Goal: Transaction & Acquisition: Purchase product/service

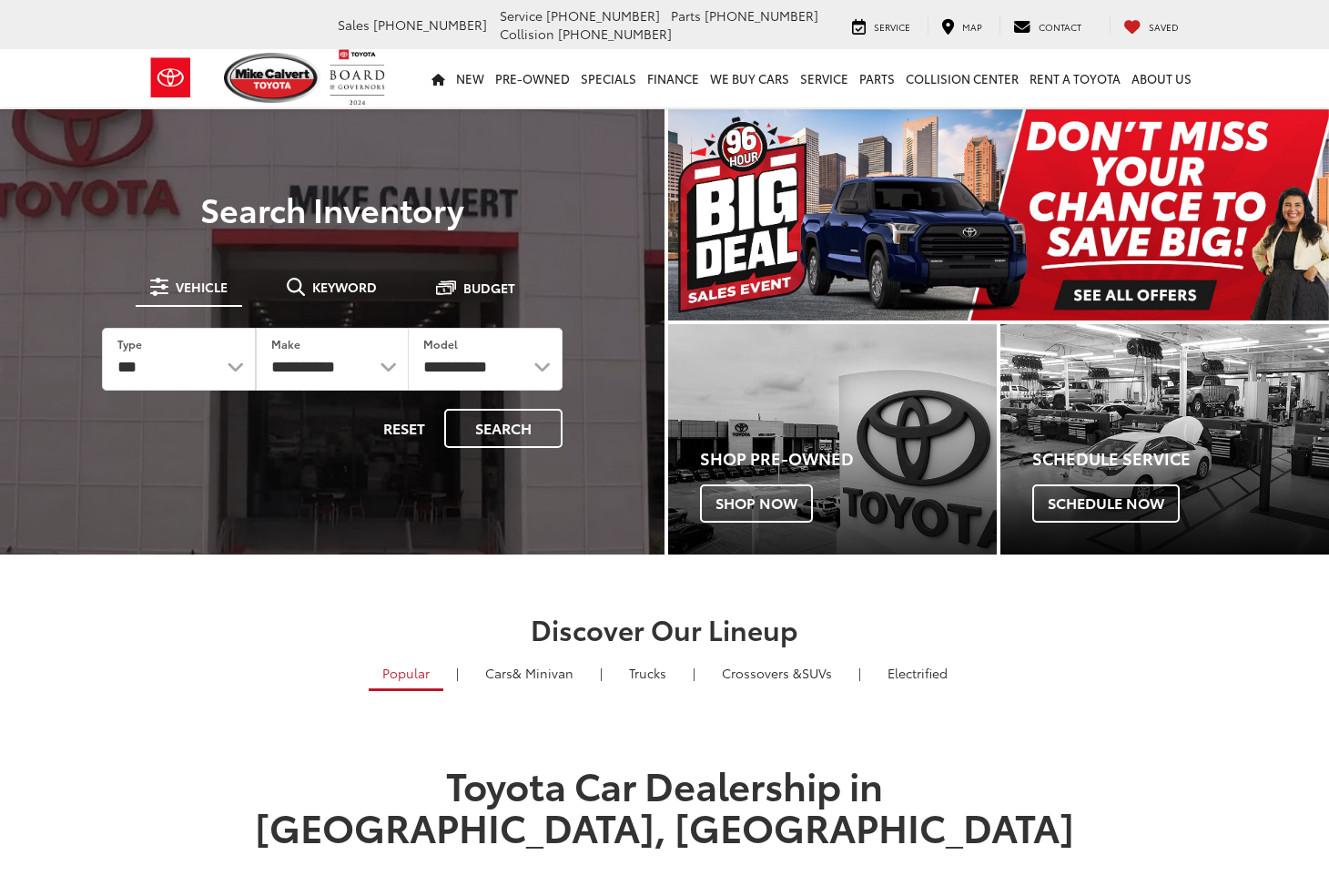
select select "******"
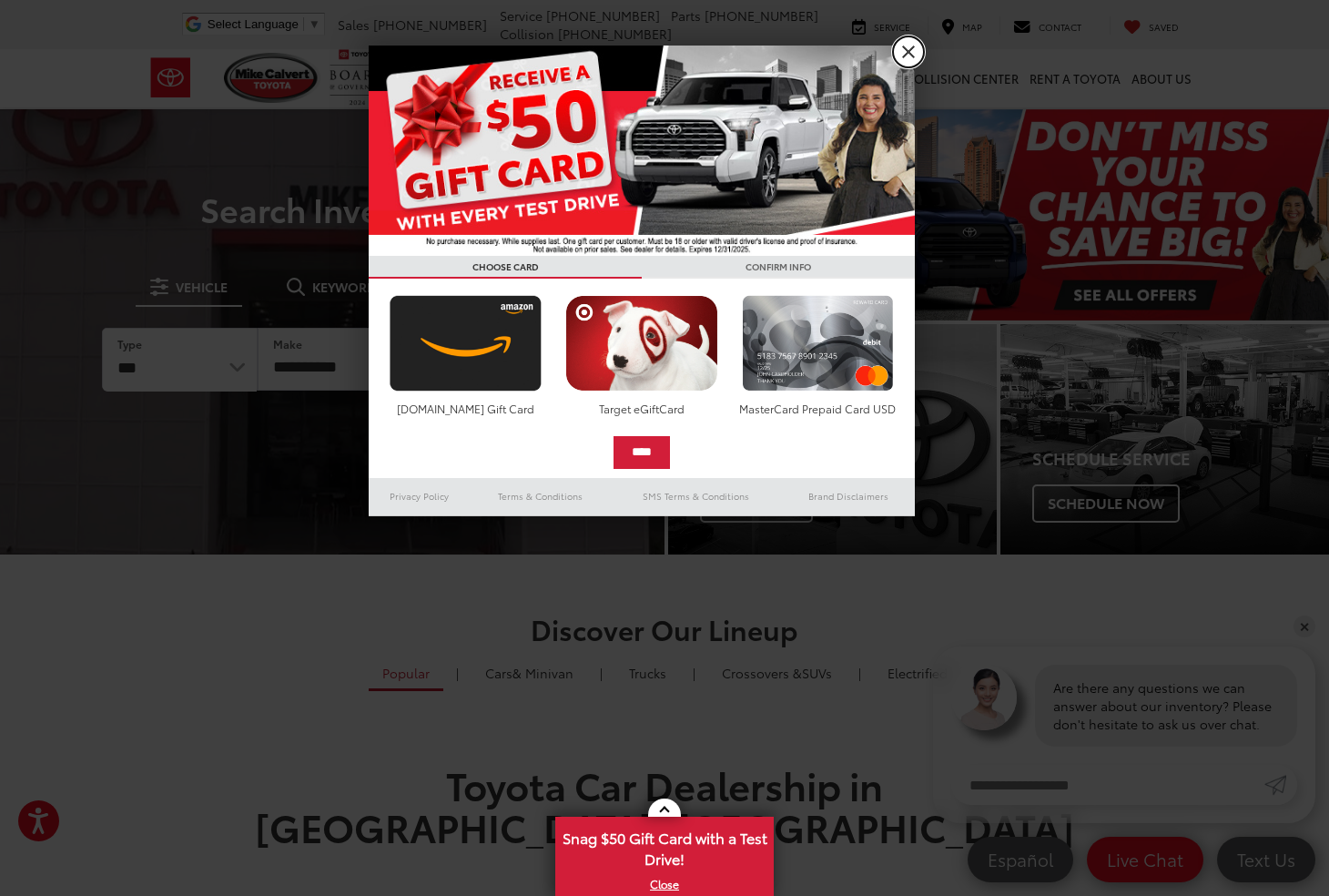
click at [906, 58] on link "X" at bounding box center [908, 52] width 31 height 31
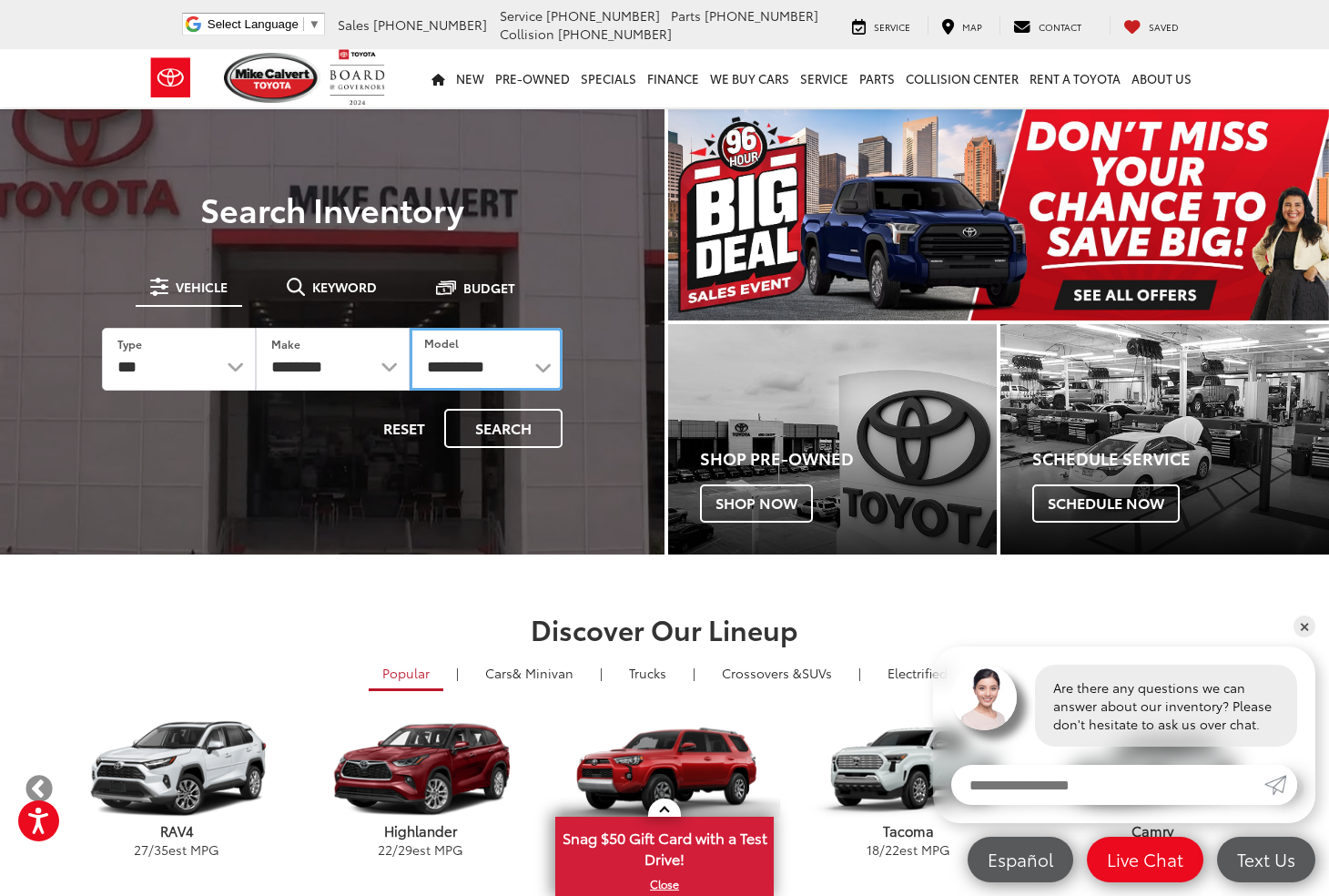
click at [521, 364] on select "**********" at bounding box center [486, 359] width 154 height 62
click at [604, 129] on div at bounding box center [332, 558] width 664 height 896
click at [517, 427] on button "Search" at bounding box center [503, 428] width 118 height 39
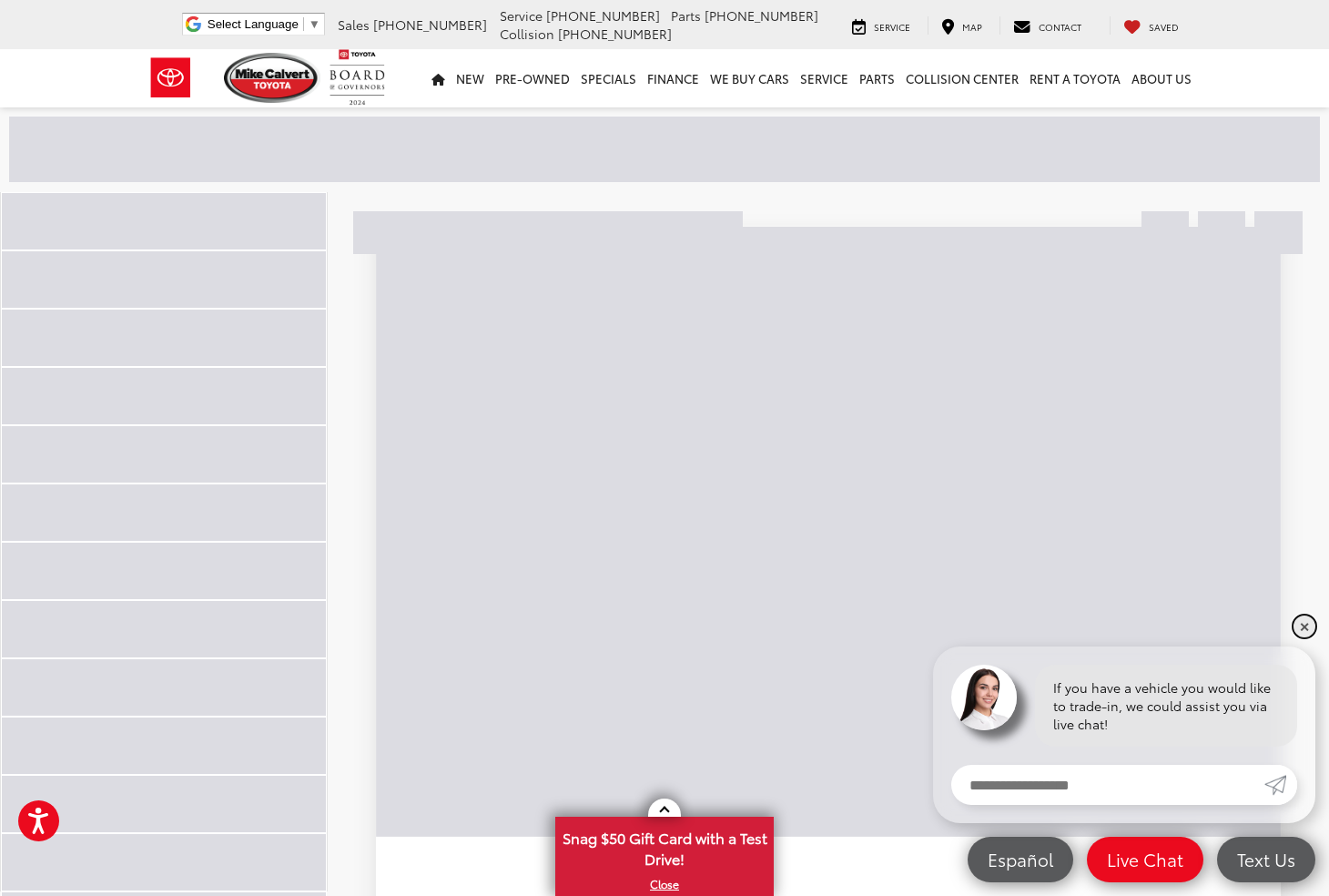
click at [1310, 633] on link "✕" at bounding box center [1304, 626] width 22 height 22
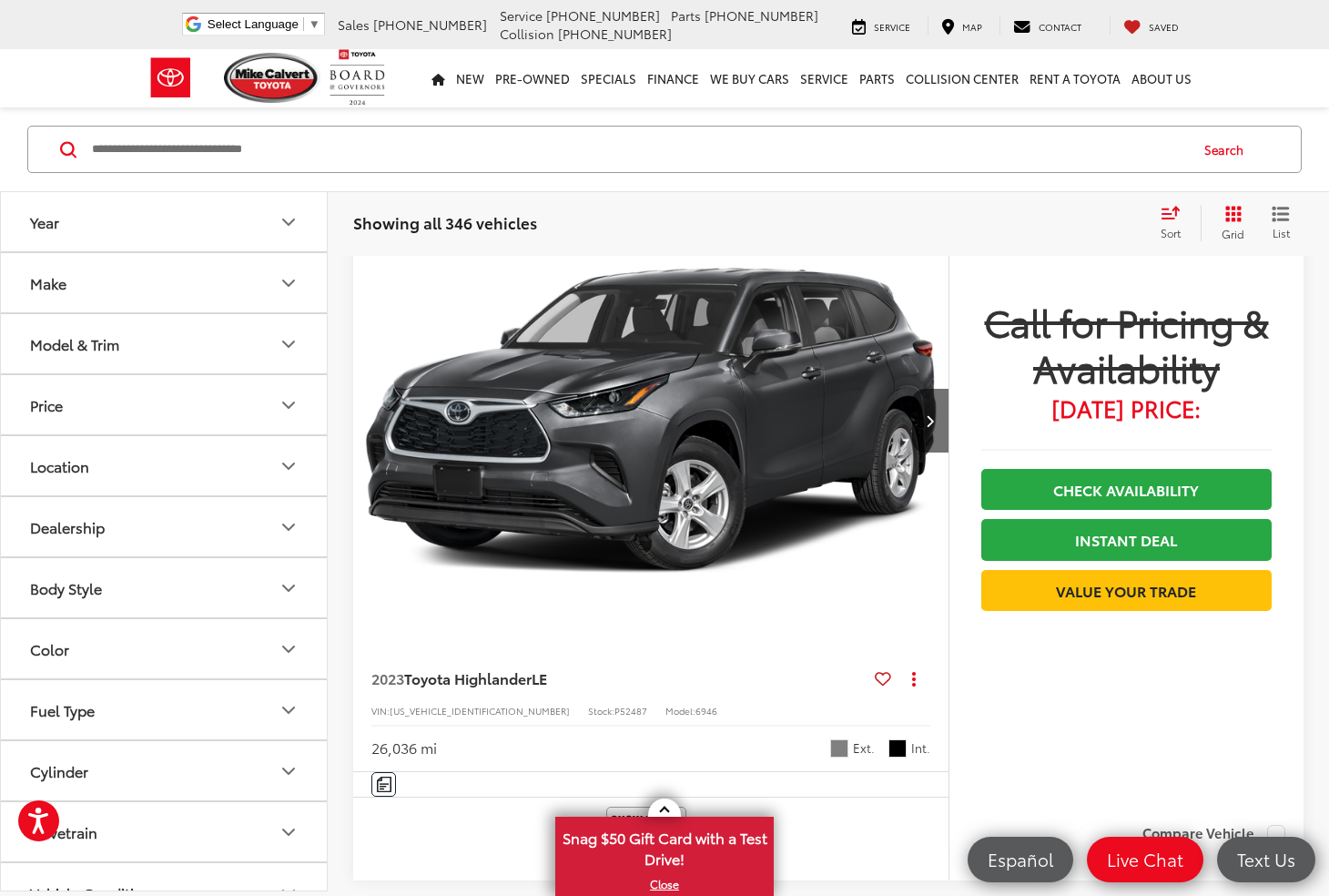
scroll to position [208, 0]
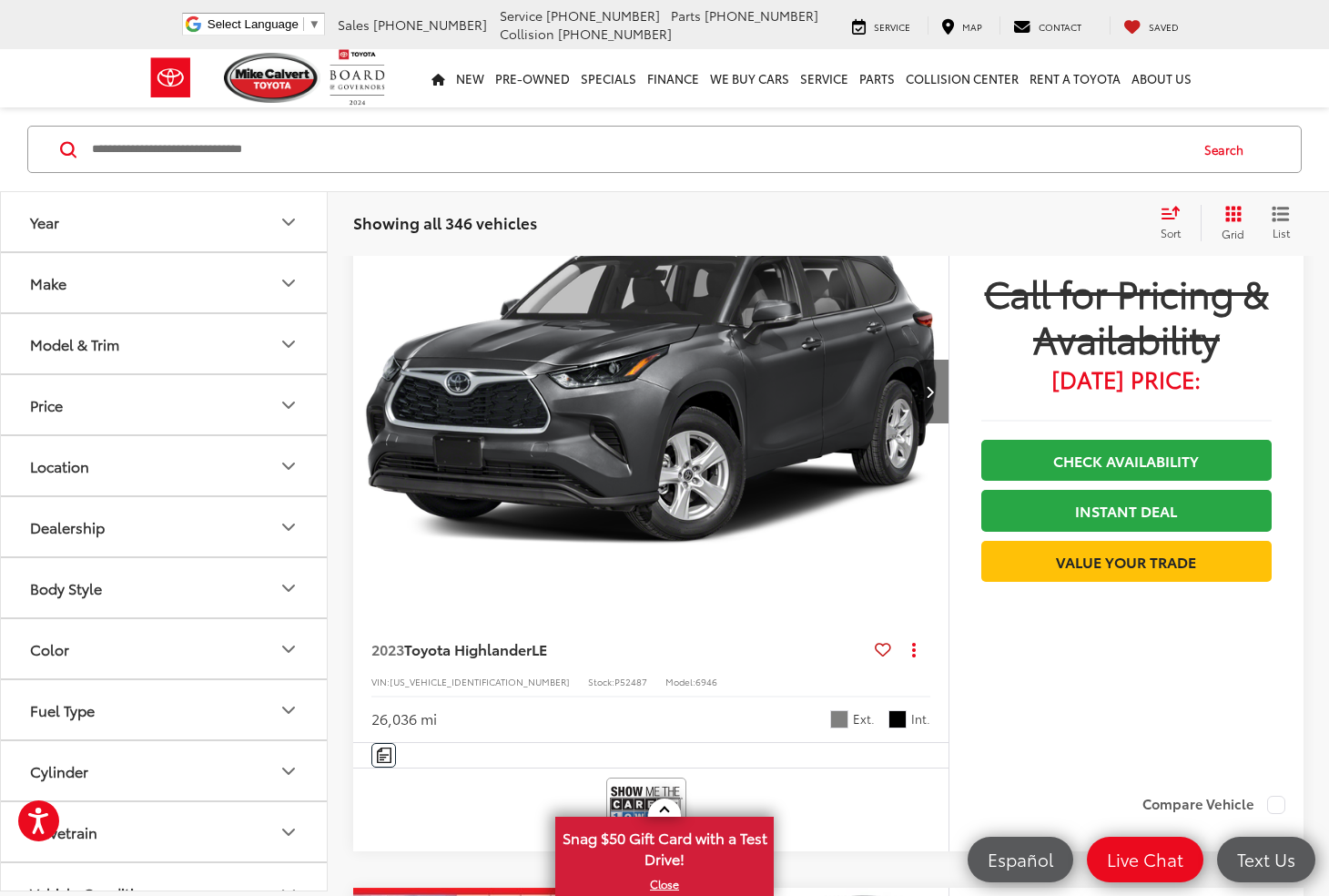
click at [925, 390] on button "Next image" at bounding box center [930, 391] width 37 height 63
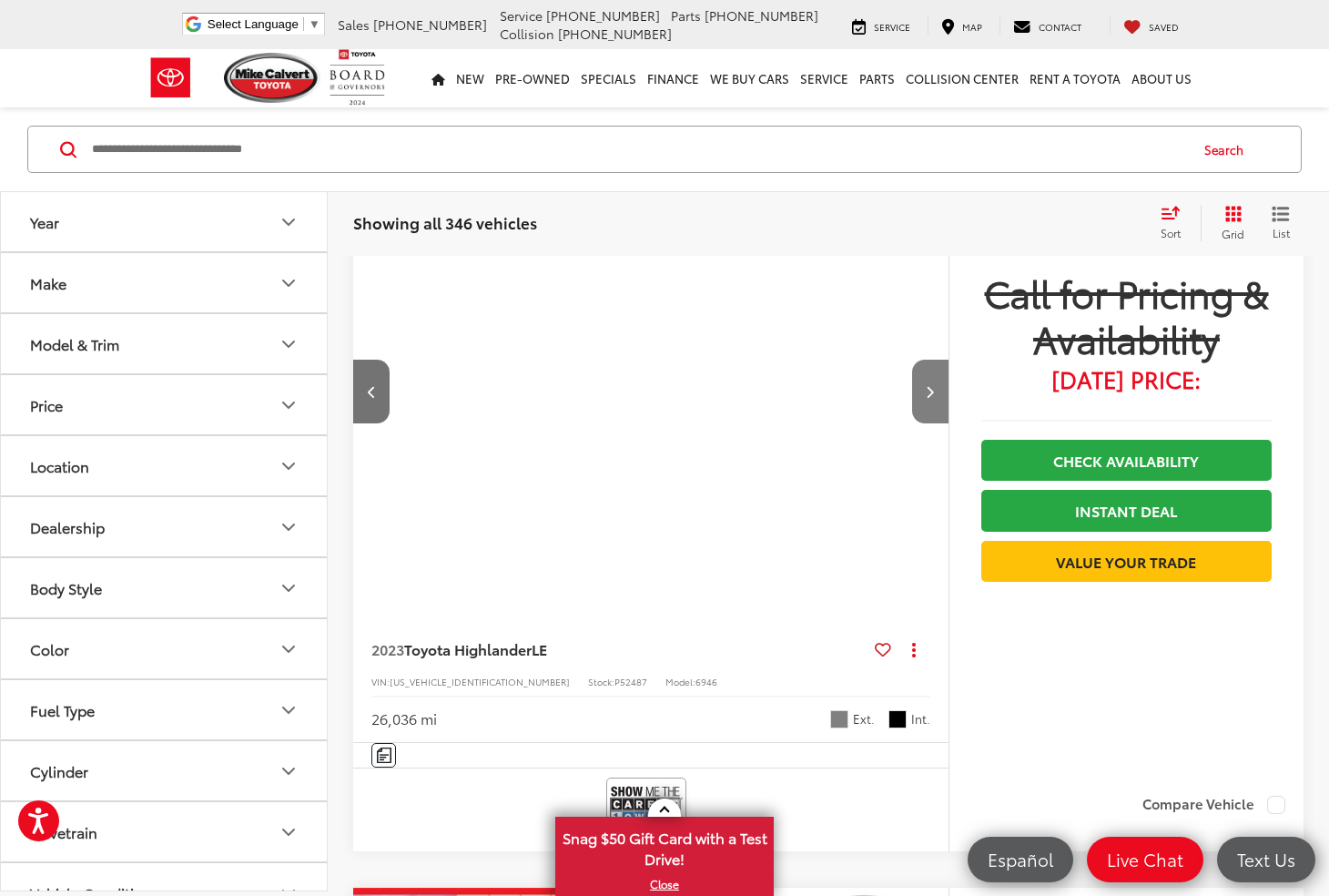
scroll to position [0, 597]
click at [925, 390] on button "Next image" at bounding box center [930, 391] width 37 height 63
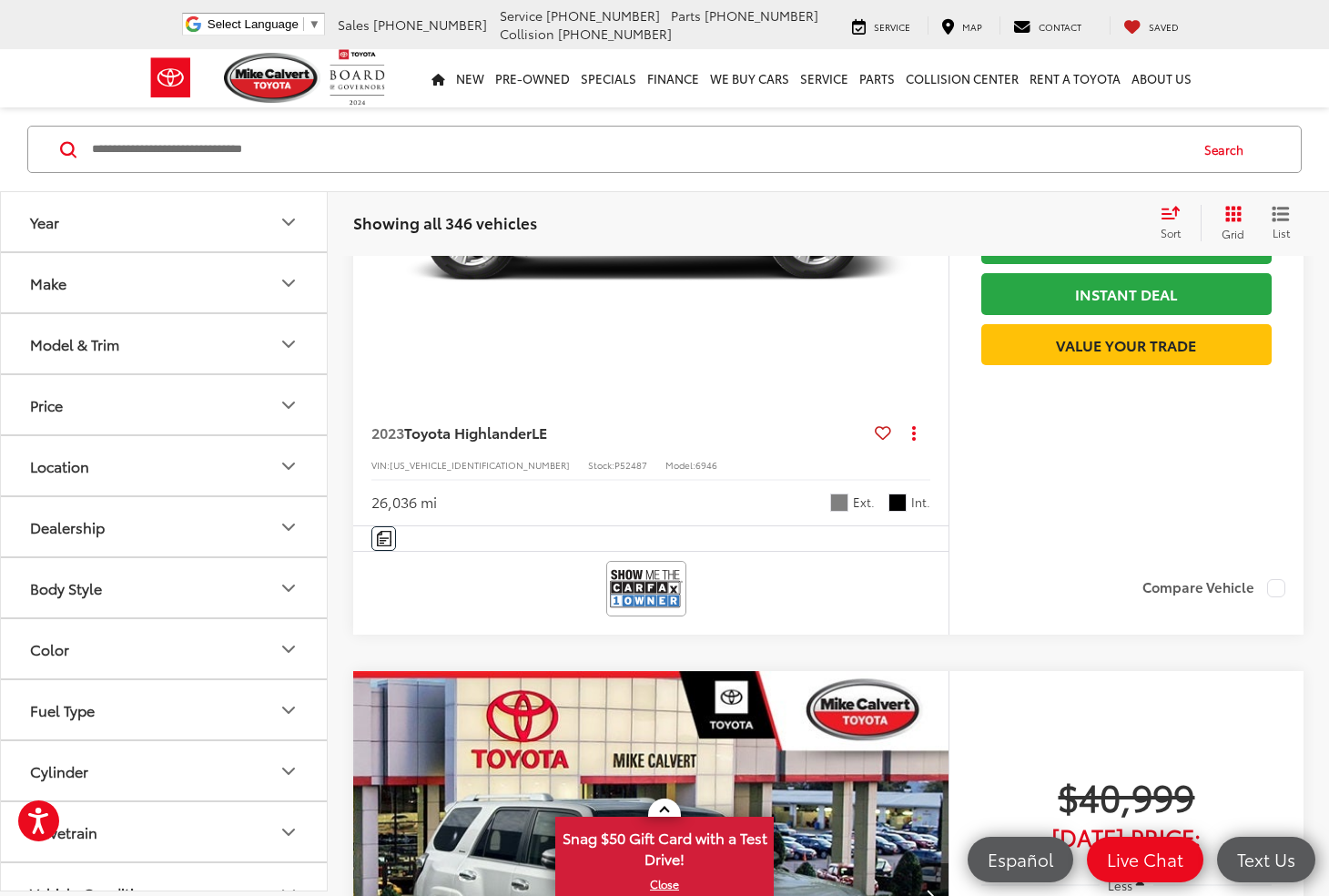
scroll to position [208, 0]
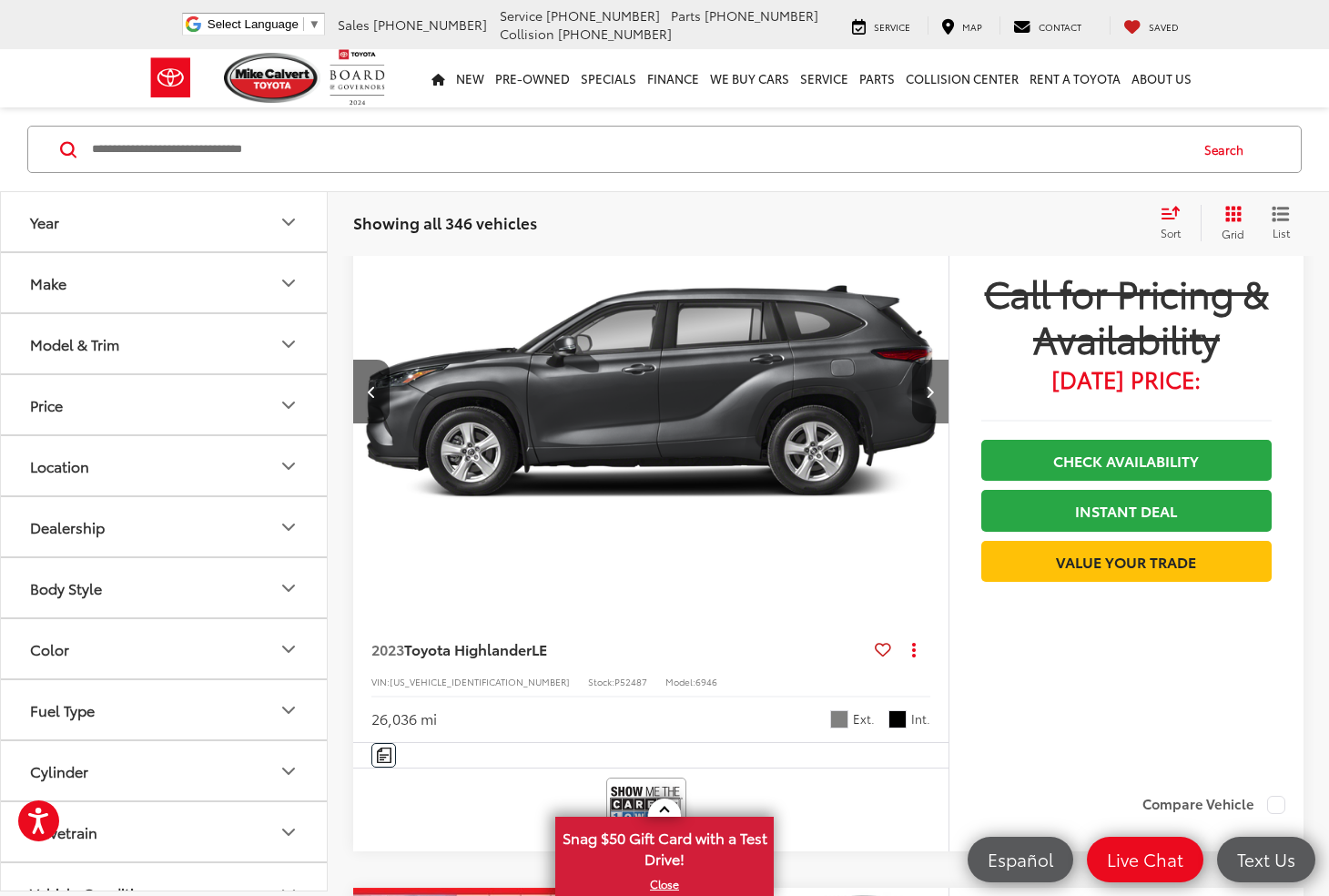
click at [920, 388] on button "Next image" at bounding box center [930, 391] width 37 height 63
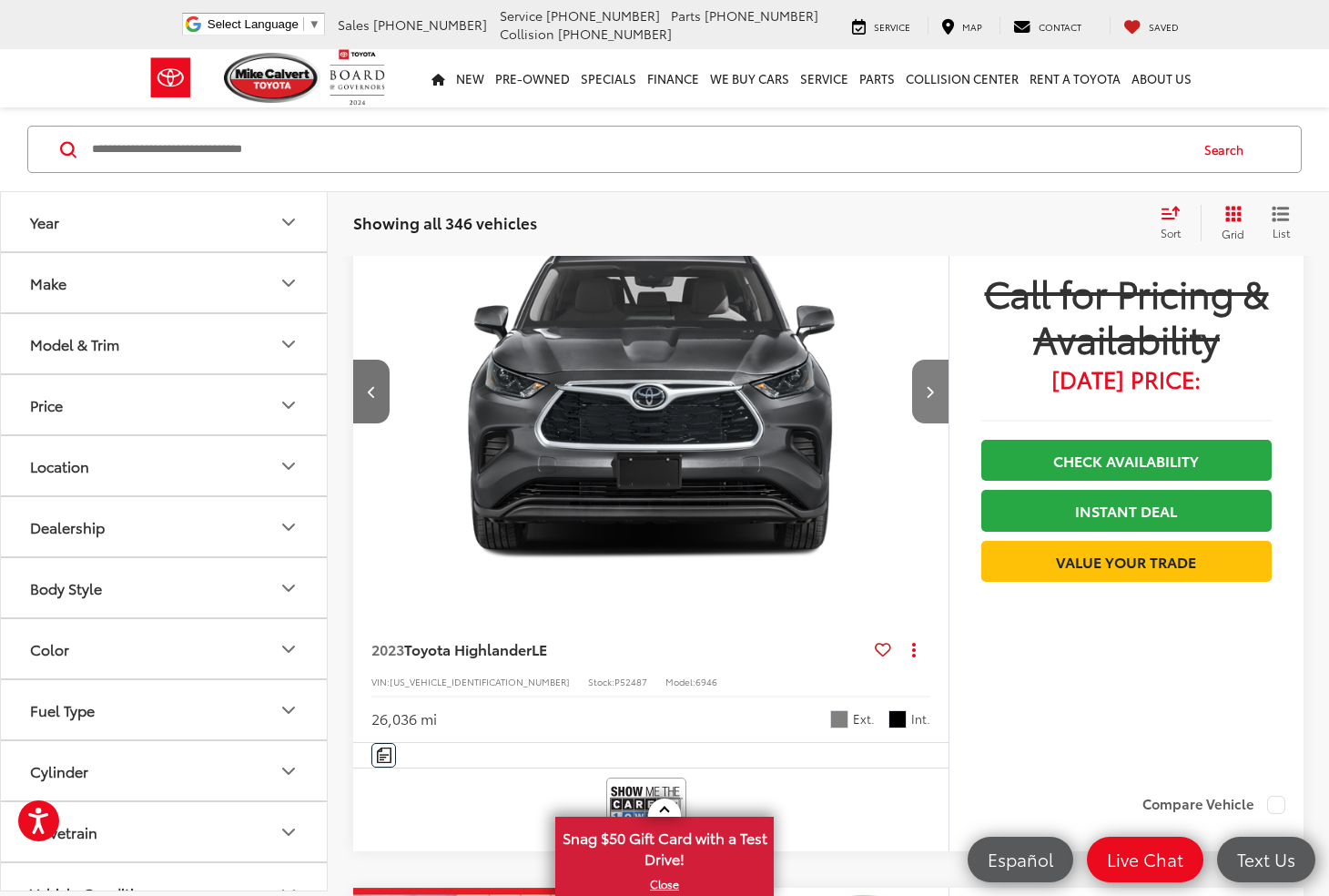
click at [920, 388] on button "Next image" at bounding box center [930, 391] width 37 height 63
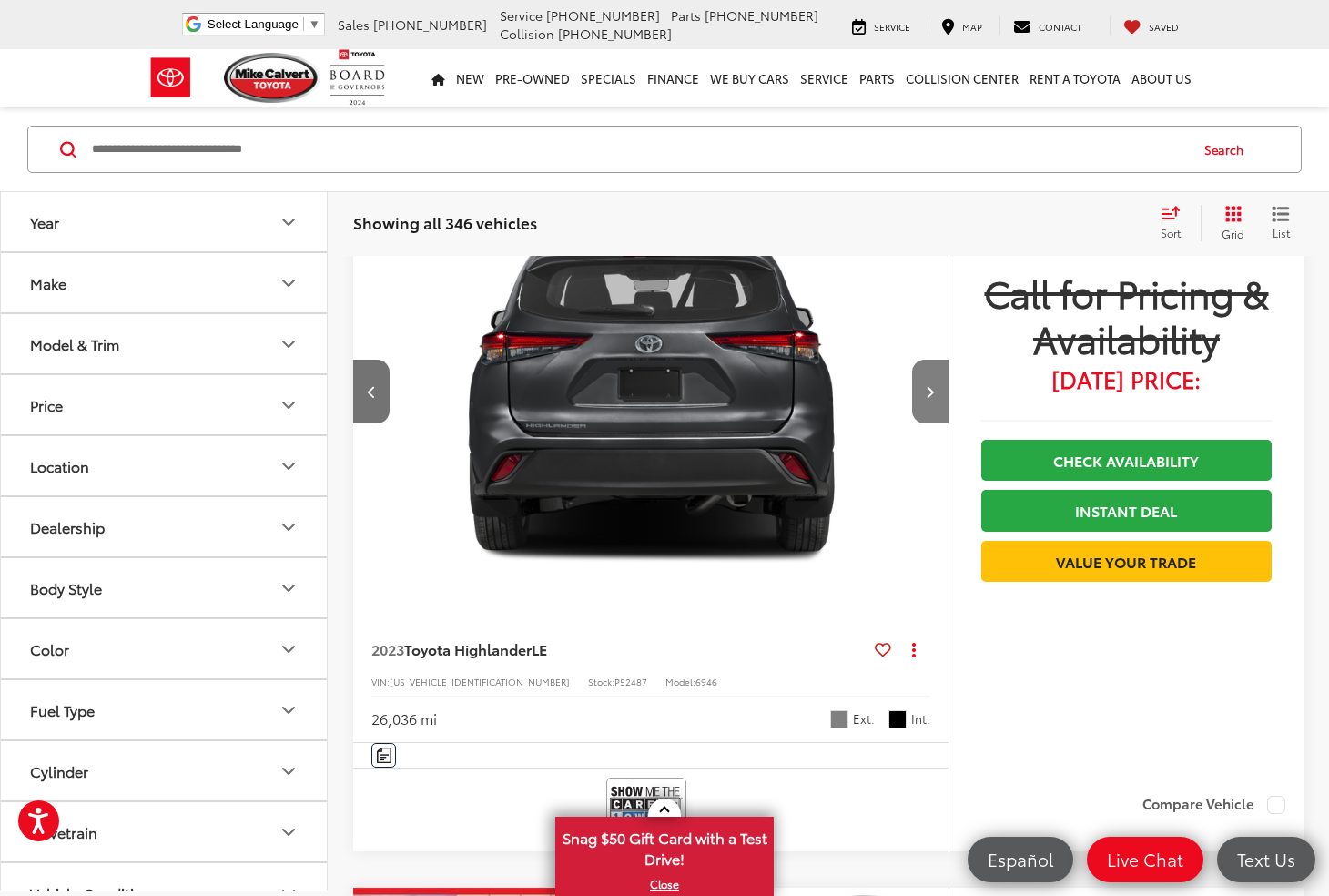
click at [920, 388] on button "Next image" at bounding box center [930, 391] width 37 height 63
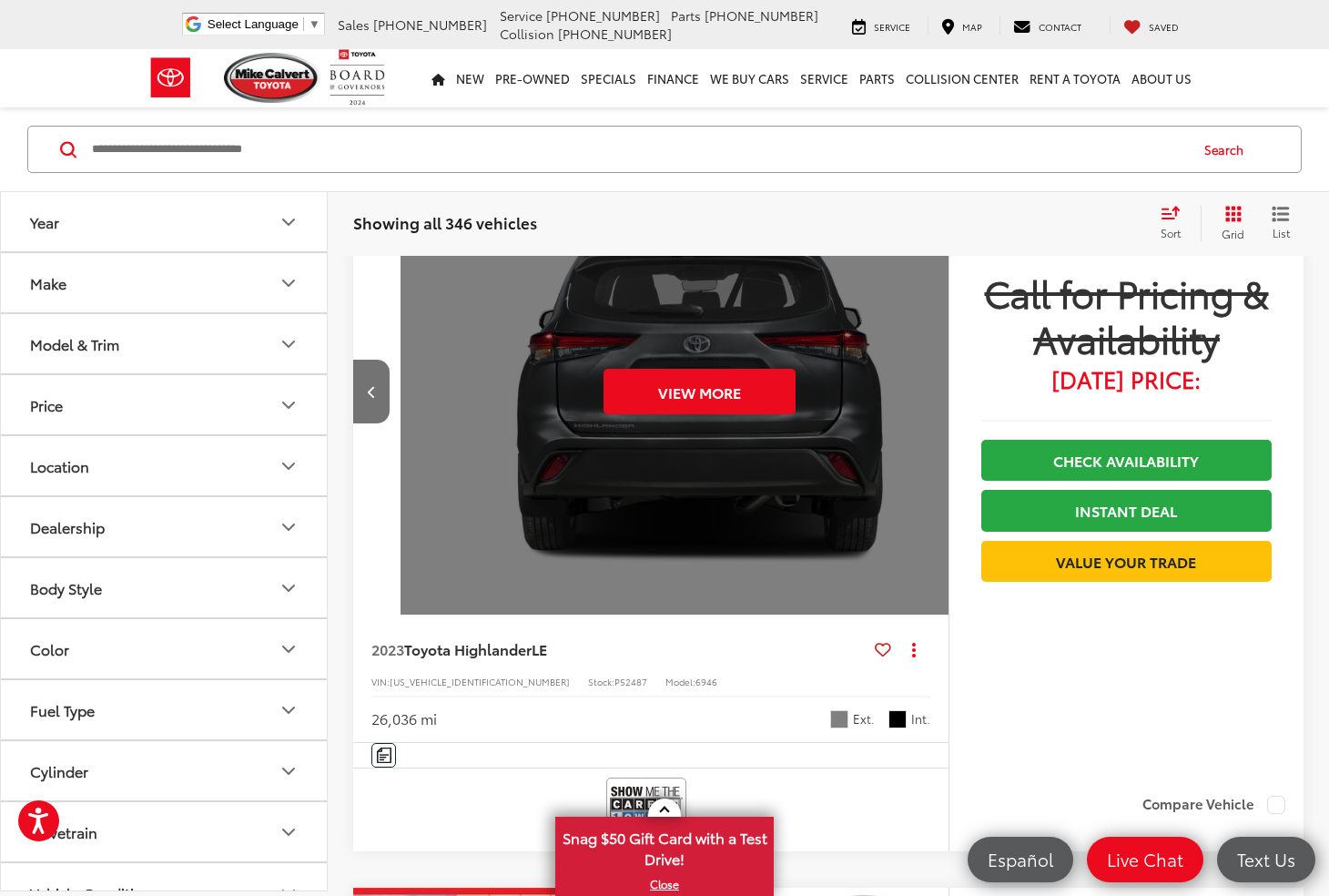
scroll to position [0, 2991]
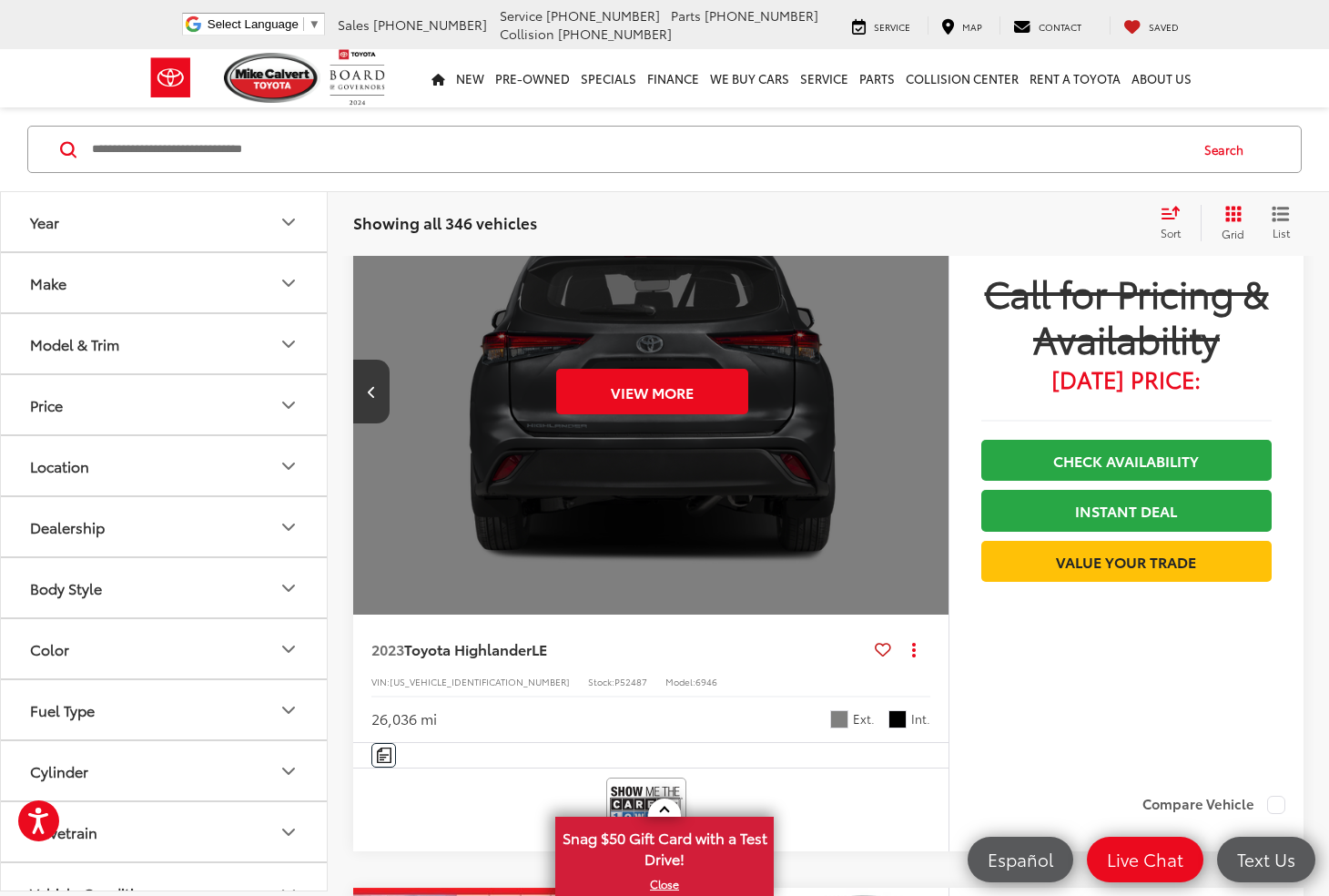
click at [920, 388] on div "View More" at bounding box center [652, 391] width 598 height 449
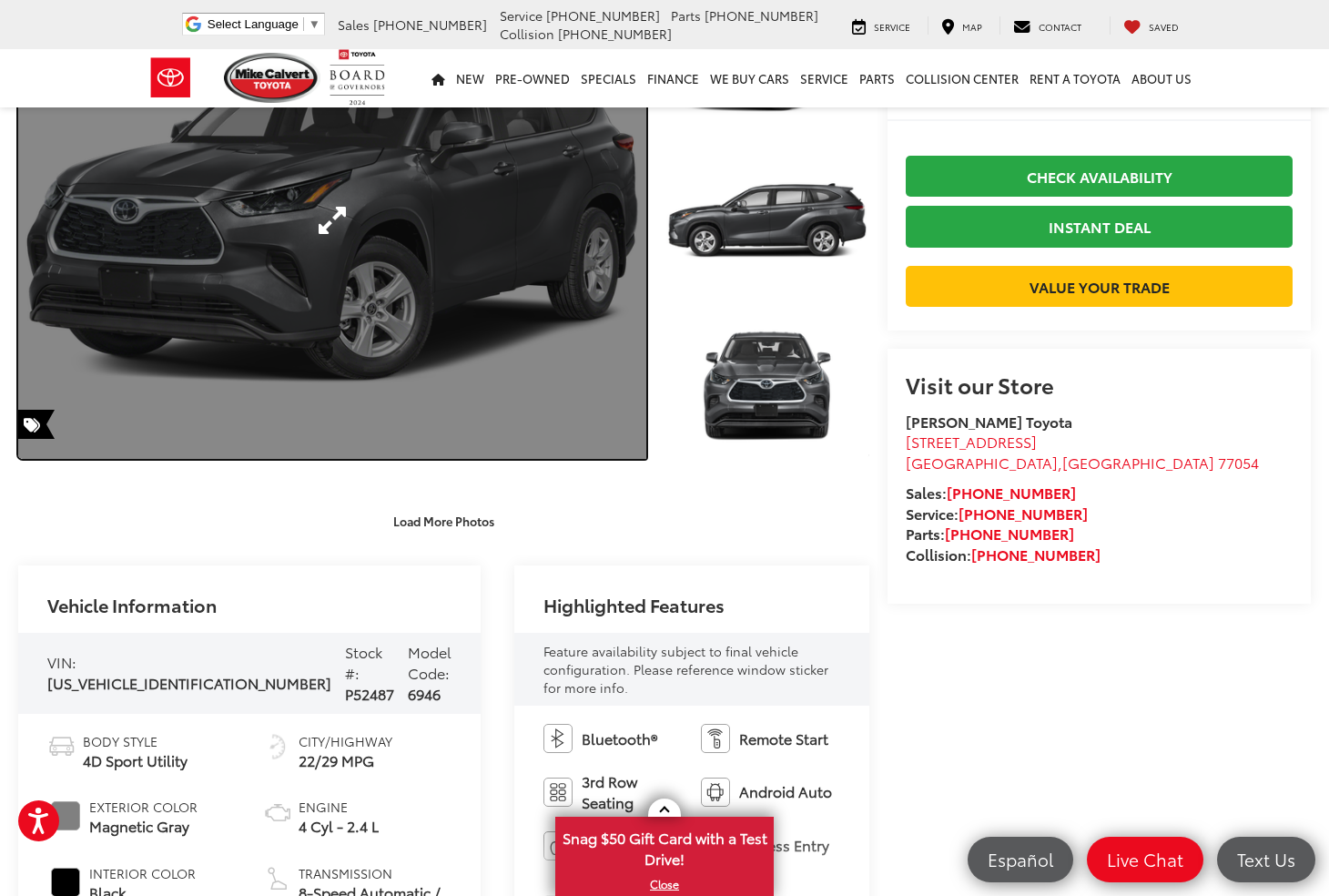
click at [350, 383] on link "Expand Photo 0" at bounding box center [332, 220] width 629 height 477
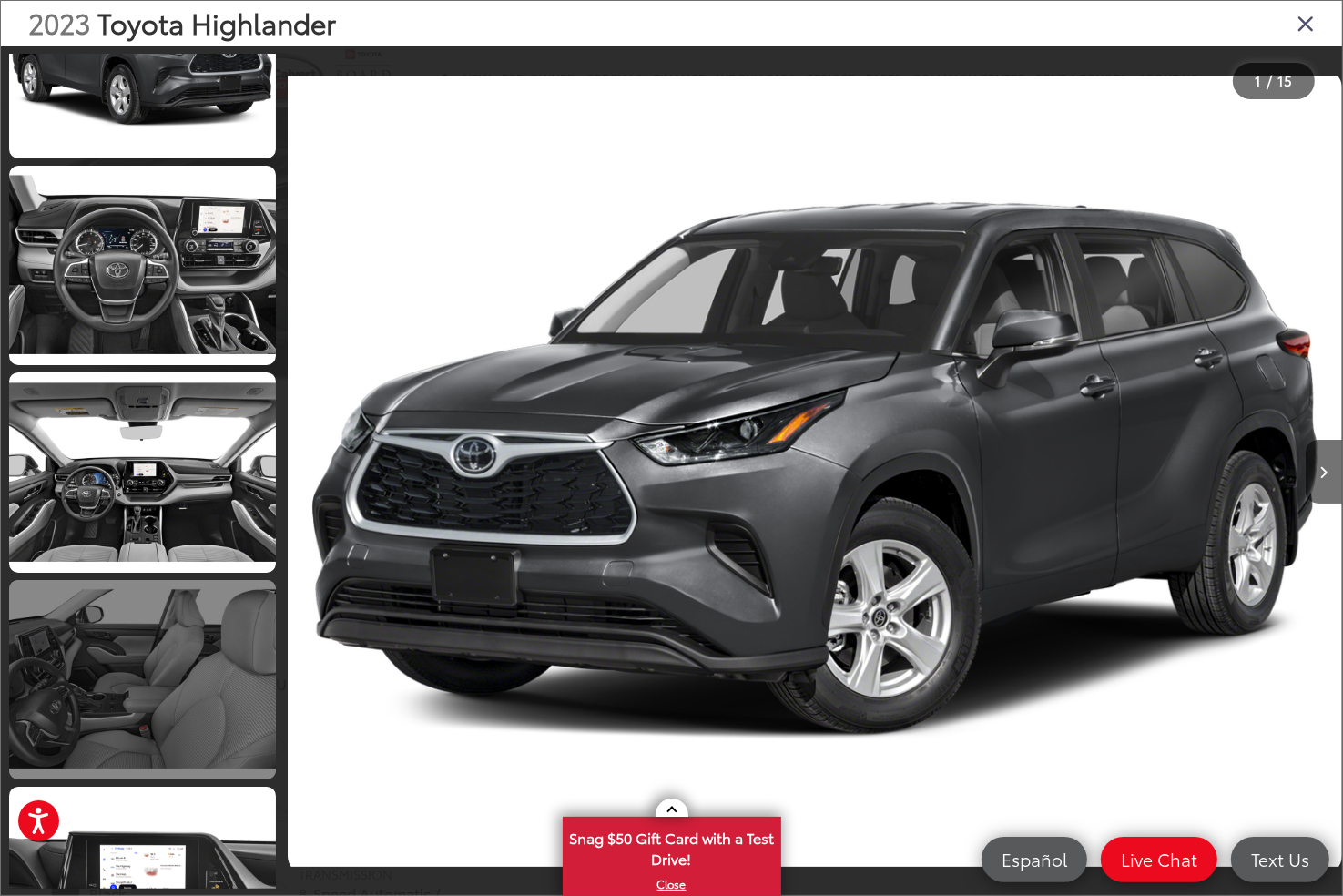
scroll to position [1183, 0]
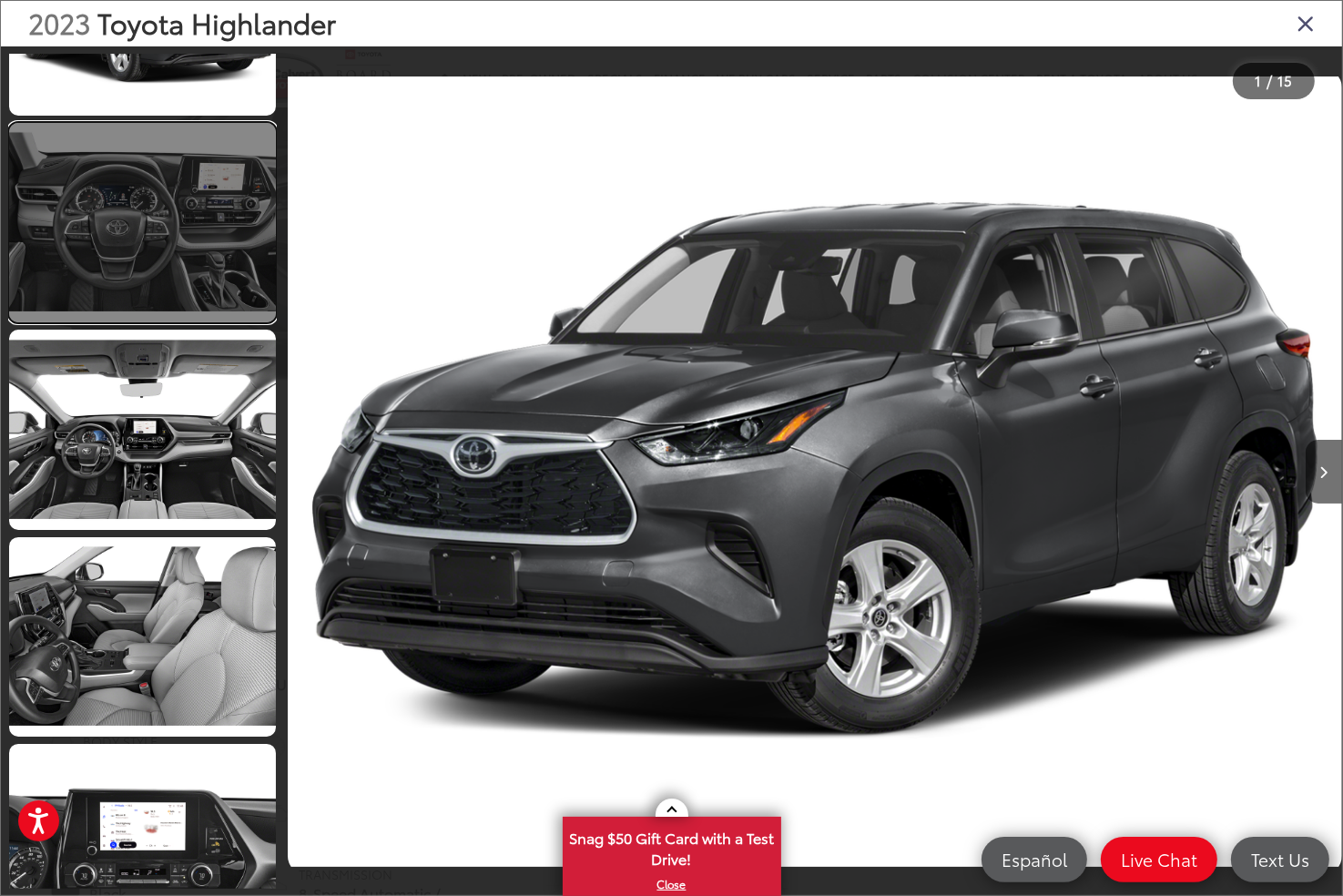
click at [162, 257] on link at bounding box center [143, 222] width 267 height 199
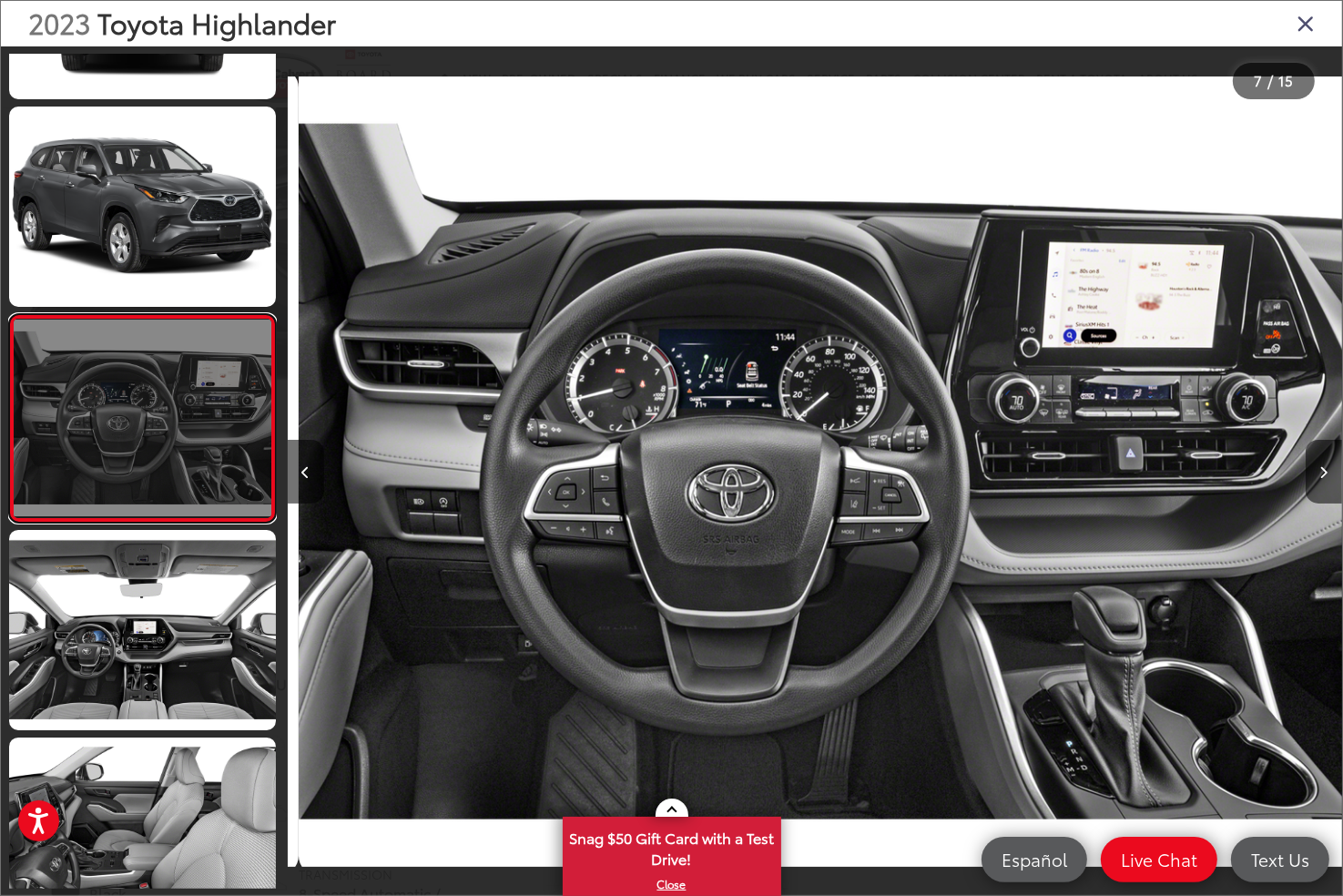
scroll to position [0, 6330]
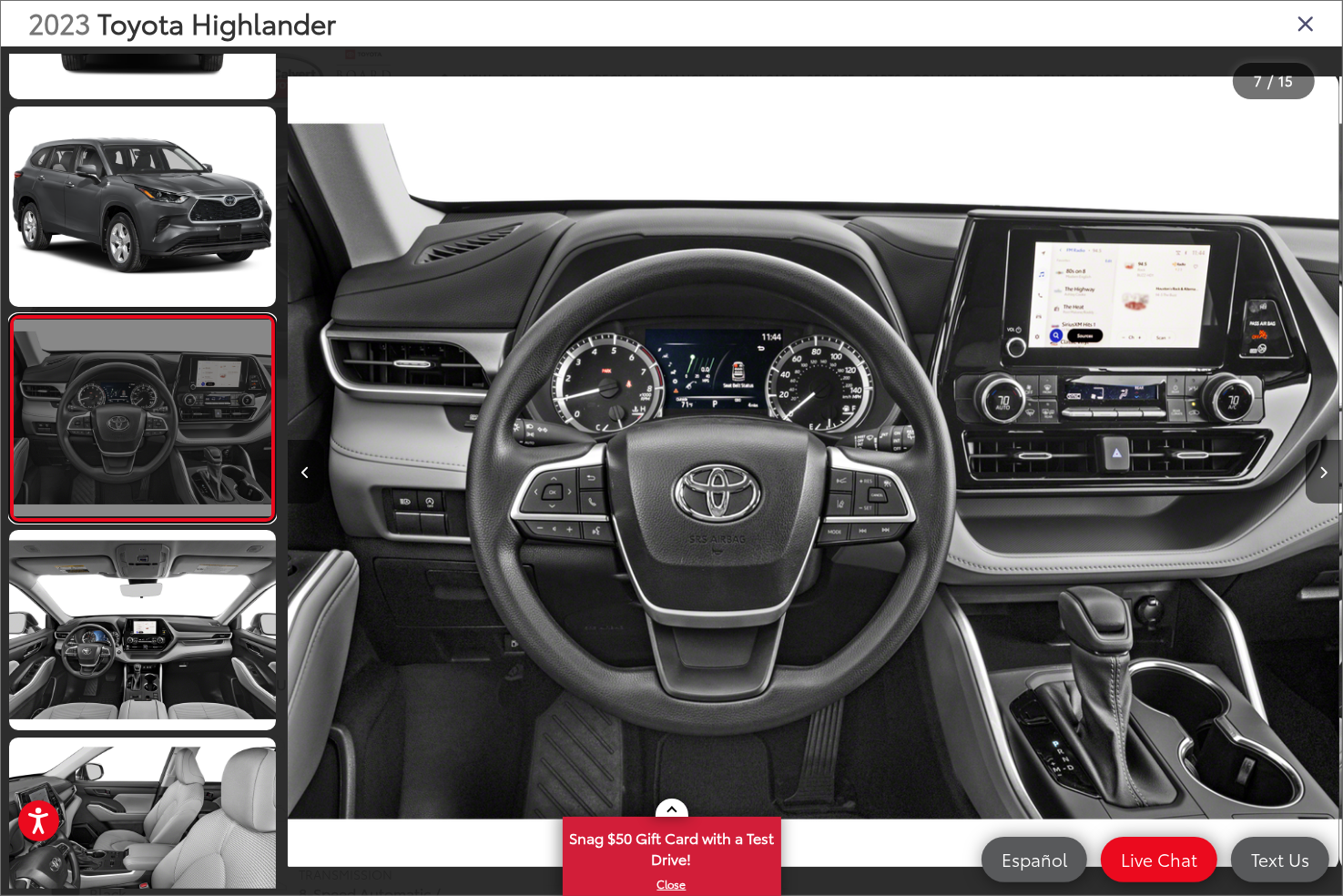
click at [83, 423] on link at bounding box center [143, 418] width 267 height 209
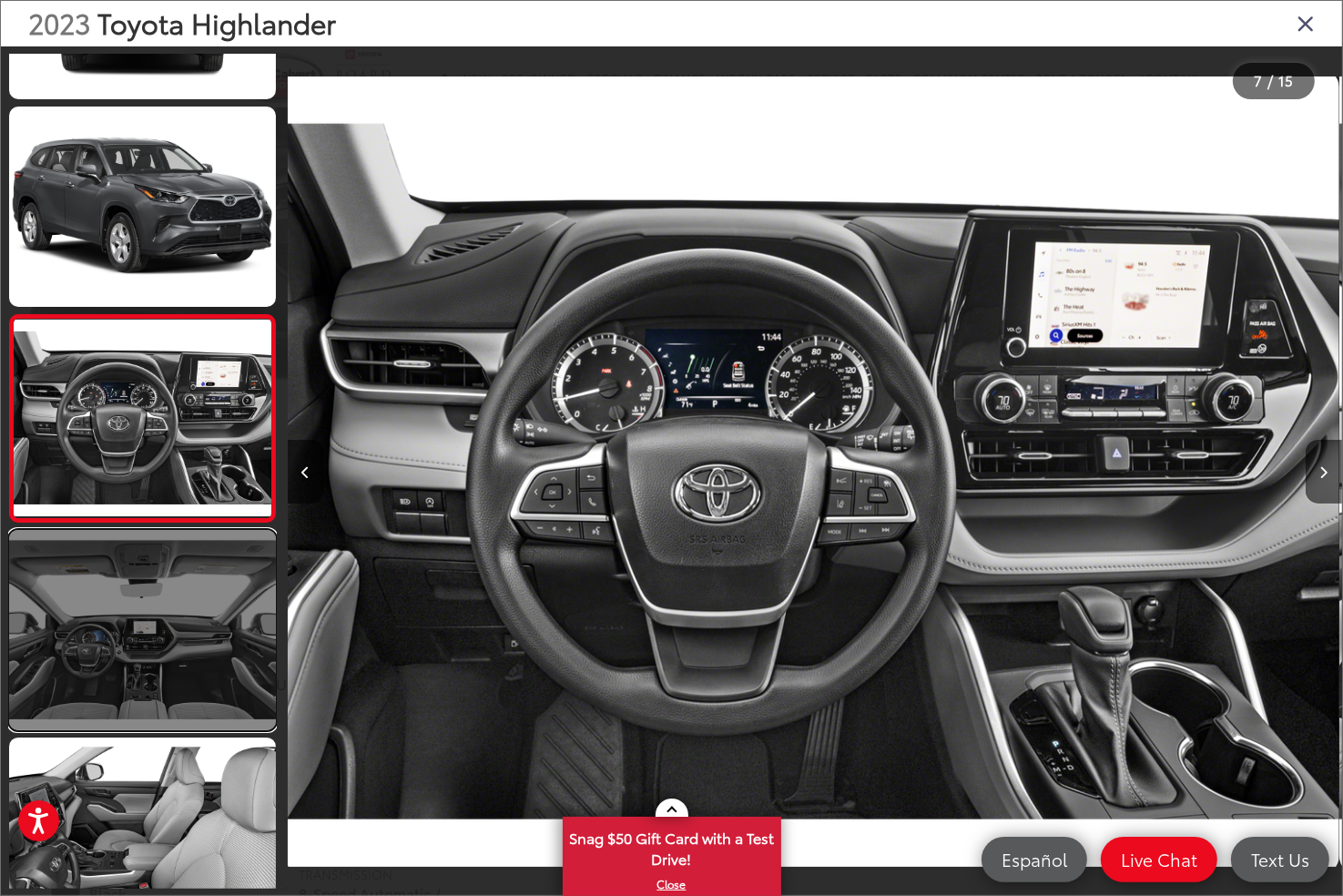
click at [142, 658] on link at bounding box center [143, 629] width 267 height 199
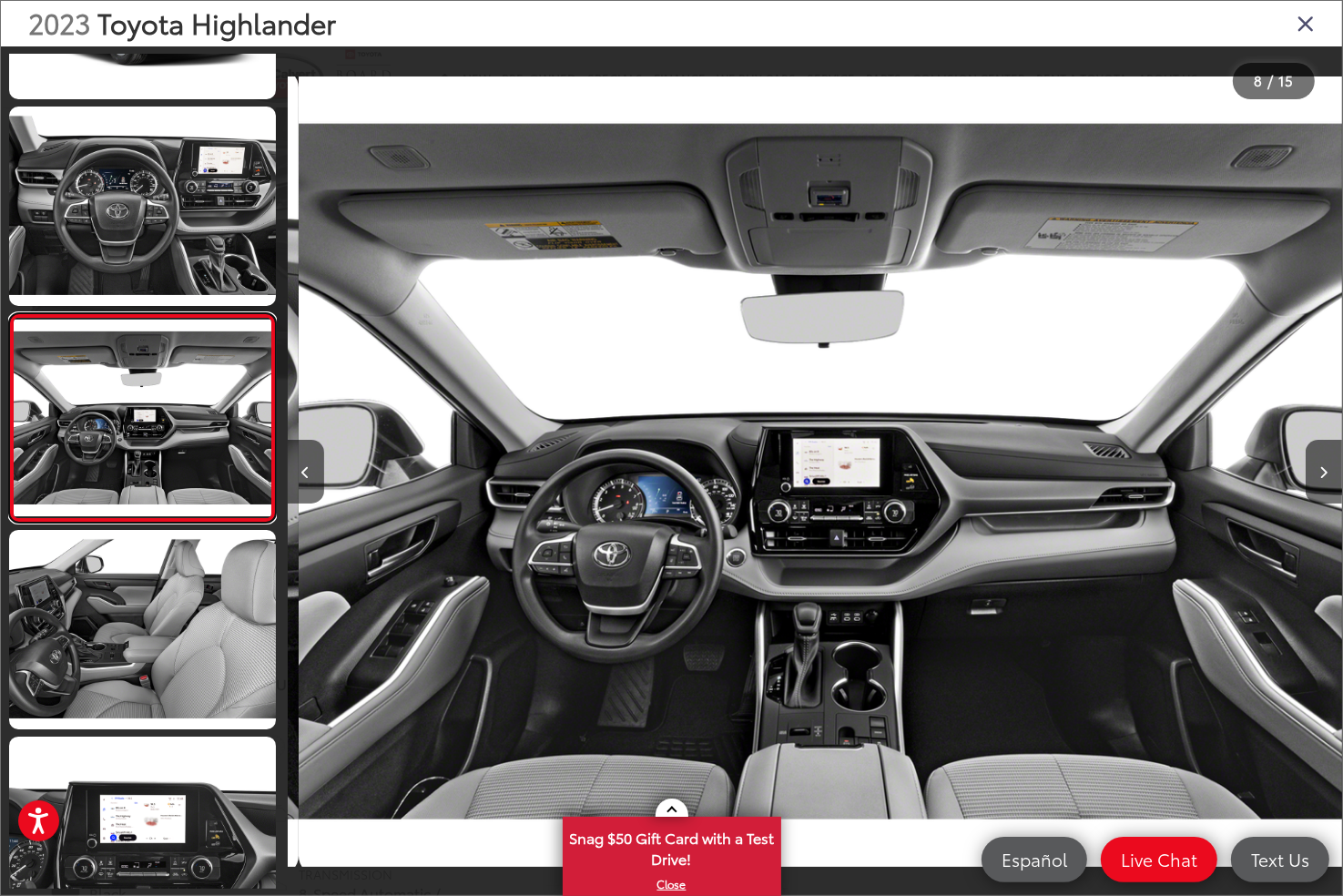
scroll to position [0, 7386]
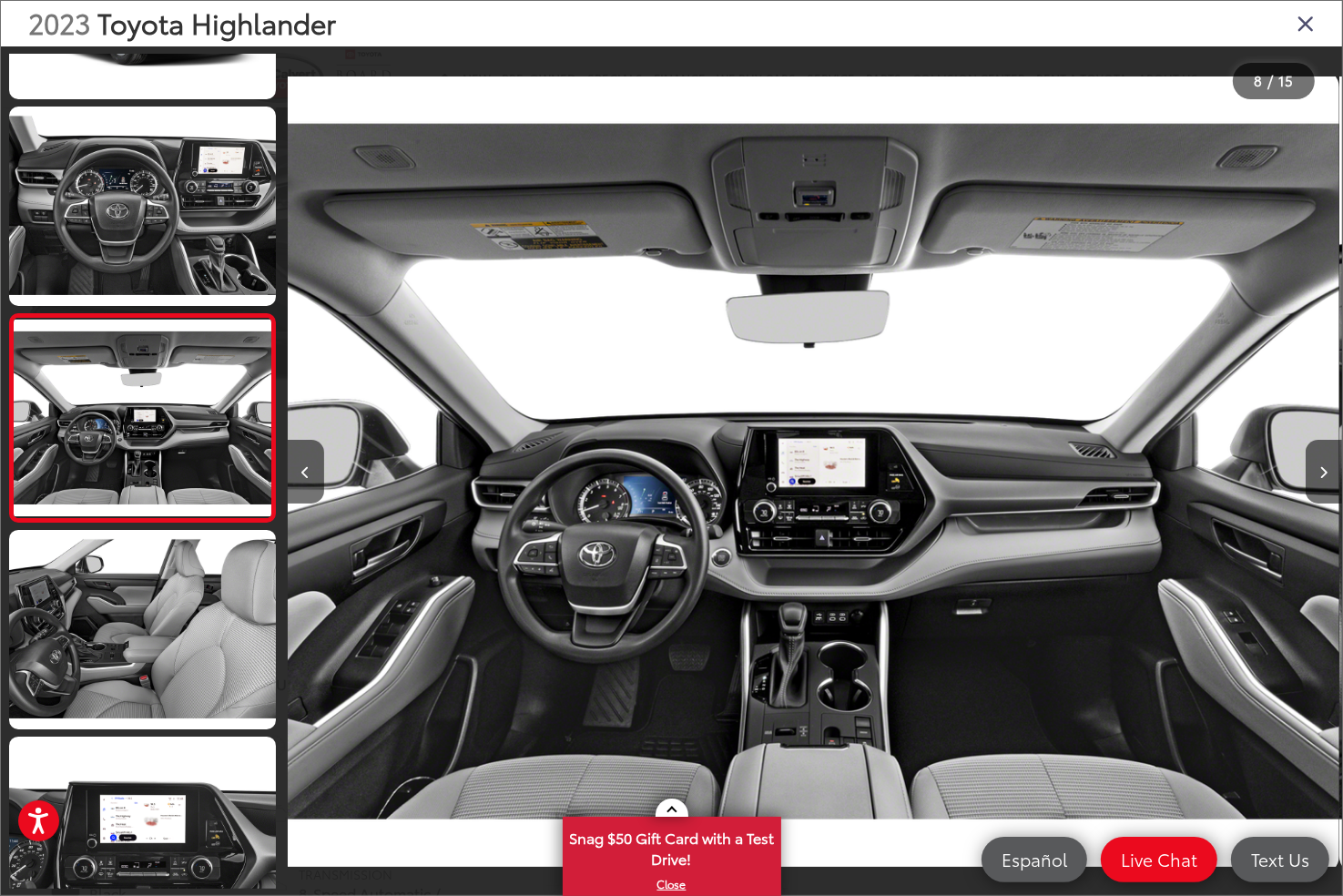
click at [686, 406] on div "2023 Toyota Highlander LE 7" at bounding box center [812, 472] width 1055 height 807
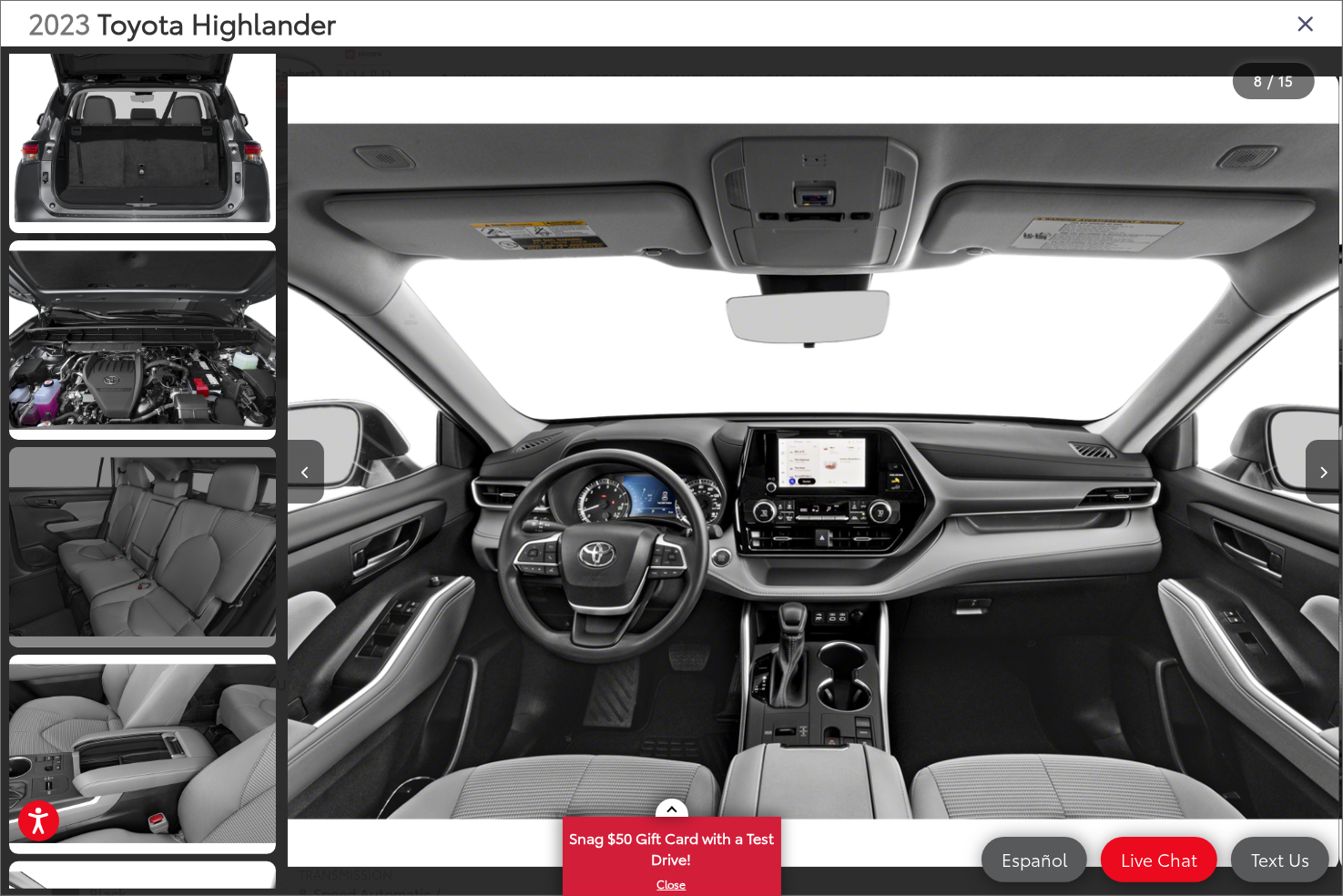
scroll to position [2010, 0]
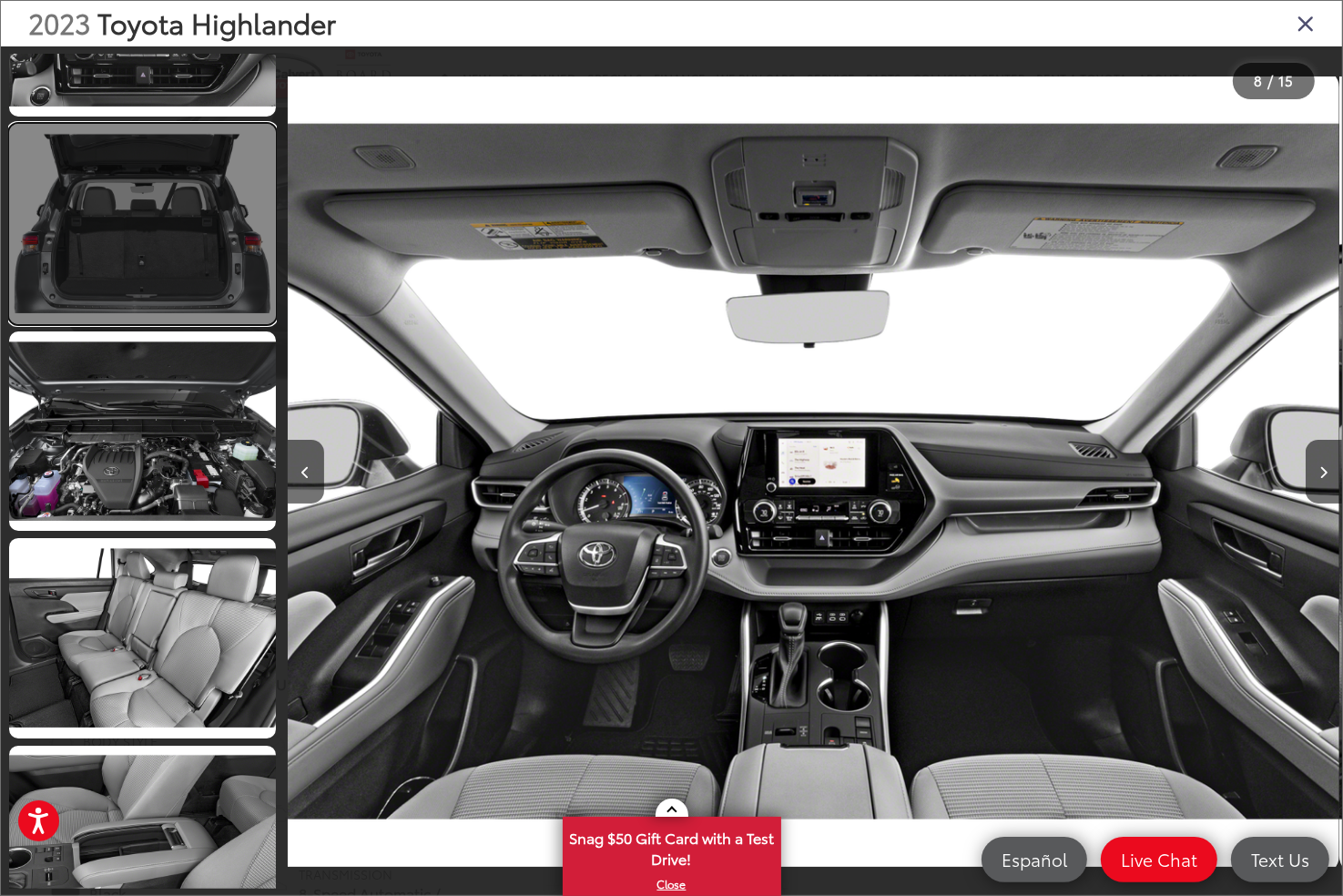
click at [166, 192] on link at bounding box center [143, 223] width 267 height 199
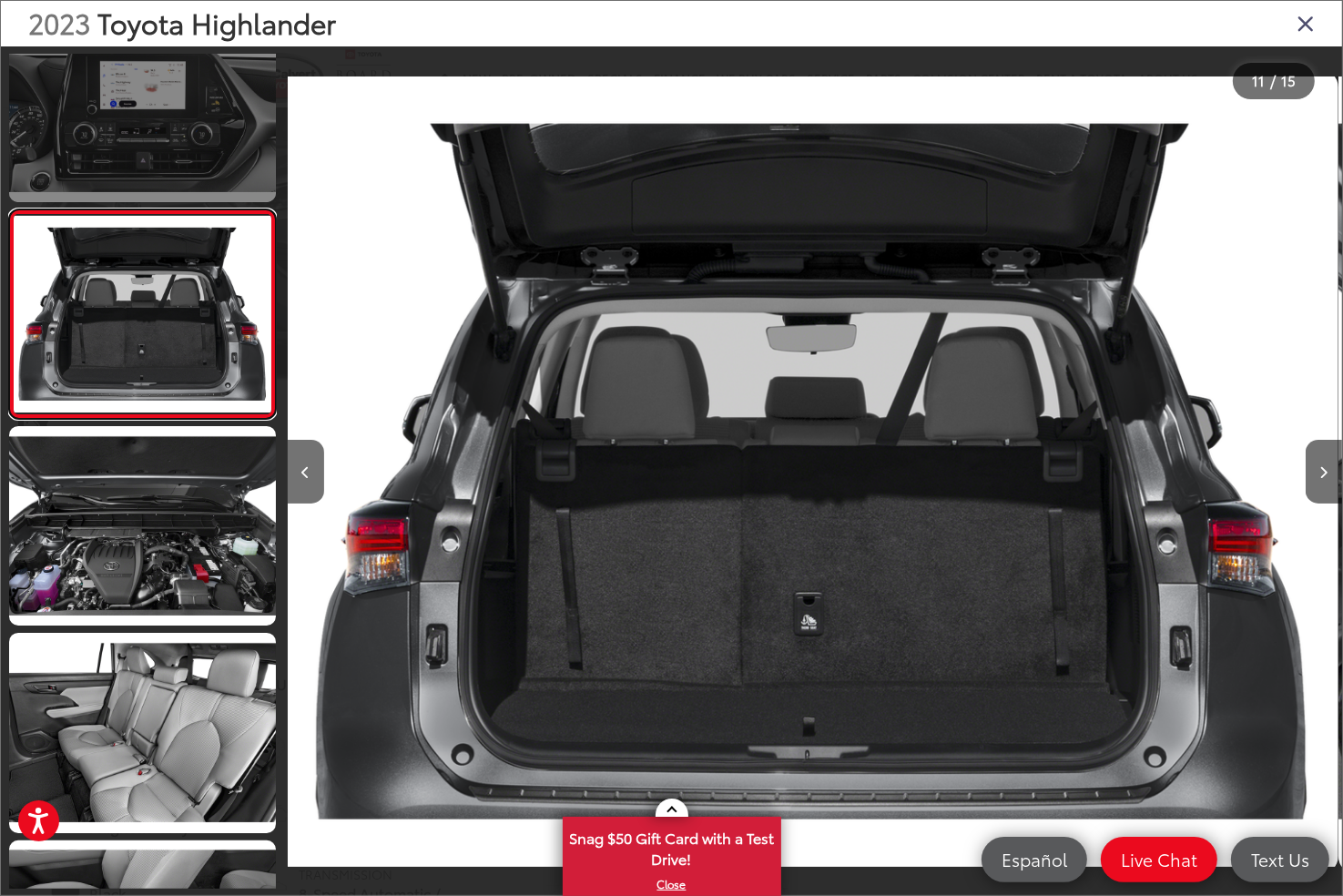
scroll to position [1993, 0]
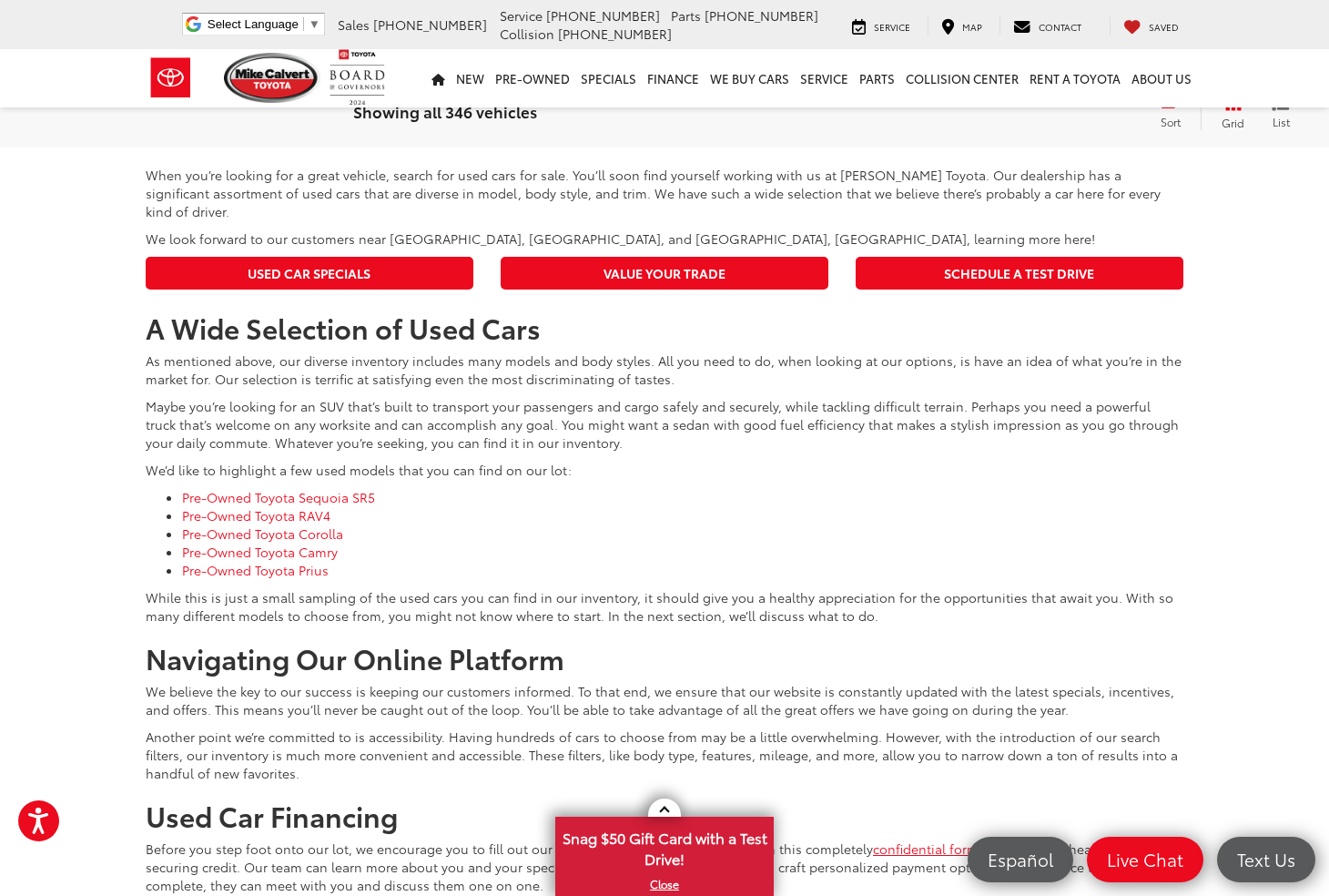
scroll to position [8402, 0]
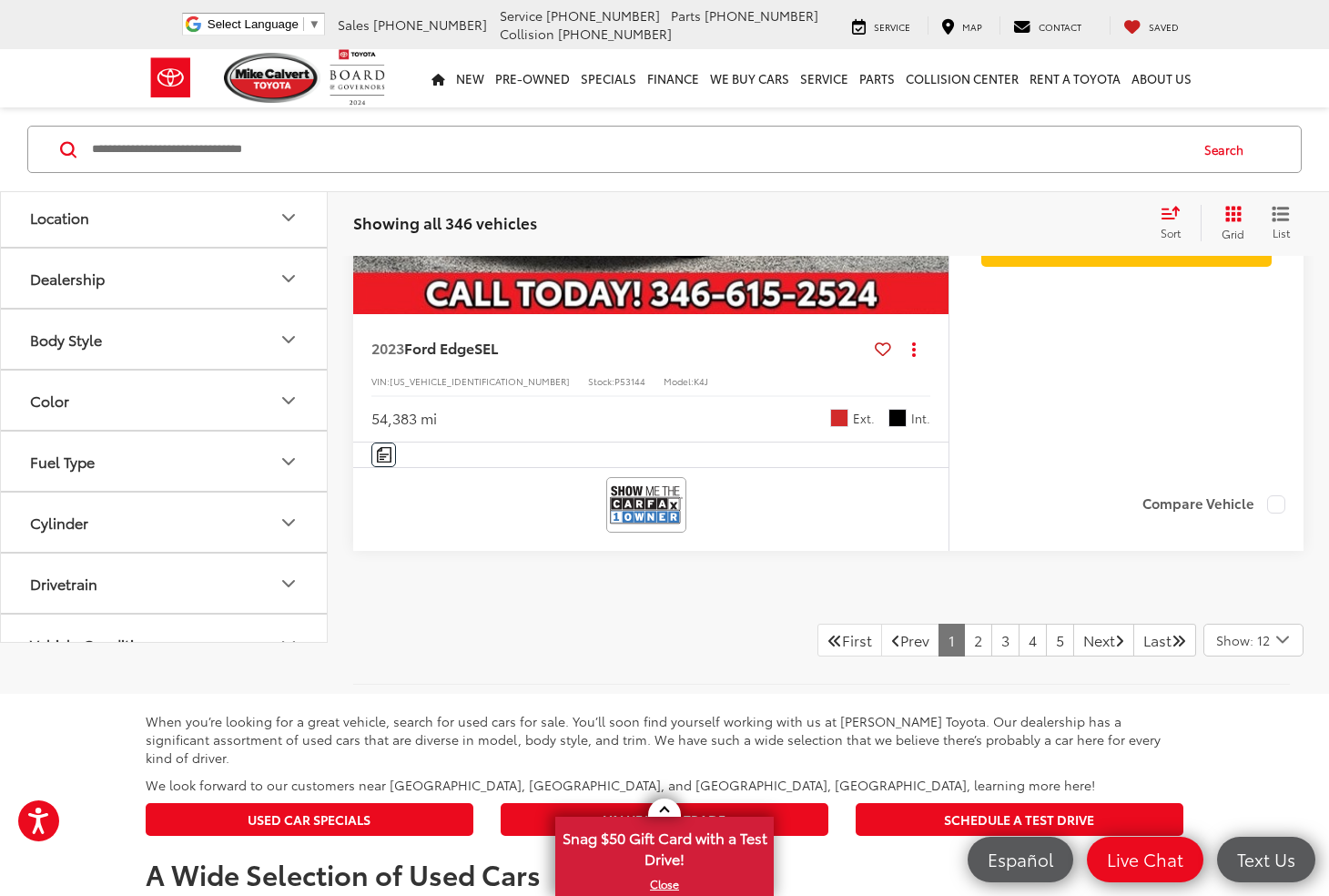
click at [173, 368] on button "Body Style" at bounding box center [164, 339] width 328 height 60
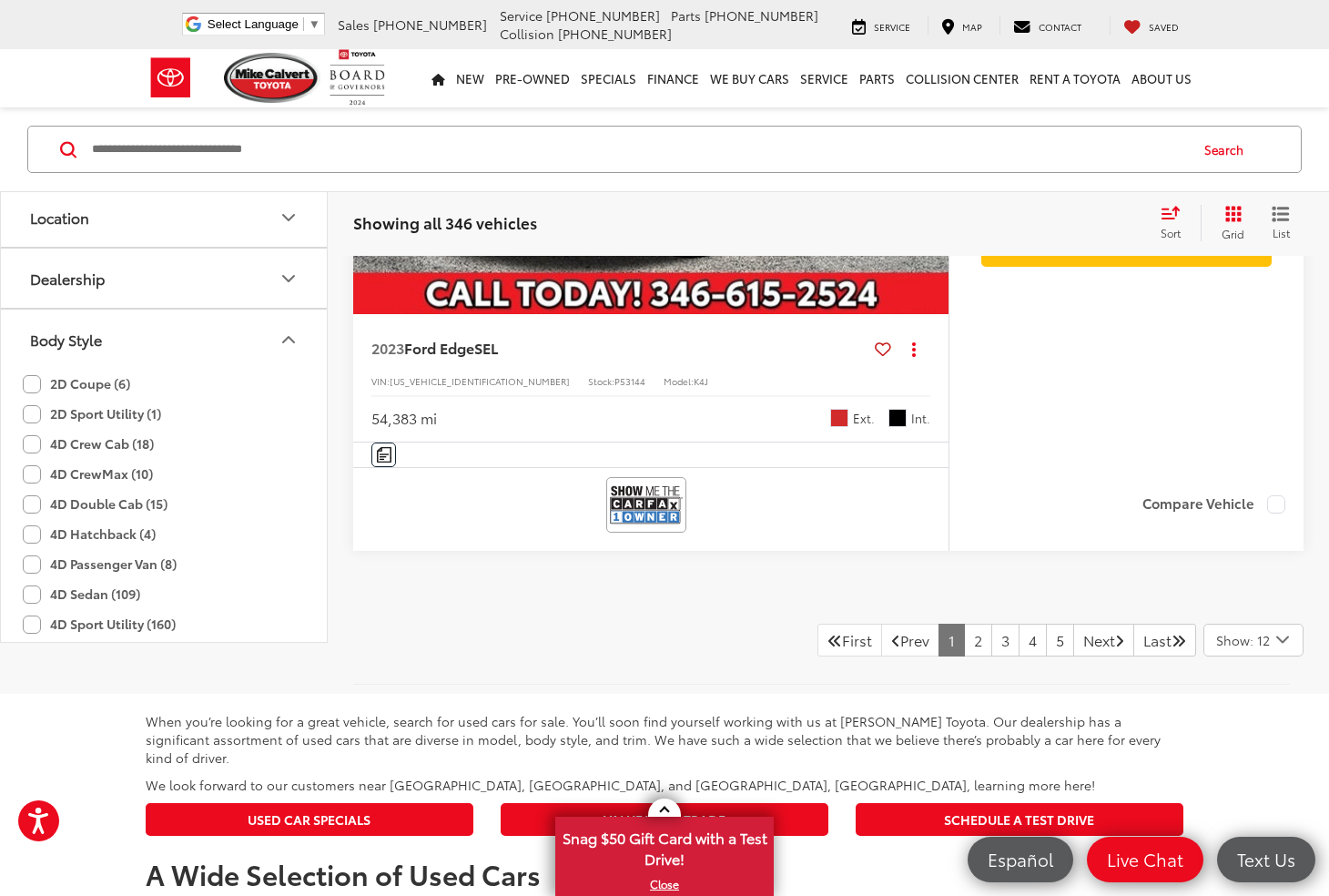
click at [276, 290] on button "Dealership" at bounding box center [164, 278] width 328 height 60
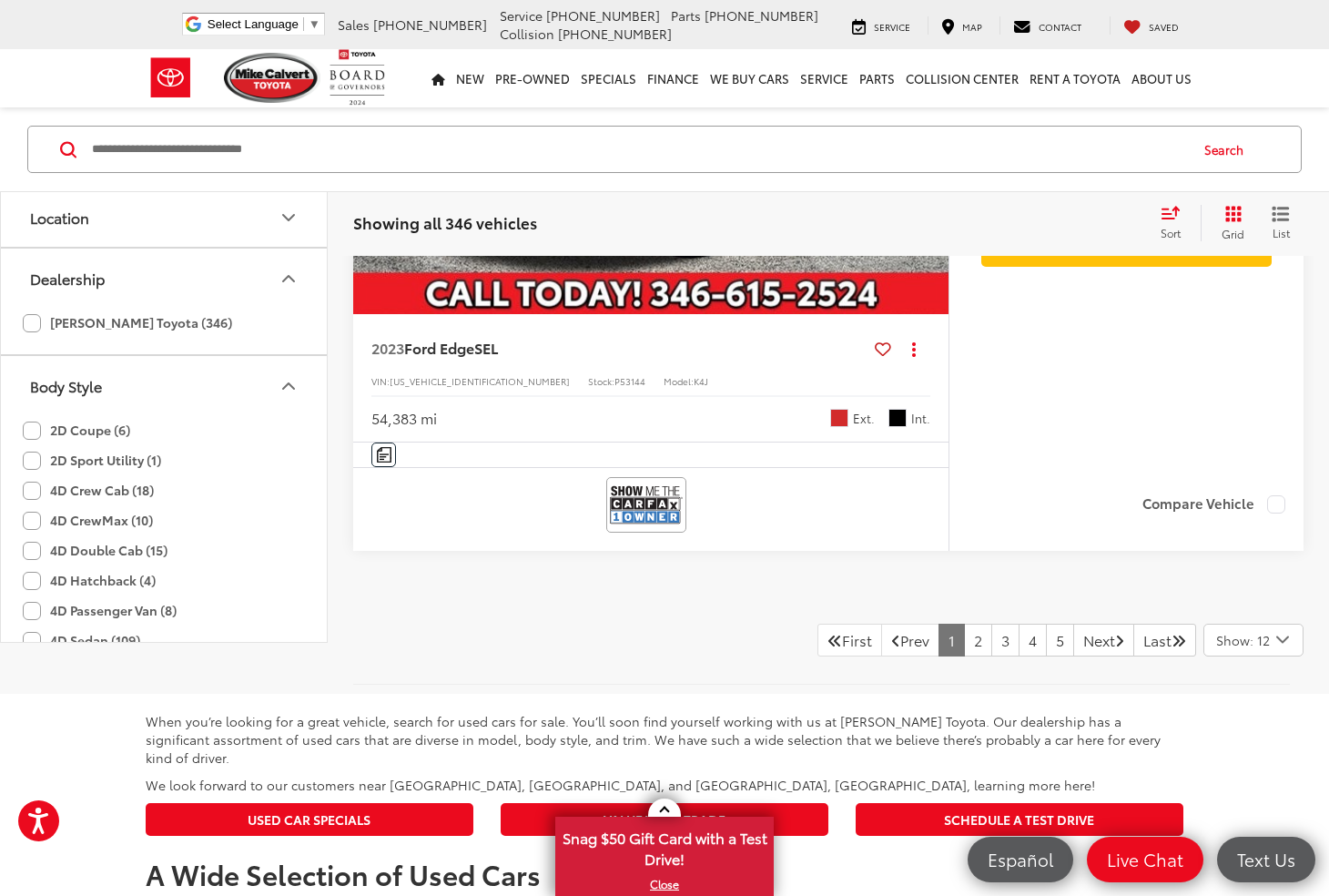
click at [287, 227] on icon "Location" at bounding box center [288, 217] width 22 height 22
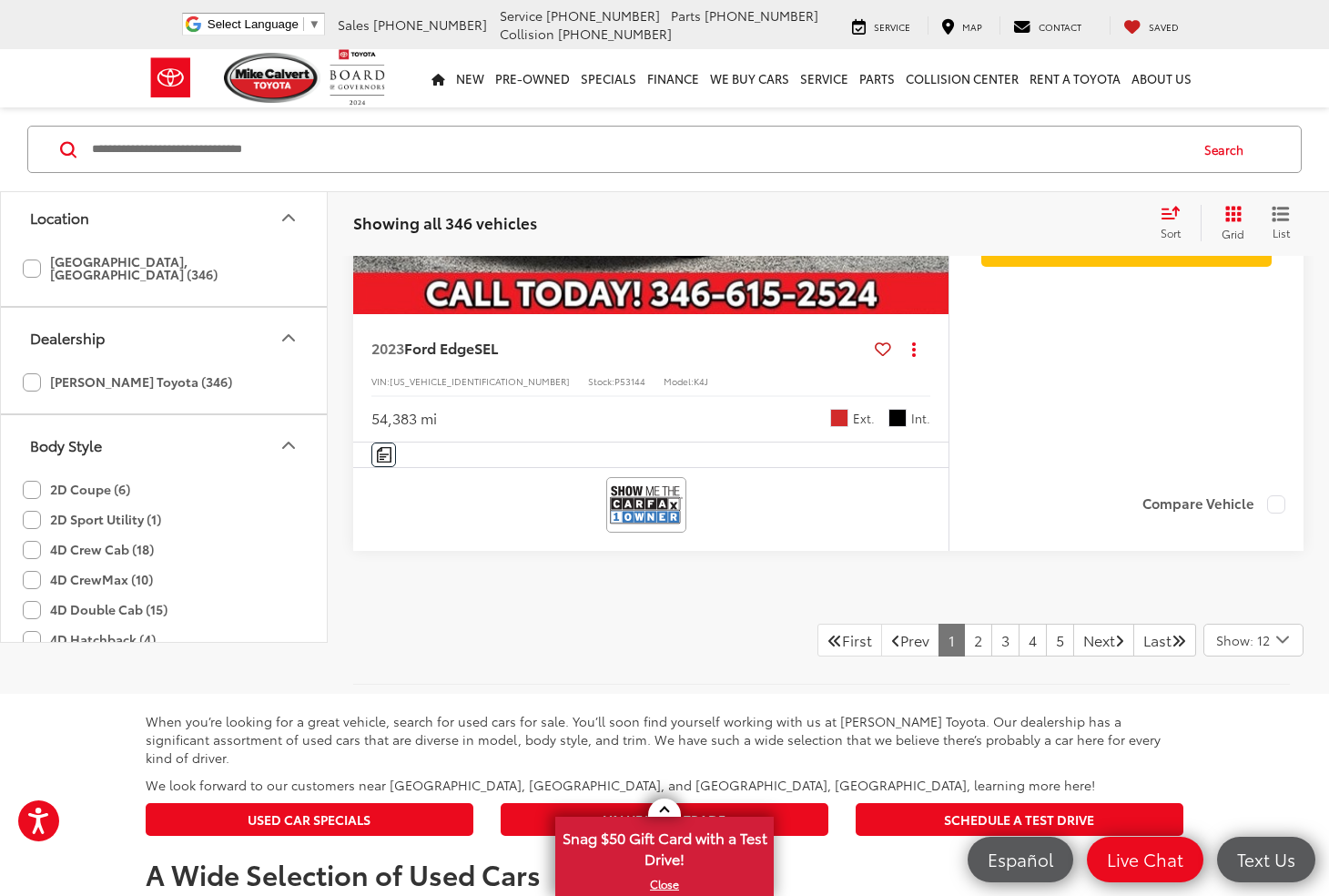
click at [282, 244] on button "Location" at bounding box center [164, 216] width 328 height 60
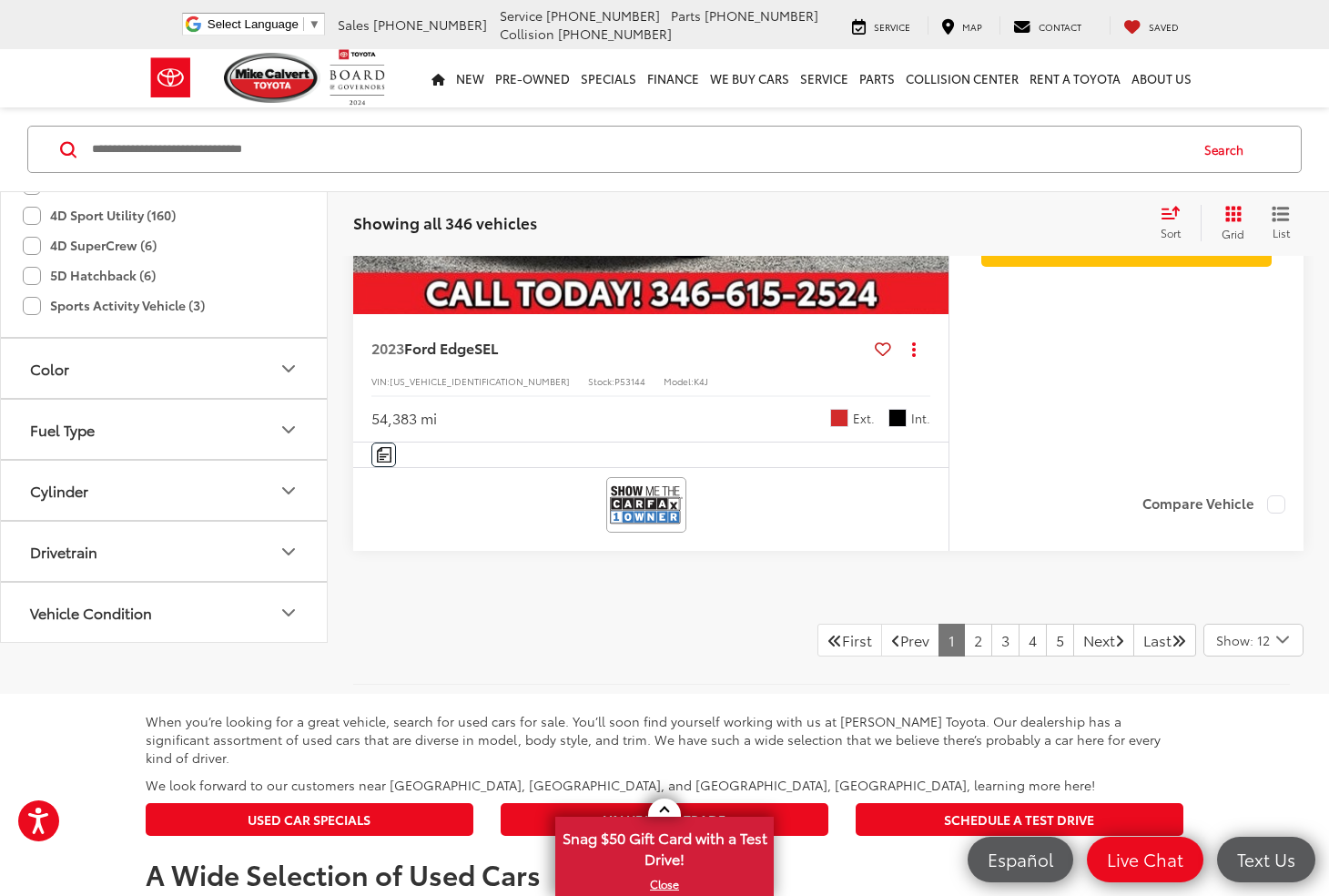
scroll to position [573, 0]
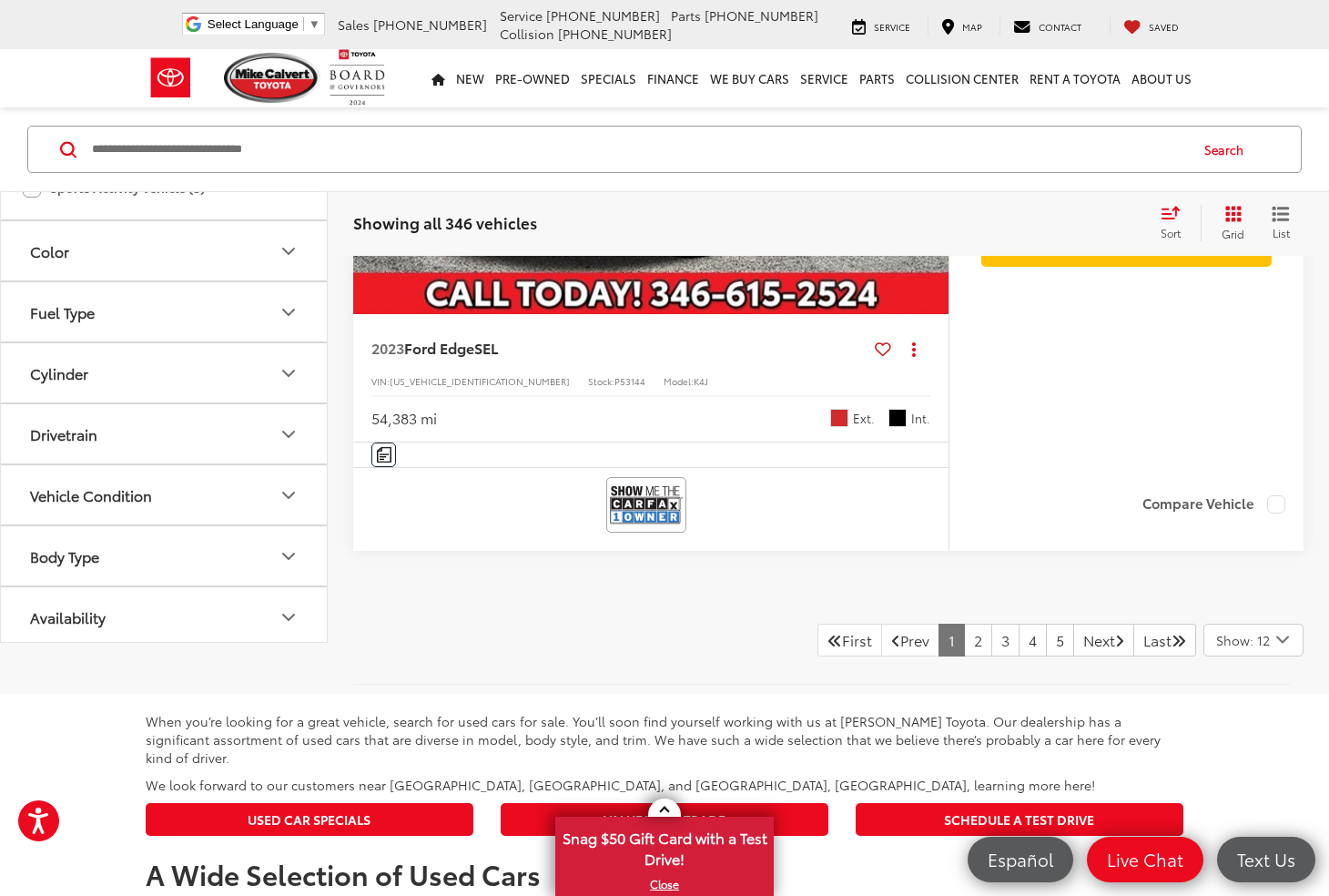
click at [281, 262] on icon "Color" at bounding box center [288, 250] width 22 height 22
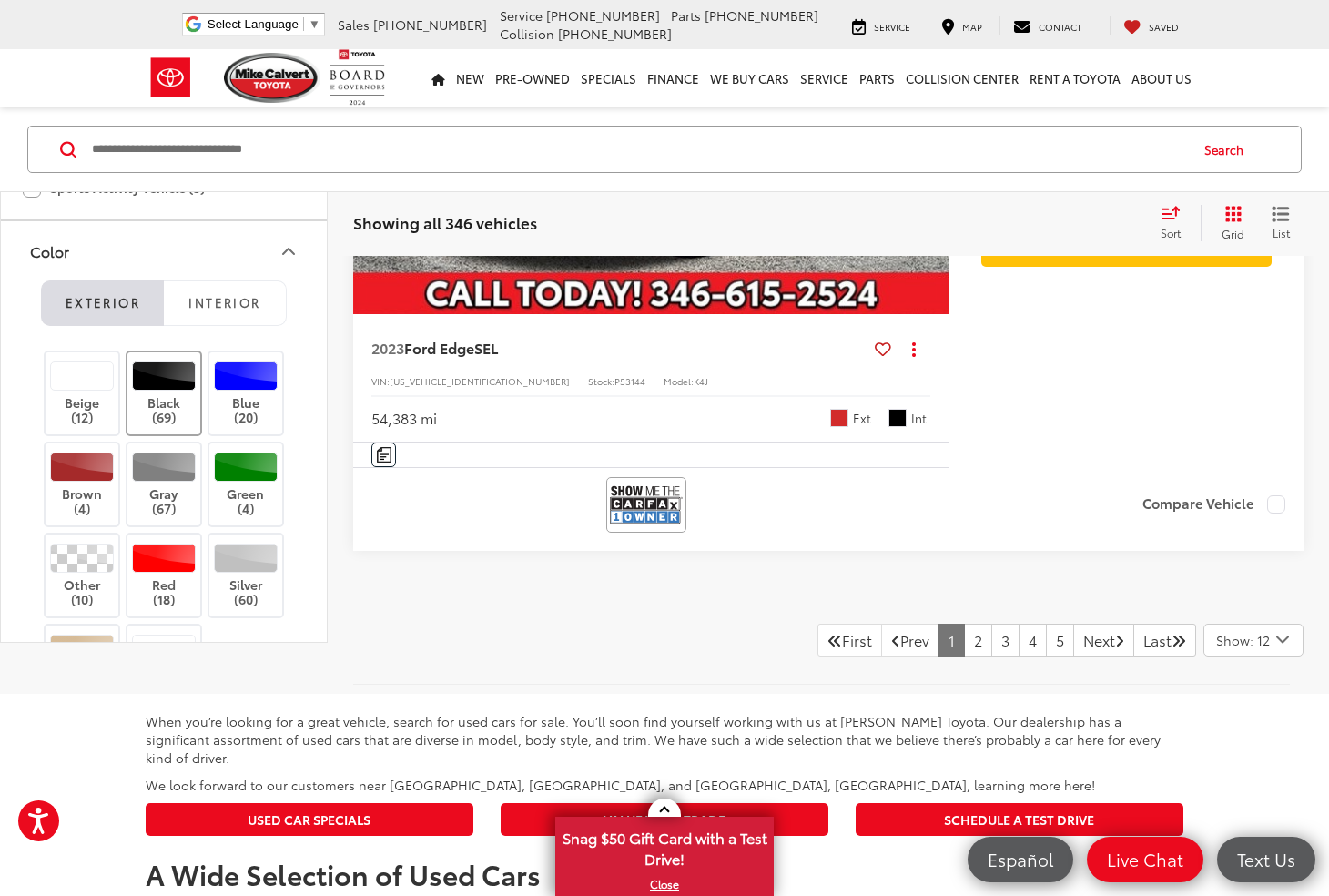
click at [162, 390] on div at bounding box center [164, 375] width 64 height 29
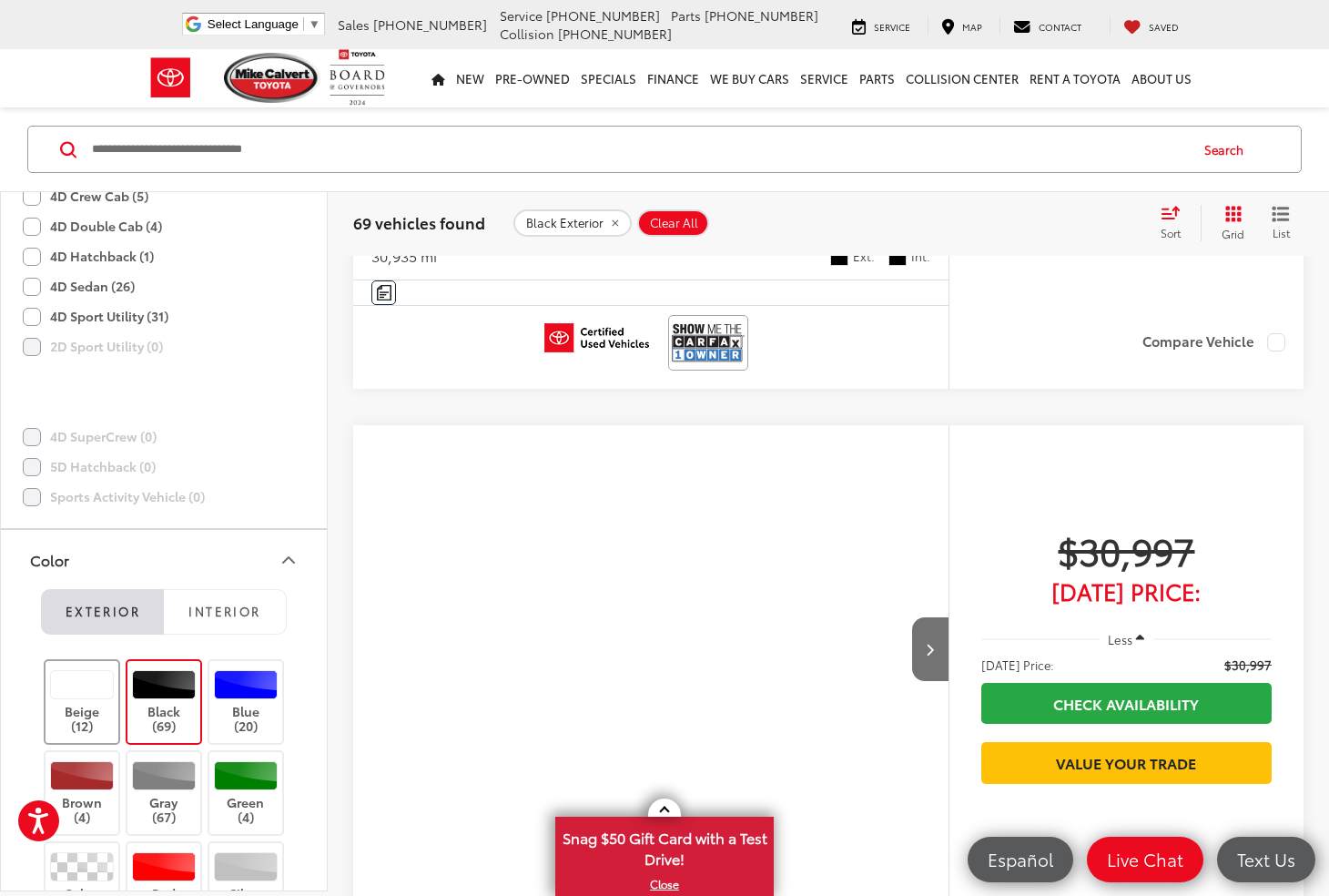
scroll to position [116, 0]
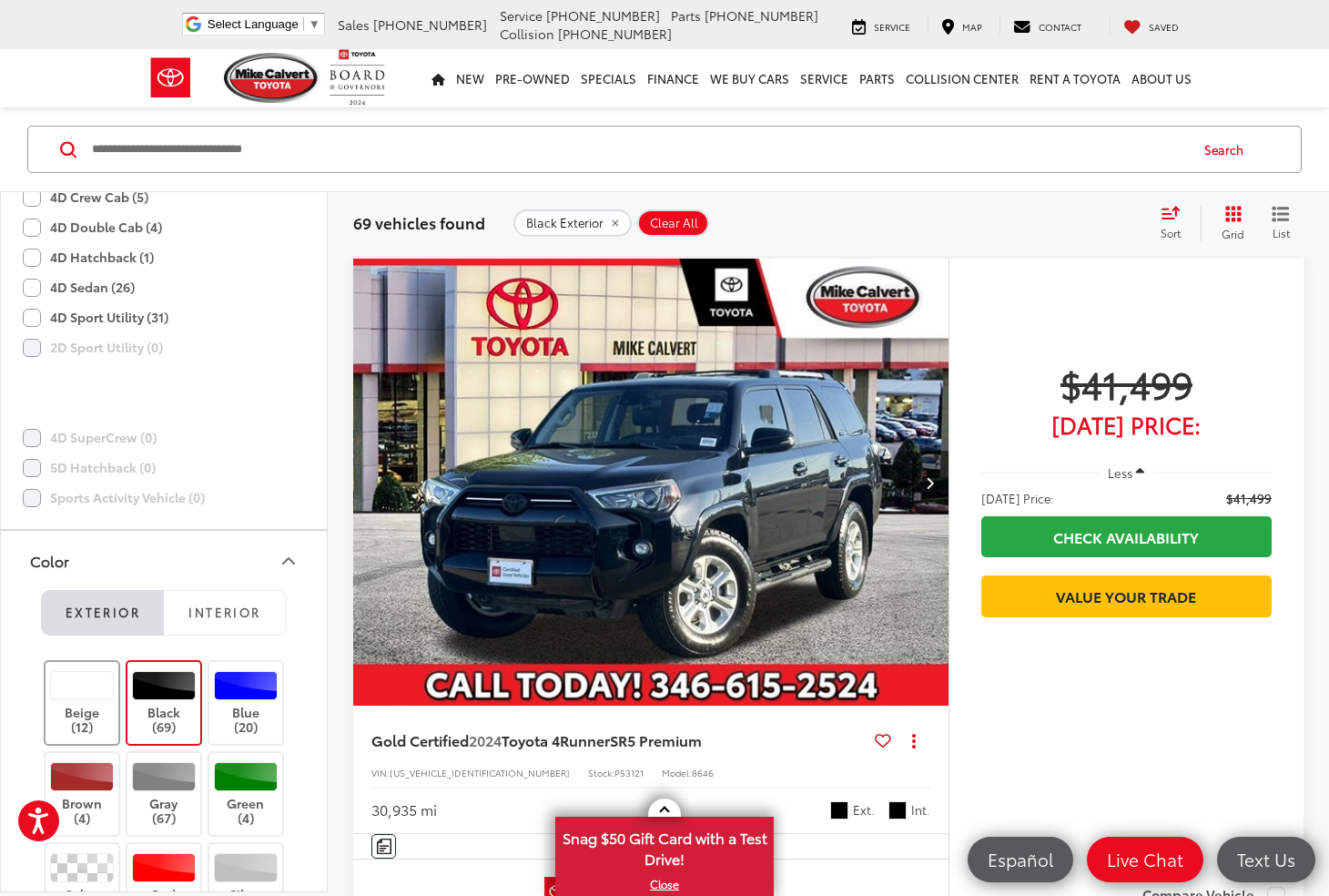
click at [88, 709] on label "Beige (12)" at bounding box center [82, 703] width 74 height 64
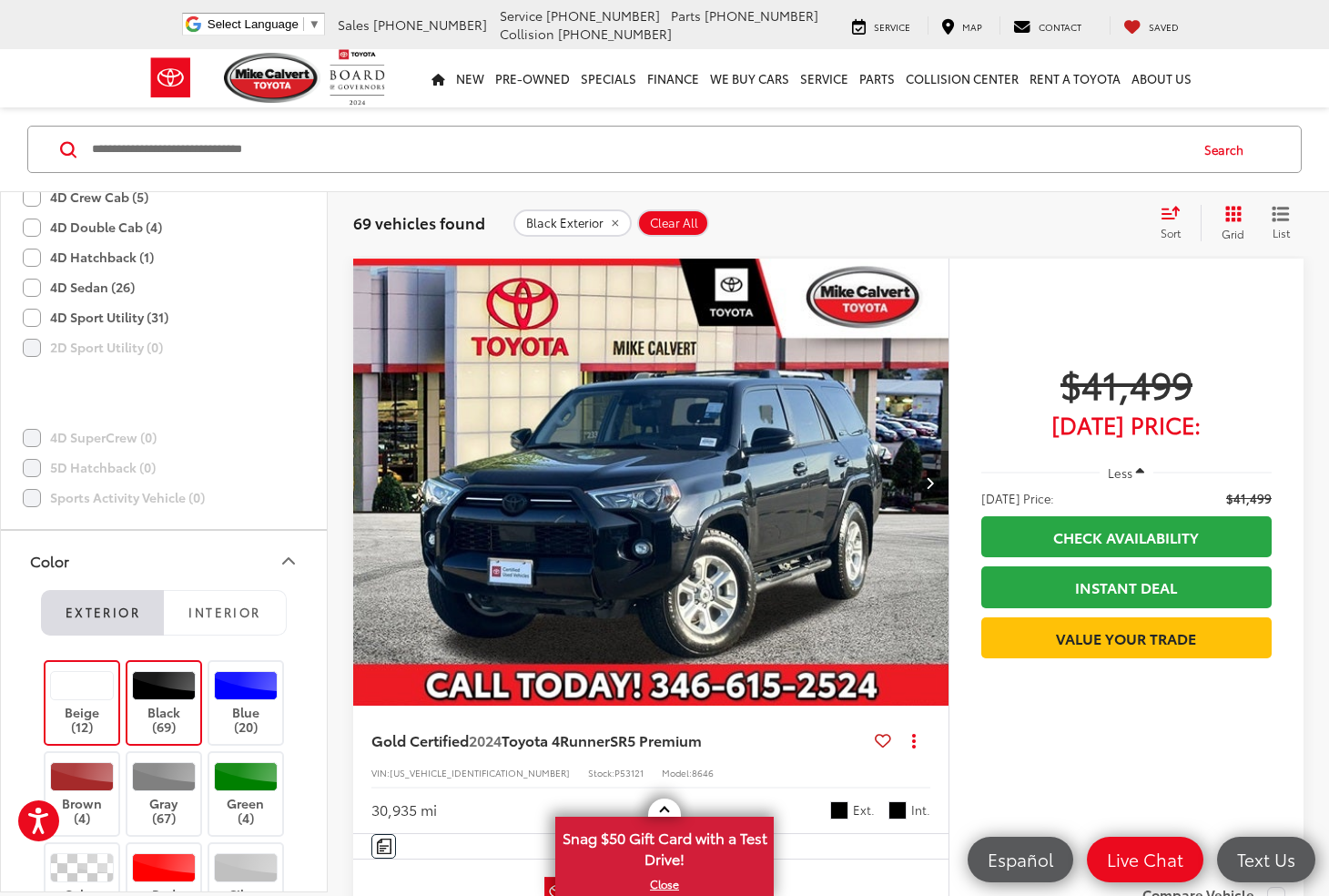
click at [103, 677] on div at bounding box center [82, 685] width 64 height 29
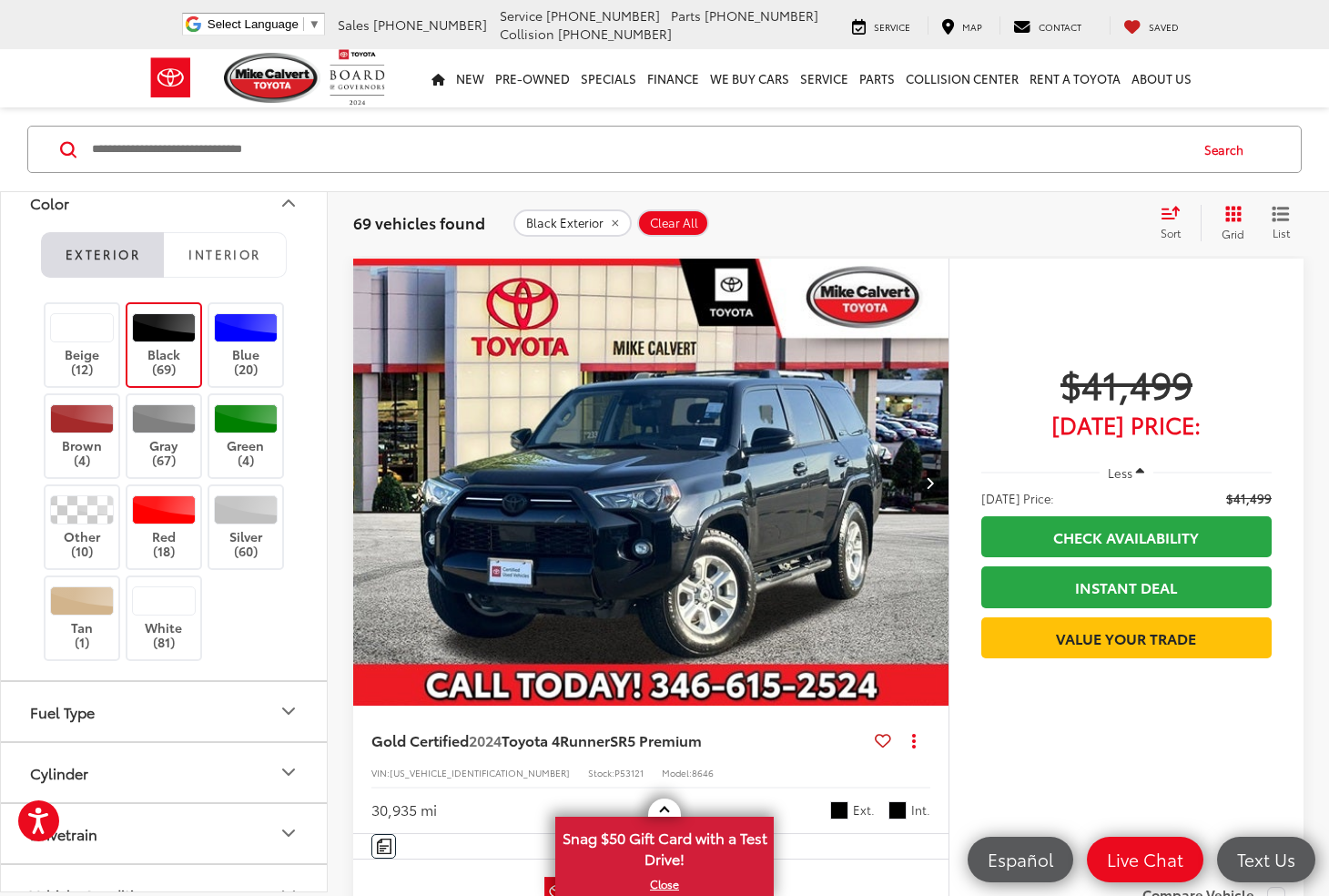
scroll to position [877, 0]
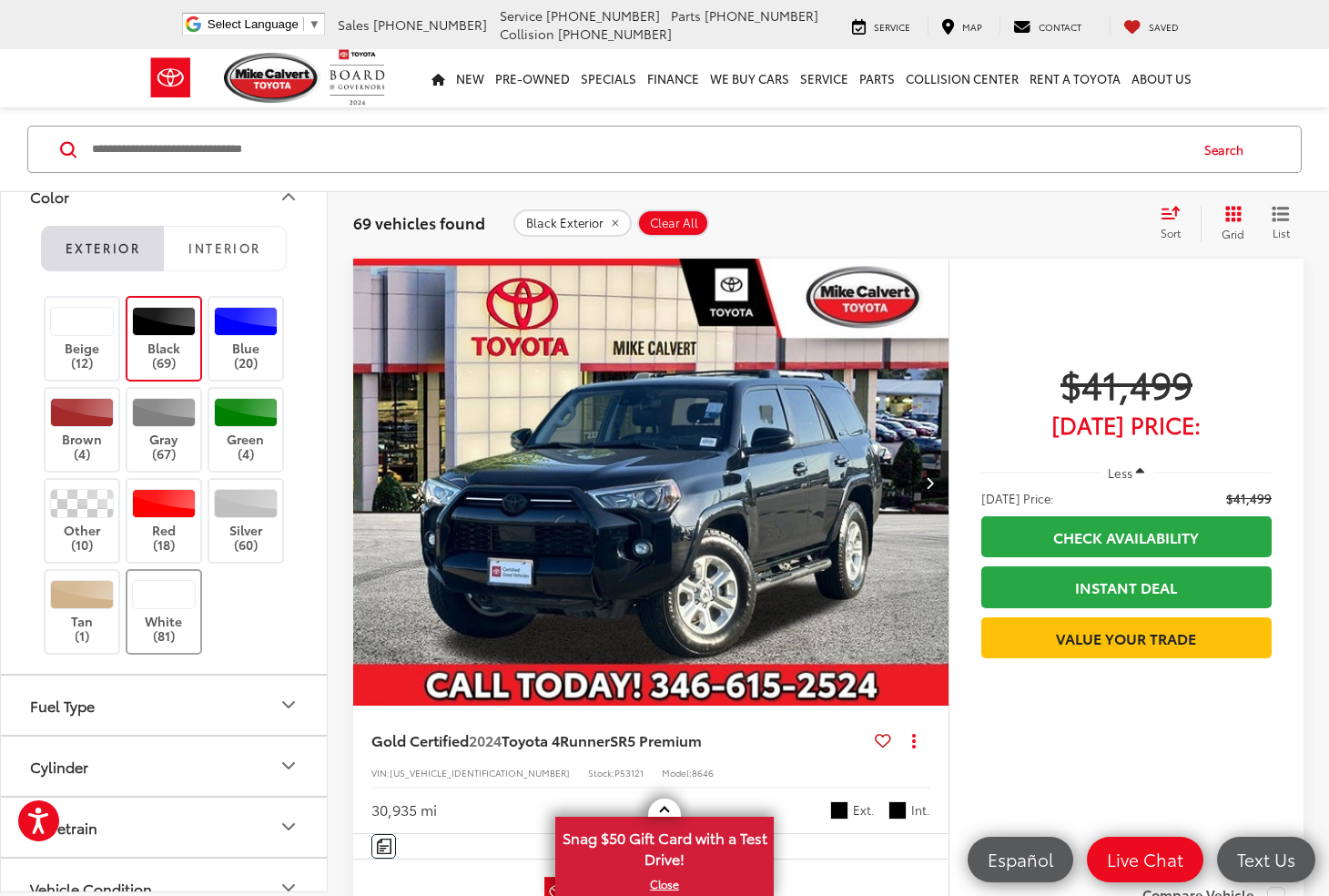
click at [171, 613] on label "White (81)" at bounding box center [164, 612] width 74 height 64
click at [285, 197] on icon "Color" at bounding box center [288, 197] width 22 height 22
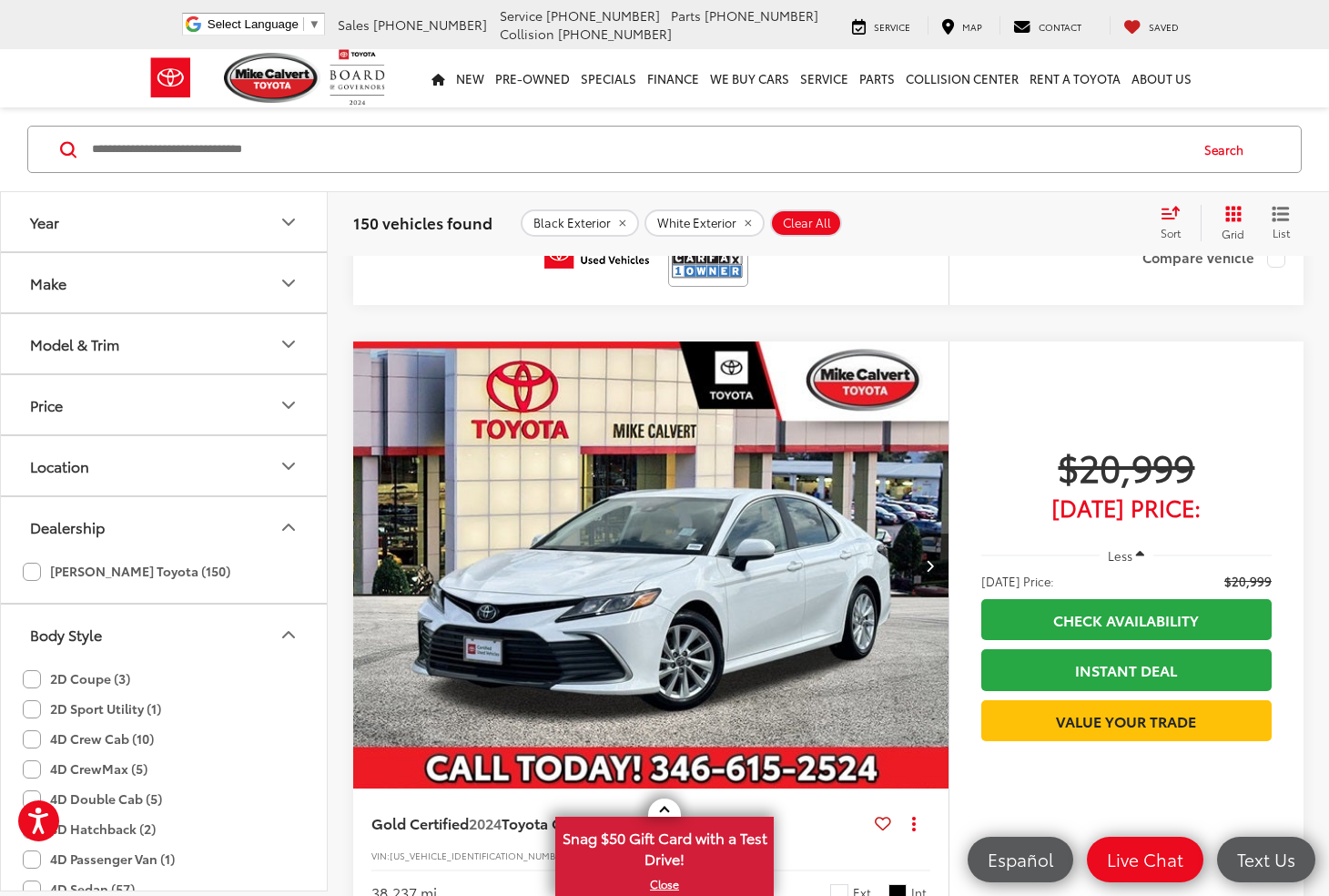
click at [283, 279] on icon "Make" at bounding box center [288, 283] width 22 height 22
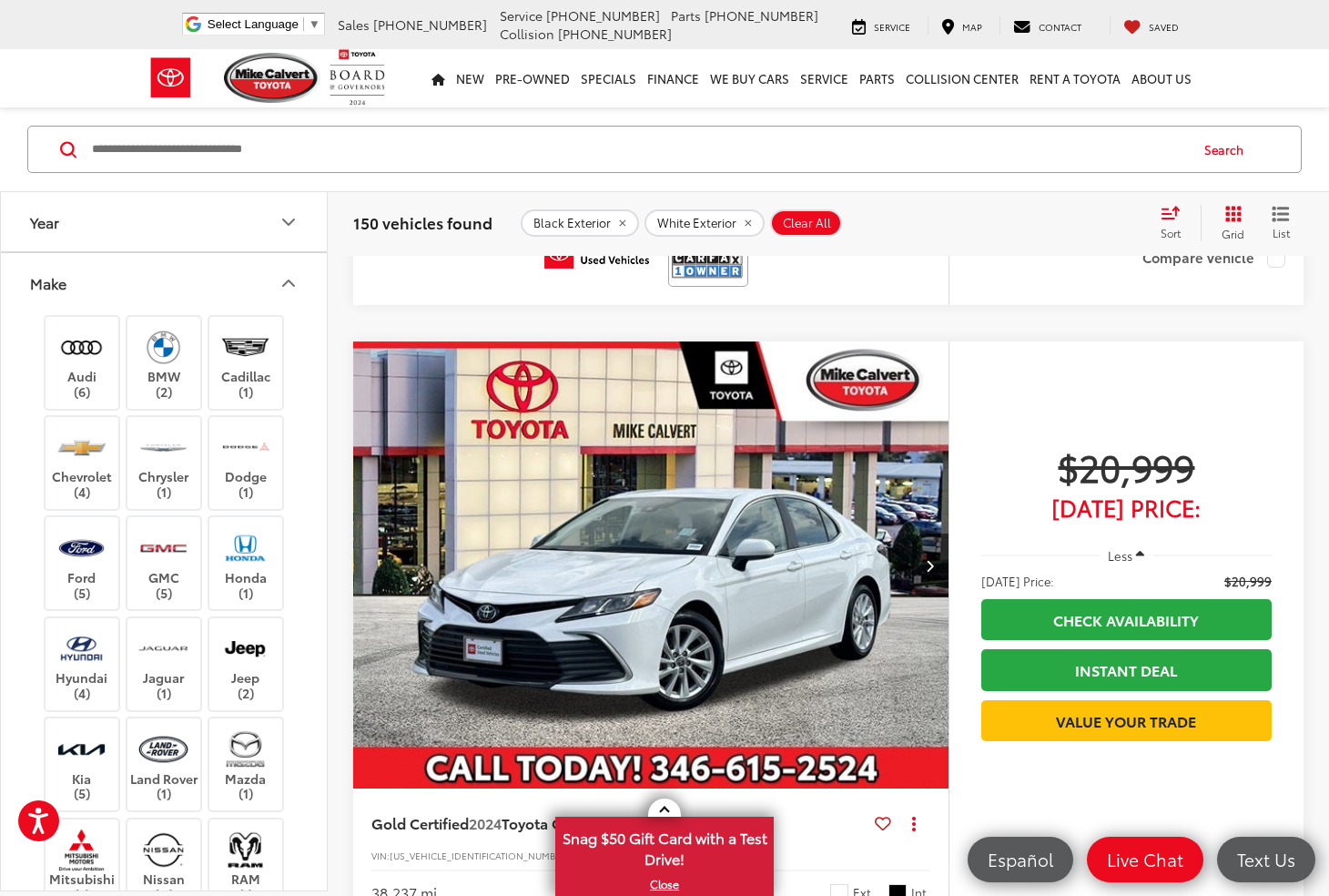
click at [293, 231] on icon "Year" at bounding box center [288, 221] width 22 height 22
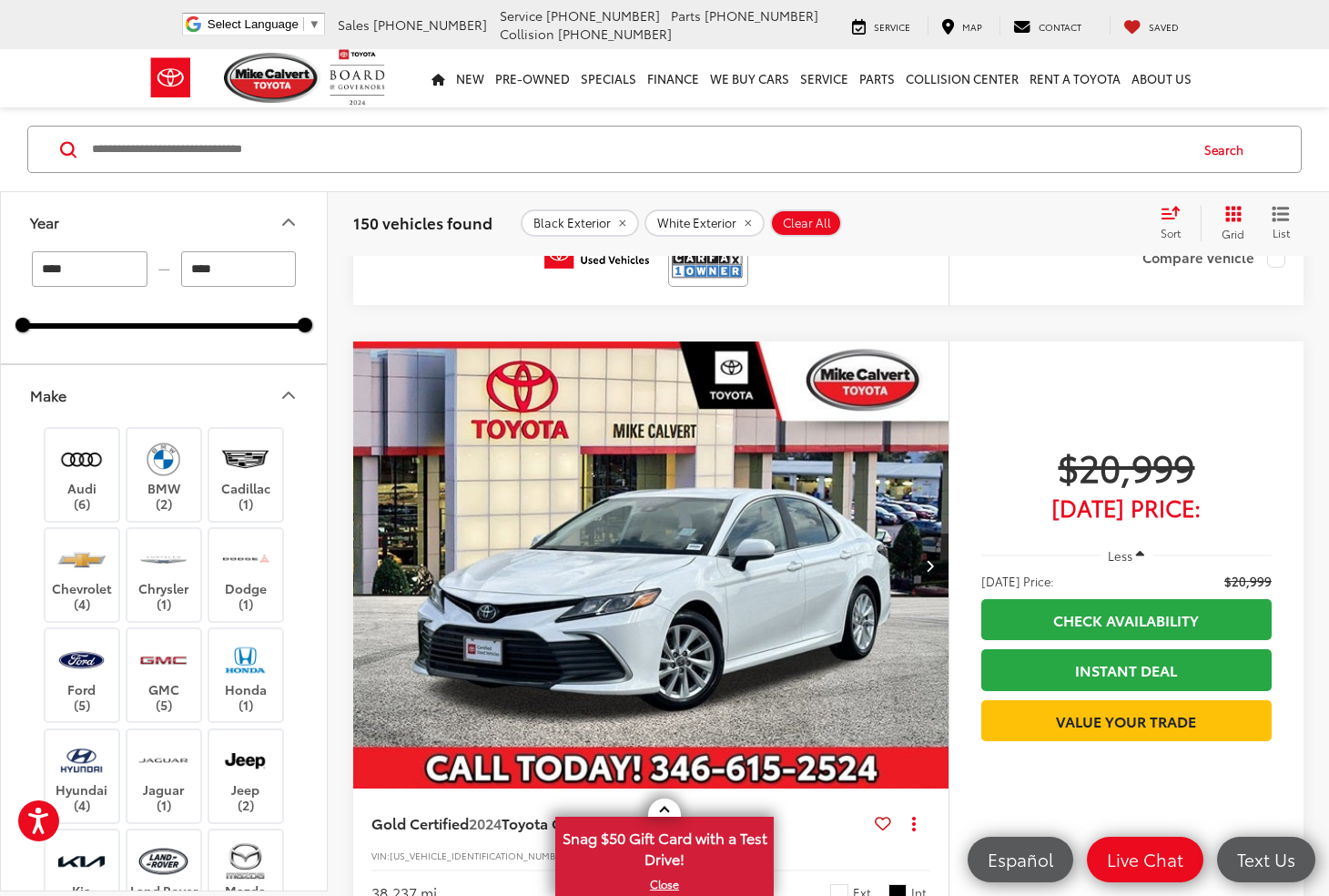
click at [293, 236] on button "Year" at bounding box center [164, 221] width 328 height 60
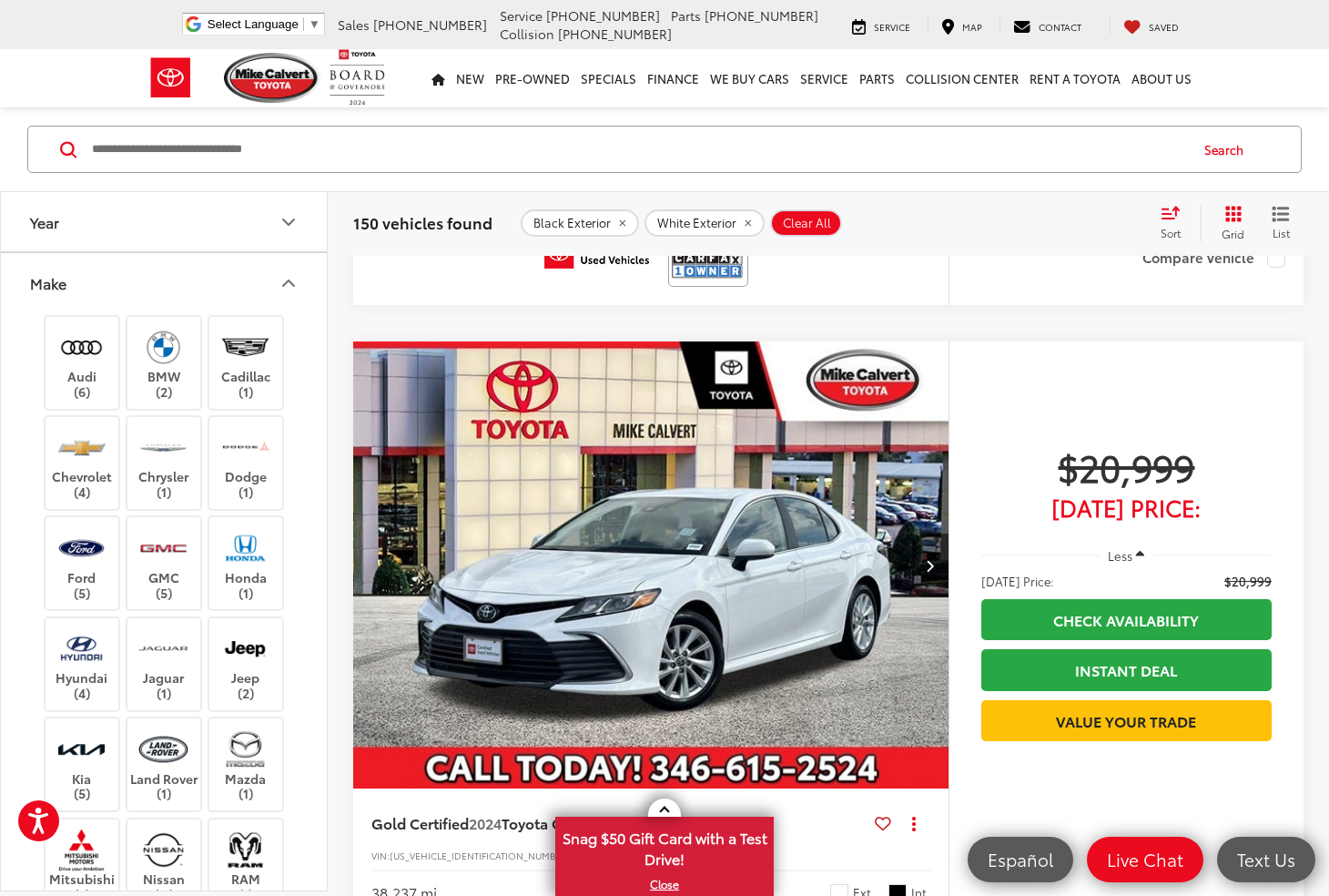
click at [291, 269] on button "Make" at bounding box center [164, 283] width 328 height 60
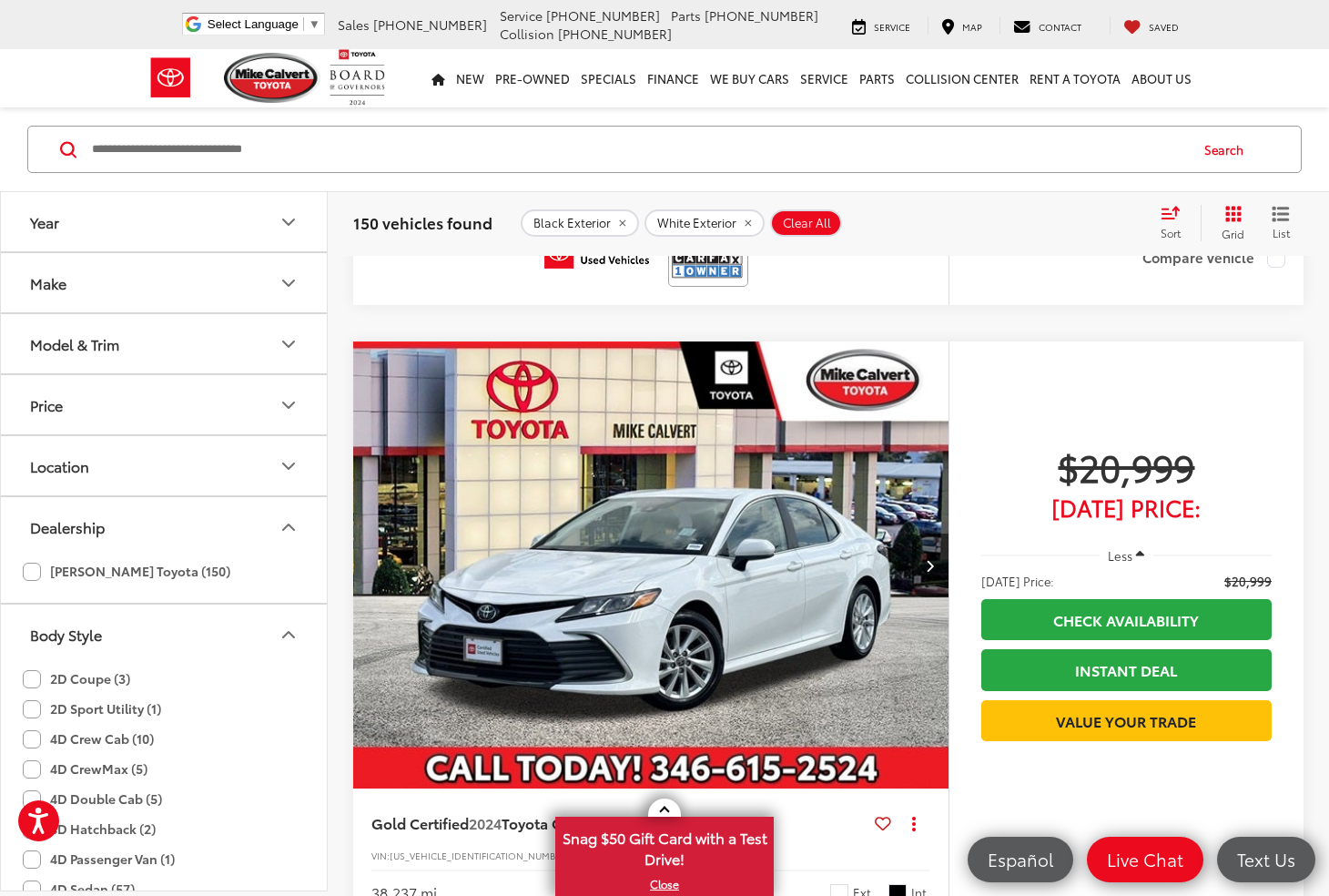
click at [279, 346] on icon "Model & Trim" at bounding box center [288, 344] width 22 height 22
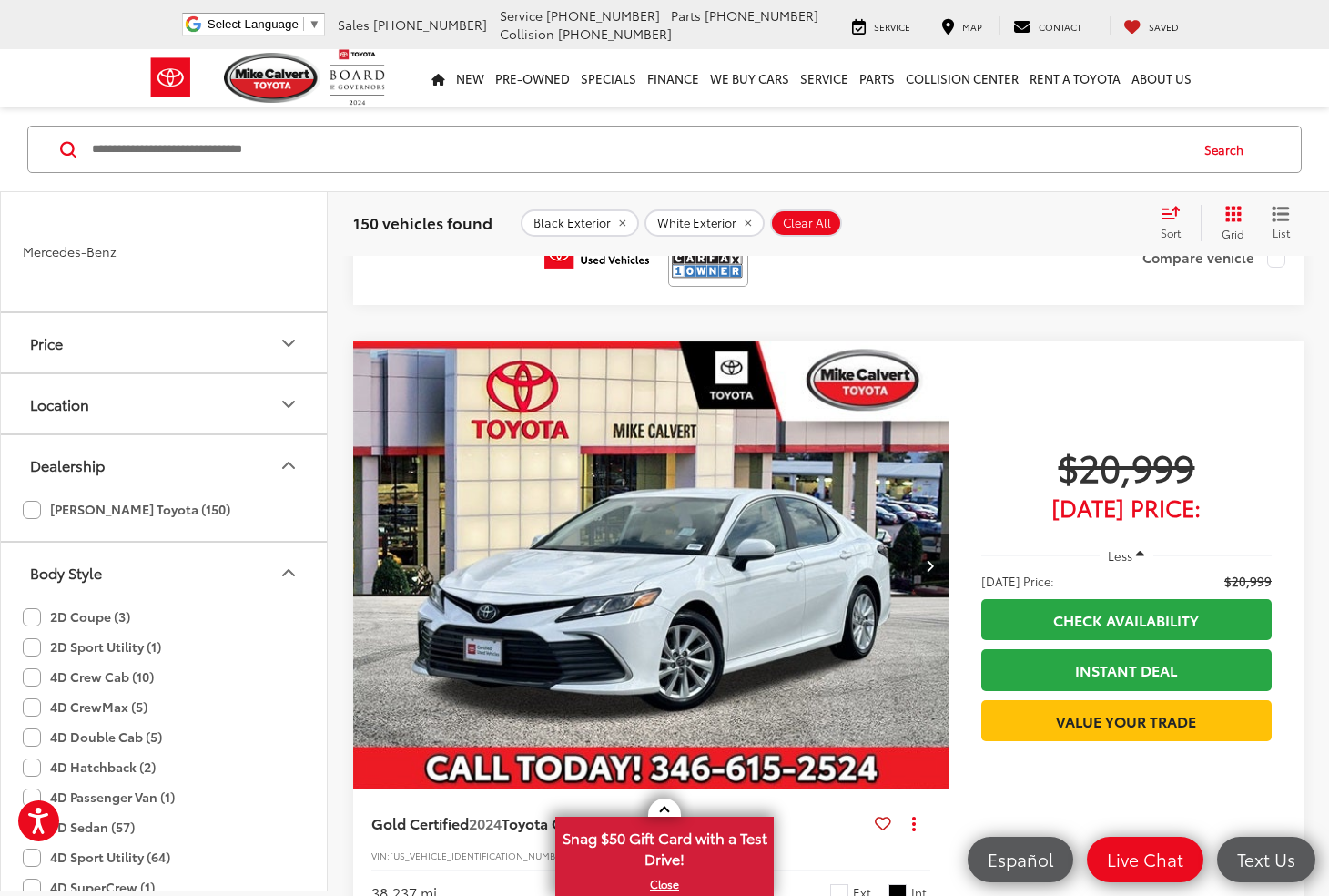
scroll to position [4461, 0]
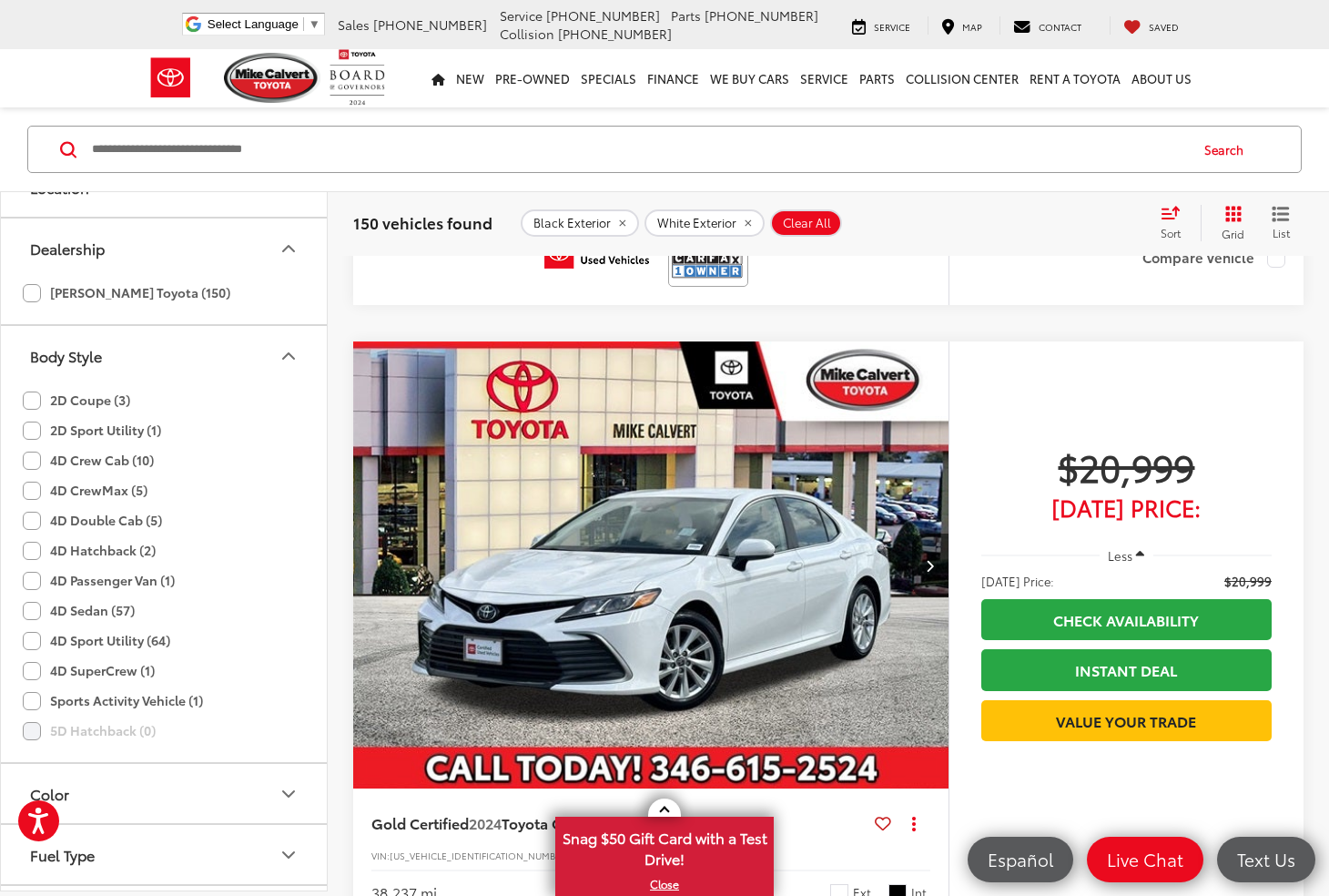
click at [285, 252] on icon "Dealership" at bounding box center [288, 248] width 22 height 22
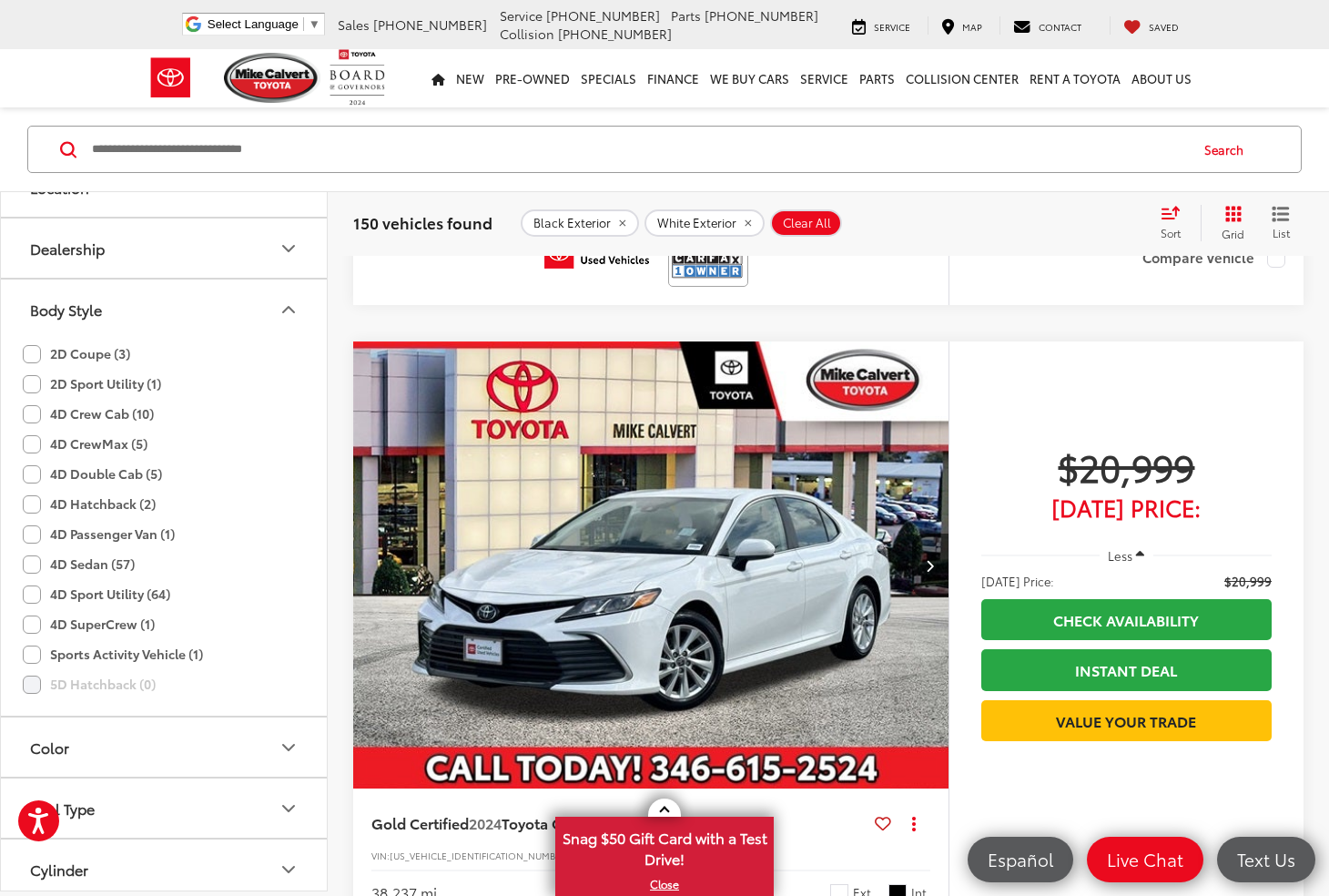
click at [1170, 219] on div "Sort" at bounding box center [1177, 223] width 49 height 37
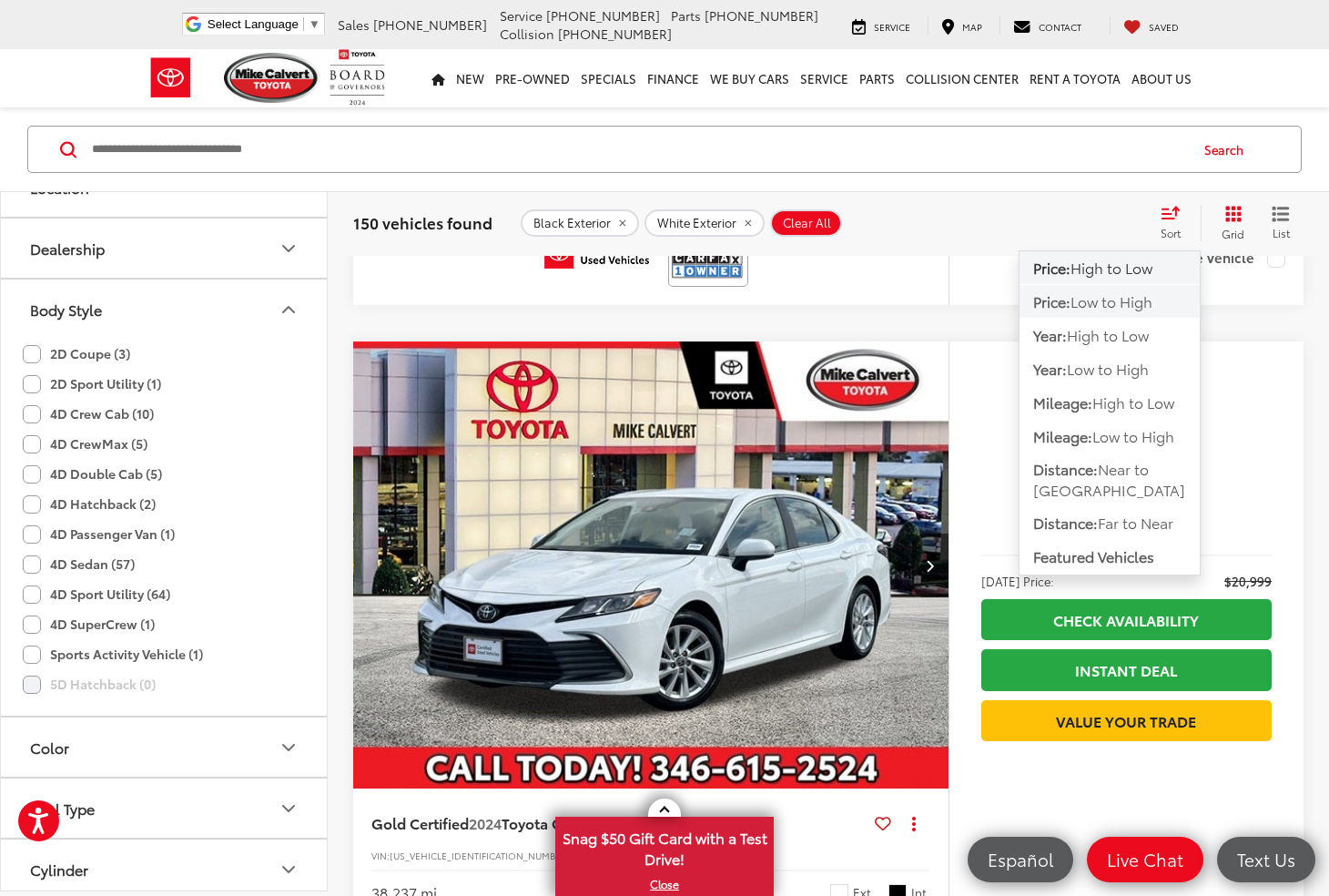
click at [1144, 310] on span "Low to High" at bounding box center [1112, 301] width 82 height 21
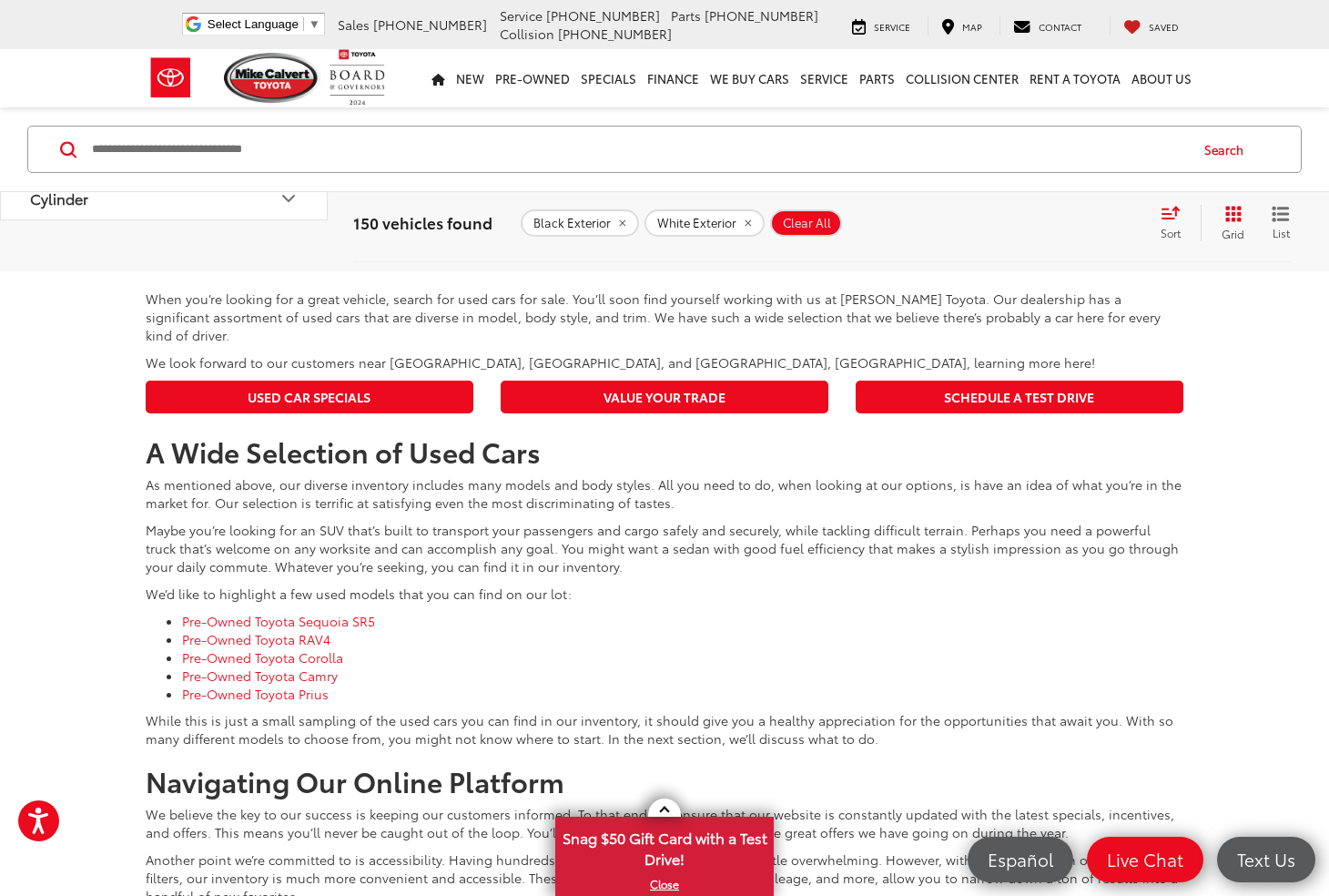
scroll to position [8493, 0]
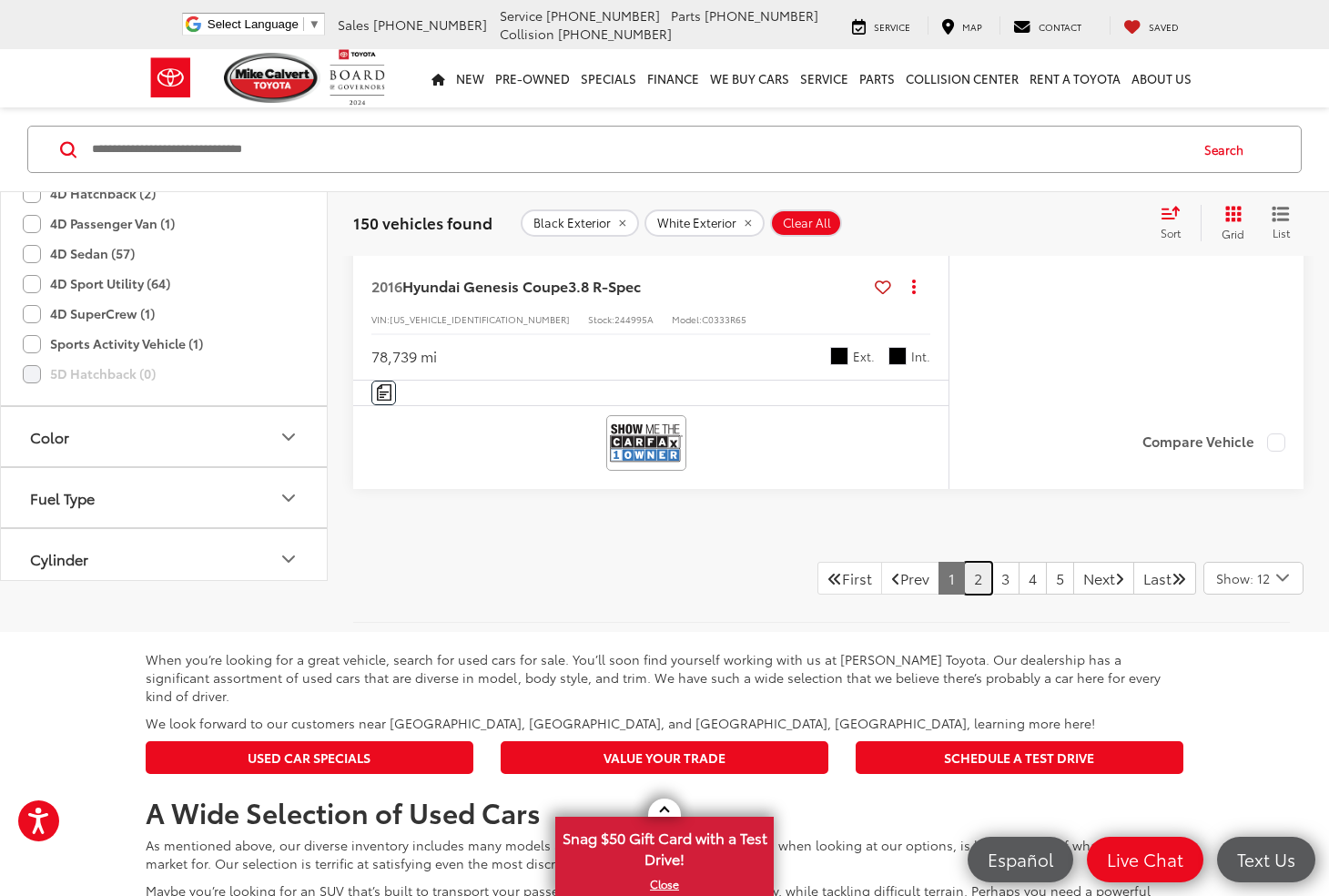
click at [964, 568] on link "2" at bounding box center [978, 577] width 28 height 33
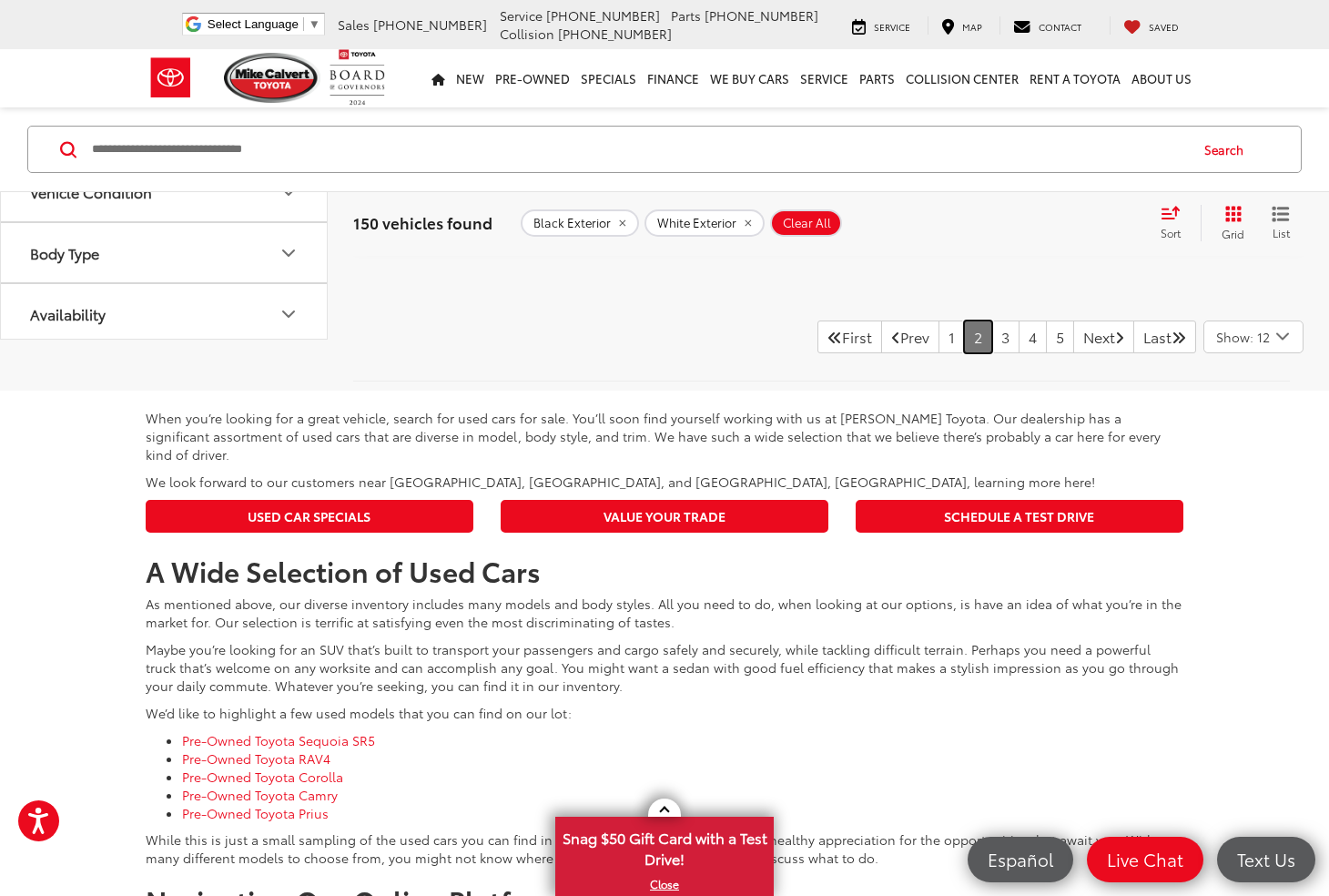
scroll to position [8766, 0]
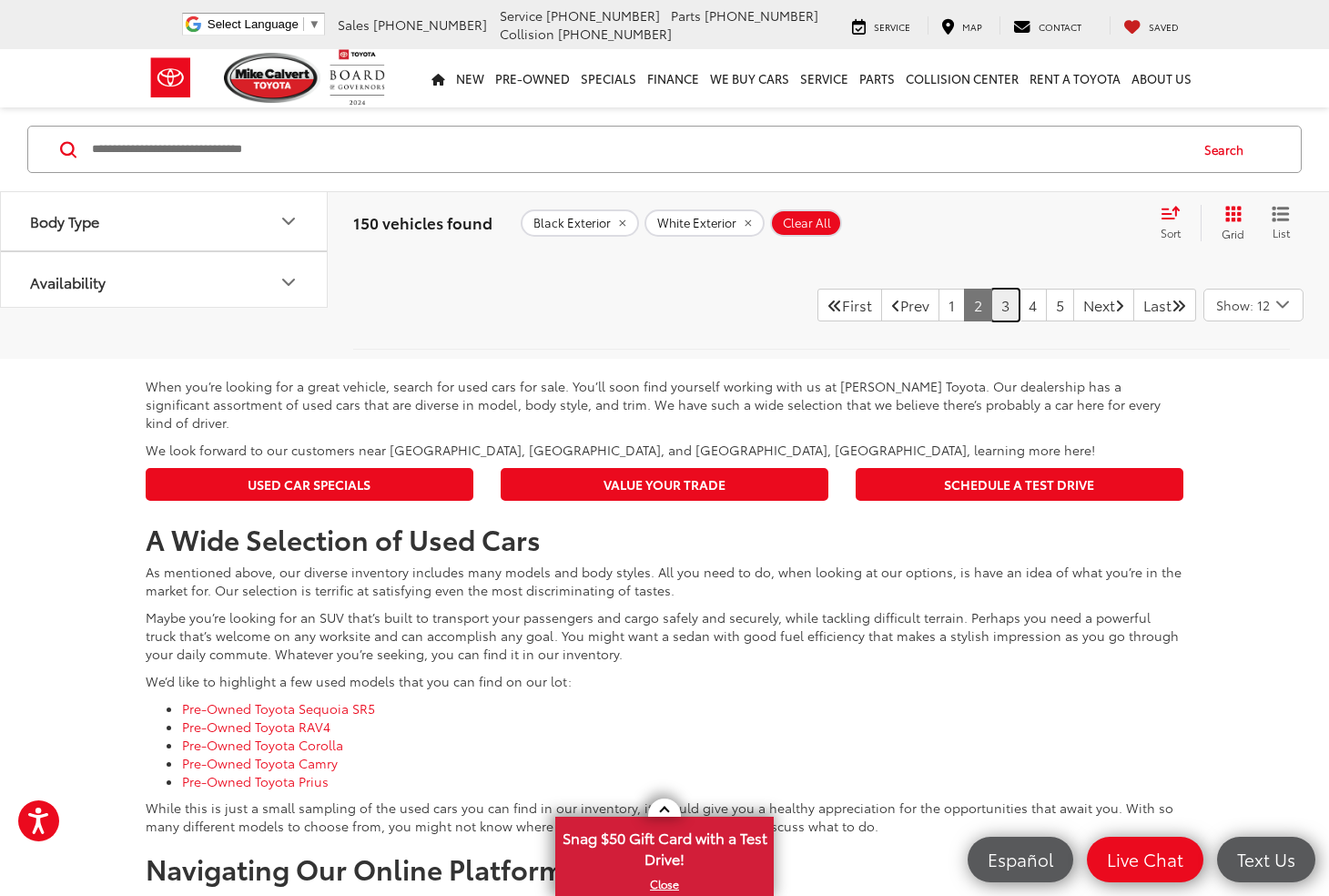
click at [992, 297] on link "3" at bounding box center [1006, 304] width 28 height 33
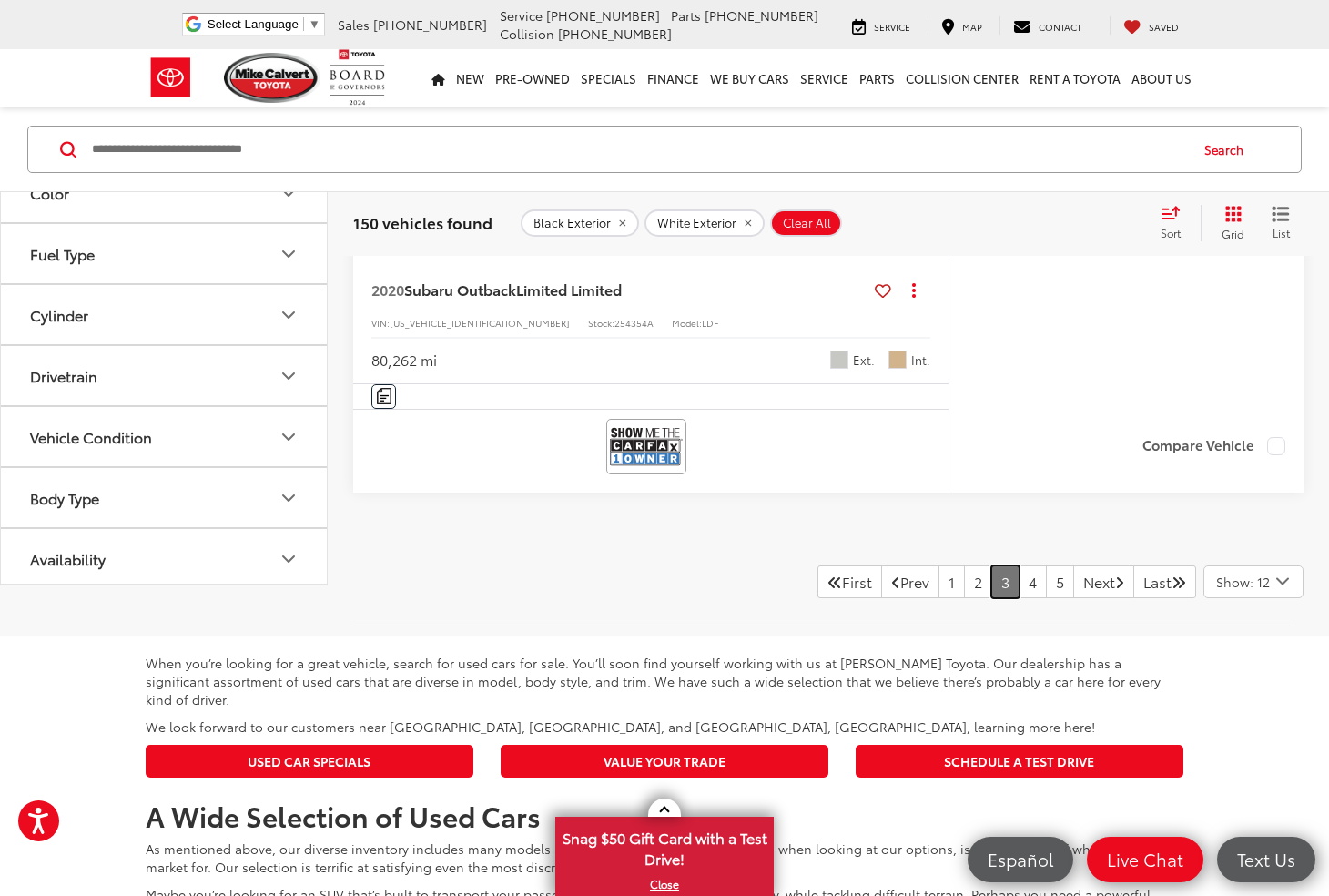
scroll to position [8766, 0]
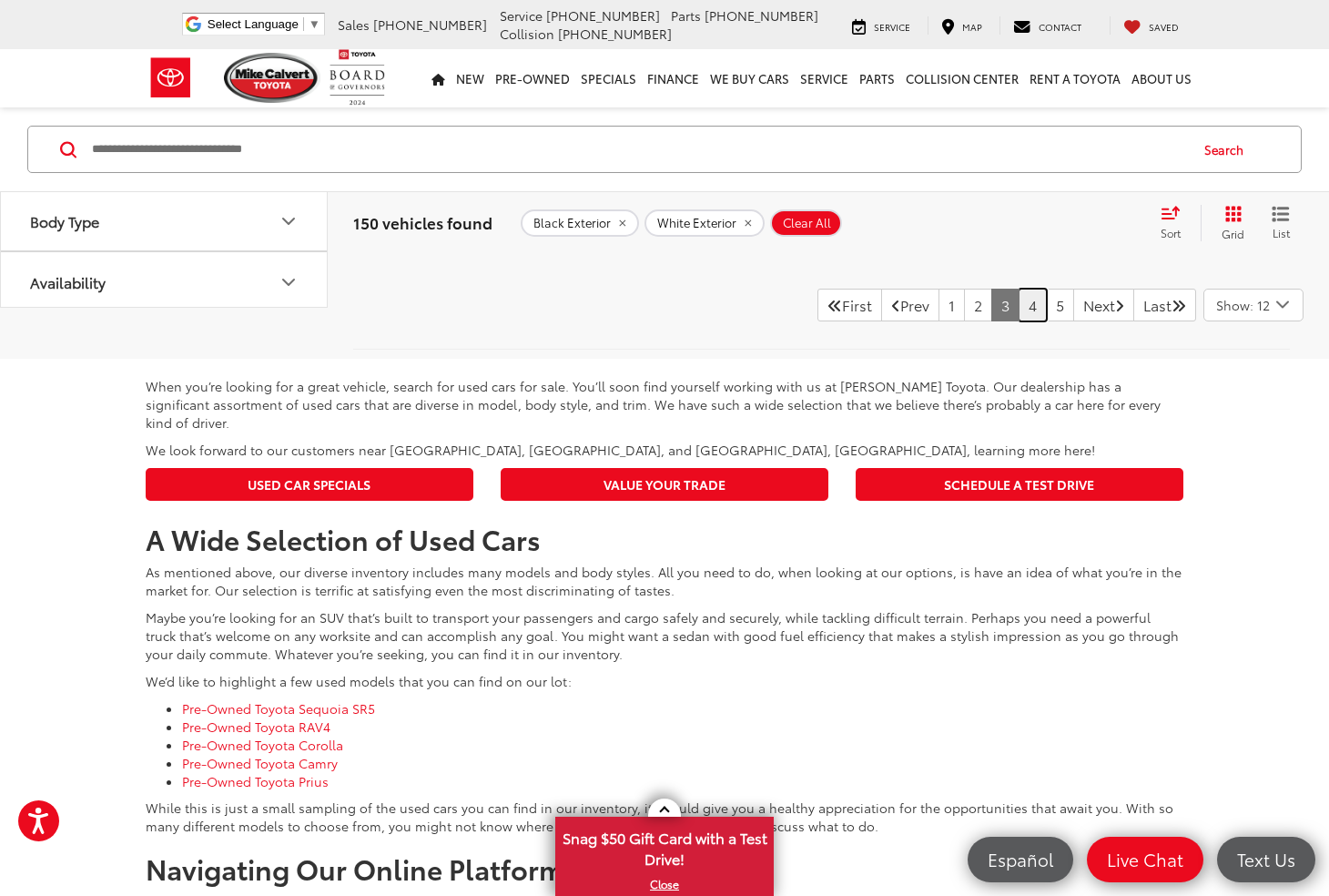
click at [1019, 294] on link "4" at bounding box center [1033, 304] width 28 height 33
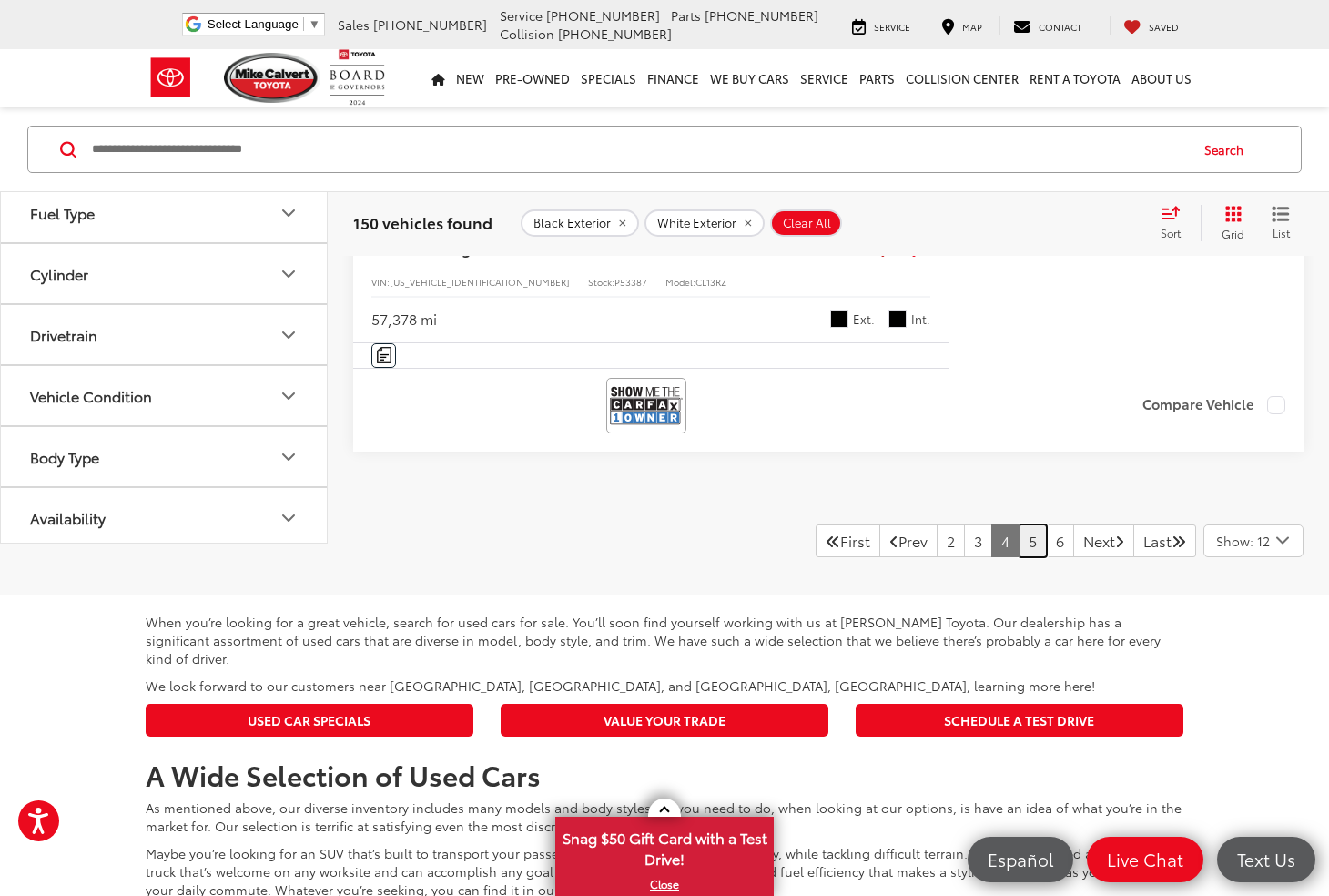
scroll to position [8607, 0]
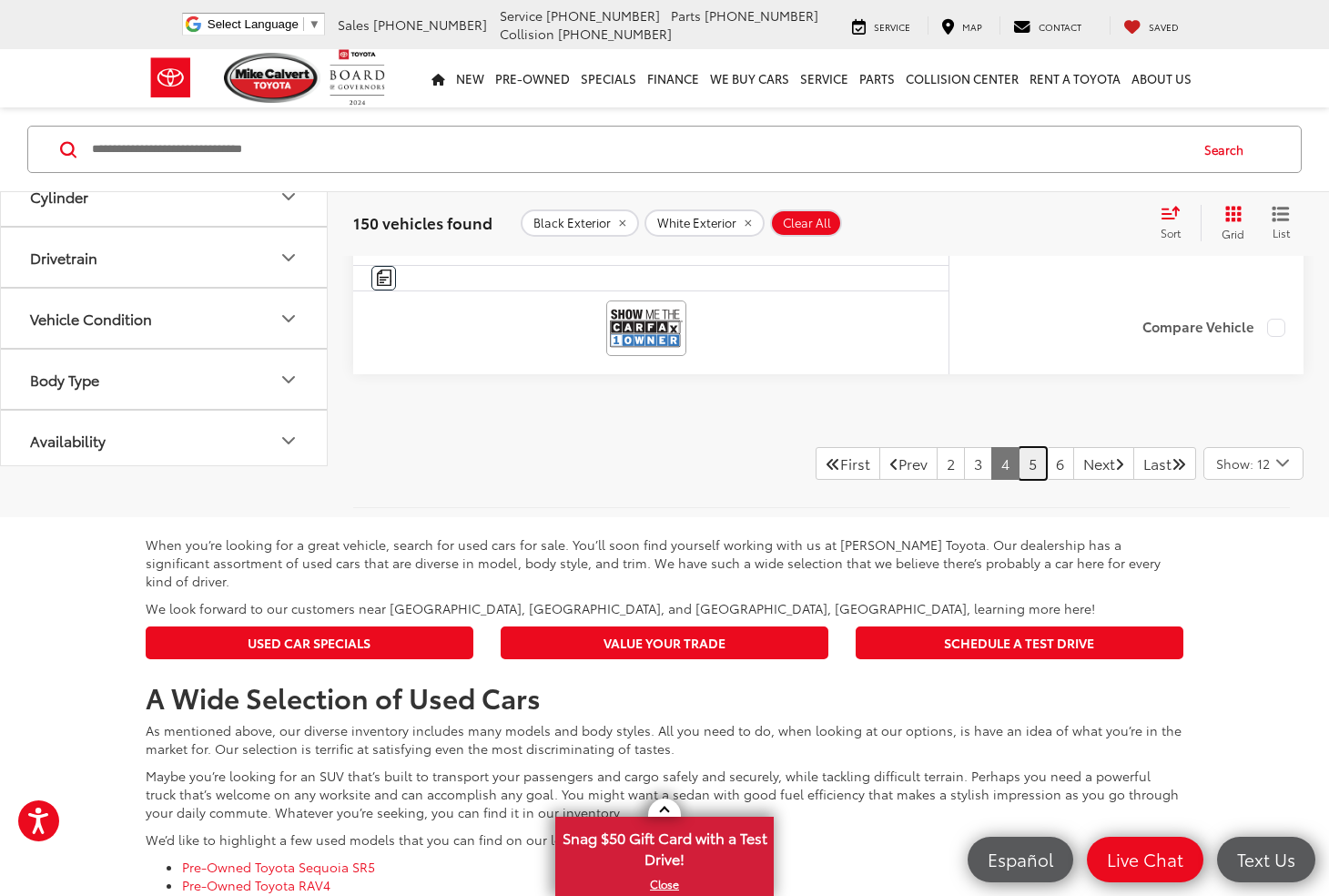
click at [1019, 447] on link "5" at bounding box center [1033, 463] width 28 height 33
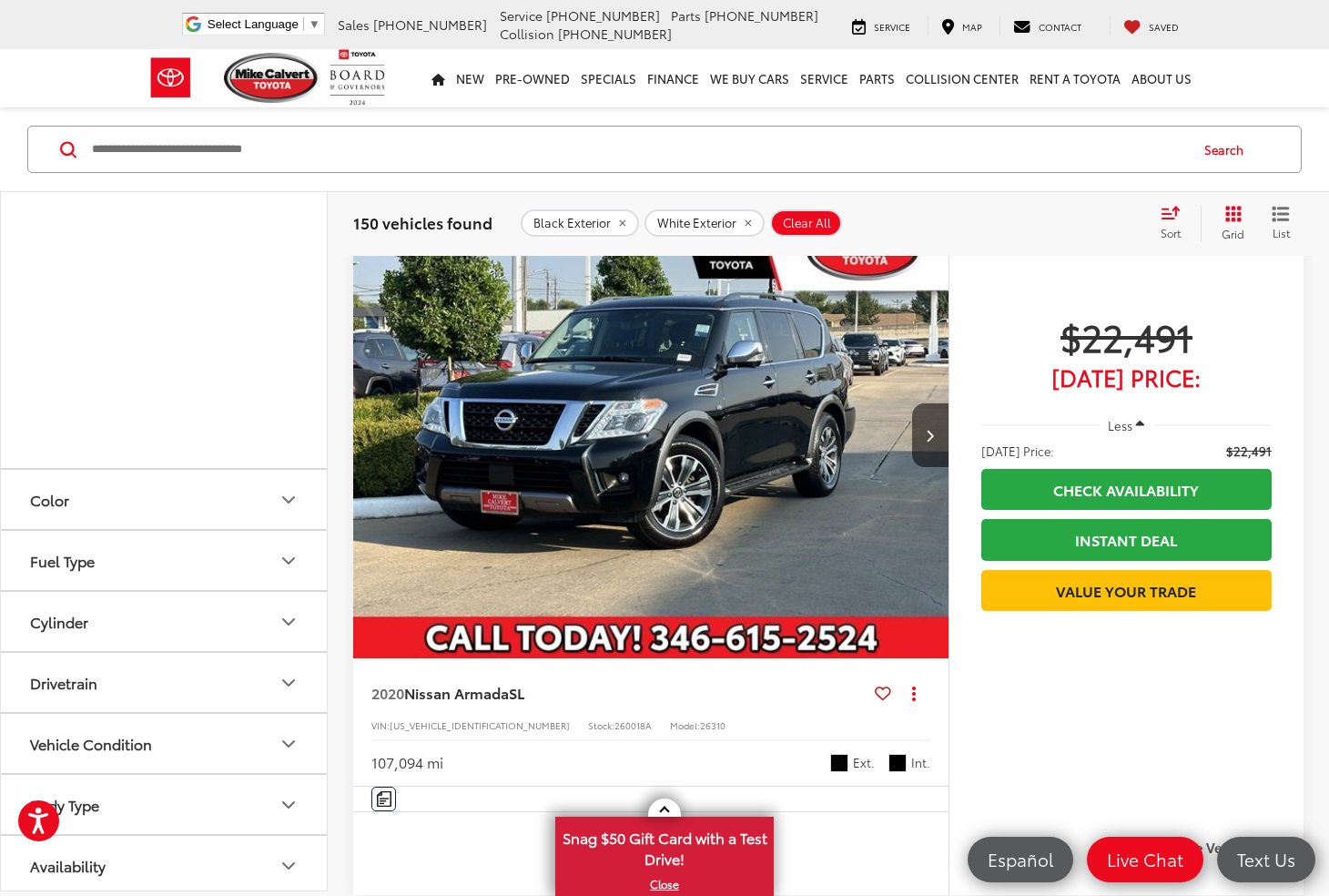
scroll to position [208, 0]
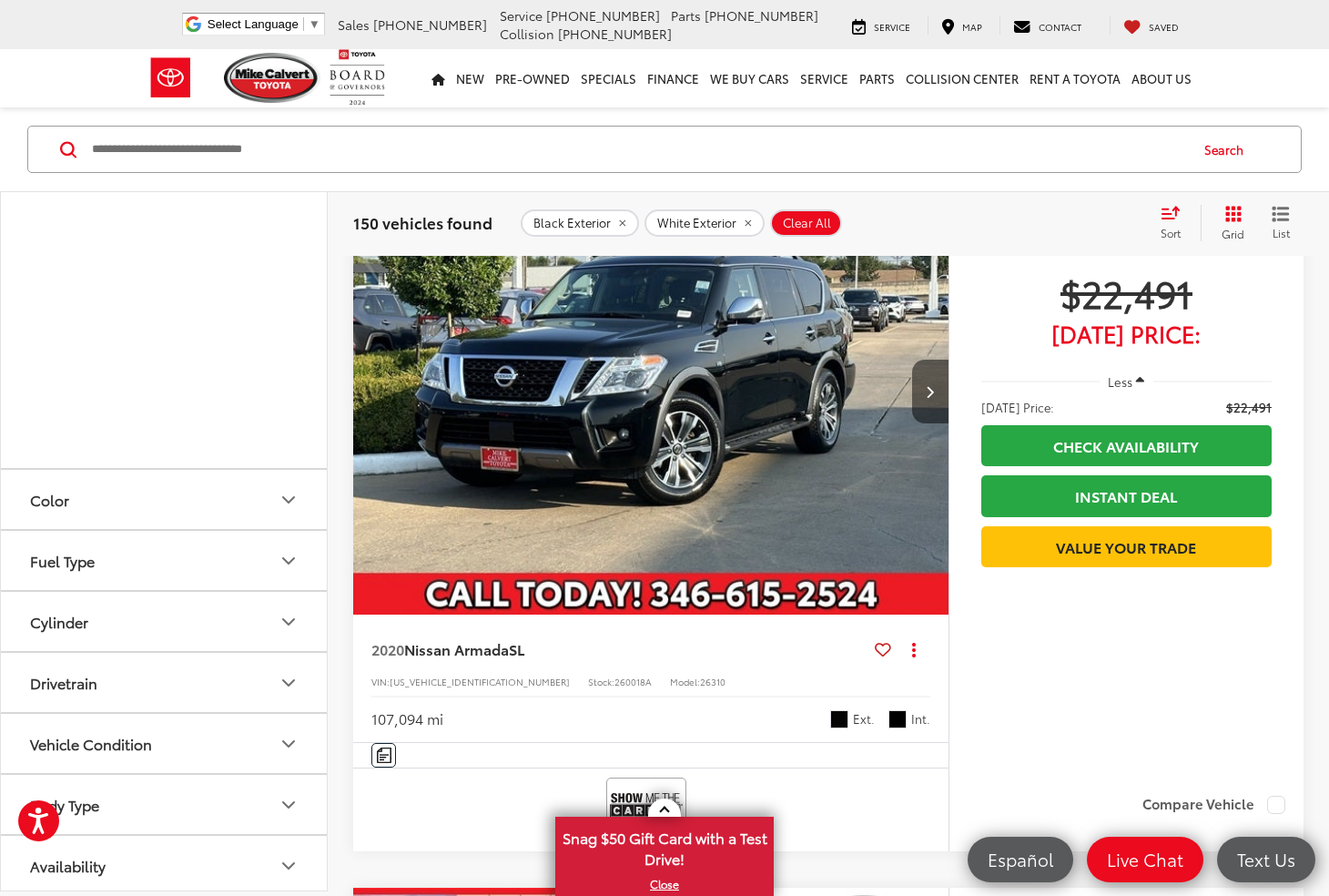
click at [919, 381] on button "Next image" at bounding box center [930, 391] width 37 height 63
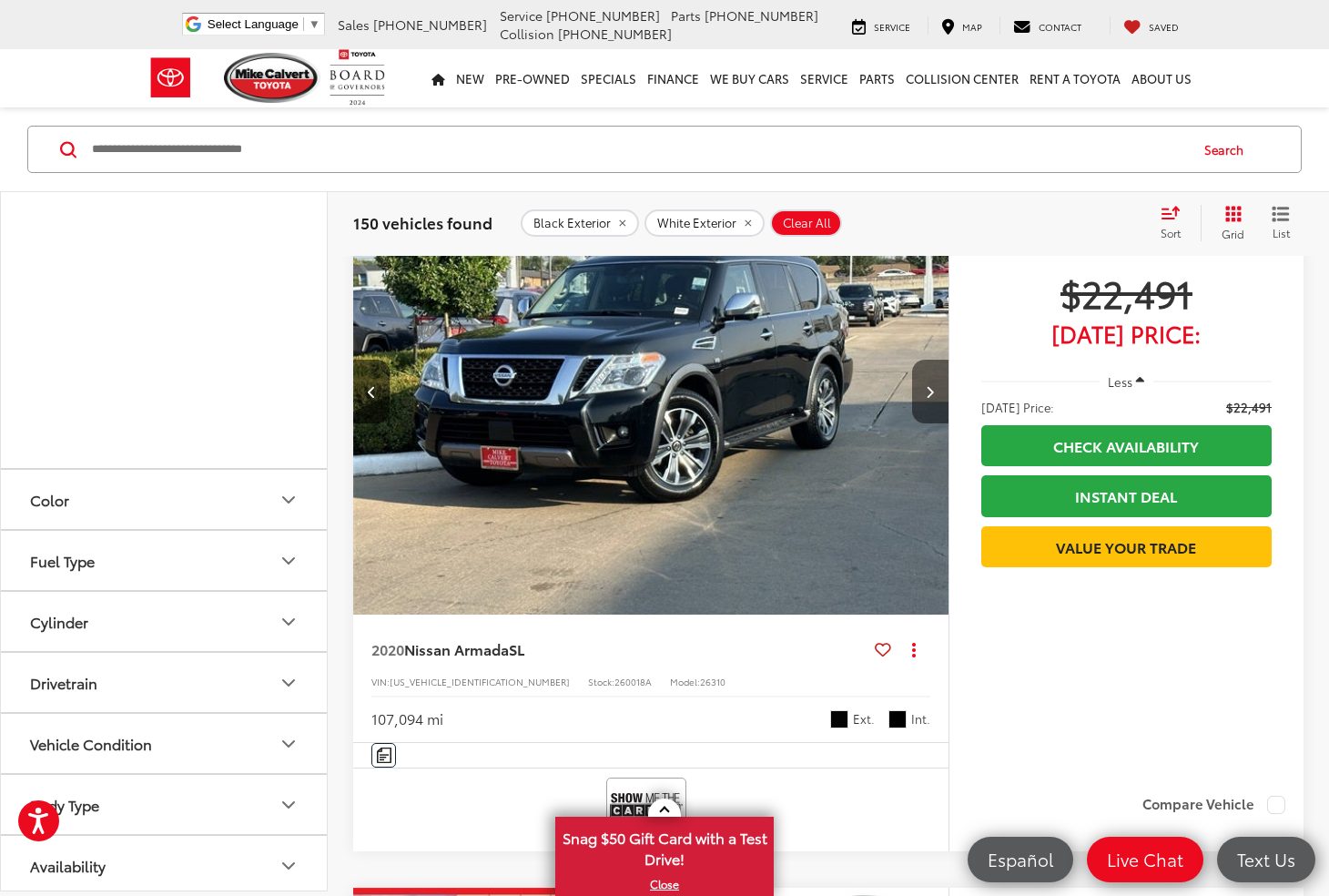
click at [919, 381] on button "Next image" at bounding box center [930, 391] width 37 height 63
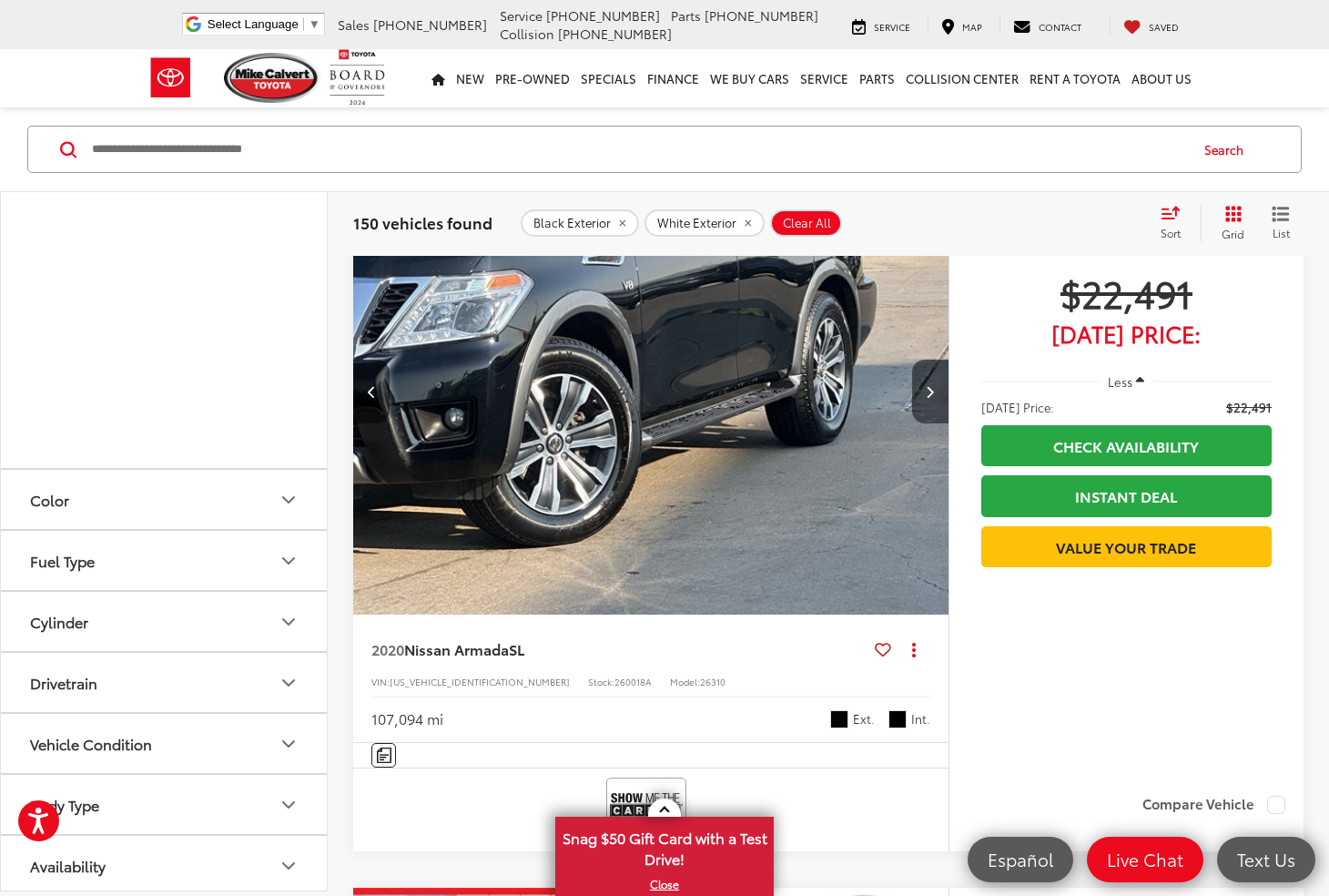
click at [919, 381] on button "Next image" at bounding box center [930, 391] width 37 height 63
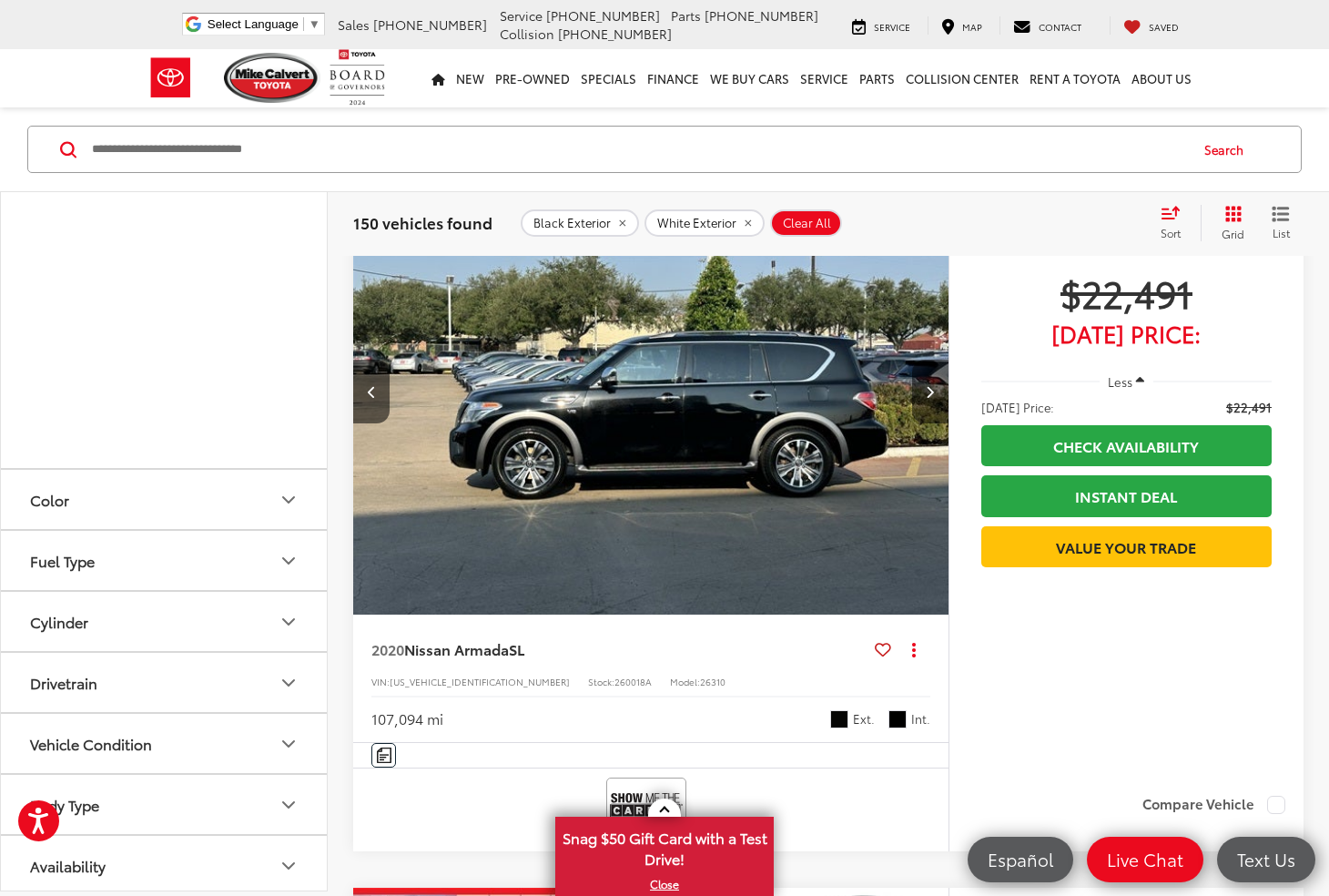
click at [919, 381] on button "Next image" at bounding box center [930, 391] width 37 height 63
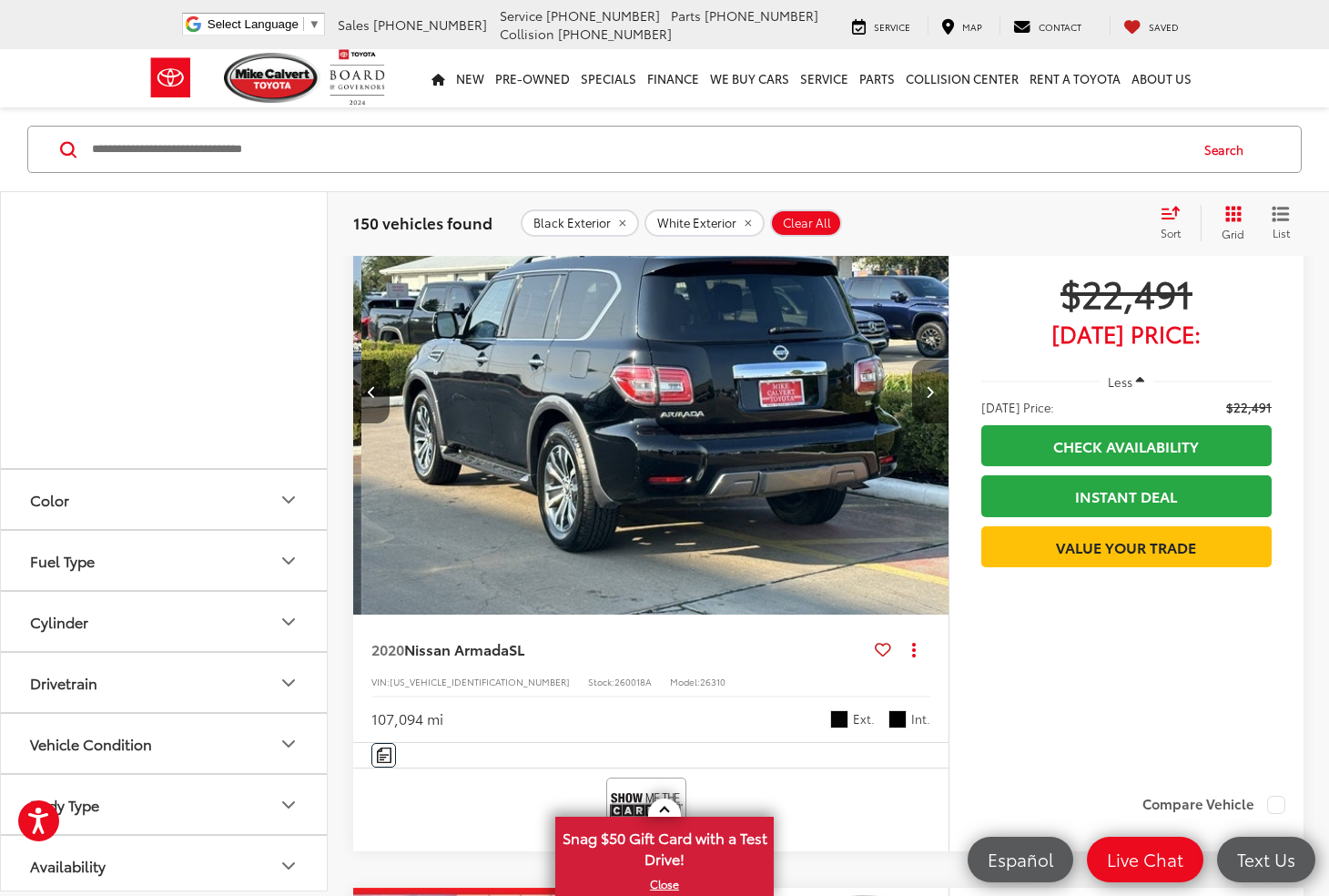
scroll to position [0, 2393]
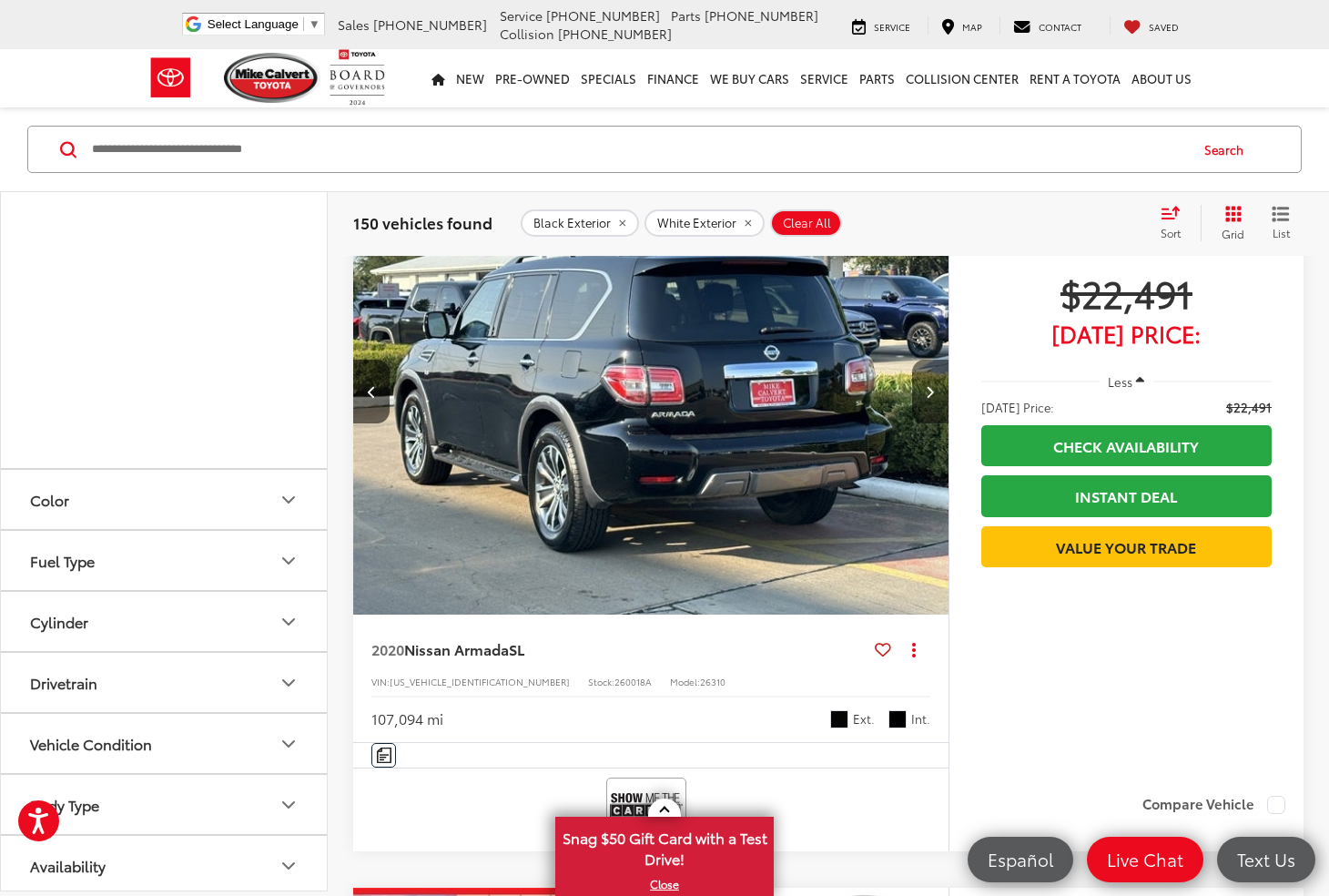
click at [919, 381] on button "Next image" at bounding box center [930, 391] width 37 height 63
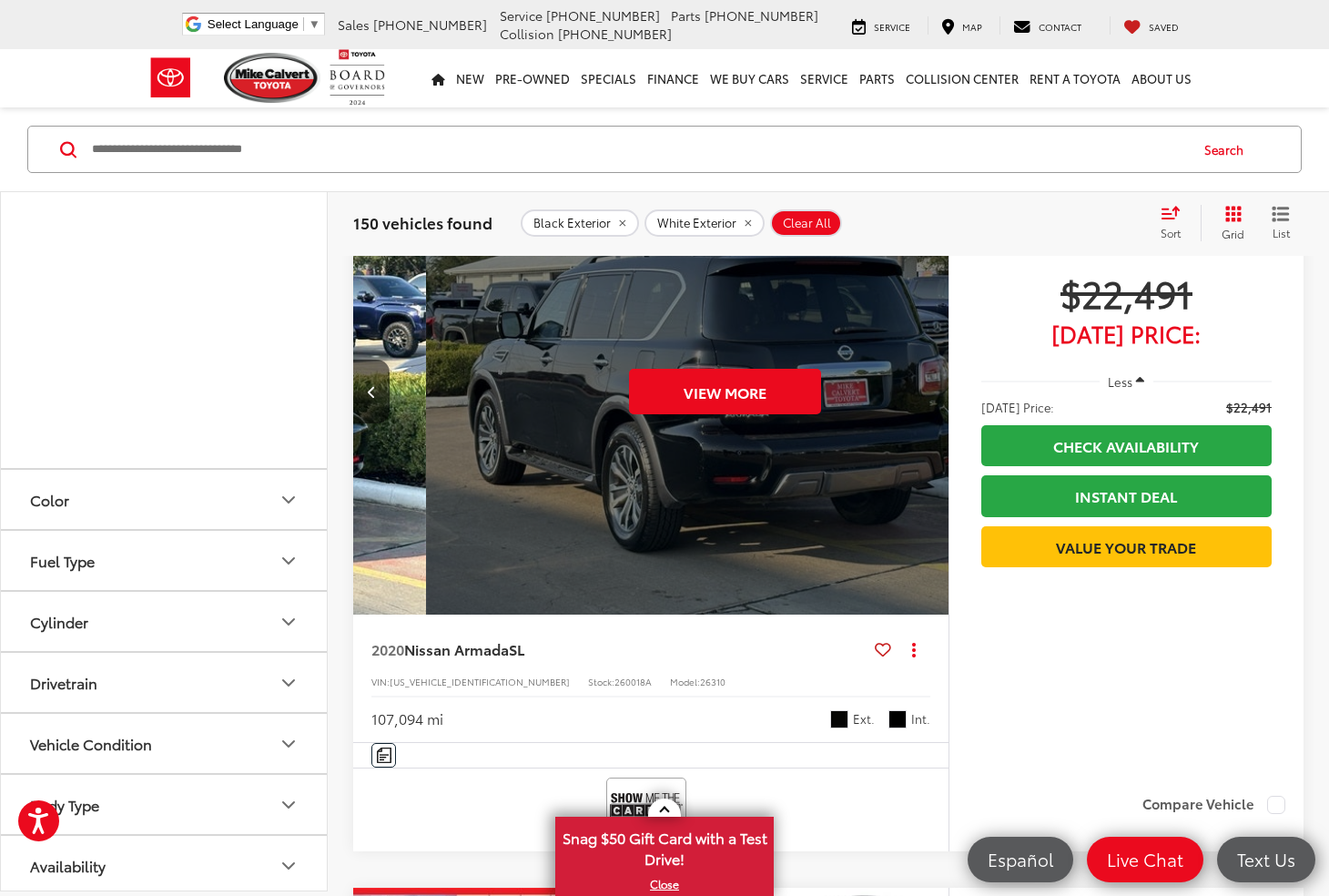
scroll to position [0, 2991]
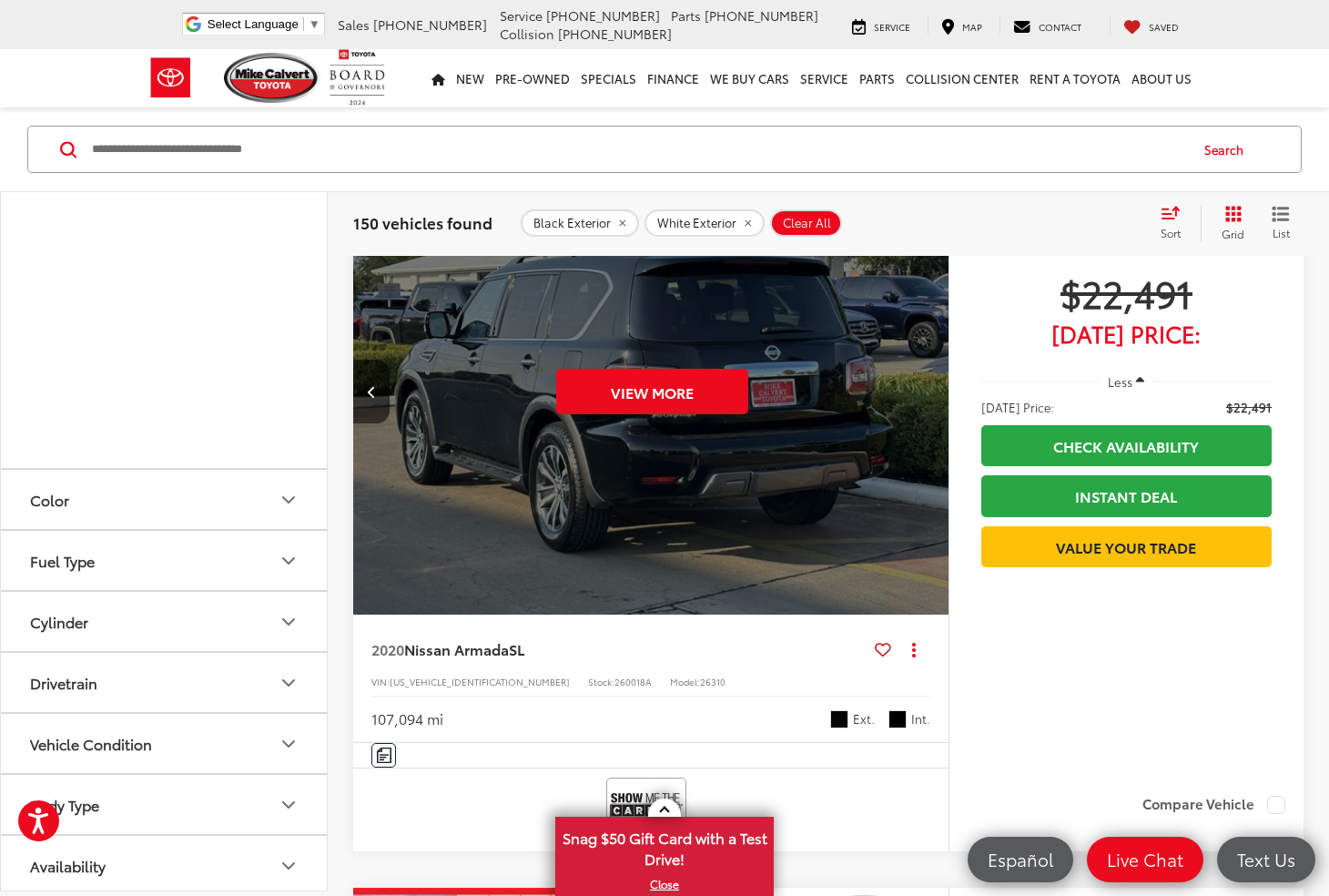
click at [919, 381] on div "View More" at bounding box center [652, 391] width 598 height 449
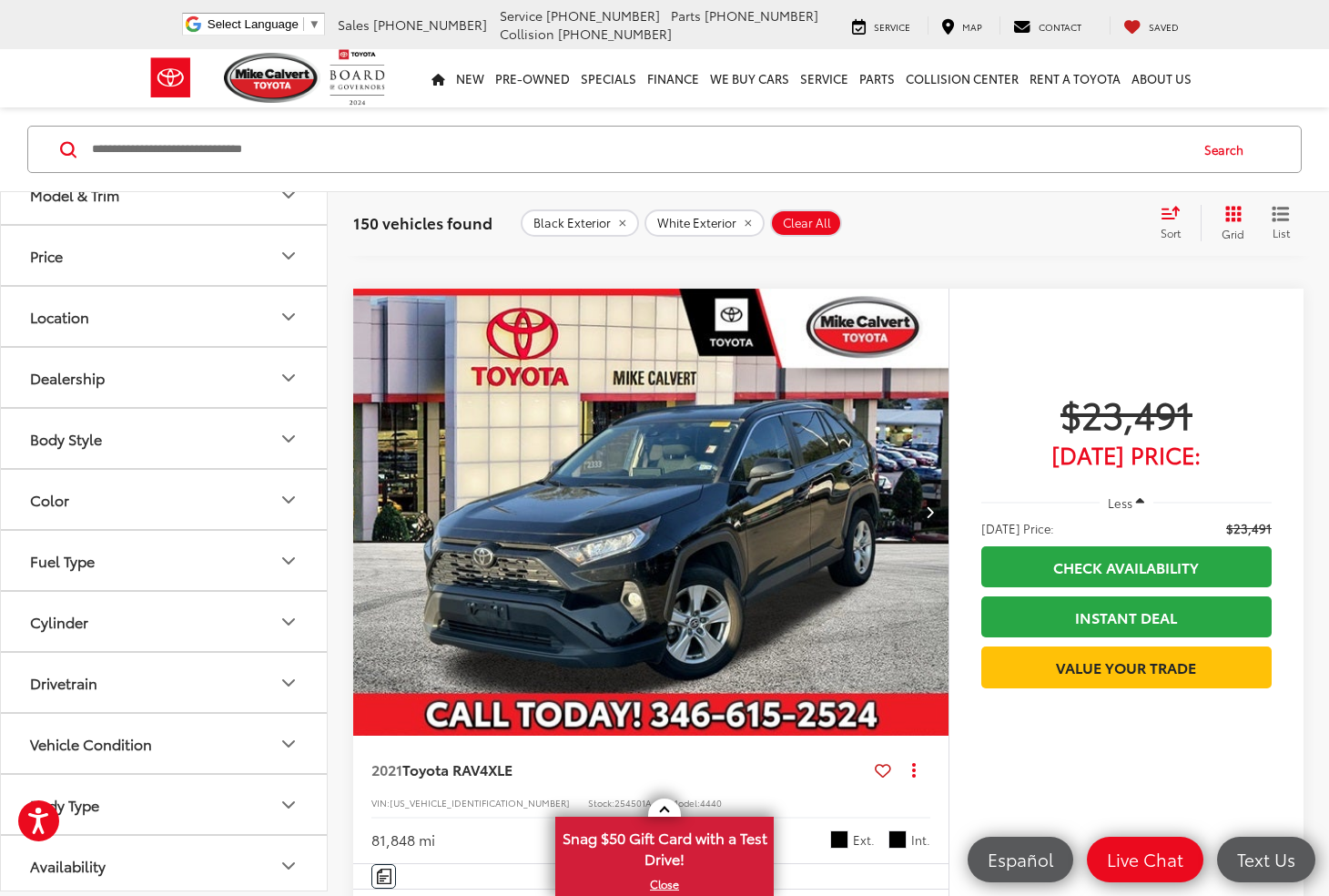
scroll to position [4487, 0]
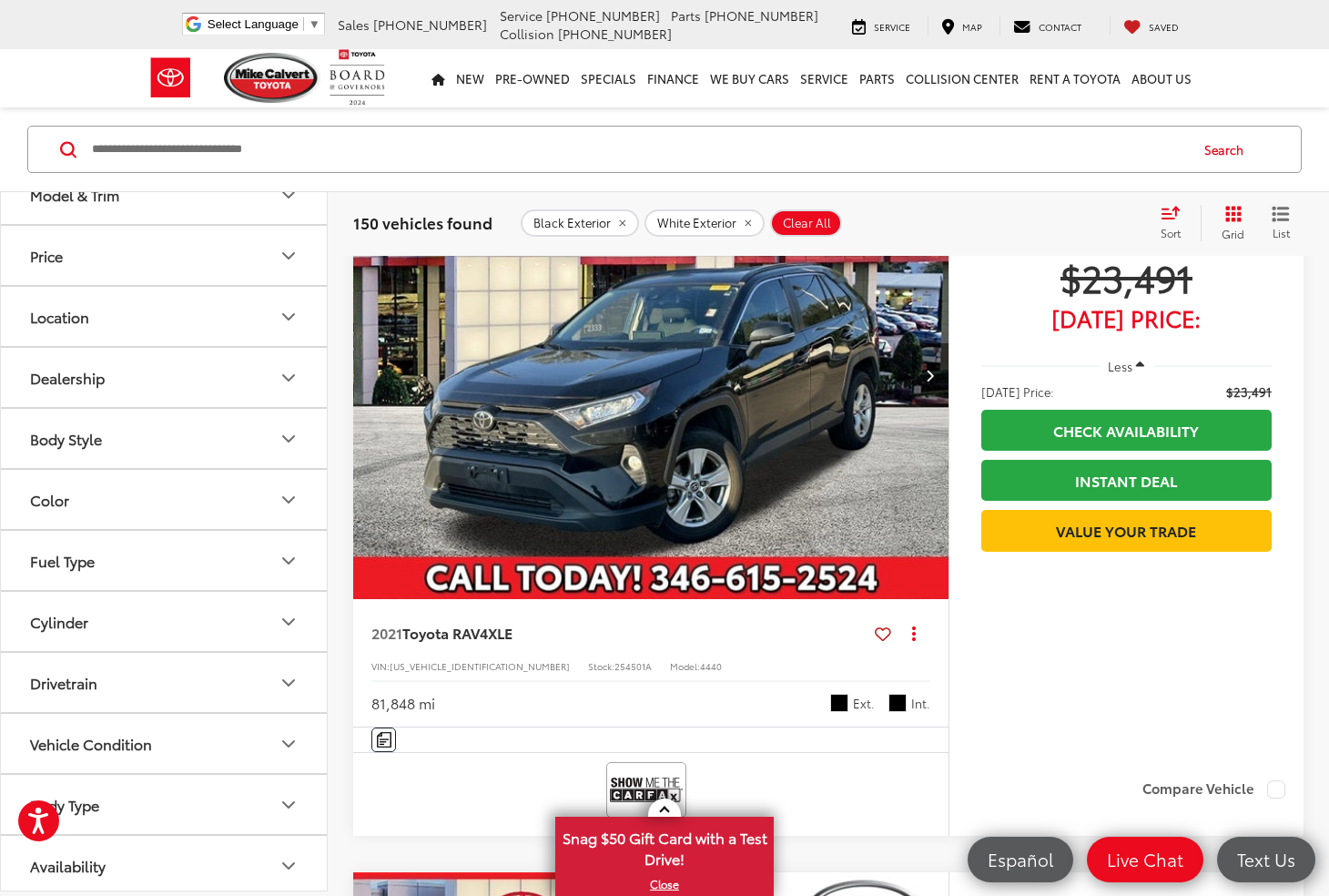
click at [929, 382] on icon "Next image" at bounding box center [930, 374] width 9 height 12
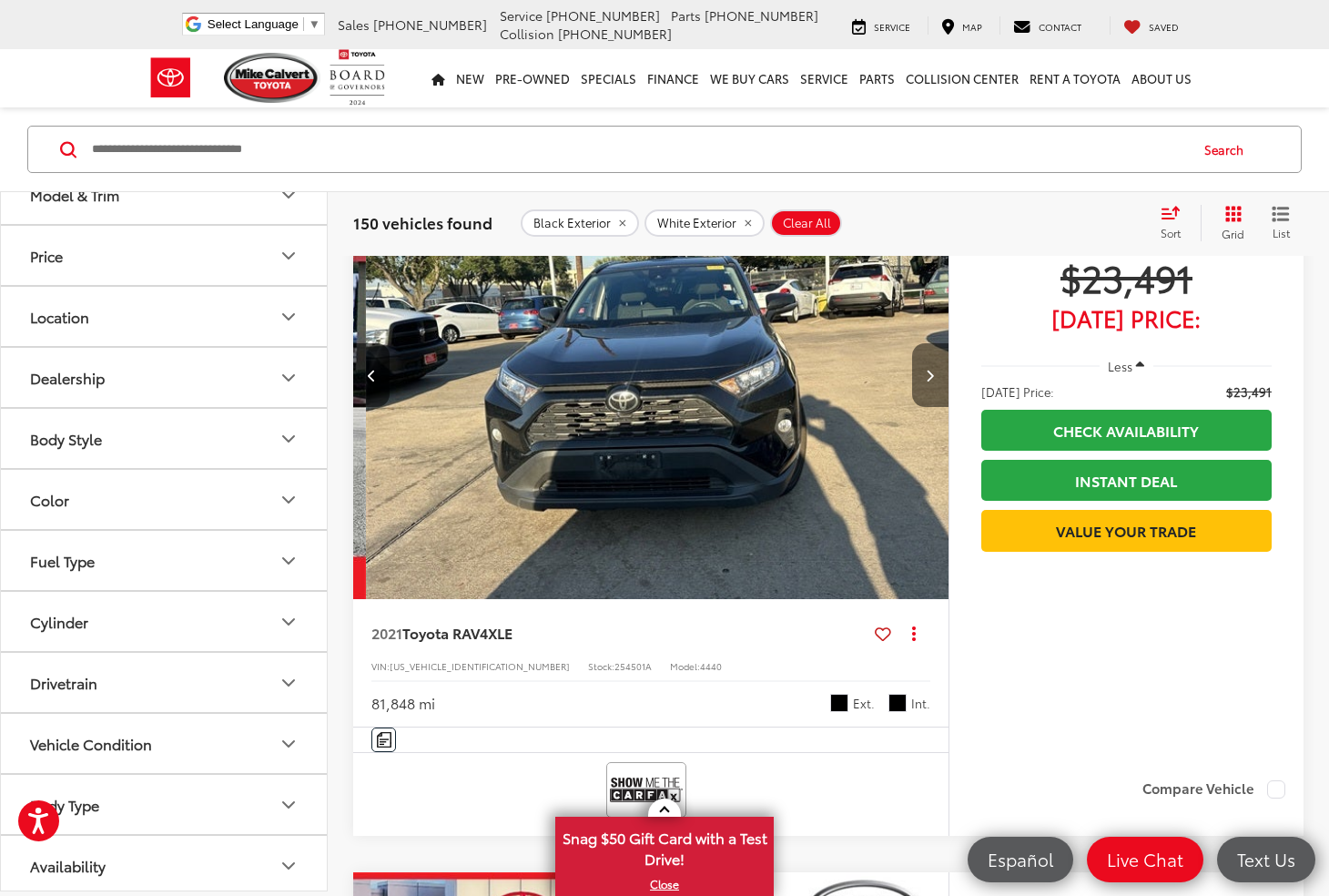
scroll to position [0, 597]
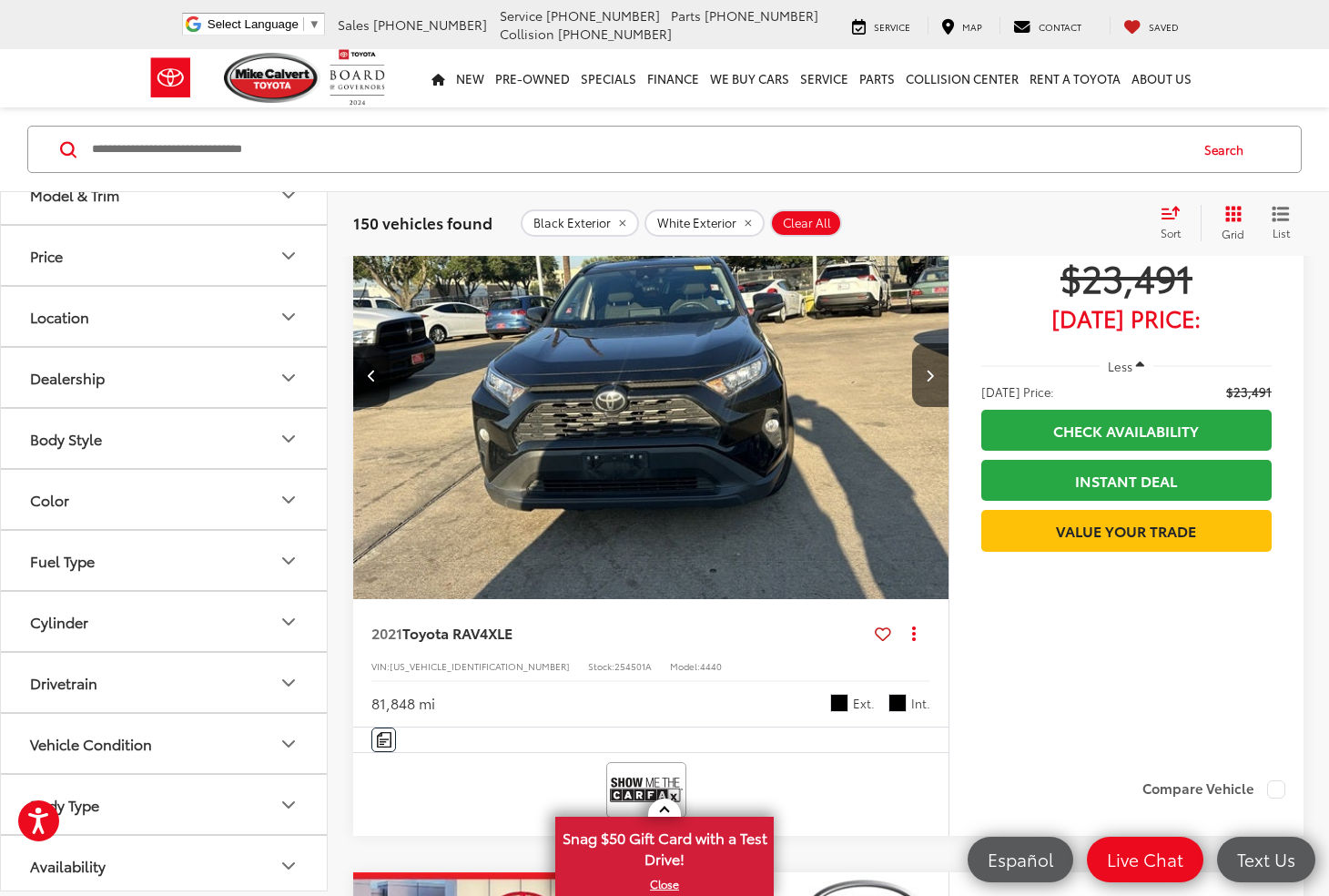
click at [886, 439] on img "2021 Toyota RAV4 XLE 1" at bounding box center [652, 376] width 598 height 449
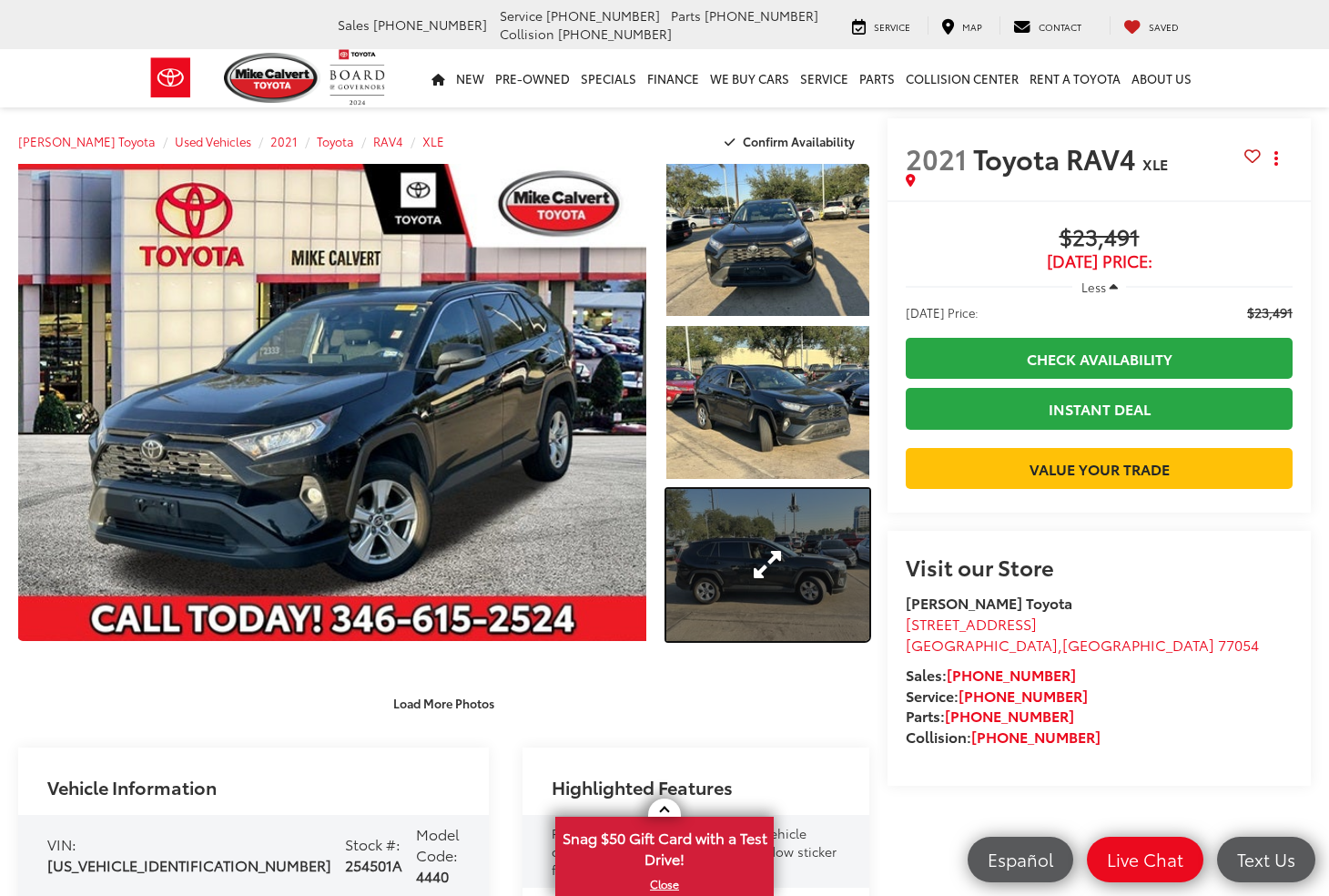
click at [765, 557] on link "Expand Photo 3" at bounding box center [768, 564] width 203 height 152
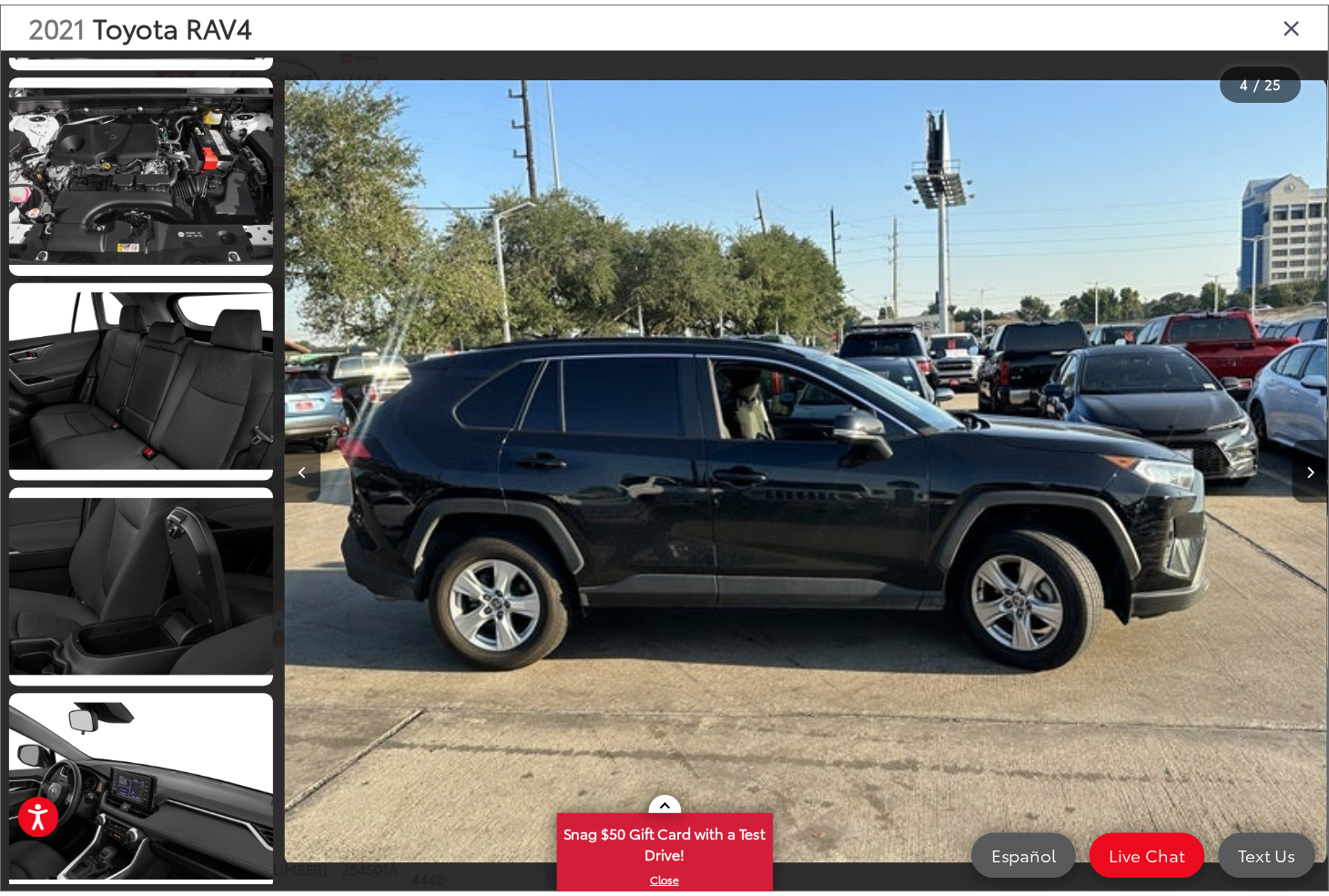
scroll to position [4345, 0]
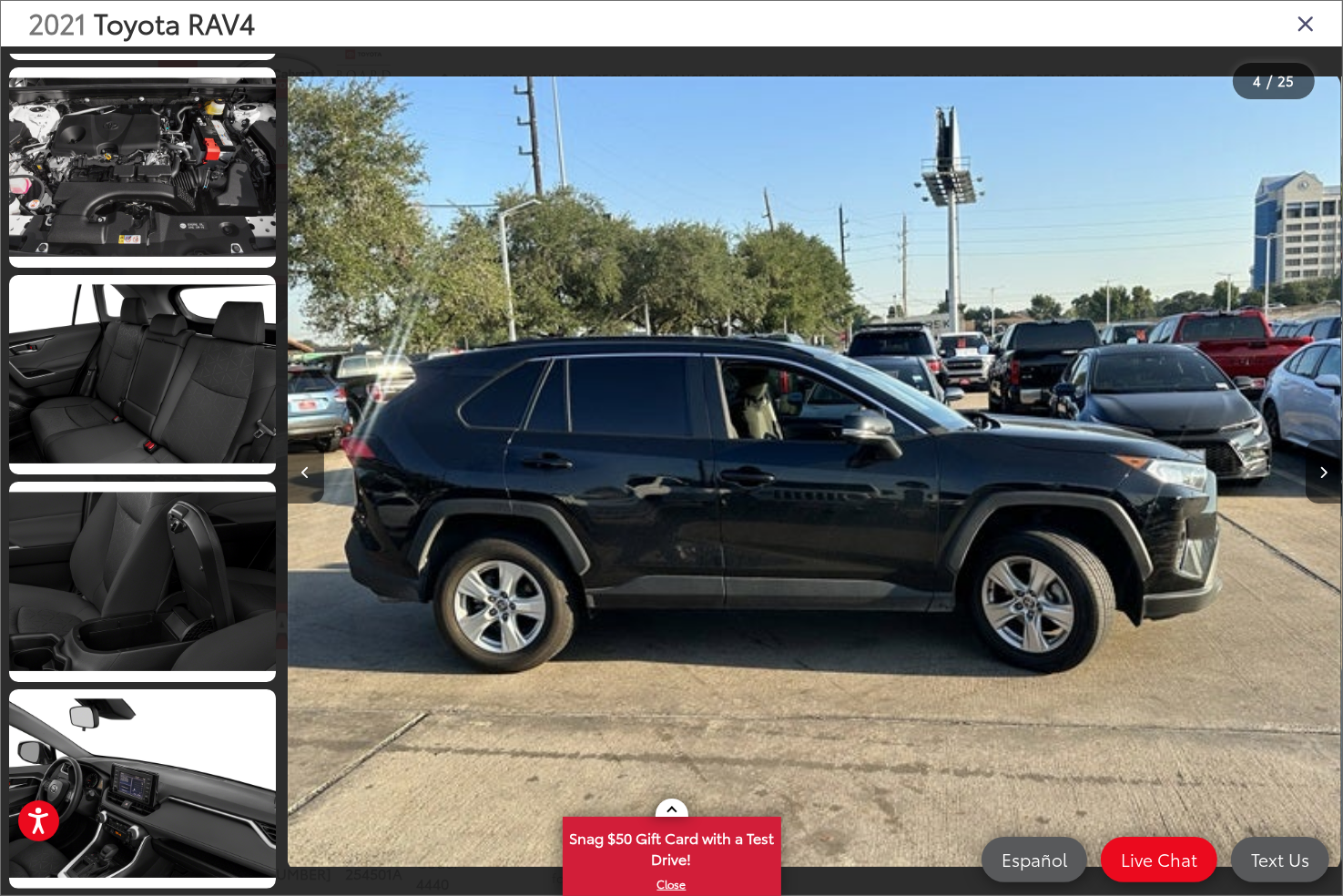
click at [1308, 26] on icon "Close gallery" at bounding box center [1305, 23] width 18 height 24
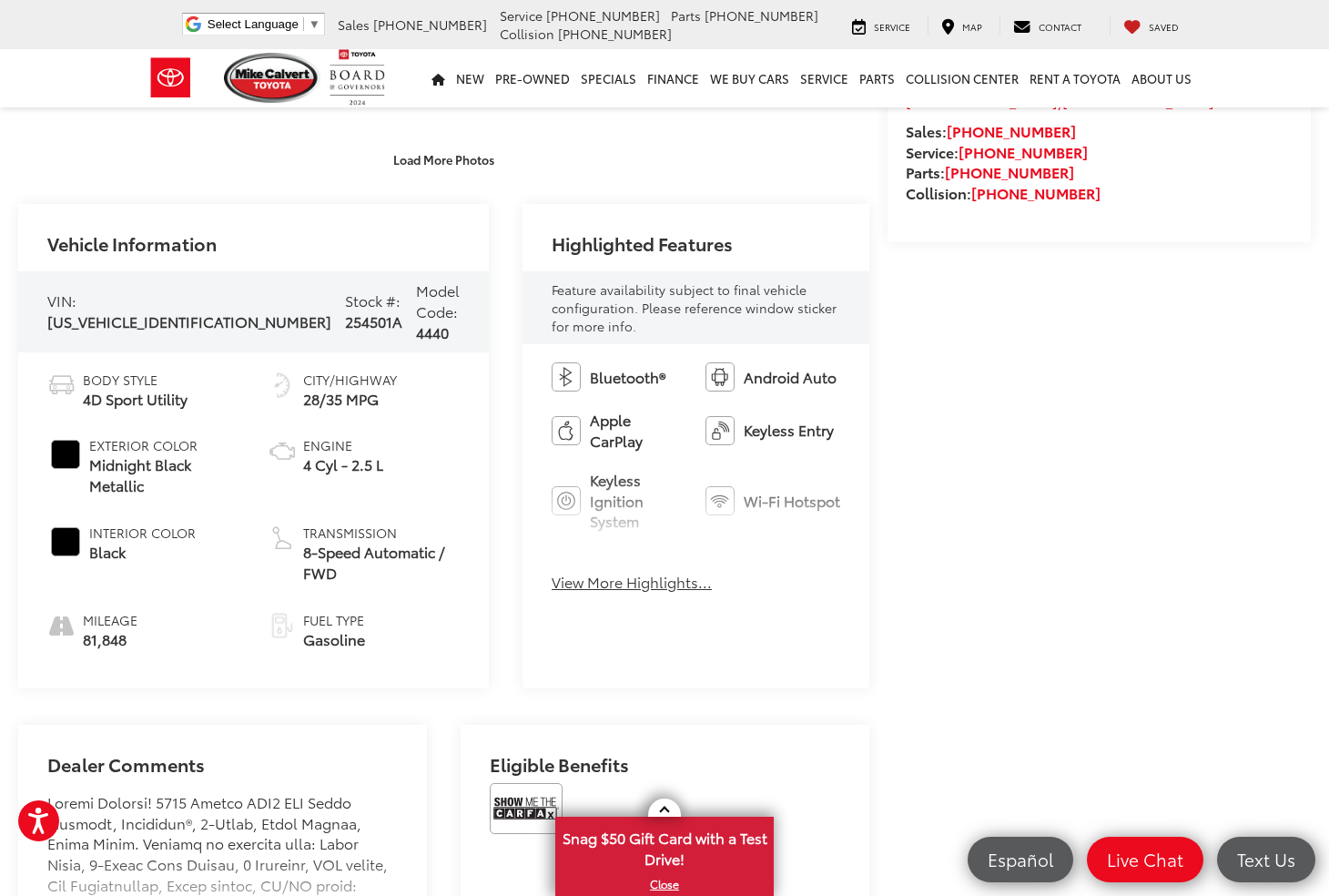
scroll to position [546, 0]
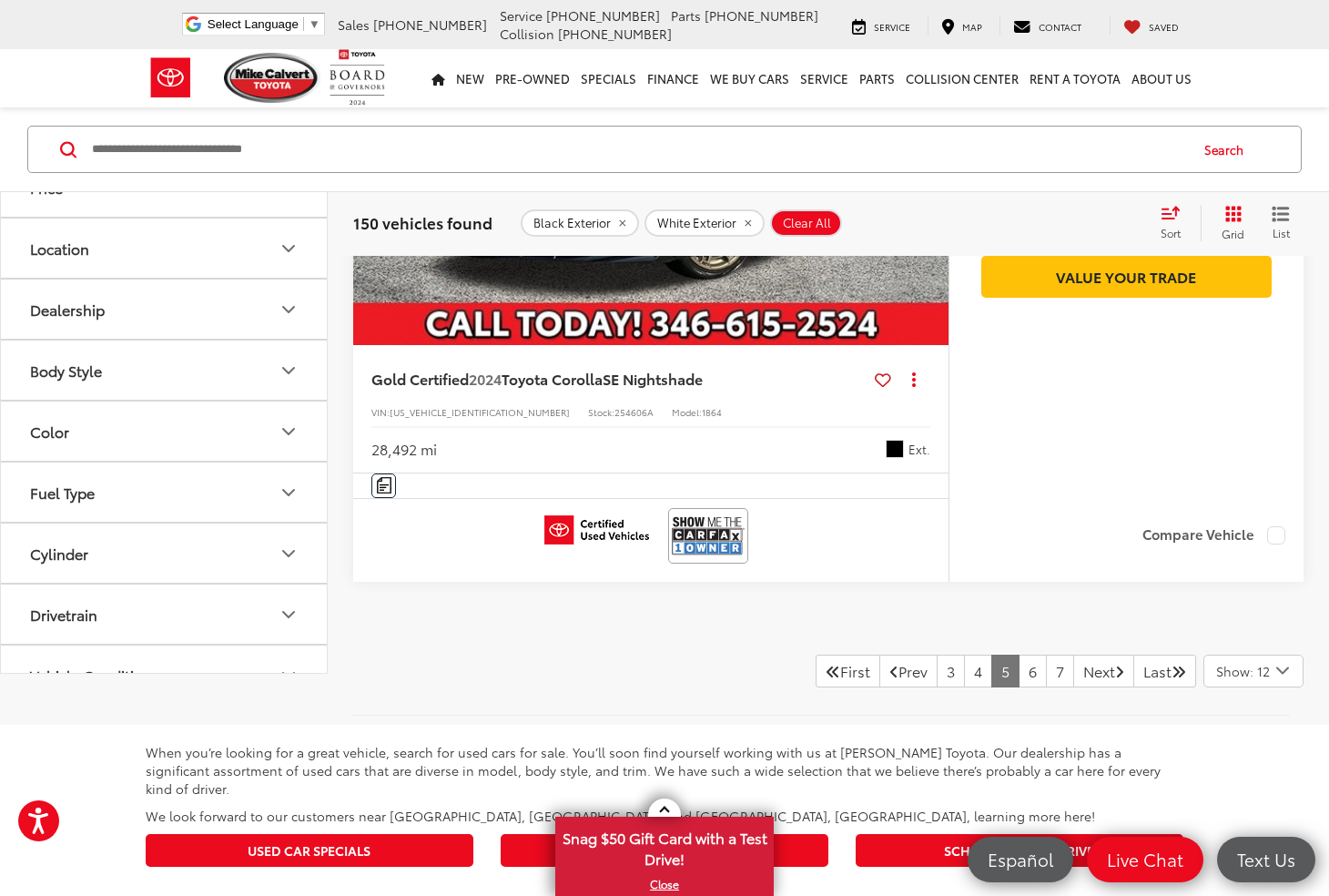
scroll to position [8584, 0]
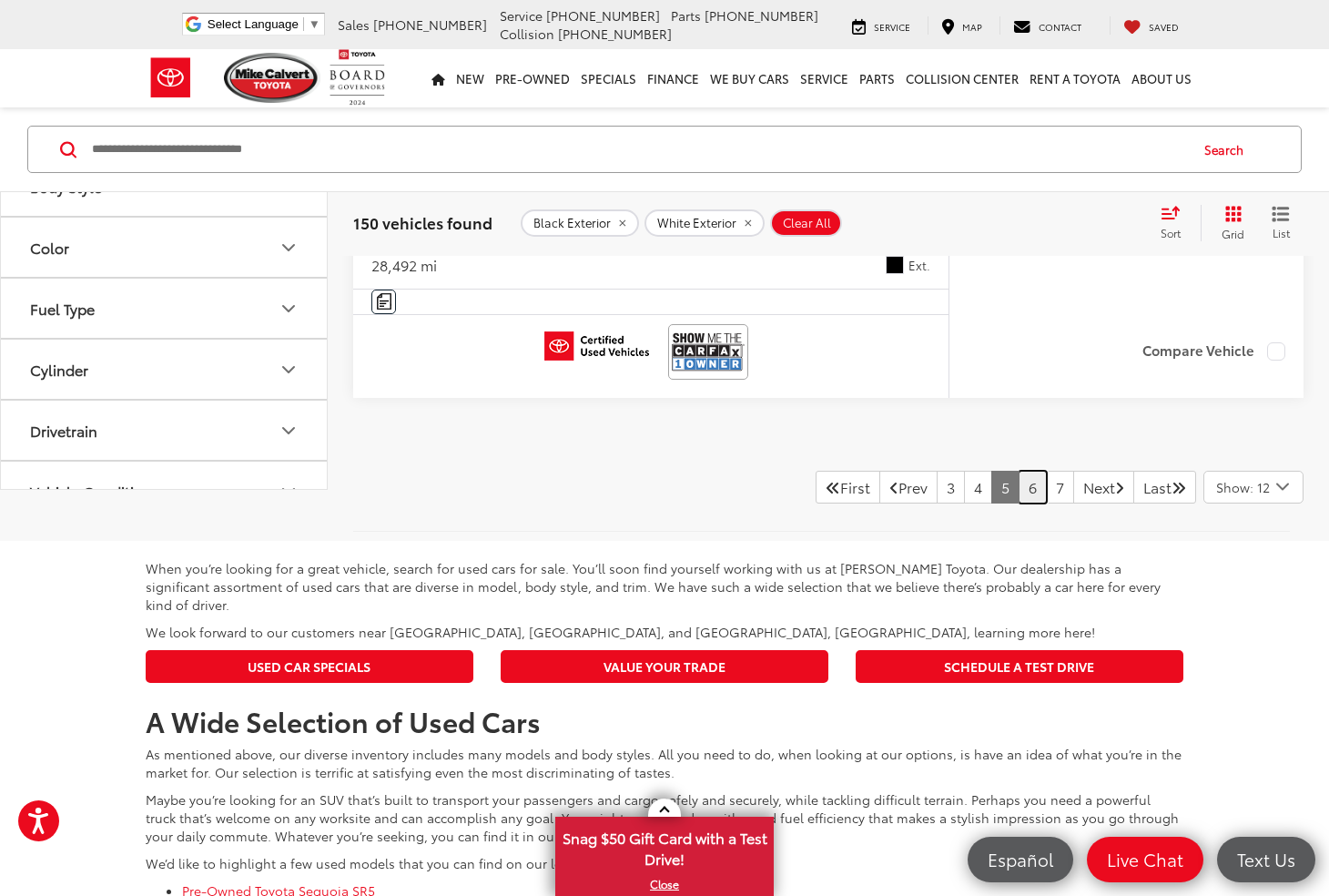
click at [1019, 484] on link "6" at bounding box center [1033, 487] width 28 height 33
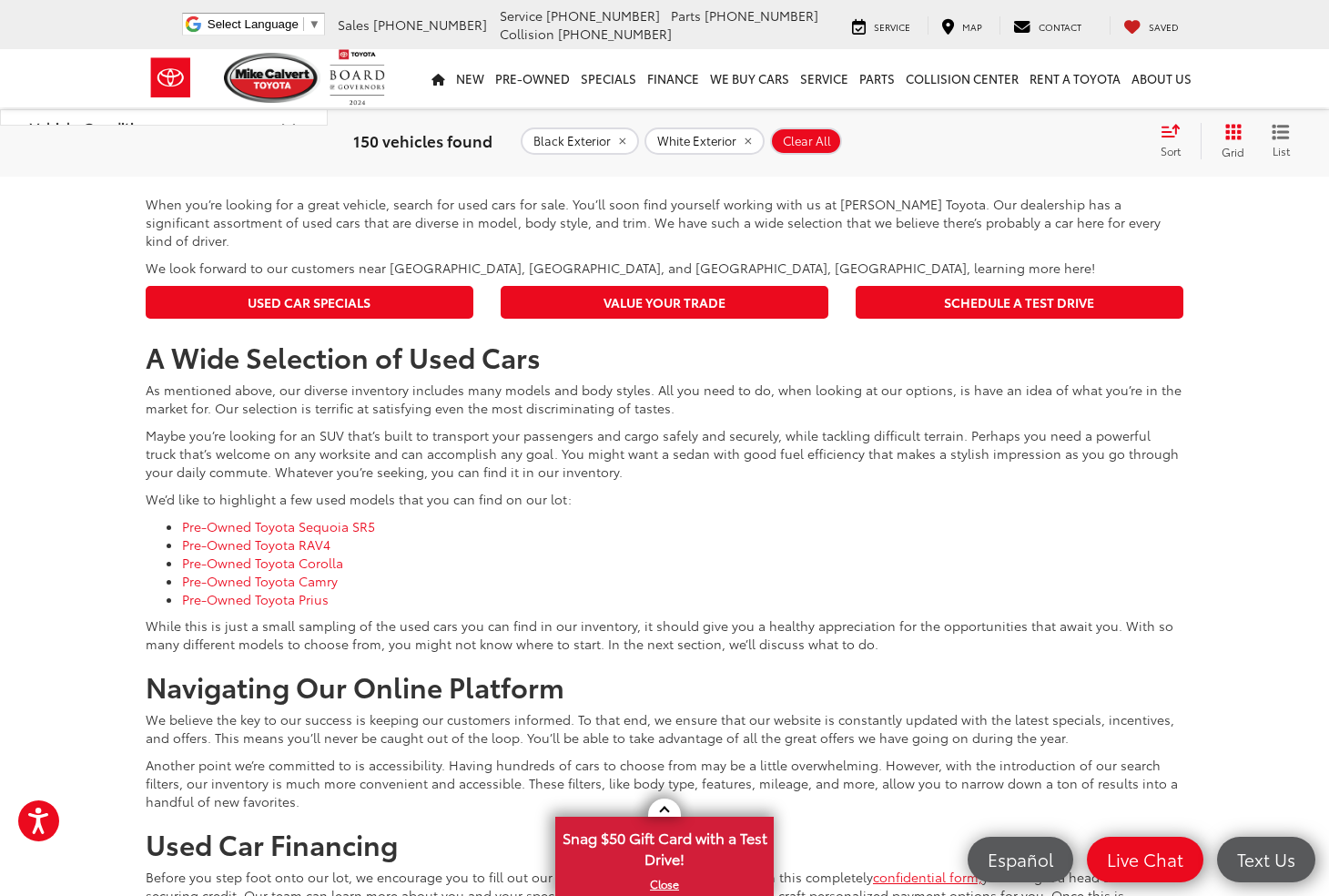
scroll to position [8493, 0]
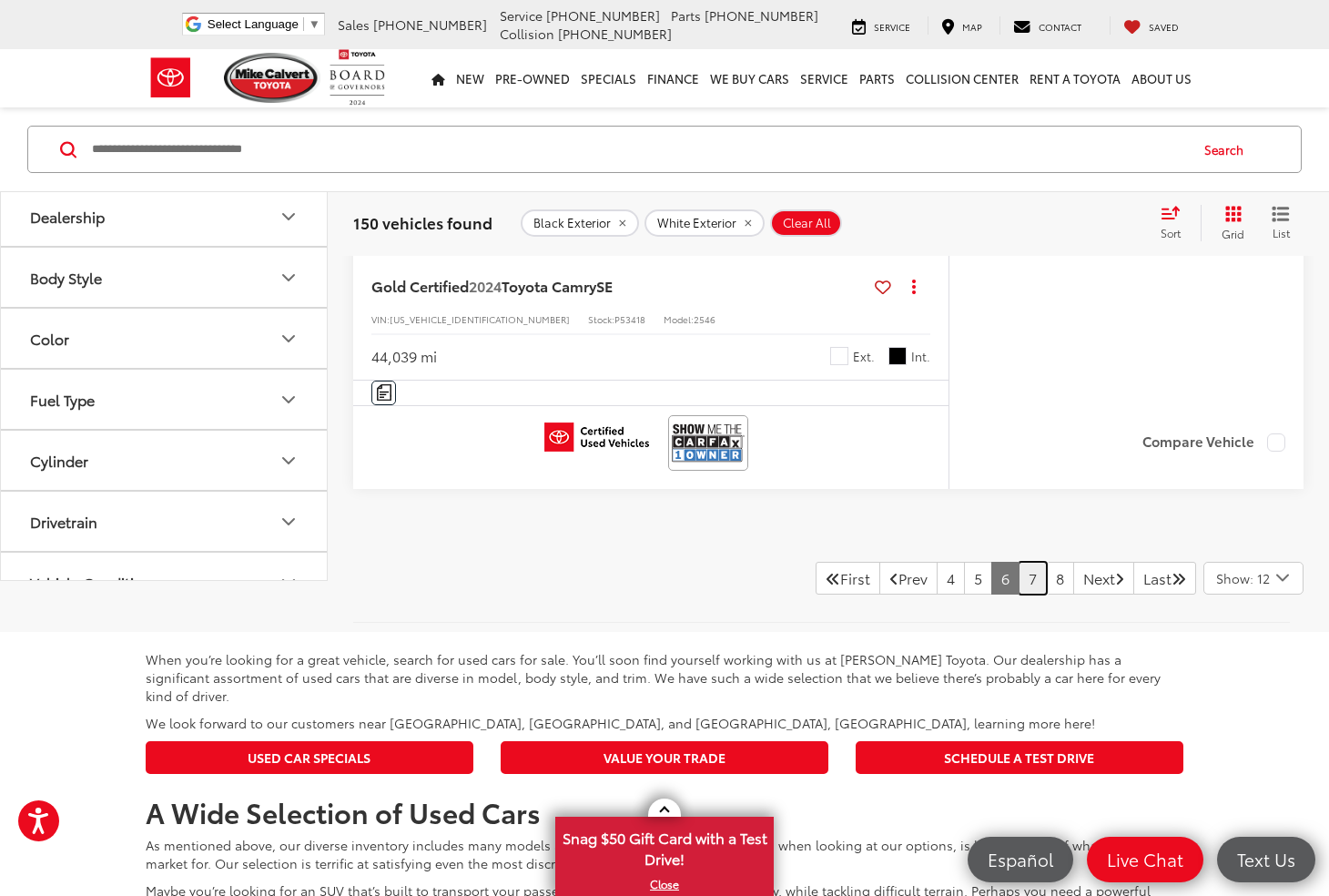
click at [1019, 561] on link "7" at bounding box center [1033, 577] width 28 height 33
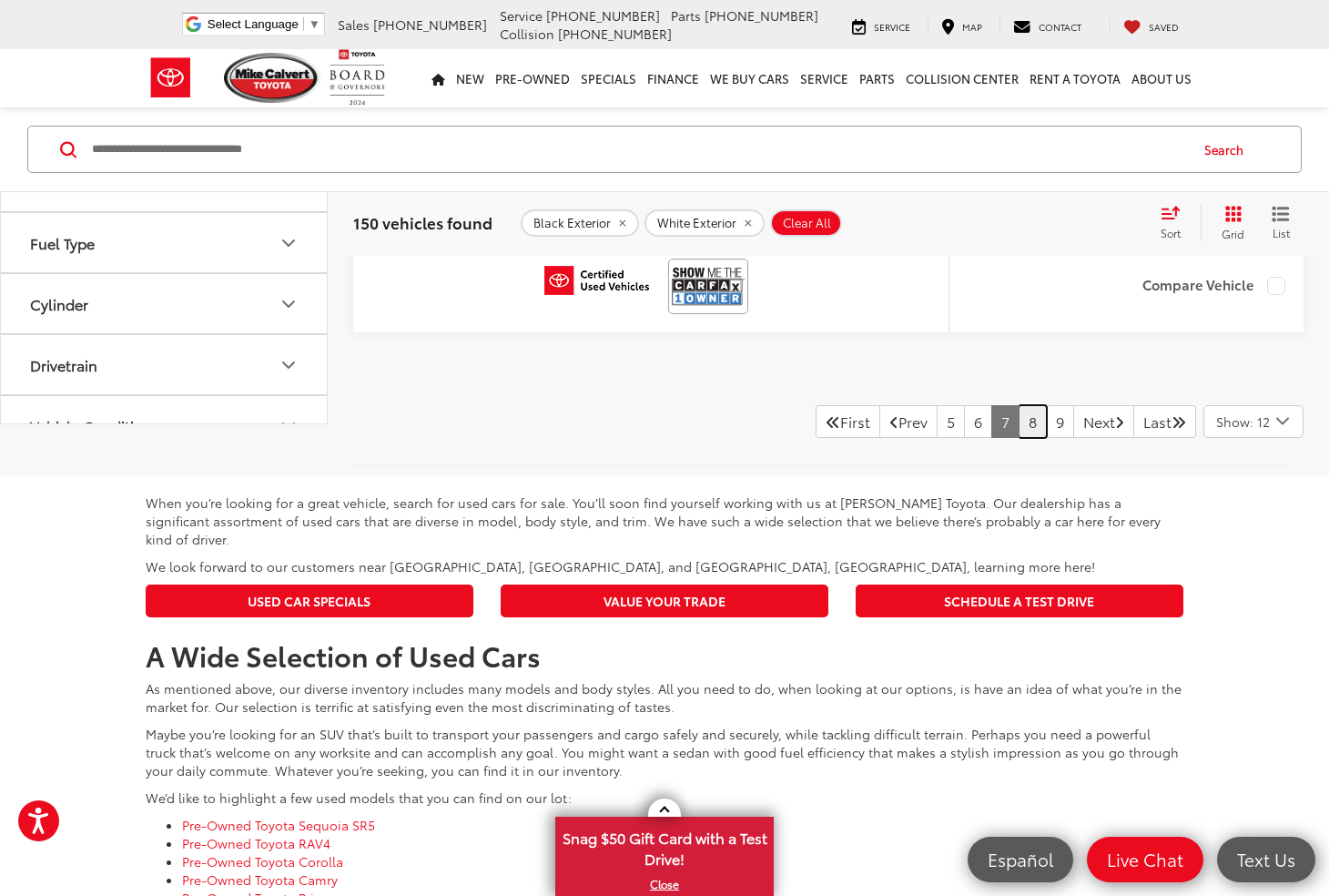
scroll to position [91, 0]
click at [103, 283] on button "Drivetrain" at bounding box center [164, 273] width 328 height 60
click at [37, 394] on label "4WD (27)" at bounding box center [64, 409] width 84 height 30
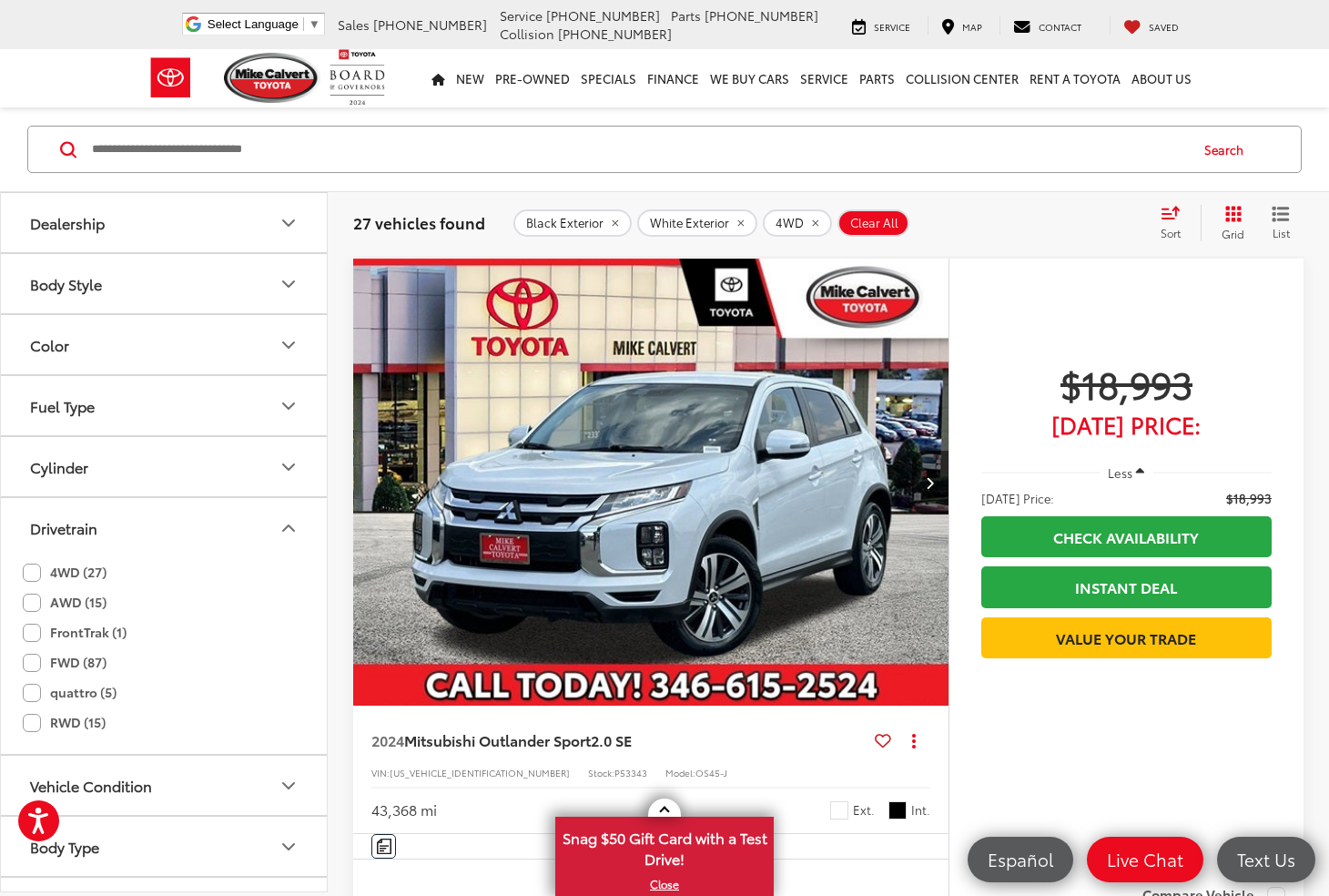
scroll to position [346, 0]
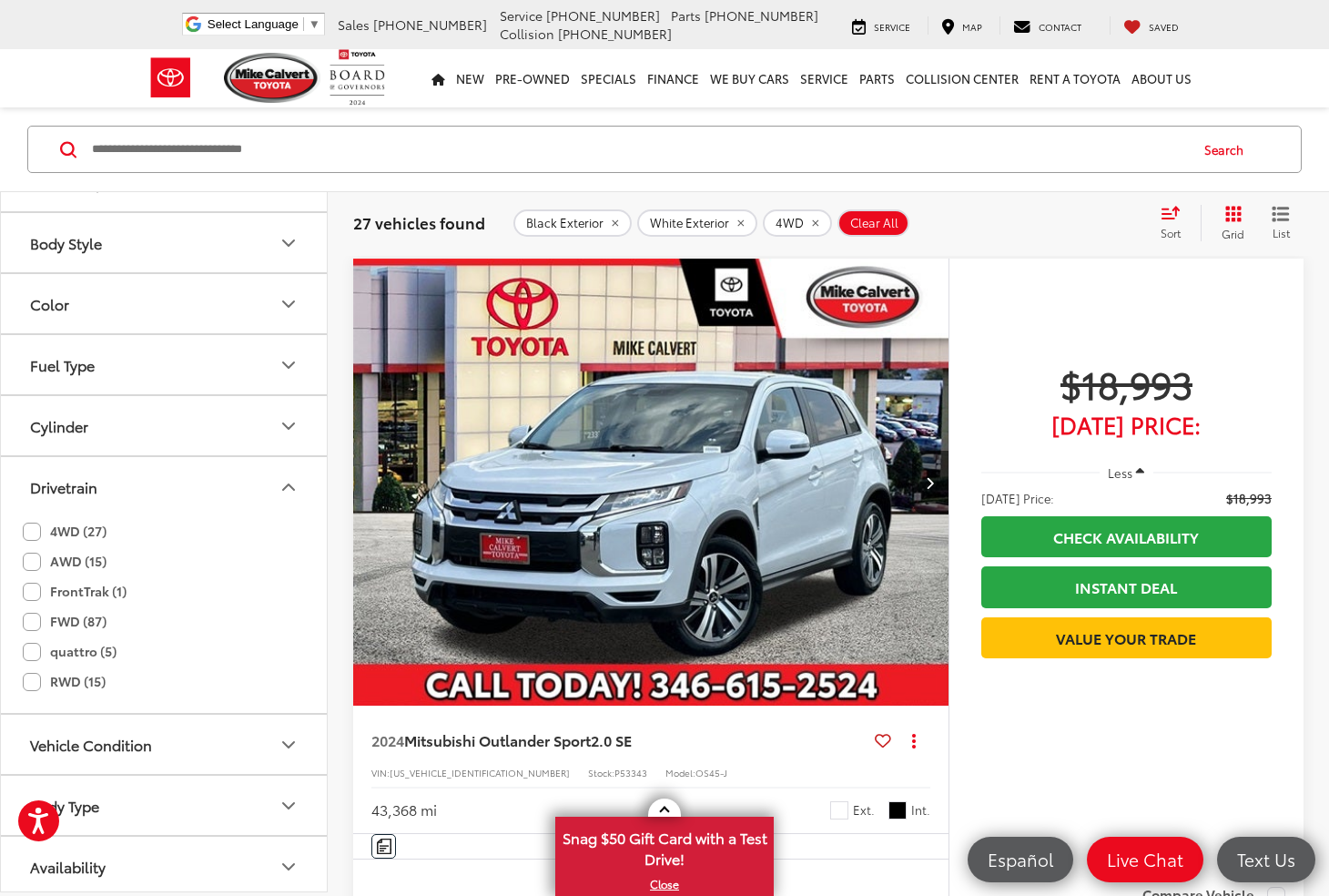
click at [290, 485] on icon "Drivetrain" at bounding box center [288, 487] width 22 height 22
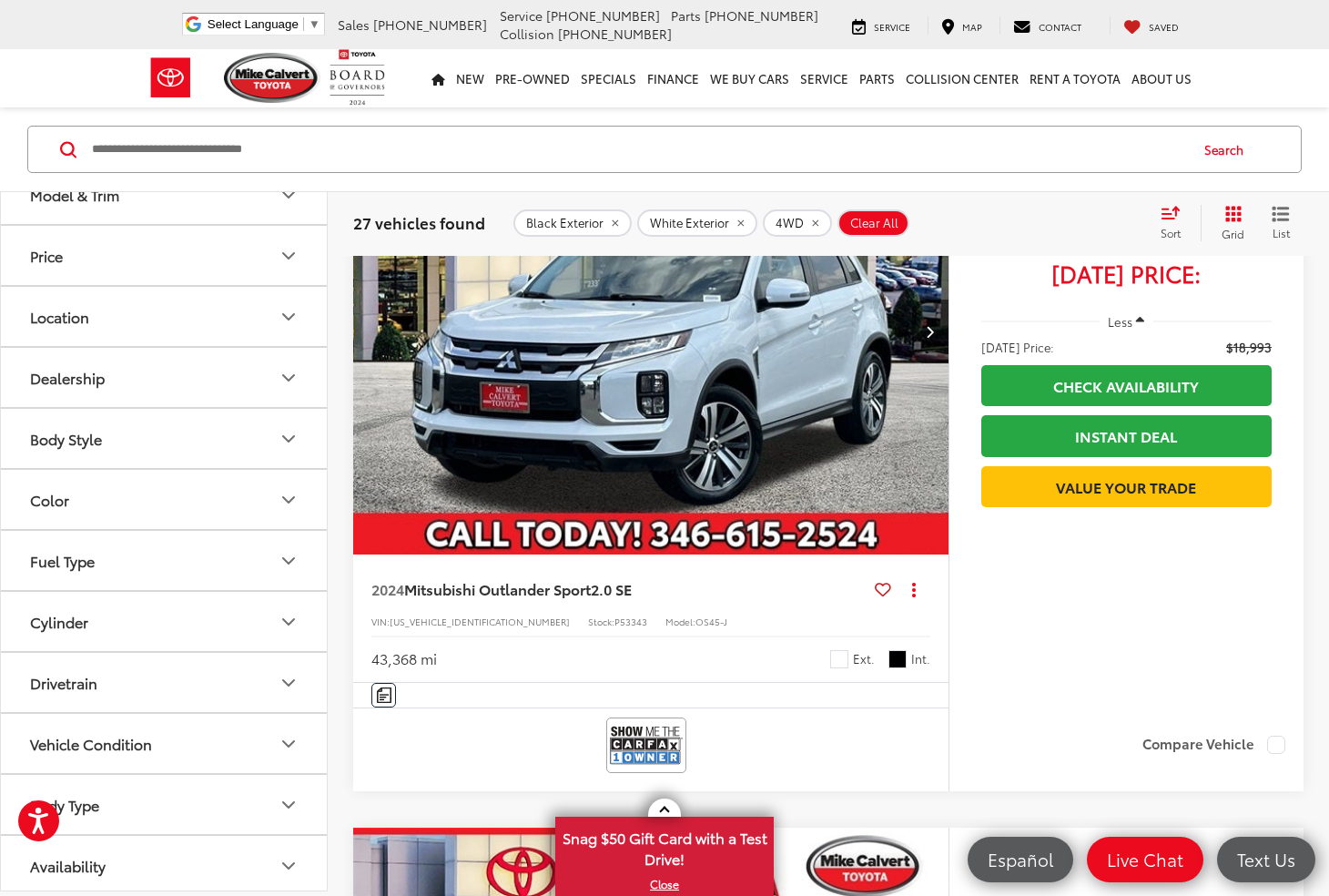
scroll to position [299, 0]
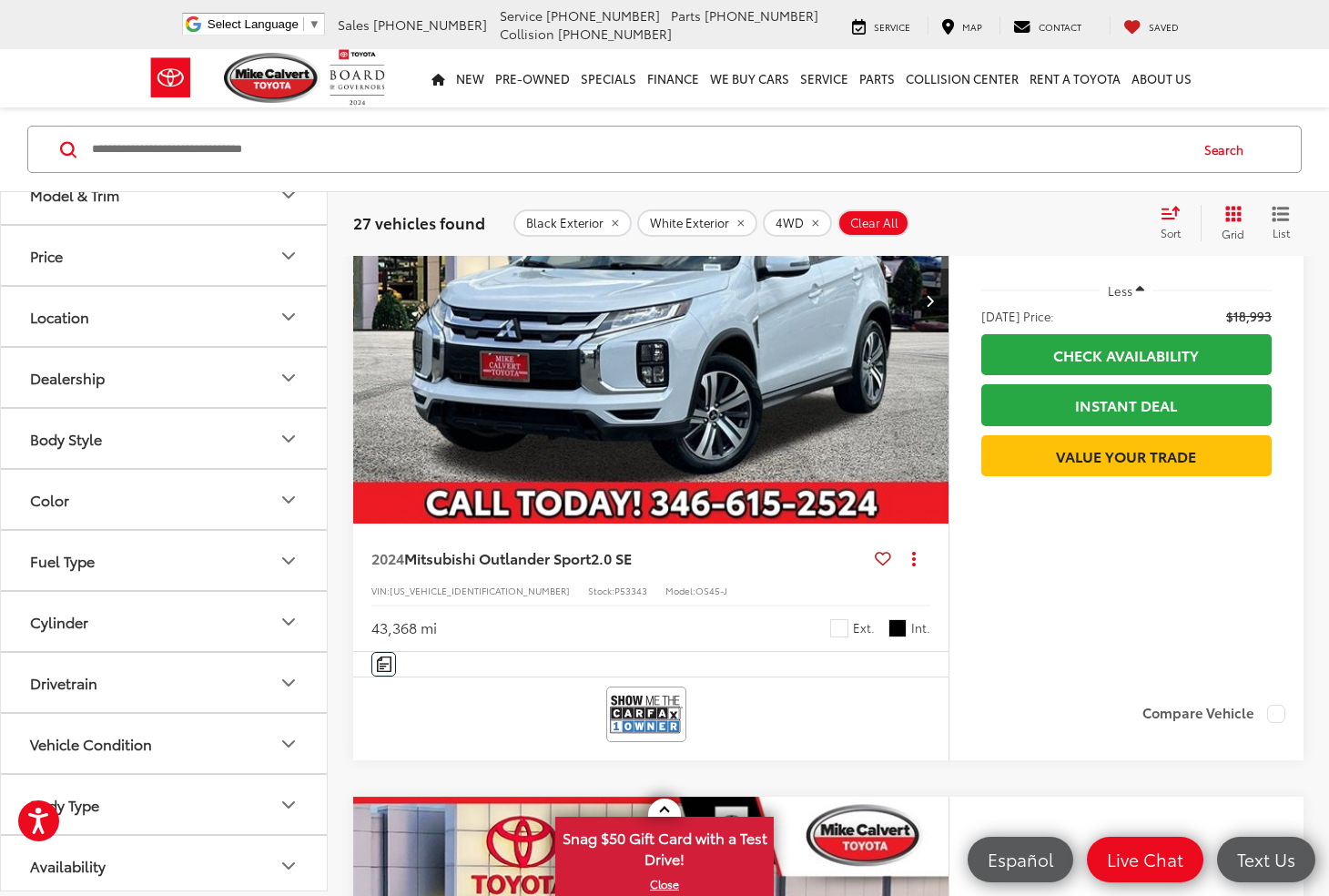
click at [112, 798] on button "Body Type" at bounding box center [164, 804] width 328 height 60
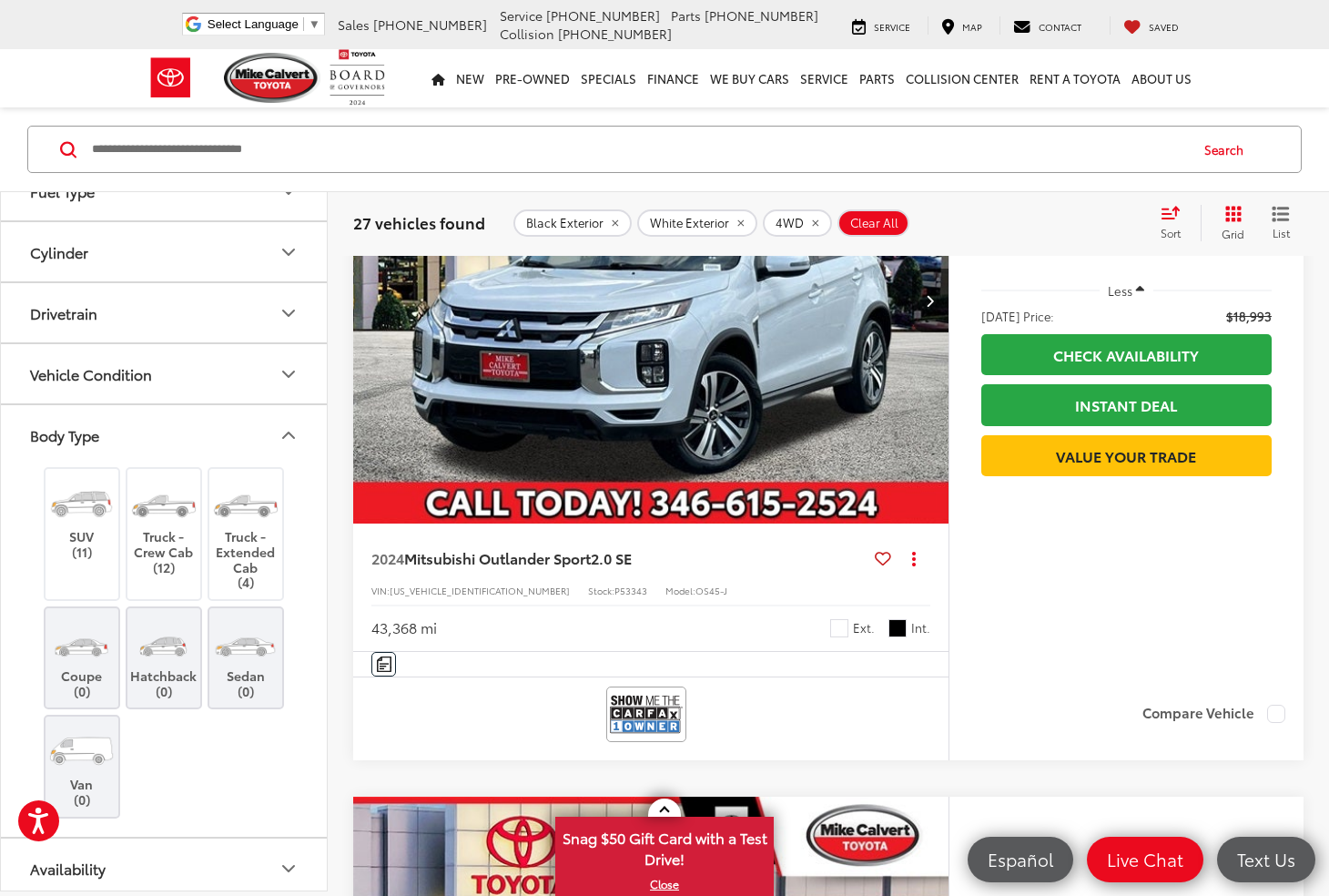
scroll to position [520, 0]
click at [87, 538] on label "SUV (11)" at bounding box center [82, 518] width 74 height 82
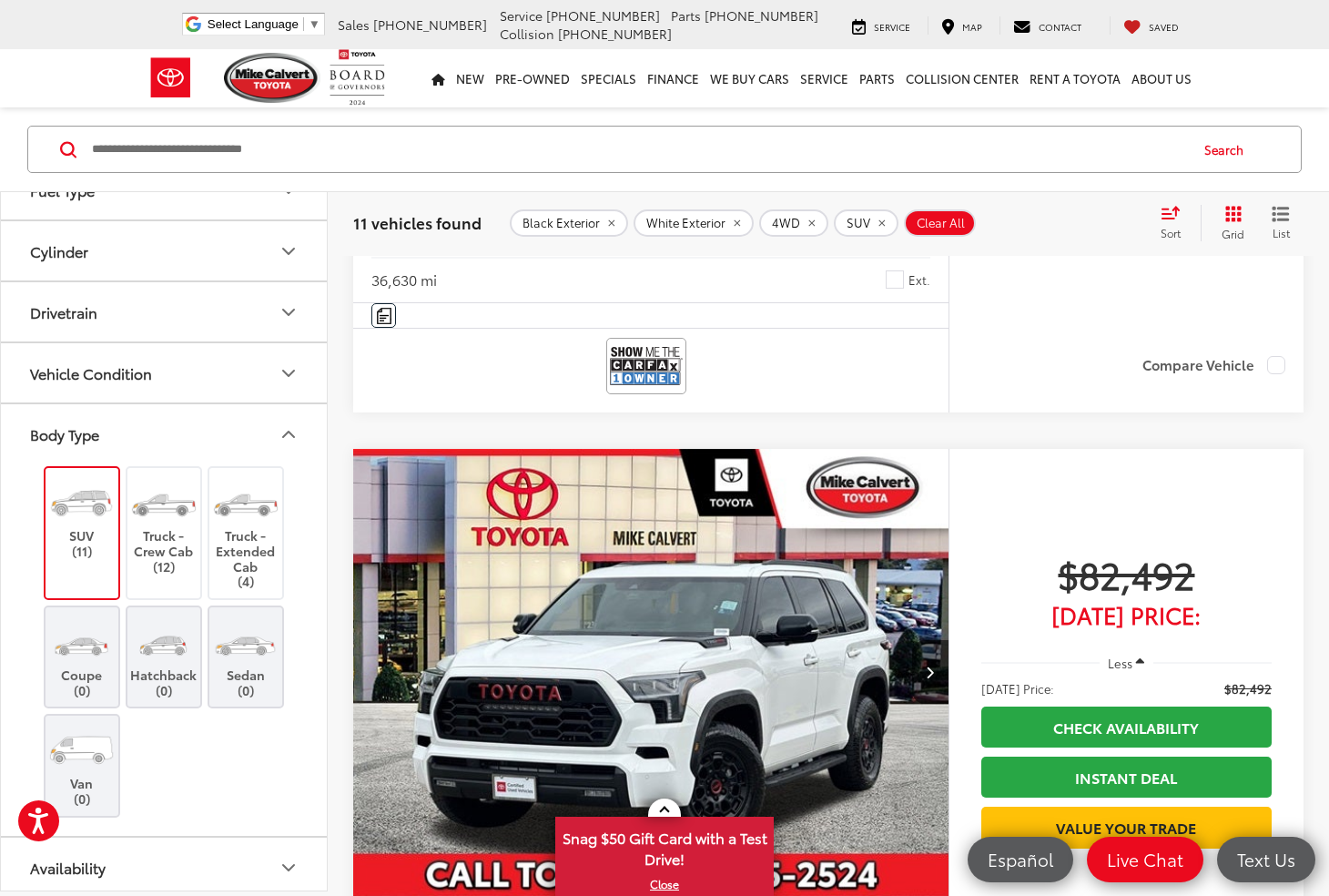
scroll to position [7127, 0]
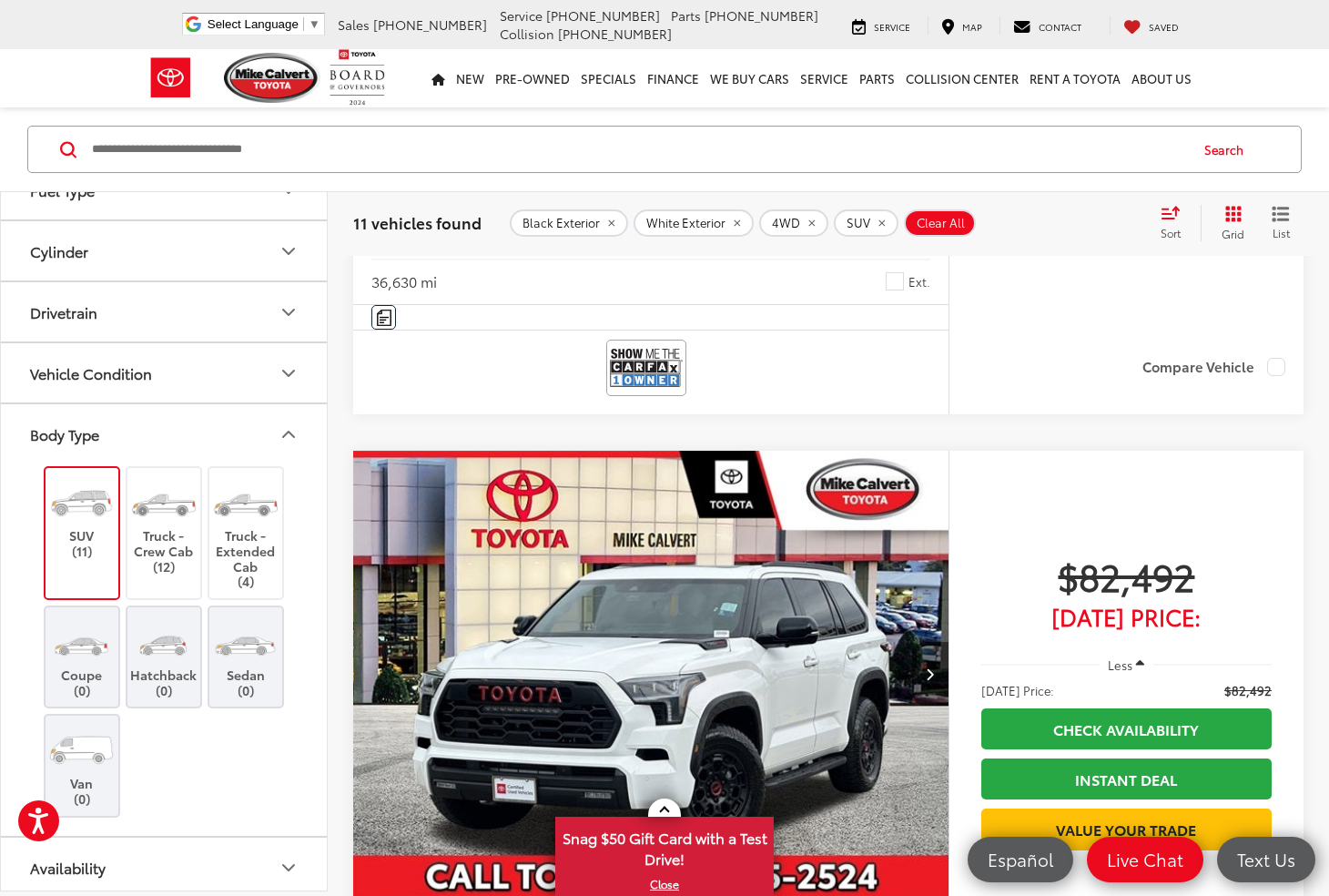
click at [928, 667] on icon "Next image" at bounding box center [930, 673] width 9 height 12
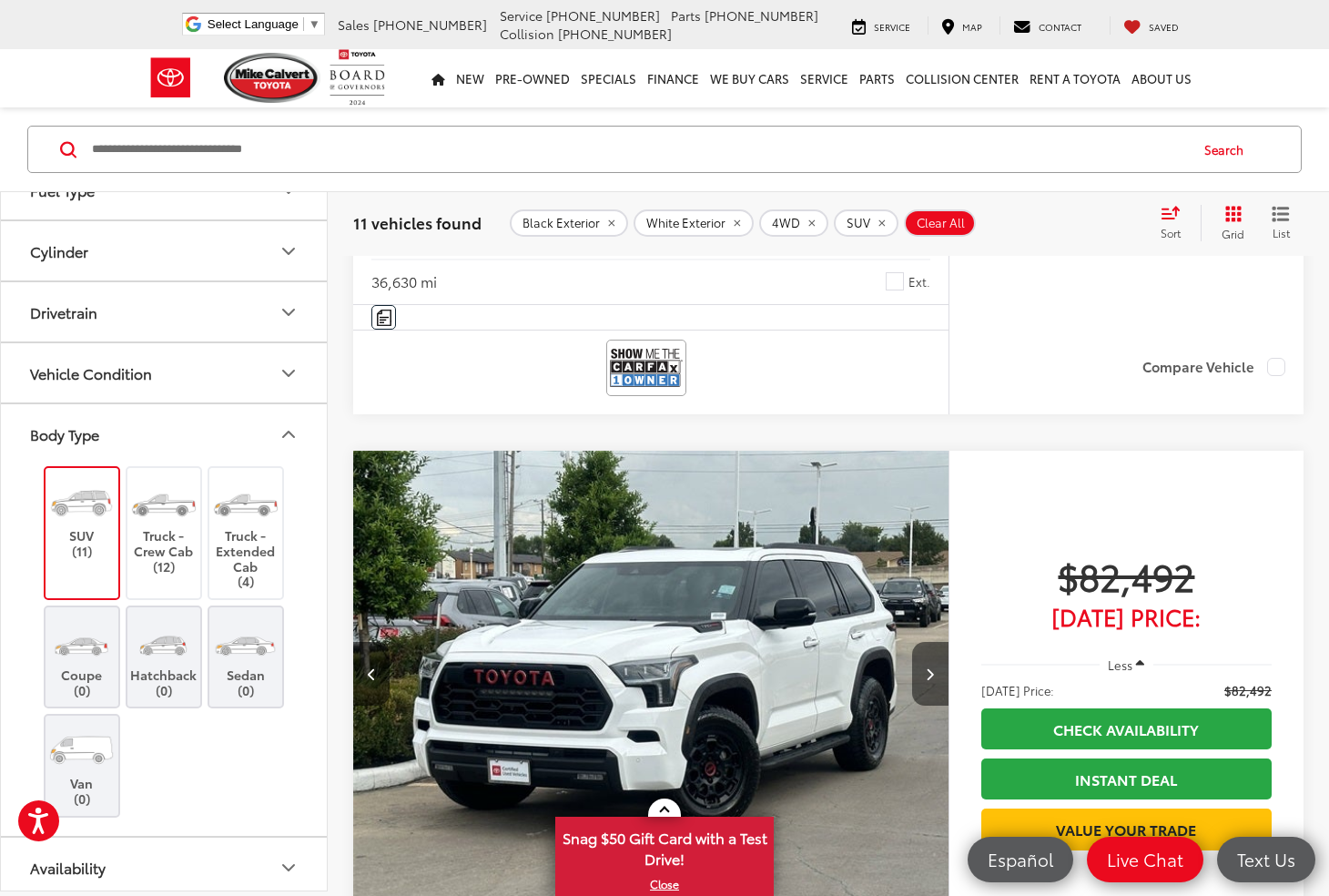
click at [928, 667] on icon "Next image" at bounding box center [930, 673] width 9 height 12
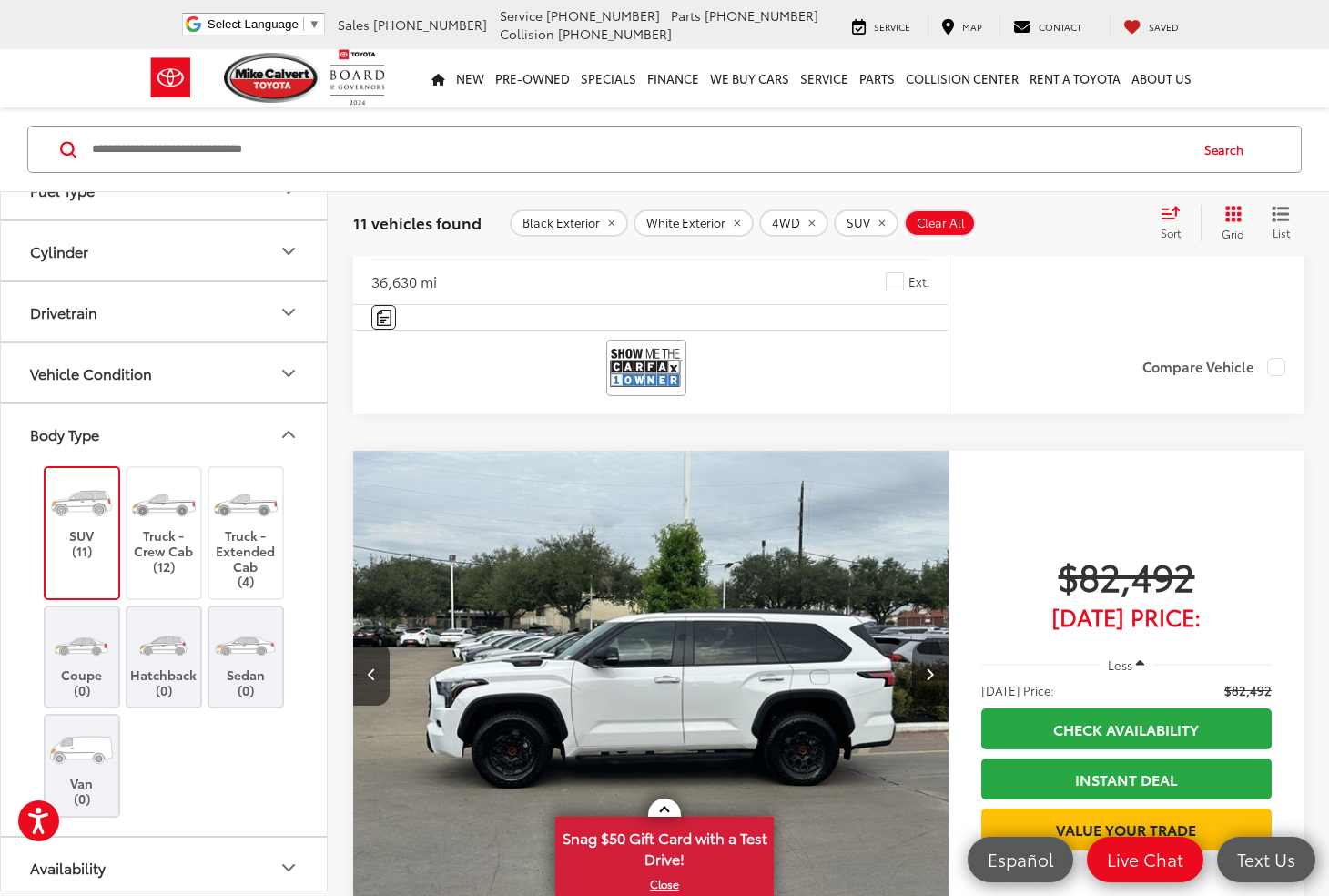
click at [928, 667] on icon "Next image" at bounding box center [930, 673] width 9 height 12
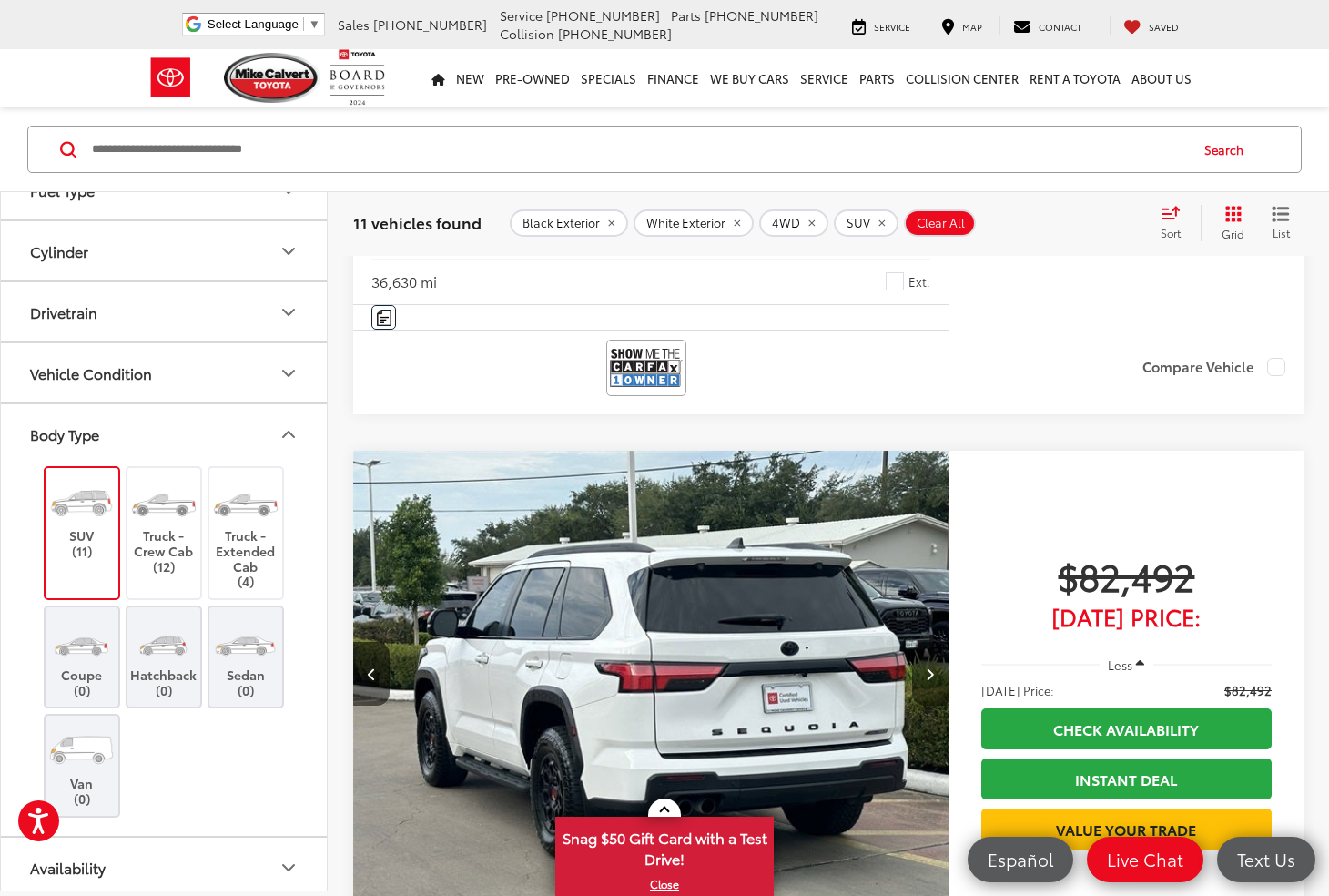
click at [928, 667] on icon "Next image" at bounding box center [930, 673] width 9 height 12
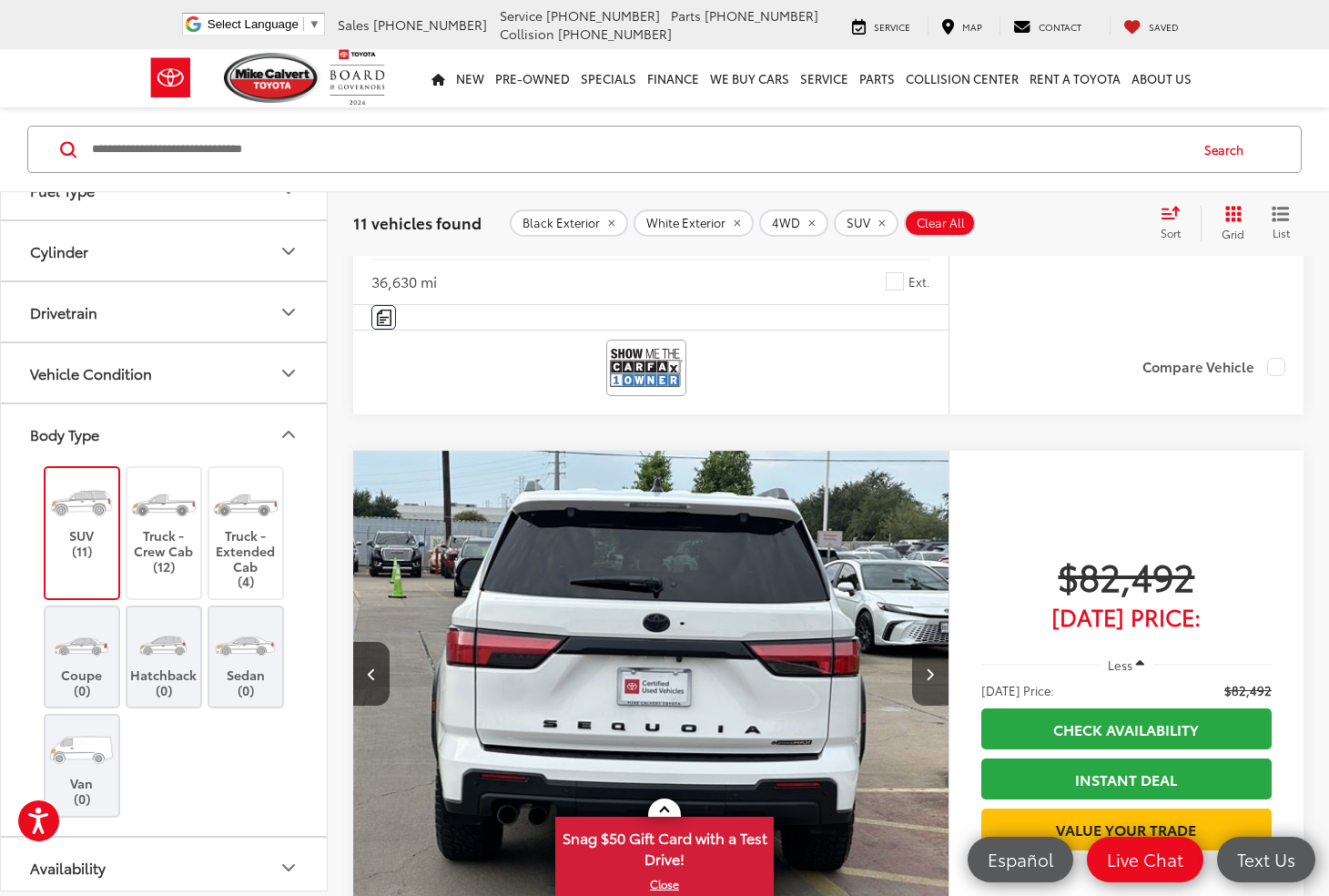
click at [928, 667] on icon "Next image" at bounding box center [930, 673] width 9 height 12
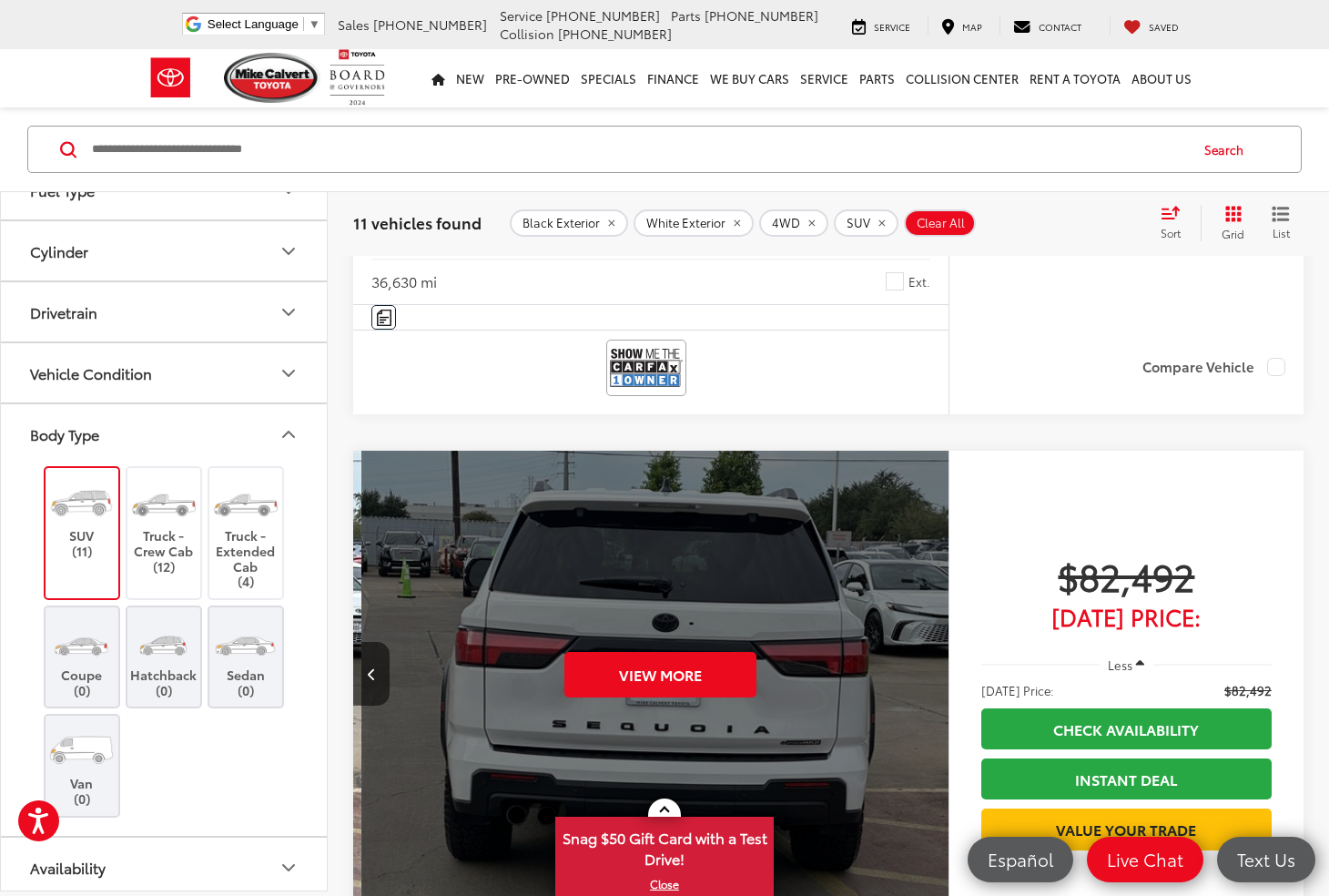
scroll to position [0, 2991]
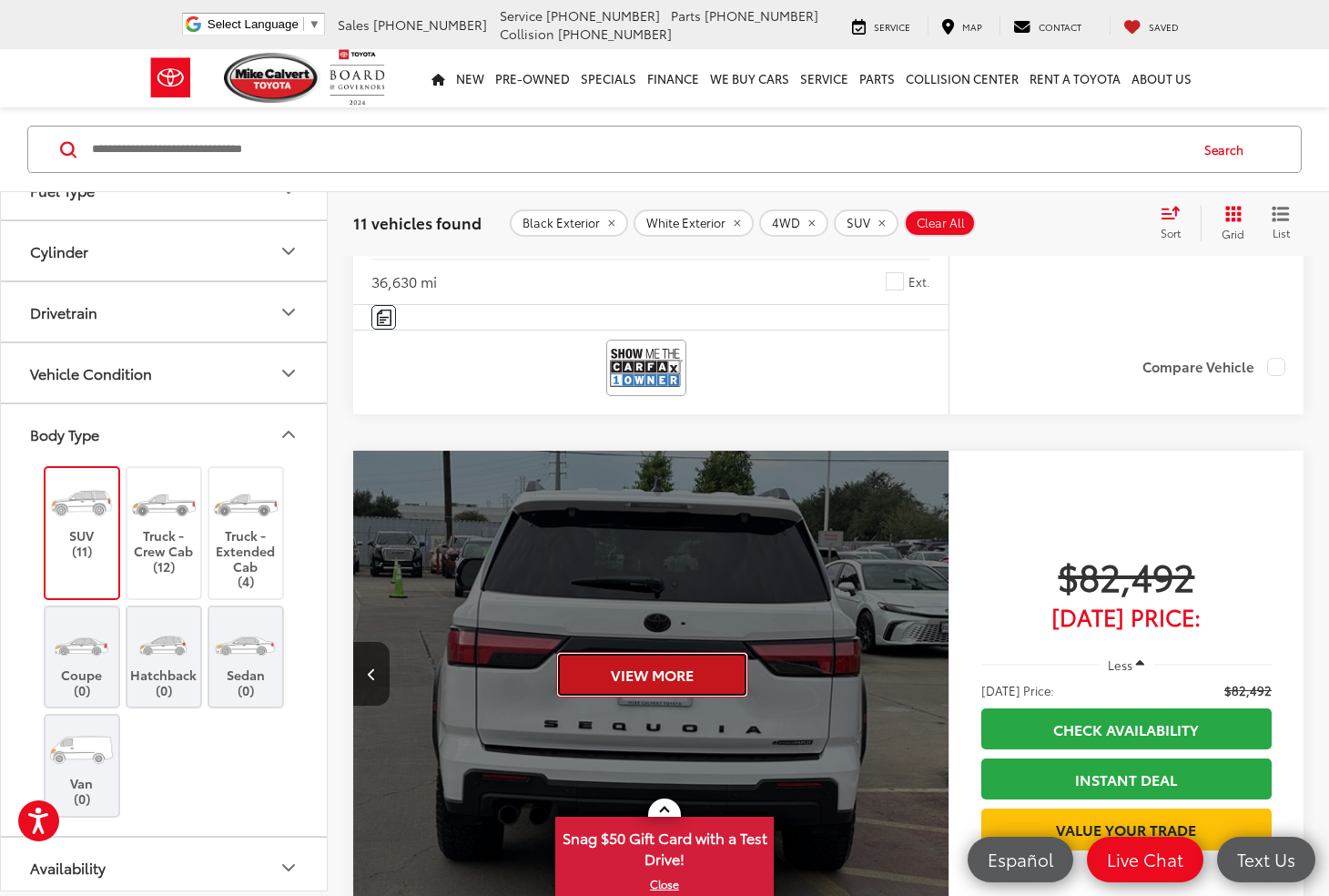
click at [708, 662] on button "View More" at bounding box center [652, 675] width 192 height 45
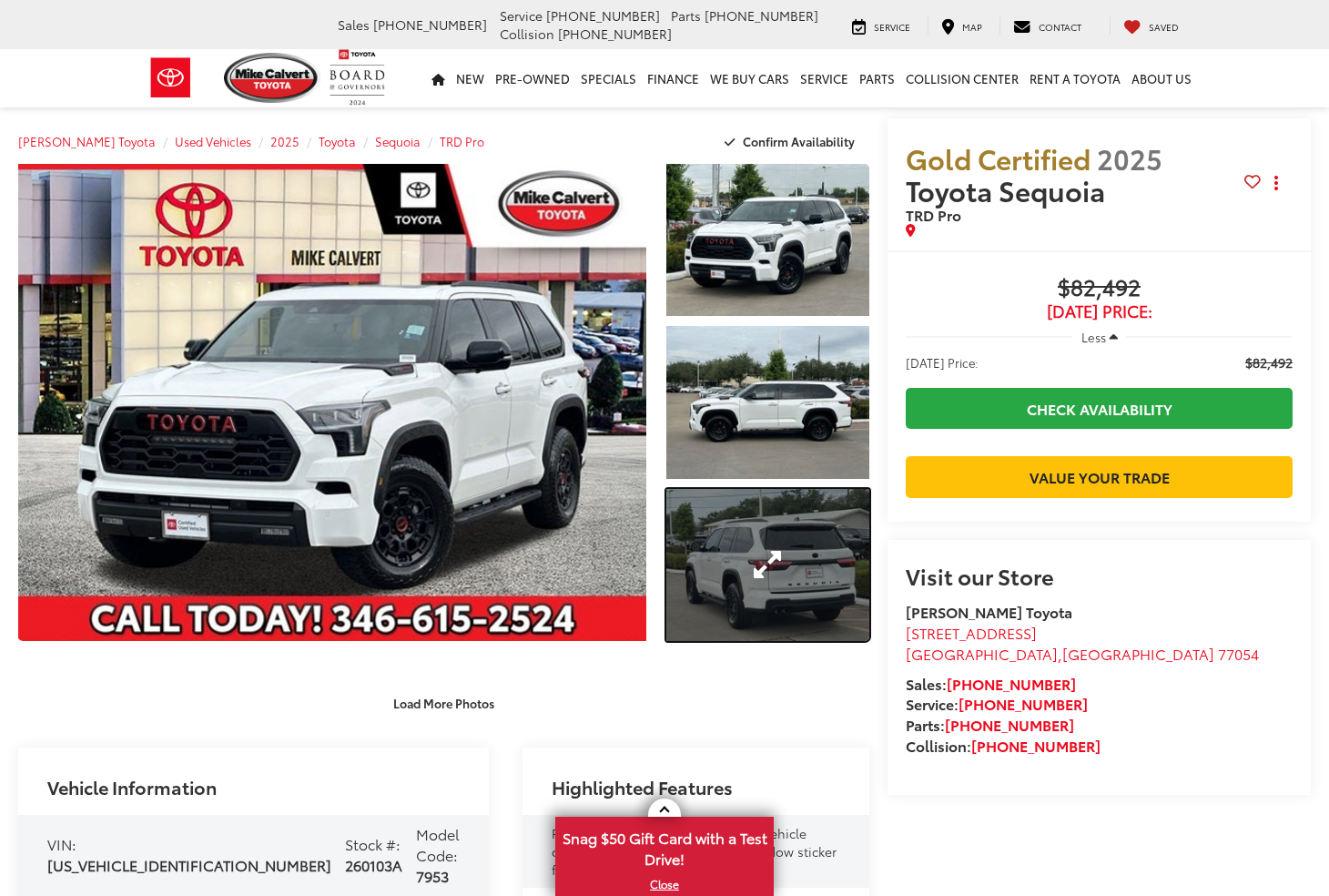
click at [766, 567] on link "Expand Photo 3" at bounding box center [768, 564] width 203 height 152
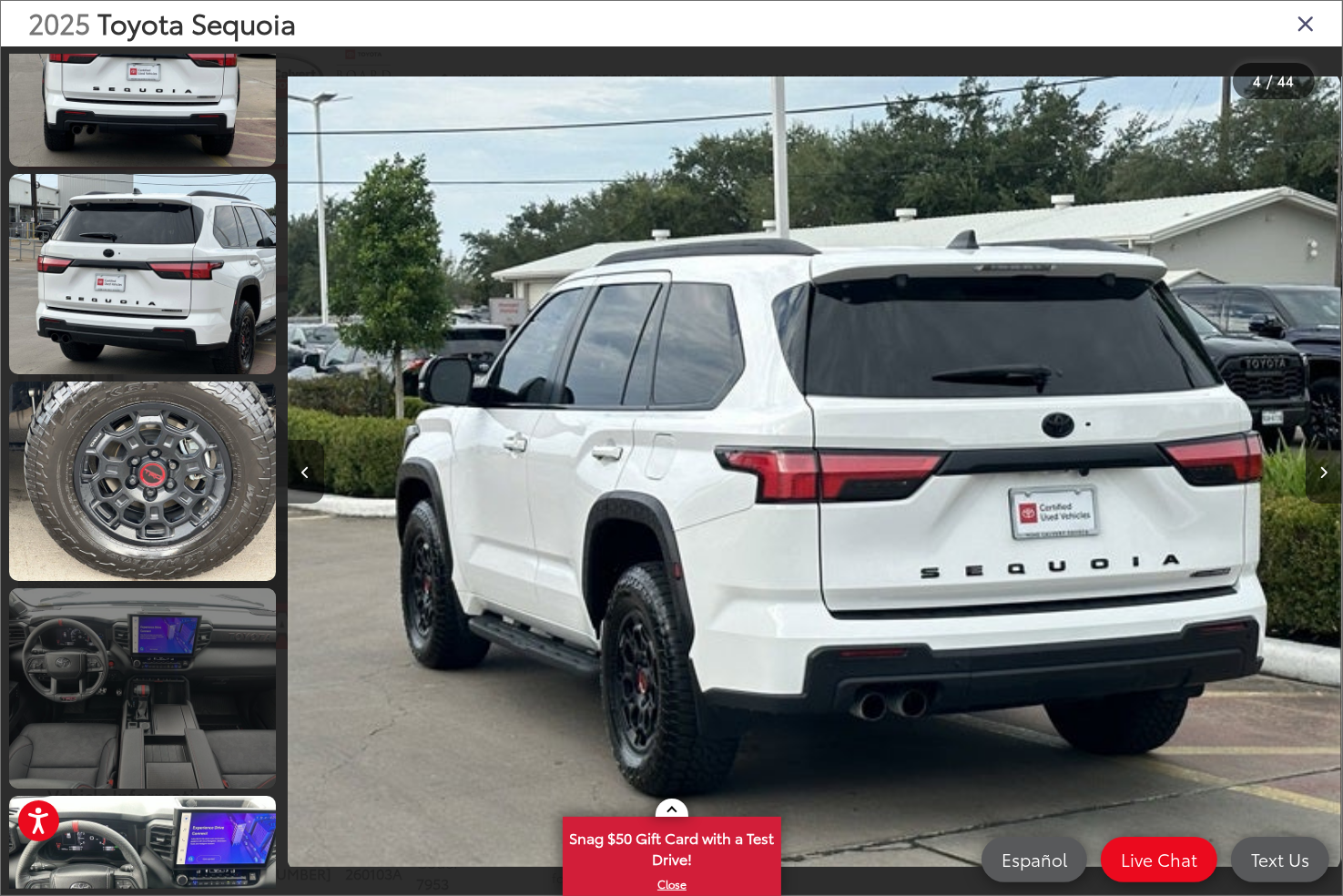
scroll to position [999, 0]
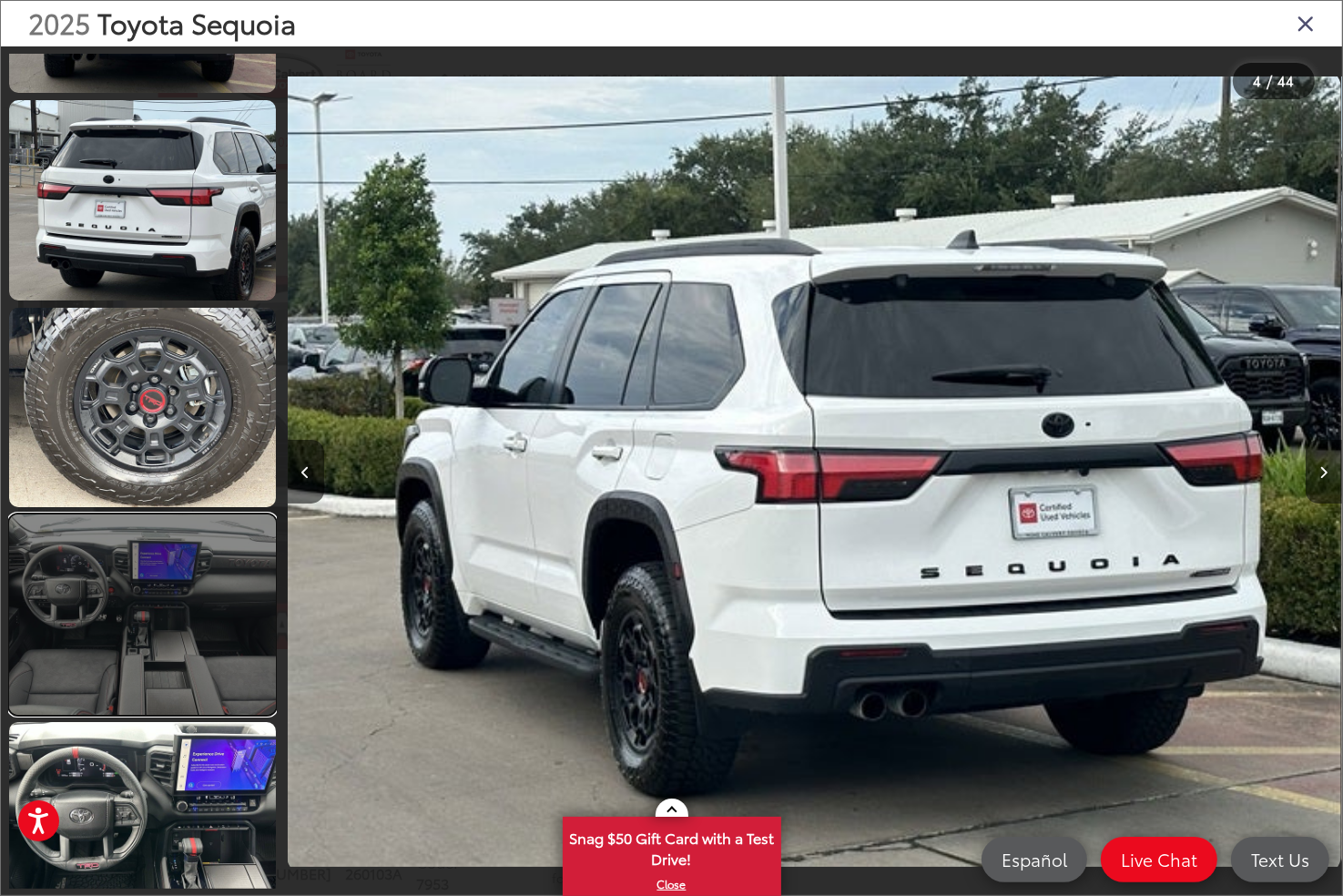
click at [187, 616] on link at bounding box center [143, 613] width 267 height 199
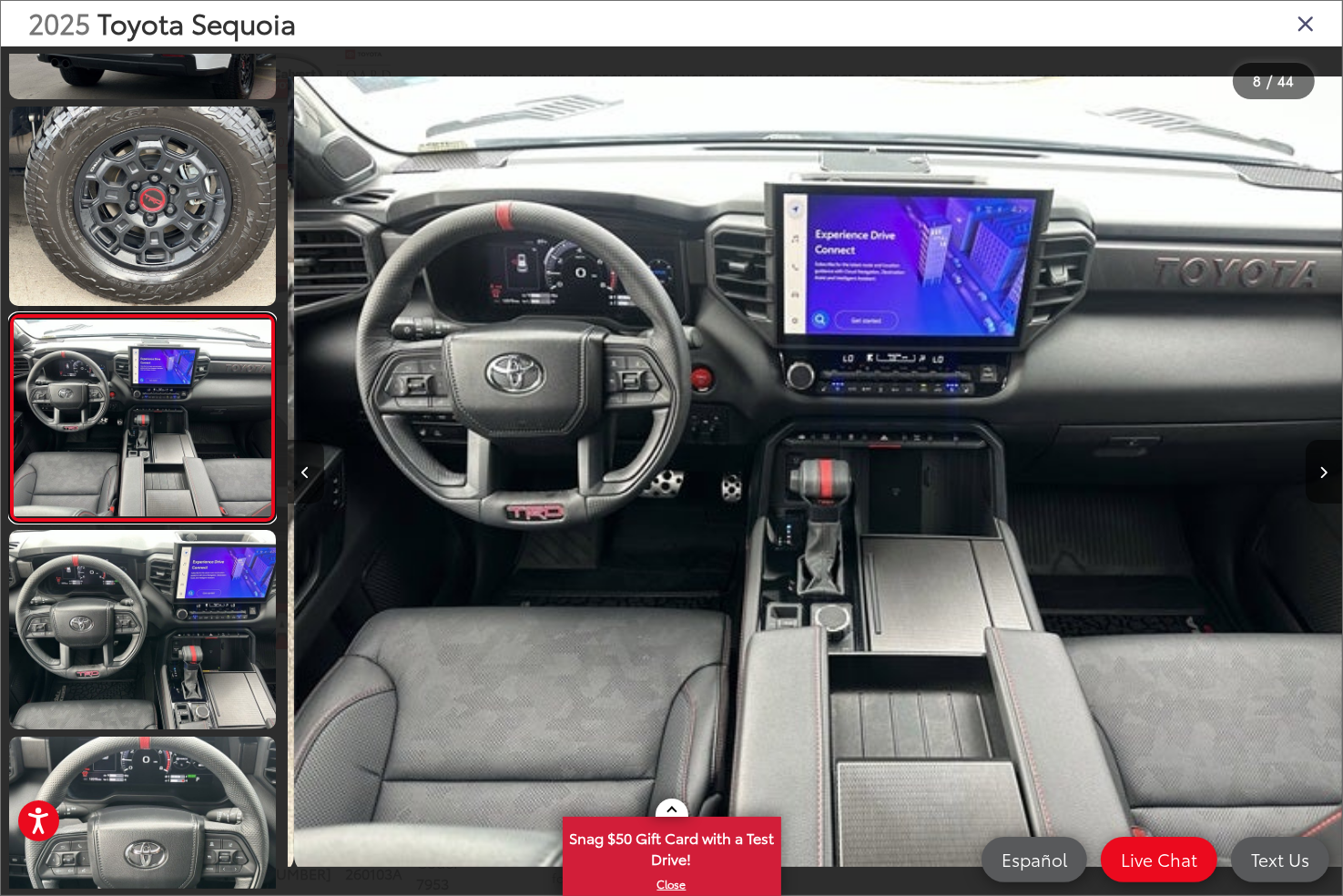
scroll to position [0, 7386]
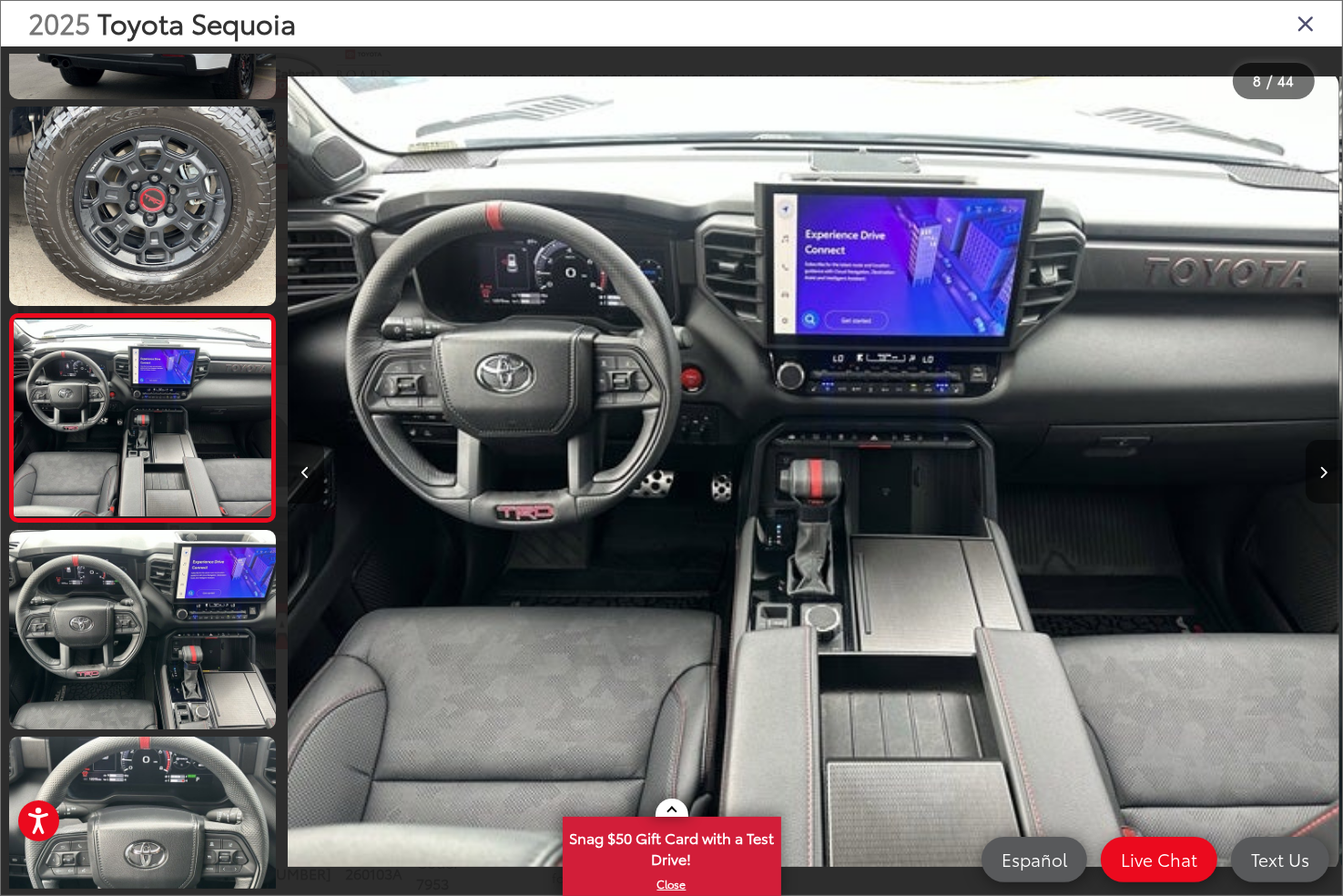
click at [1329, 468] on button "Next image" at bounding box center [1323, 471] width 37 height 63
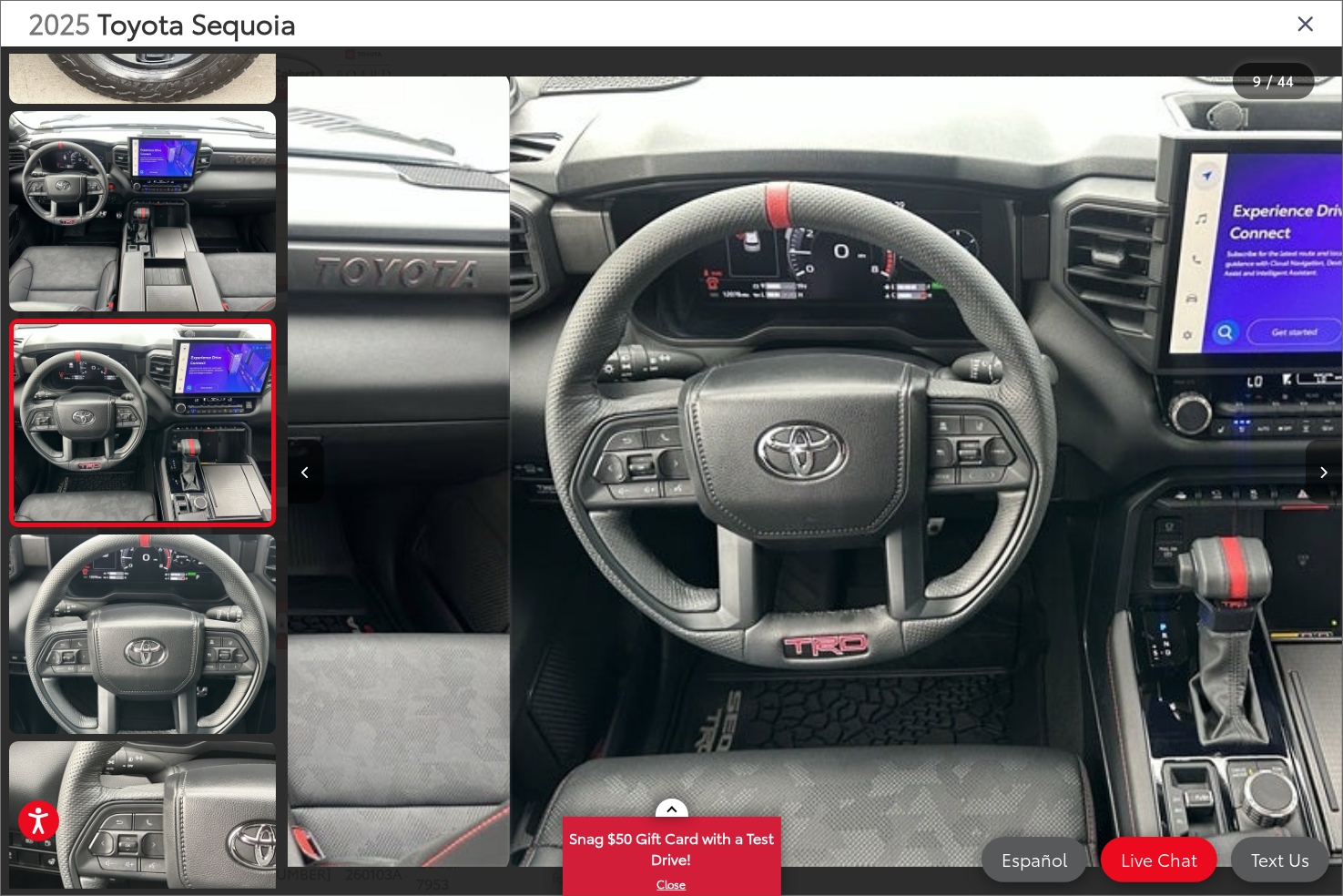
scroll to position [1398, 0]
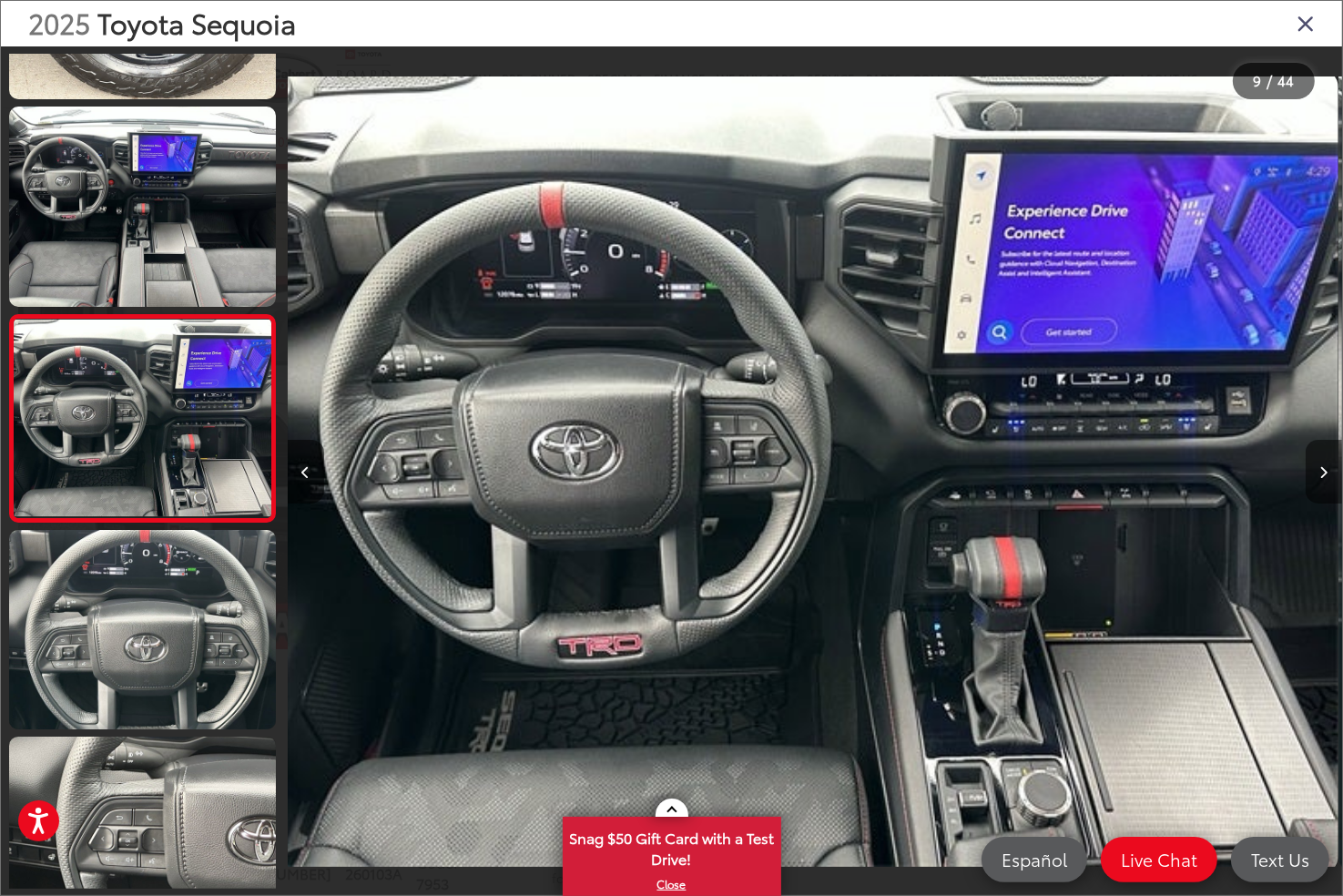
click at [1329, 468] on button "Next image" at bounding box center [1323, 471] width 37 height 63
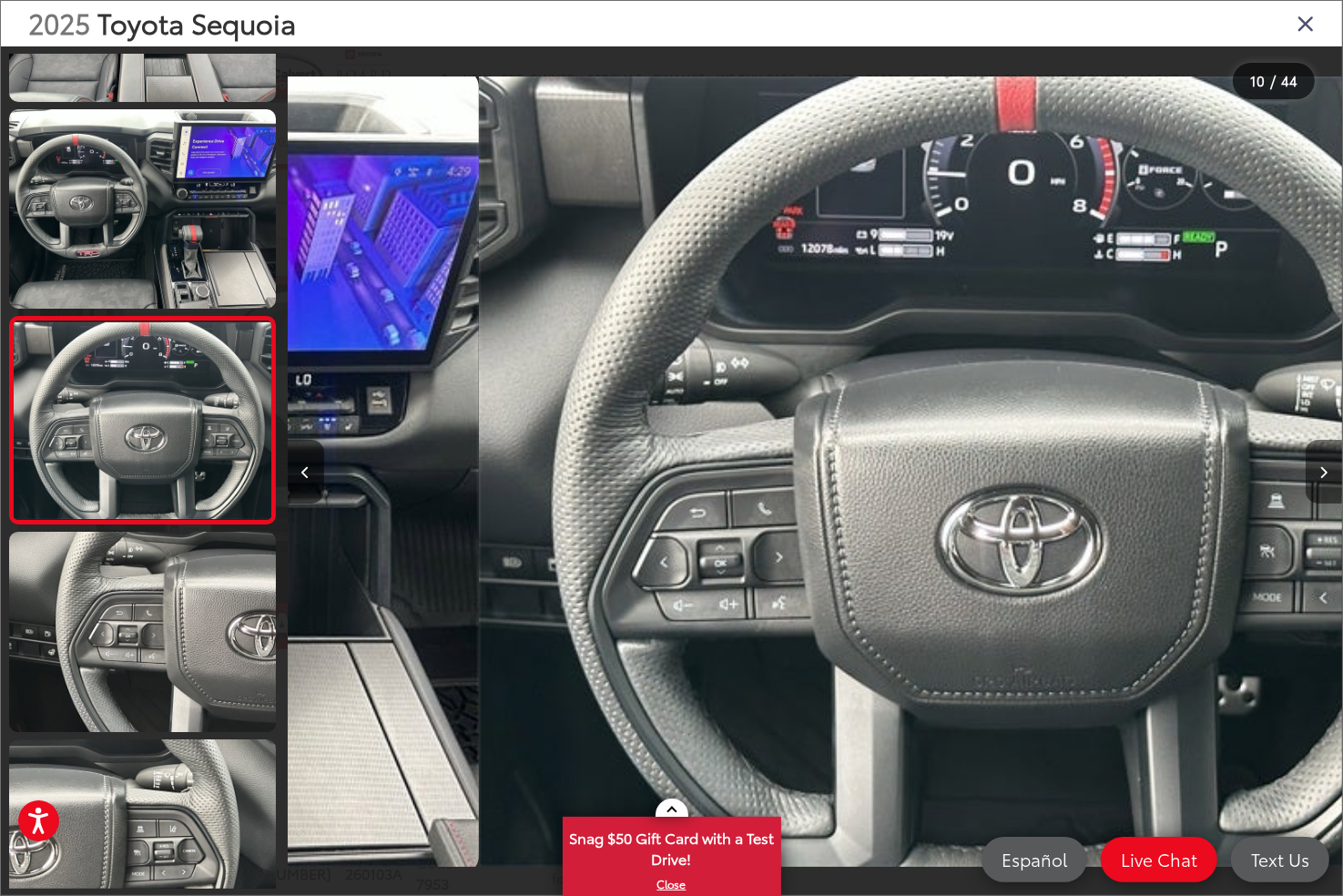
scroll to position [1605, 0]
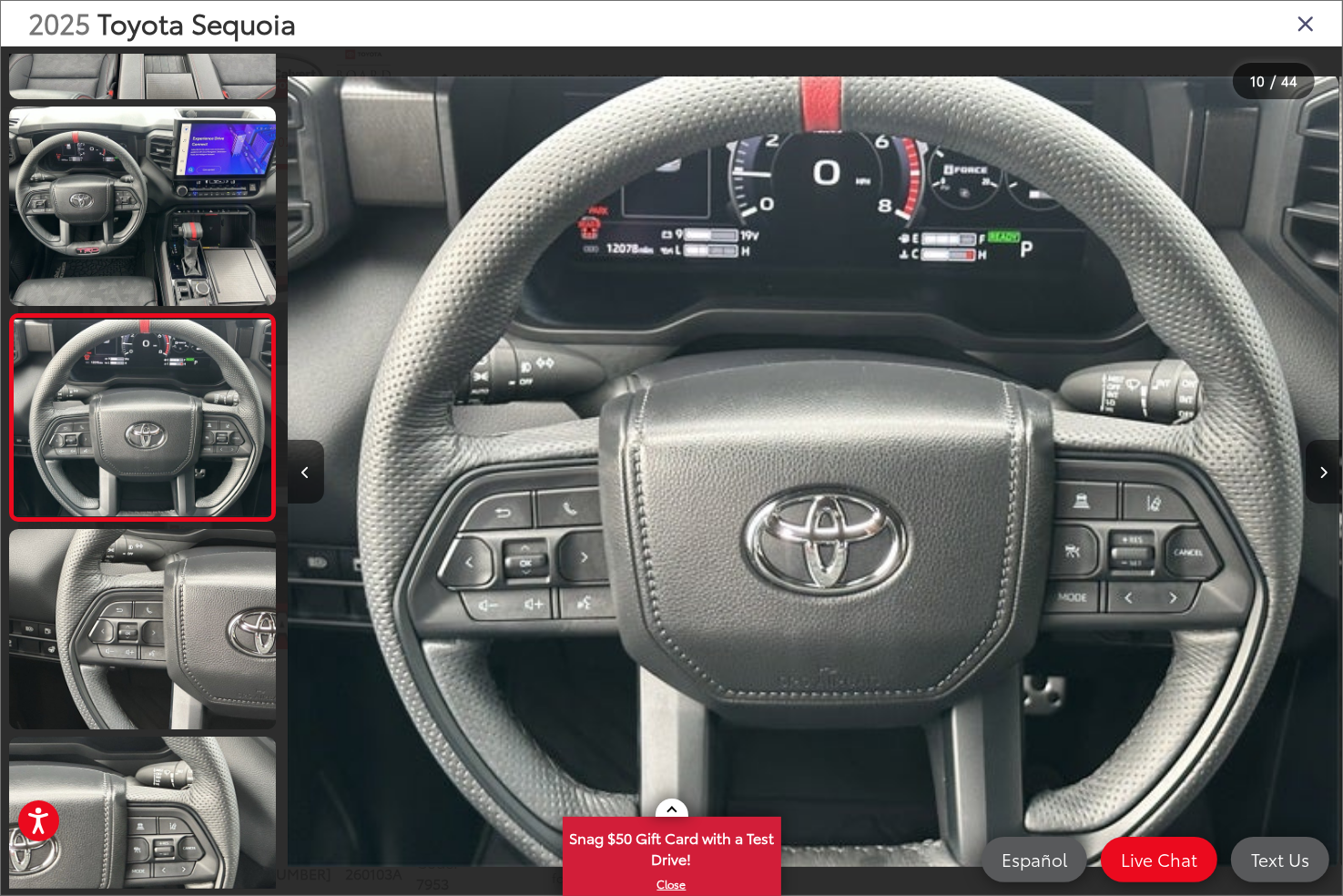
click at [1329, 468] on button "Next image" at bounding box center [1323, 471] width 37 height 63
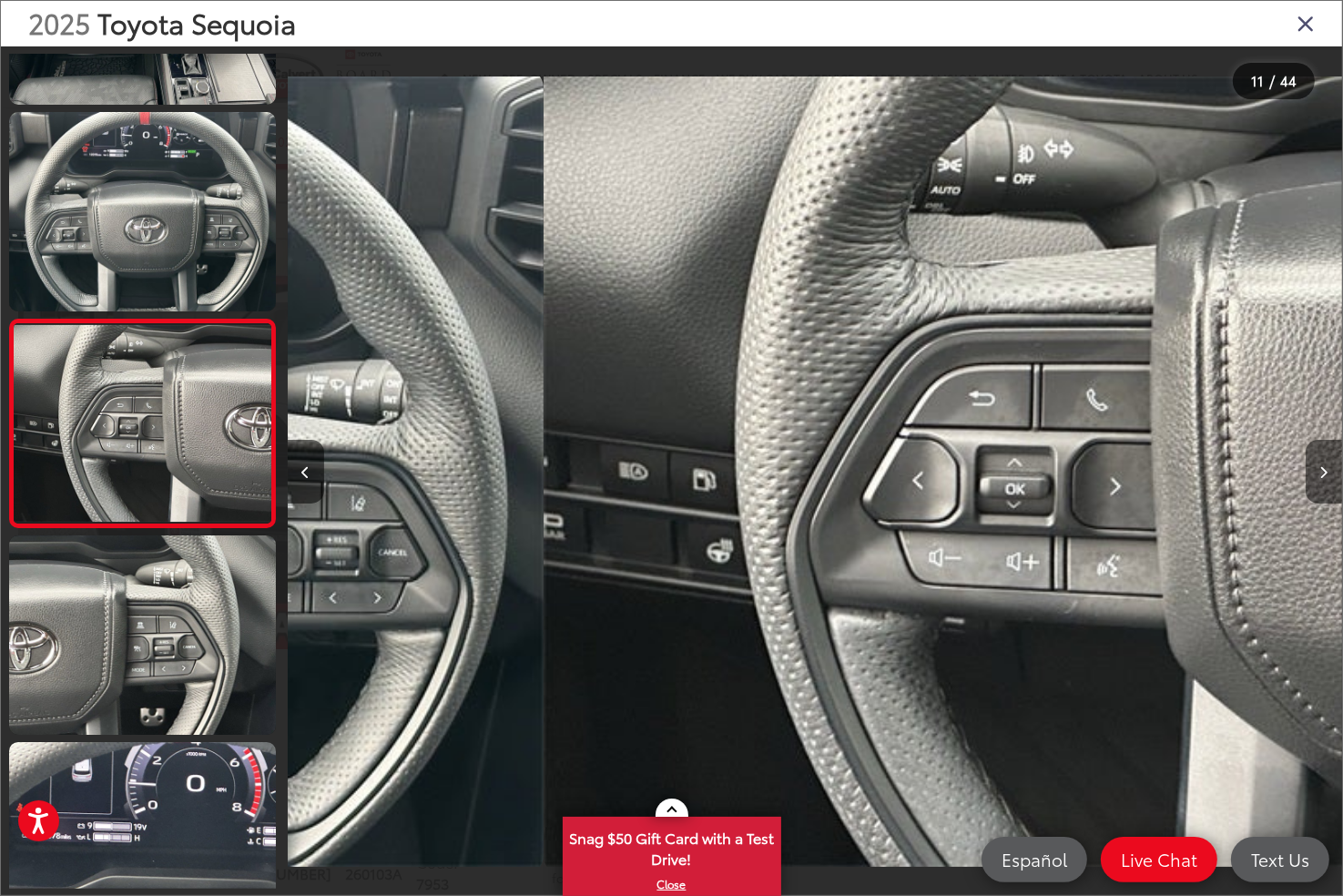
scroll to position [1811, 0]
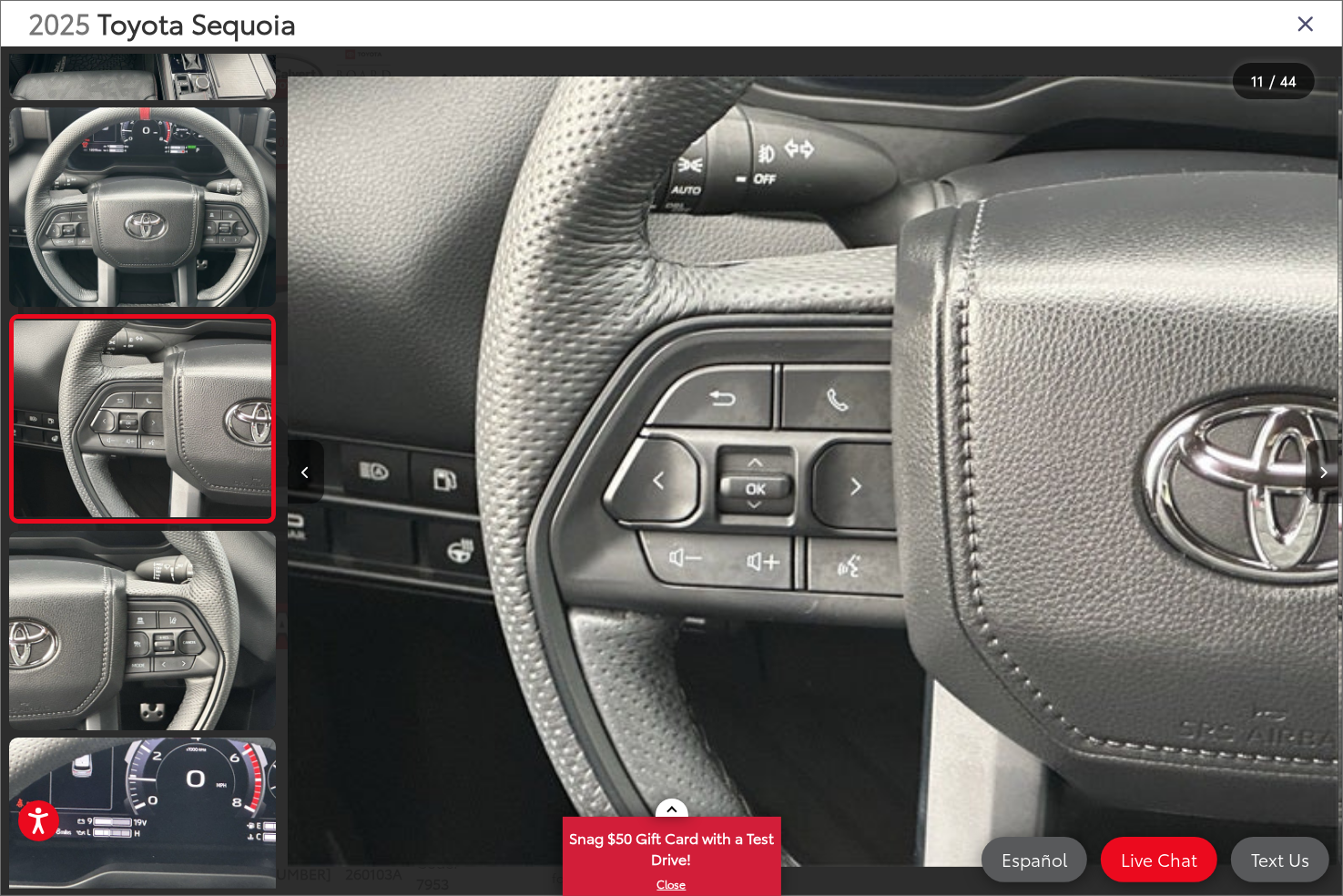
click at [1329, 468] on button "Next image" at bounding box center [1323, 471] width 37 height 63
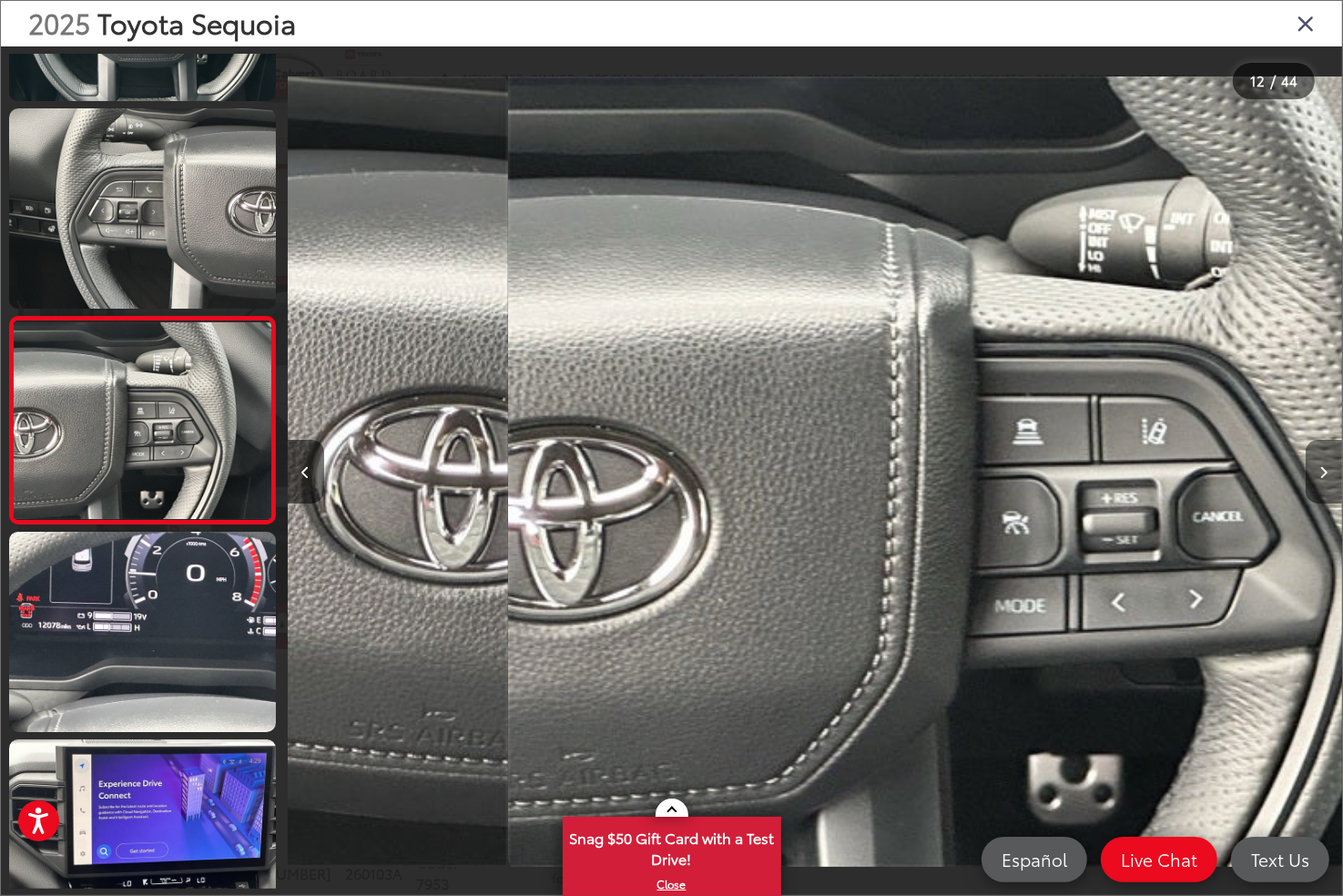
scroll to position [2019, 0]
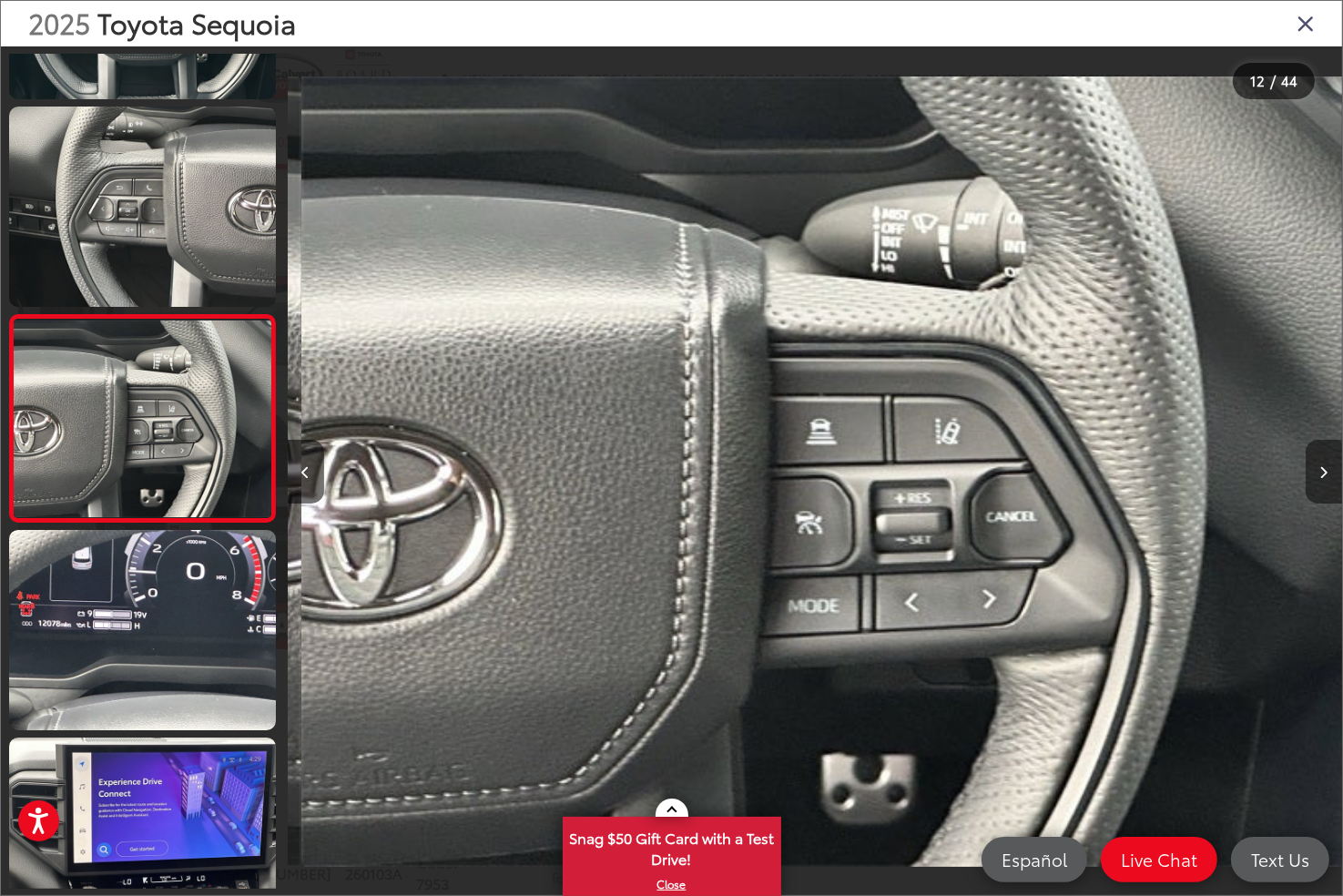
click at [1329, 468] on button "Next image" at bounding box center [1323, 471] width 37 height 63
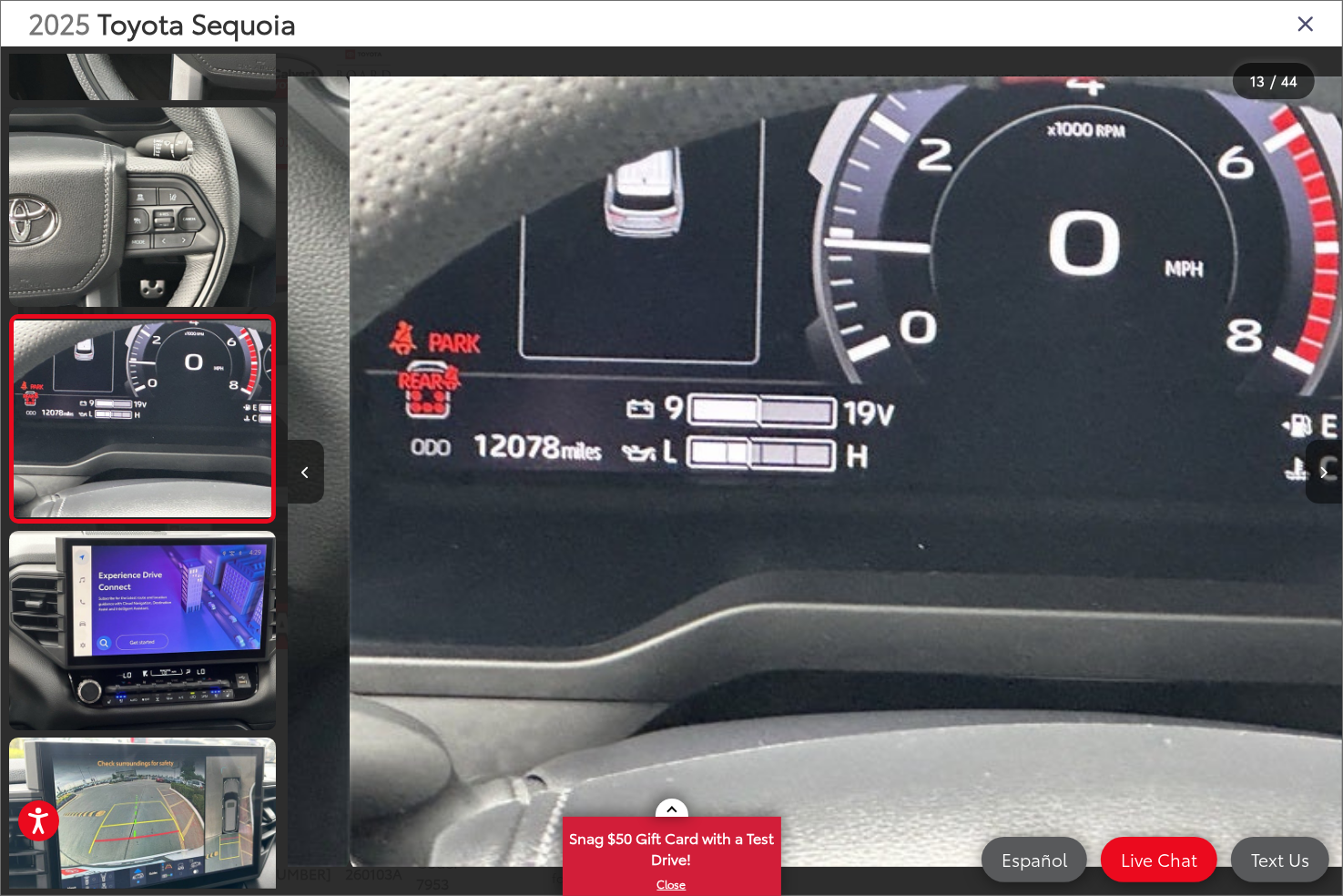
click at [1329, 468] on button "Next image" at bounding box center [1323, 471] width 37 height 63
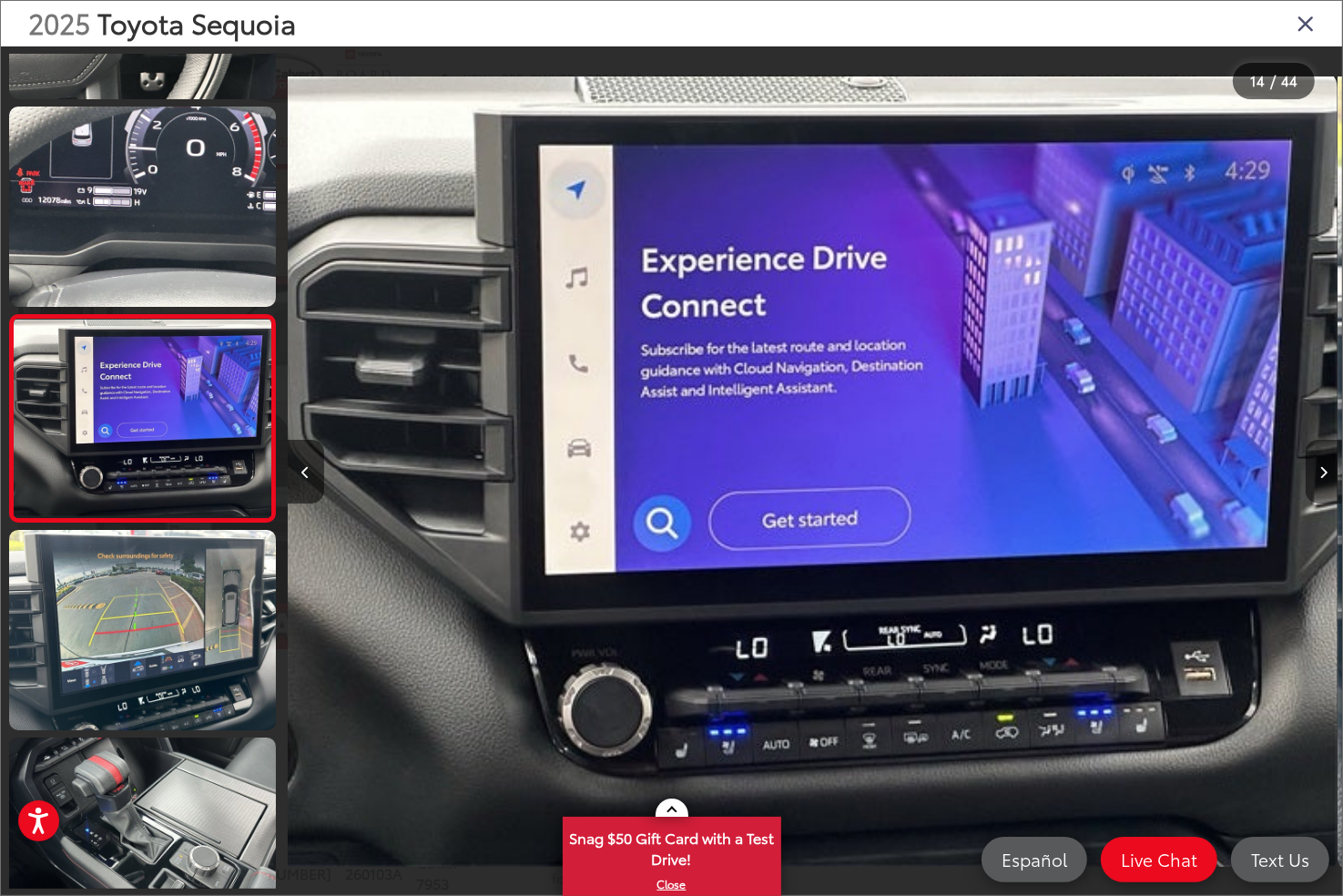
click at [1329, 468] on button "Next image" at bounding box center [1323, 471] width 37 height 63
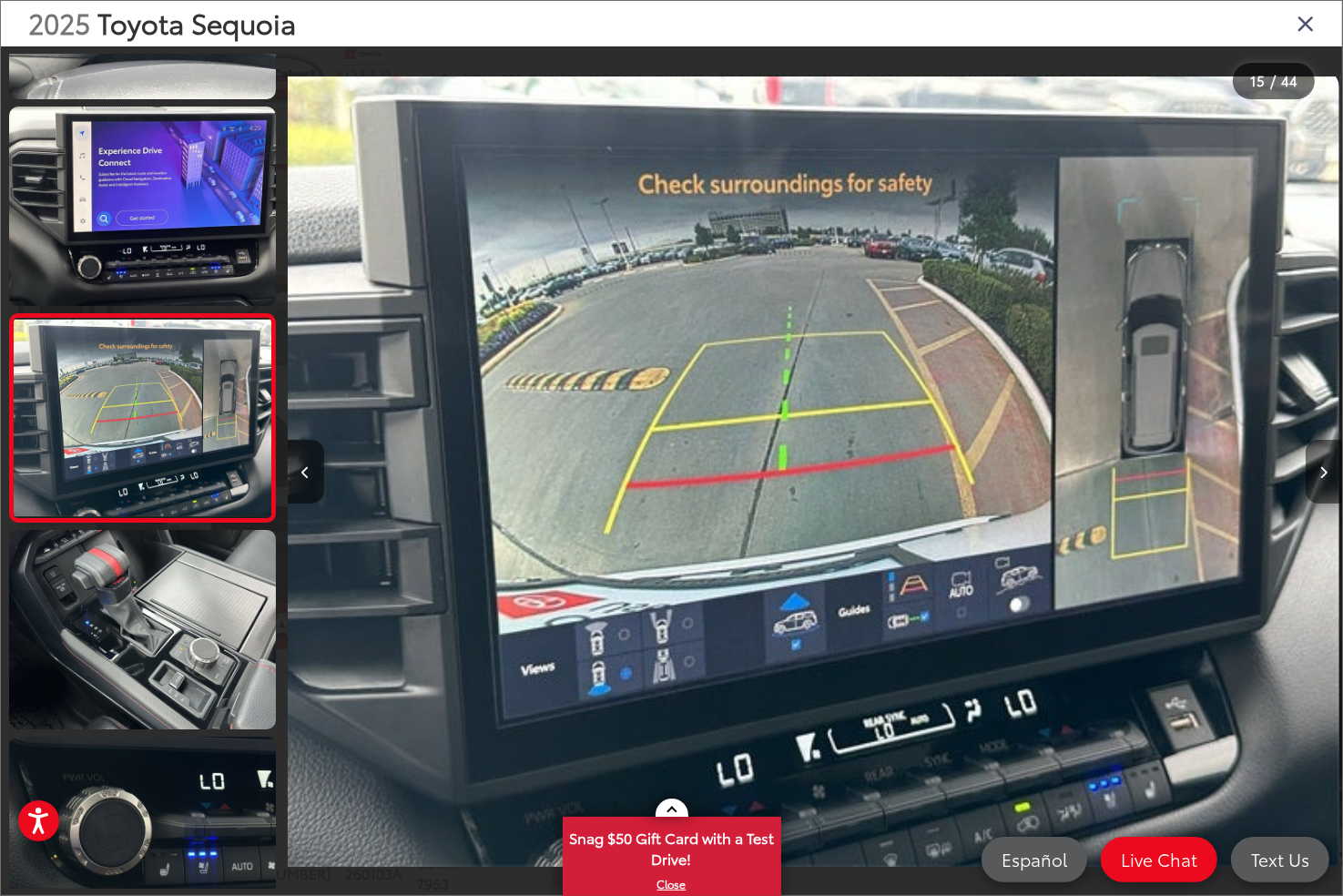
click at [1329, 468] on button "Next image" at bounding box center [1323, 471] width 37 height 63
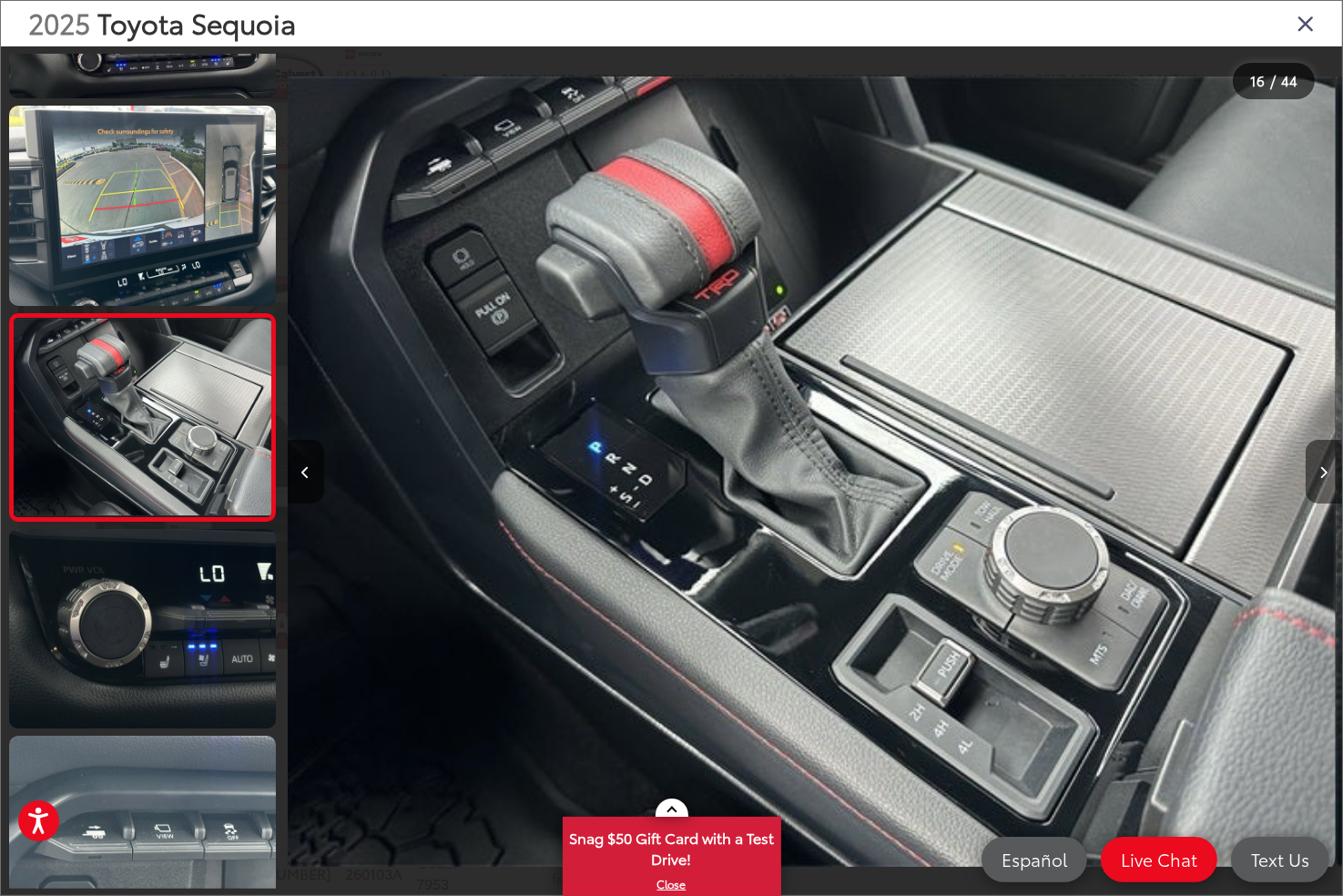
click at [1329, 468] on button "Next image" at bounding box center [1323, 471] width 37 height 63
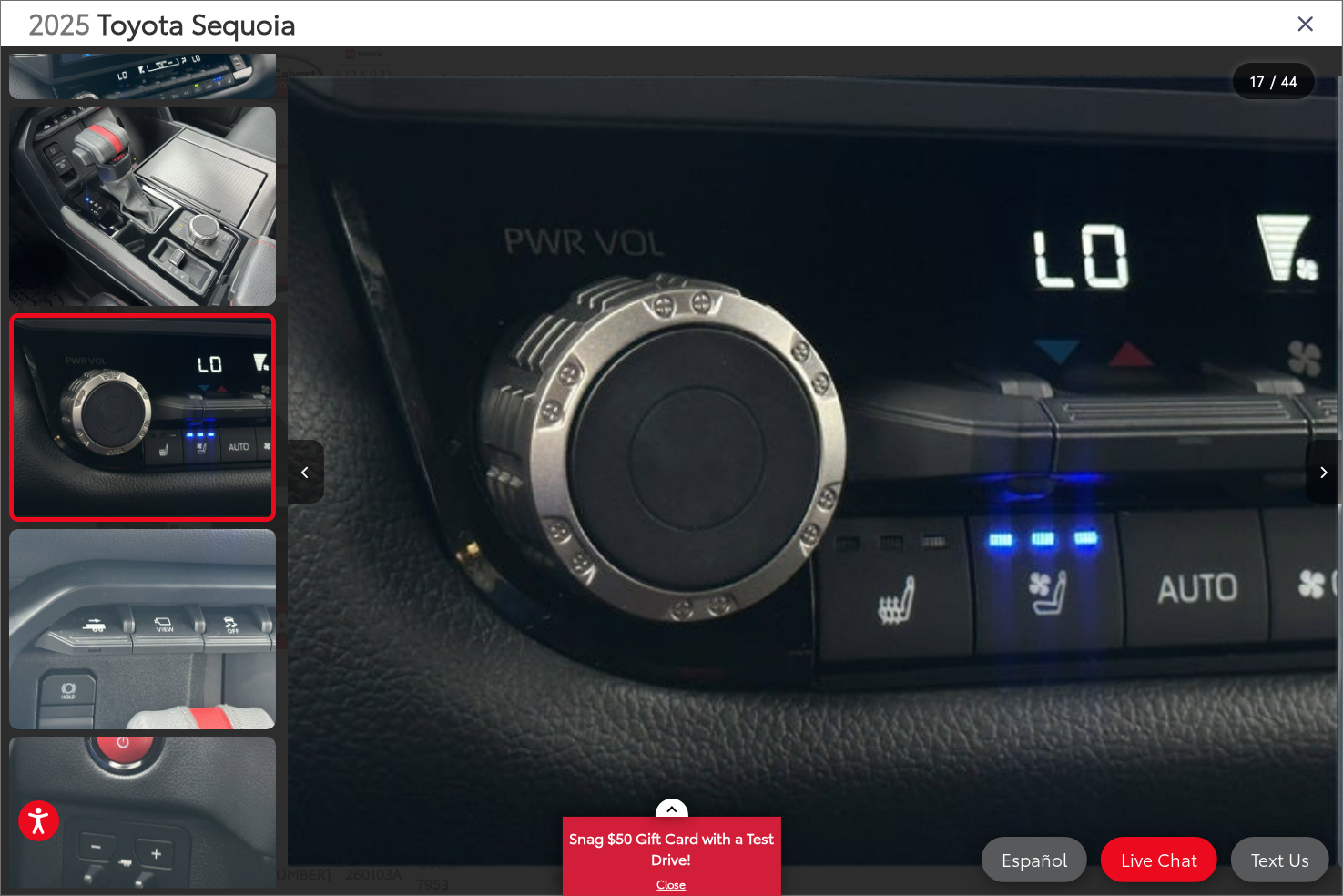
click at [1329, 468] on button "Next image" at bounding box center [1323, 471] width 37 height 63
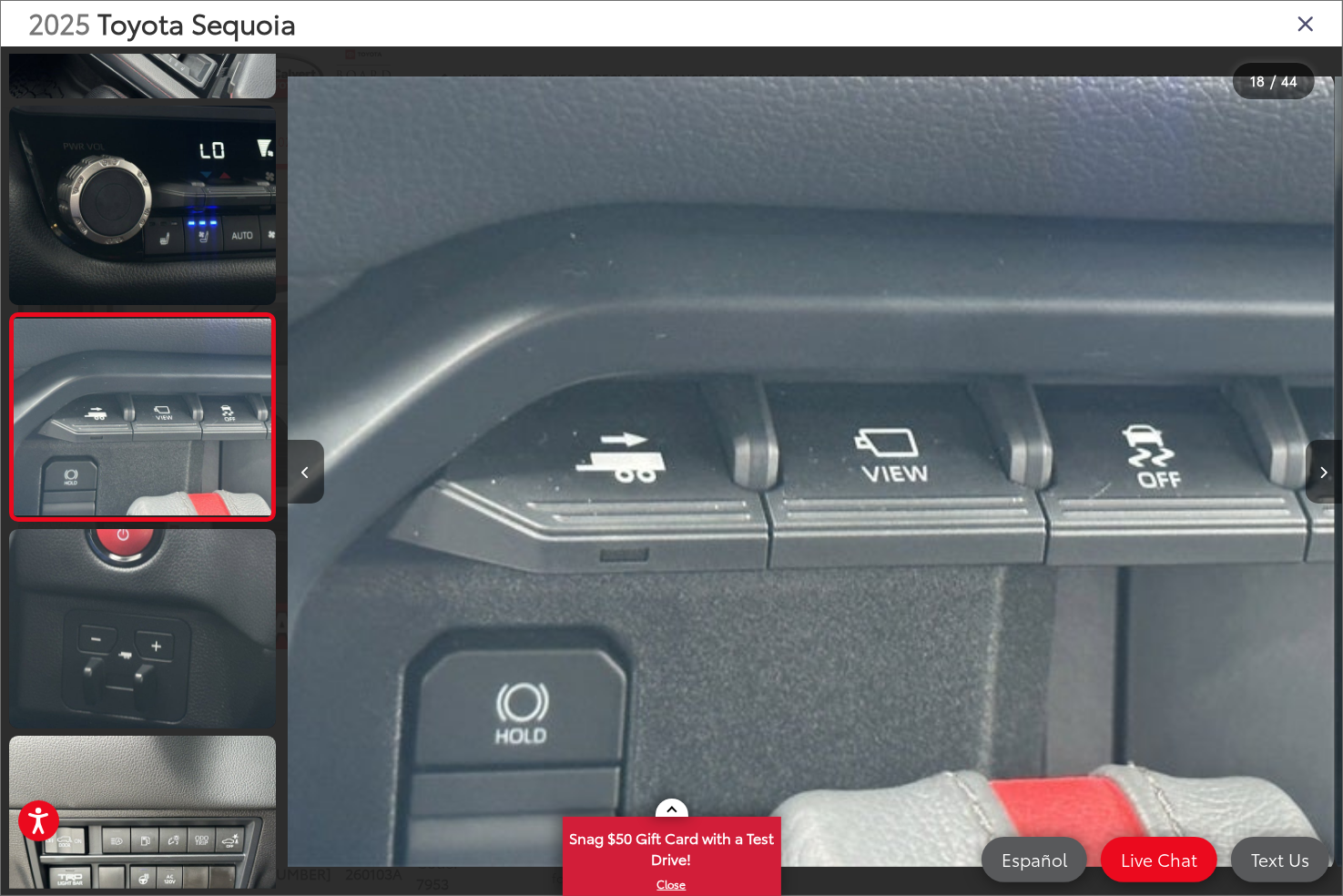
click at [1329, 468] on button "Next image" at bounding box center [1323, 471] width 37 height 63
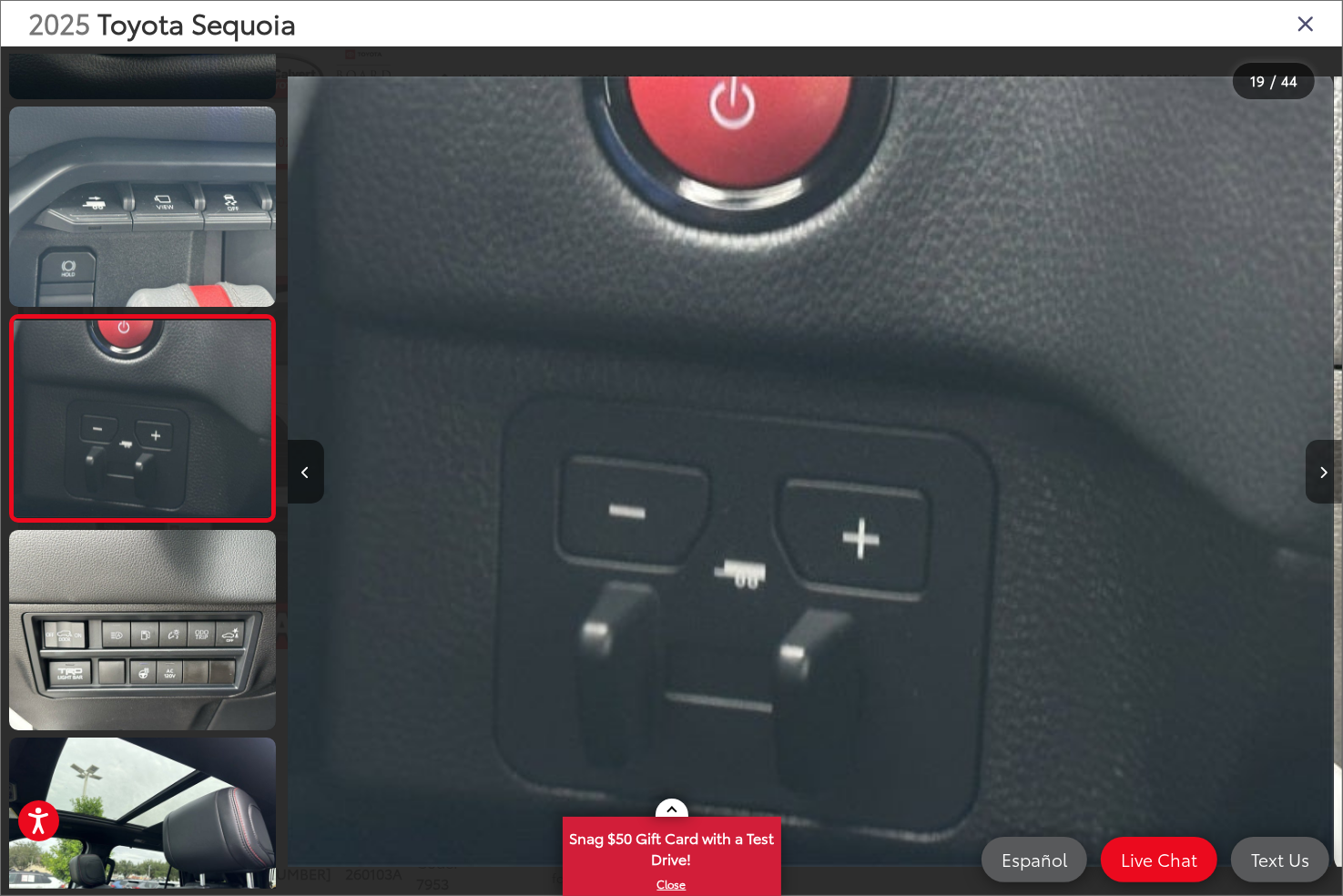
click at [1329, 468] on button "Next image" at bounding box center [1323, 471] width 37 height 63
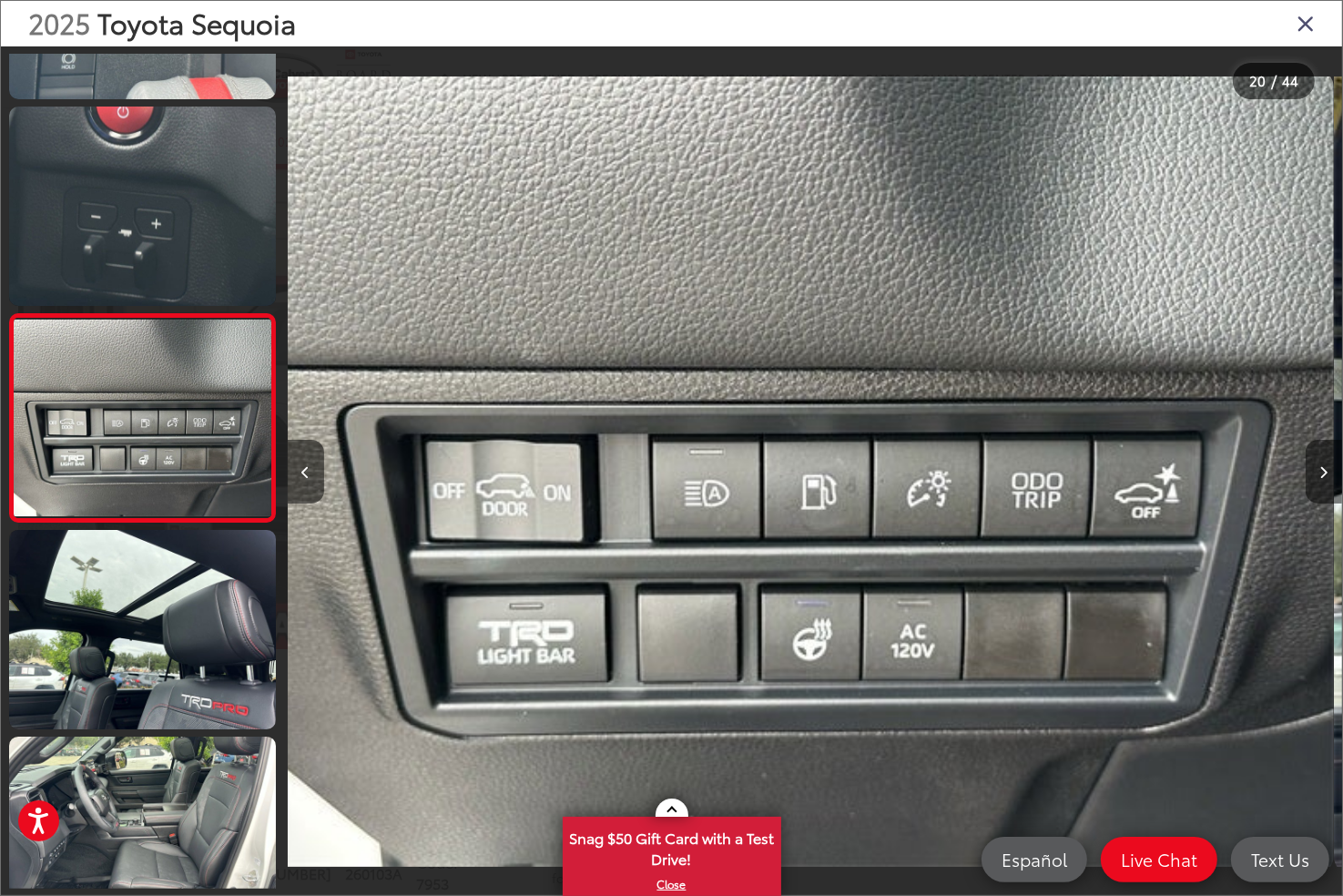
click at [1329, 468] on button "Next image" at bounding box center [1323, 471] width 37 height 63
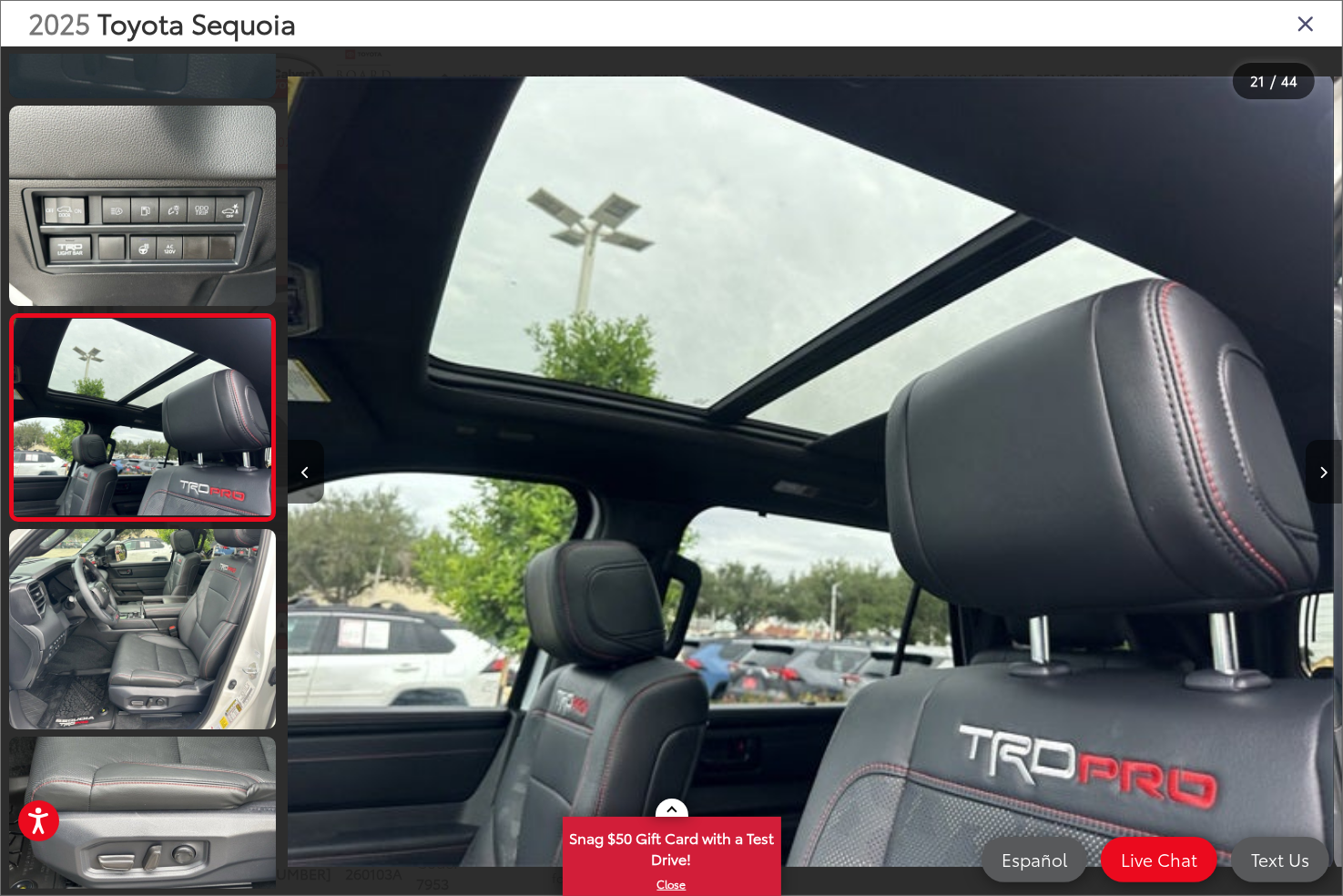
click at [1329, 468] on button "Next image" at bounding box center [1323, 471] width 37 height 63
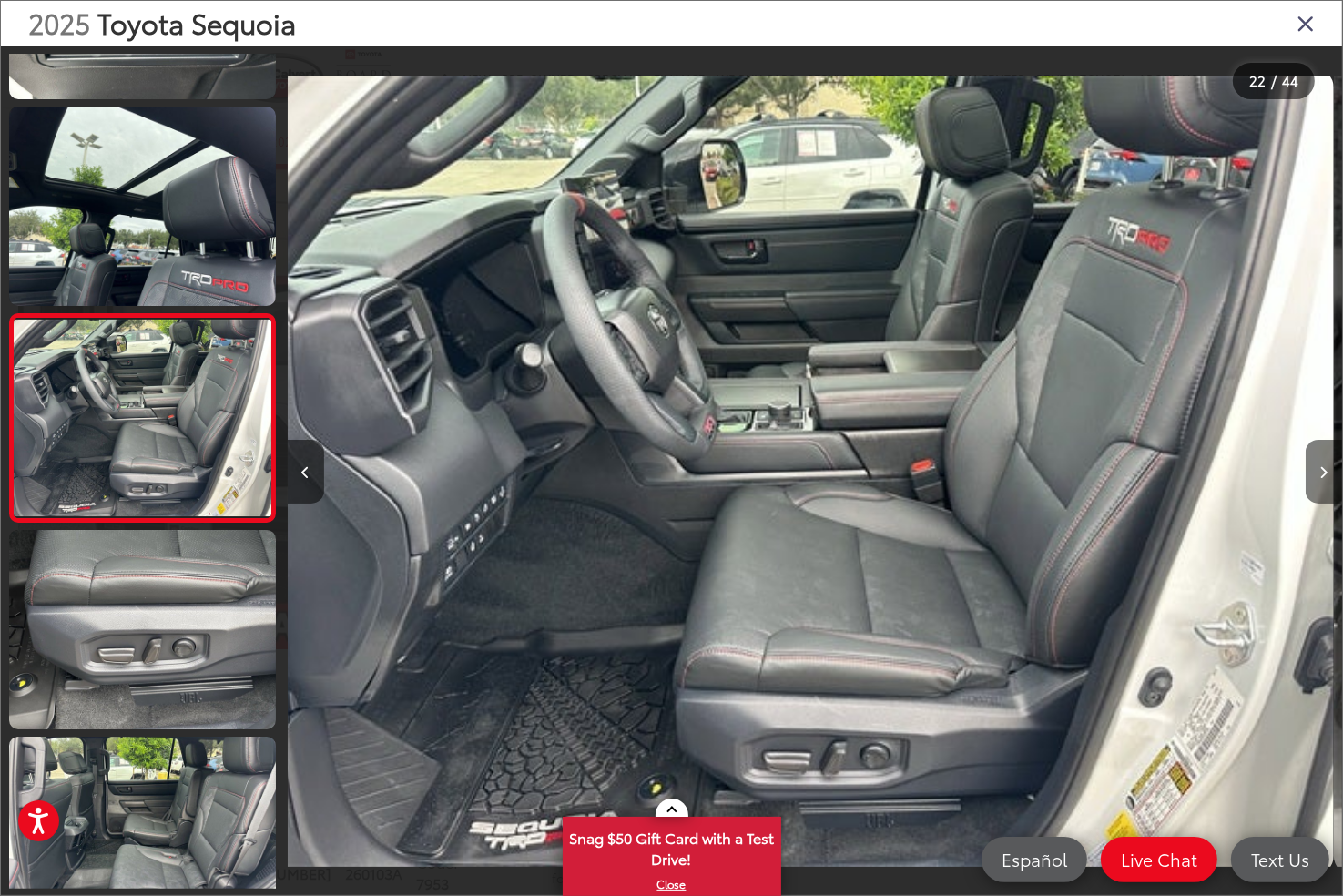
click at [1329, 468] on button "Next image" at bounding box center [1323, 471] width 37 height 63
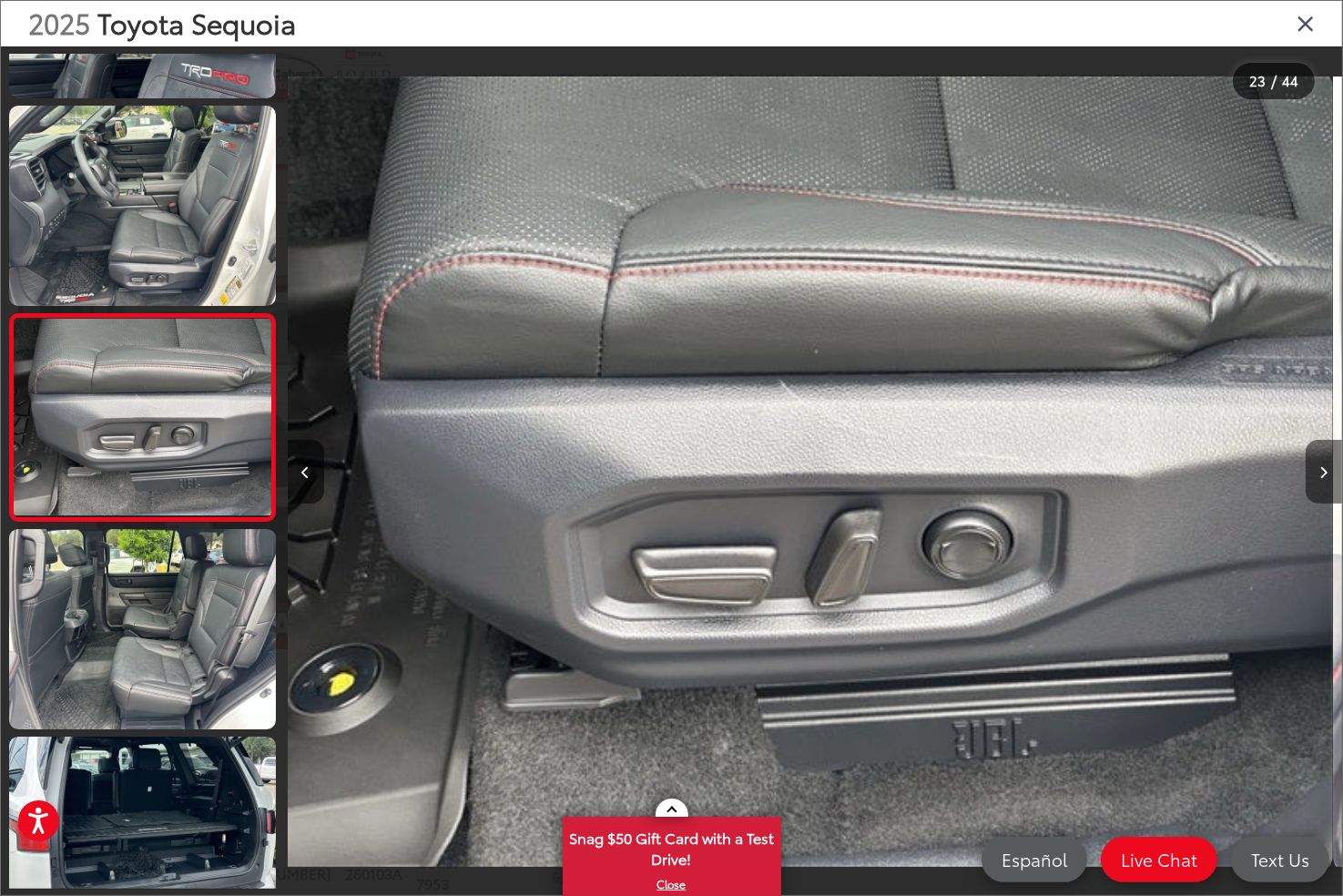
click at [1329, 468] on button "Next image" at bounding box center [1323, 471] width 37 height 63
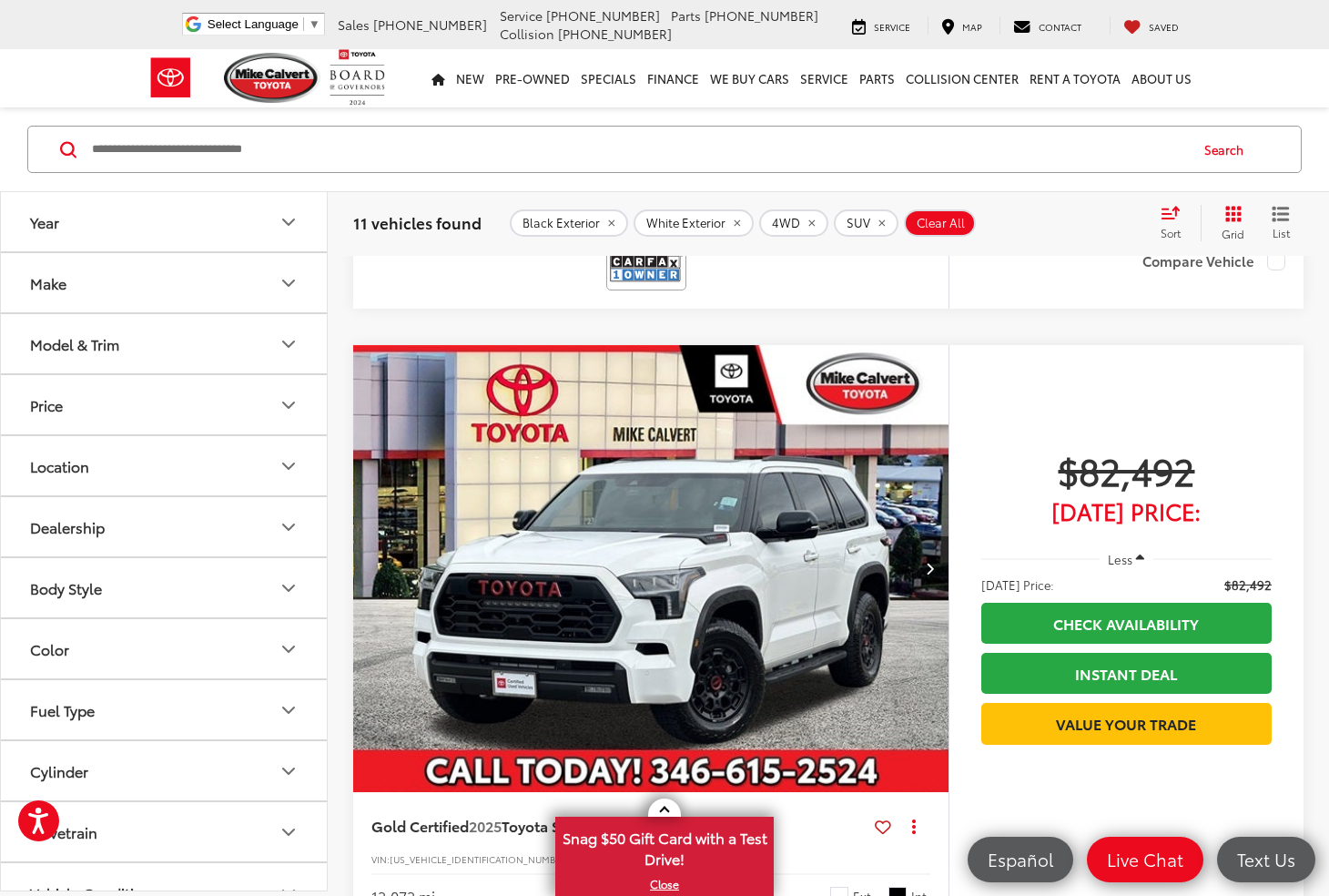
scroll to position [7856, 0]
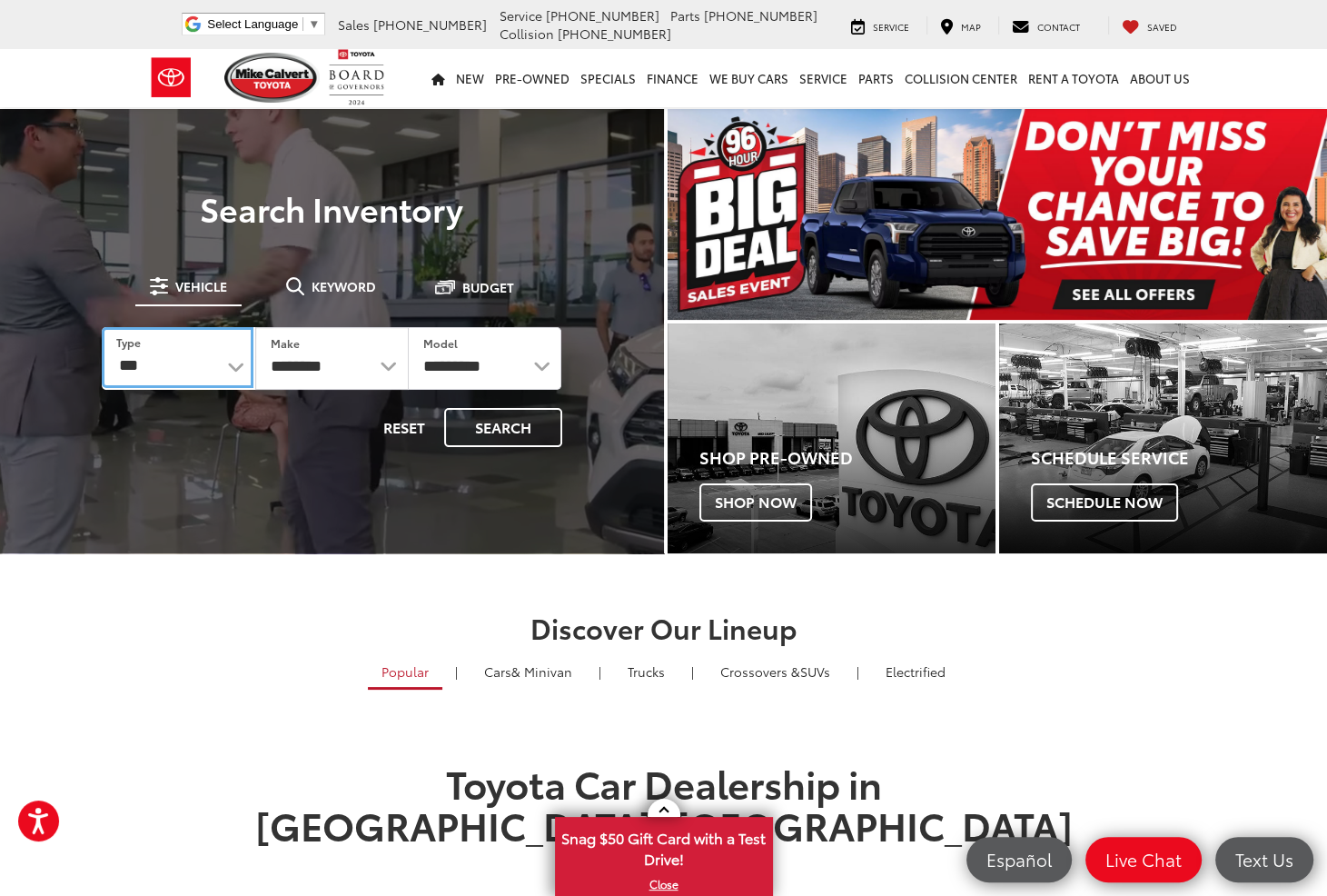
click at [225, 362] on select "*** *** **** *********" at bounding box center [177, 357] width 152 height 61
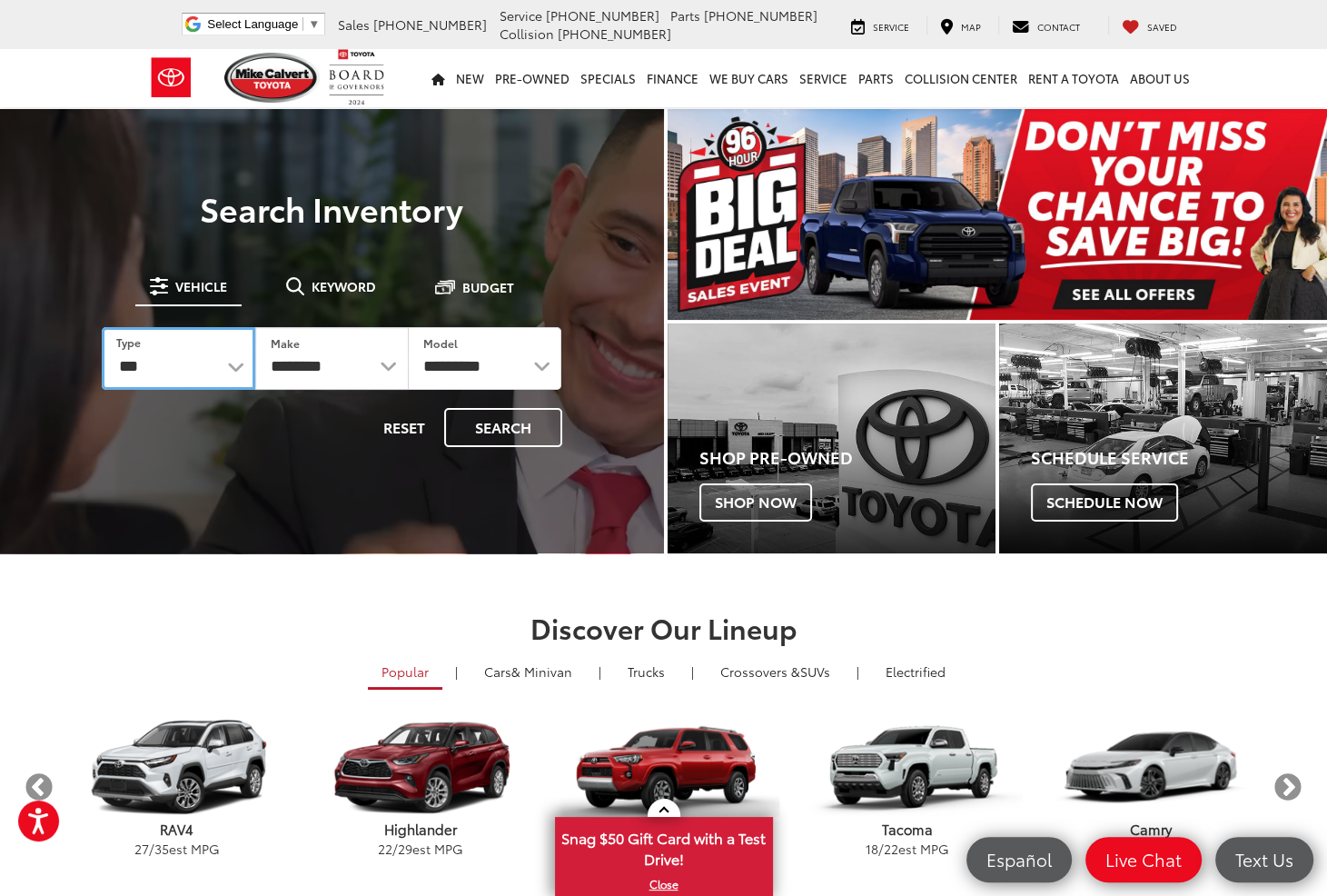
select select "******"
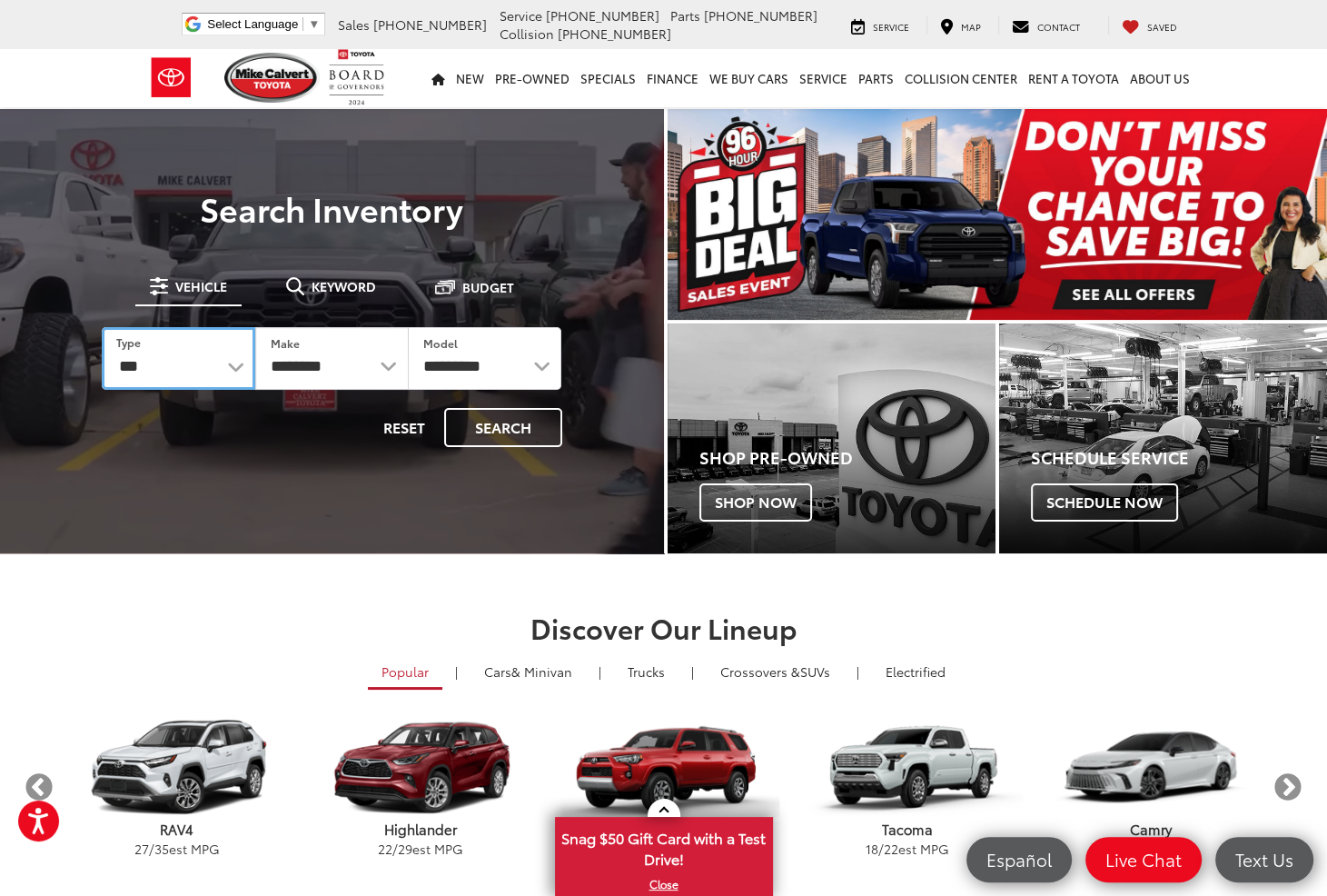
click at [102, 327] on select "*** *** **** *********" at bounding box center [178, 358] width 154 height 62
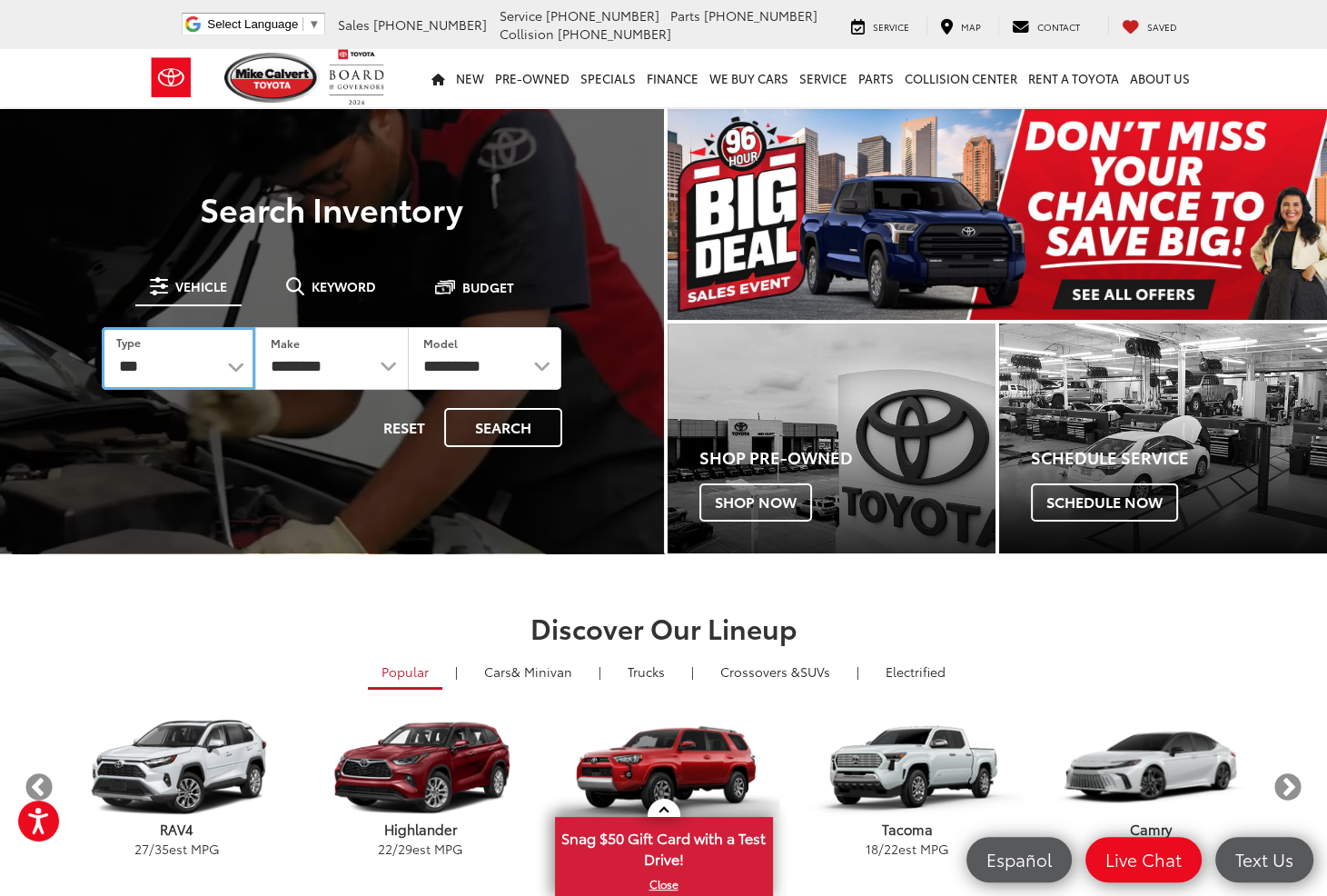
select select
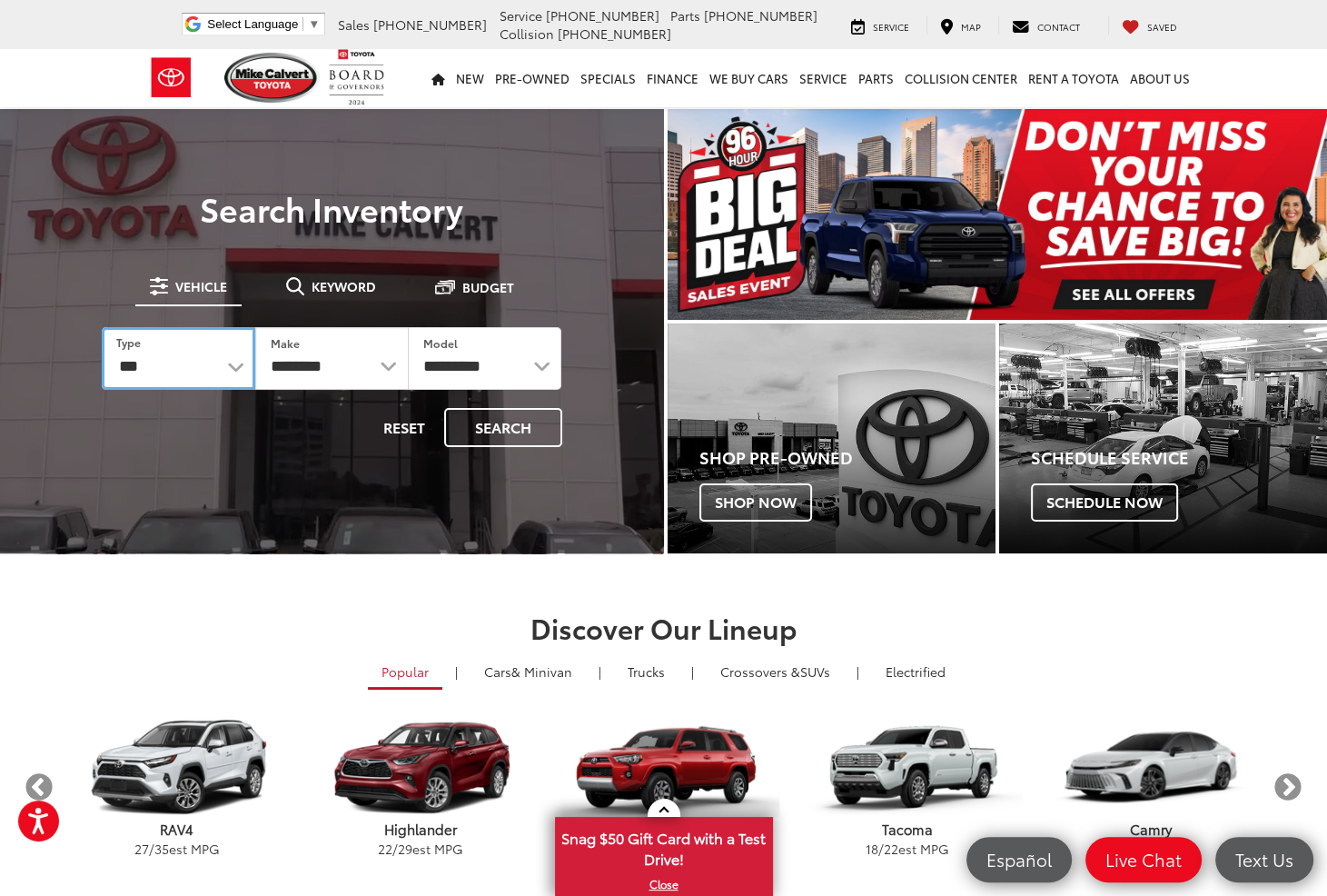
select select
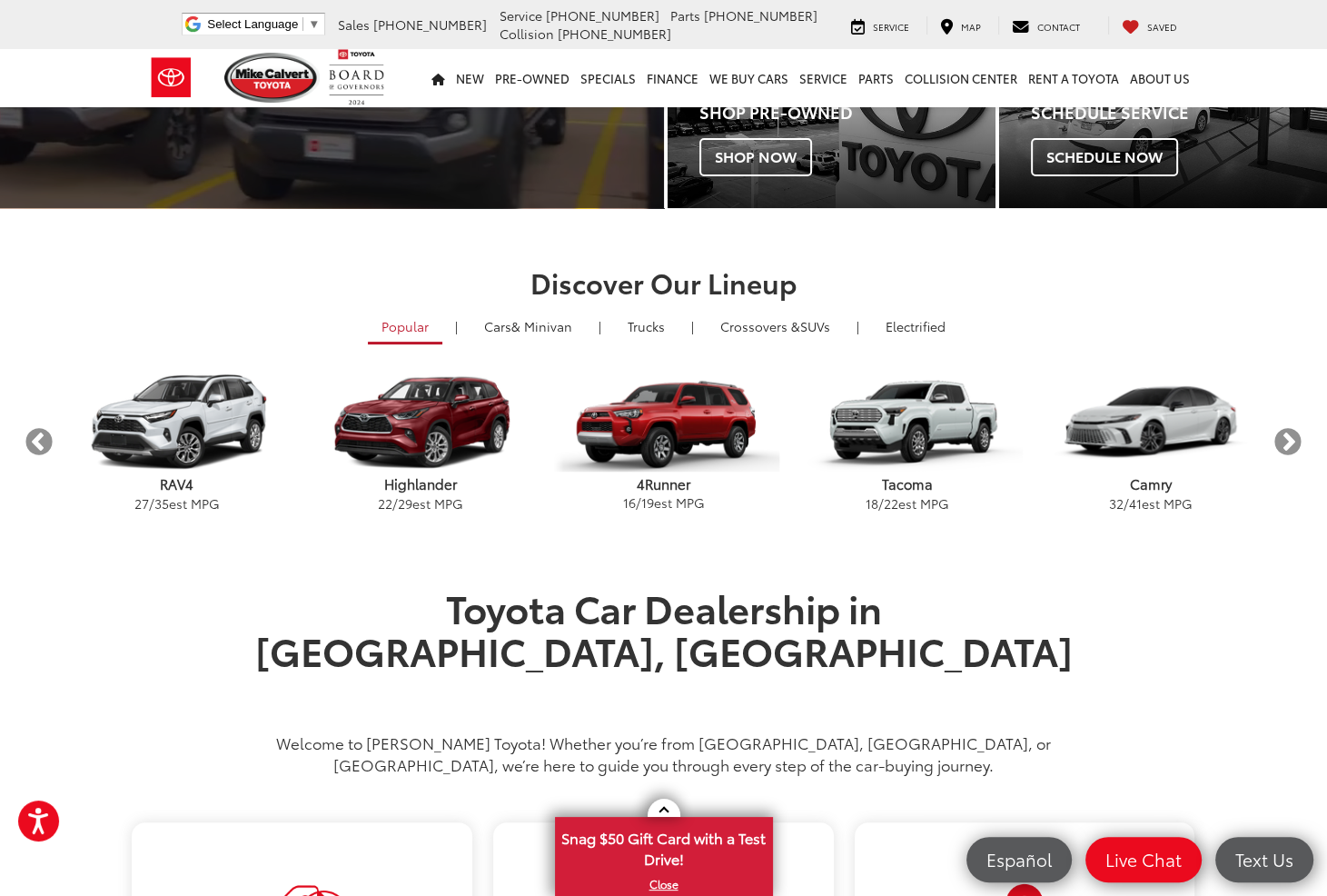
scroll to position [363, 0]
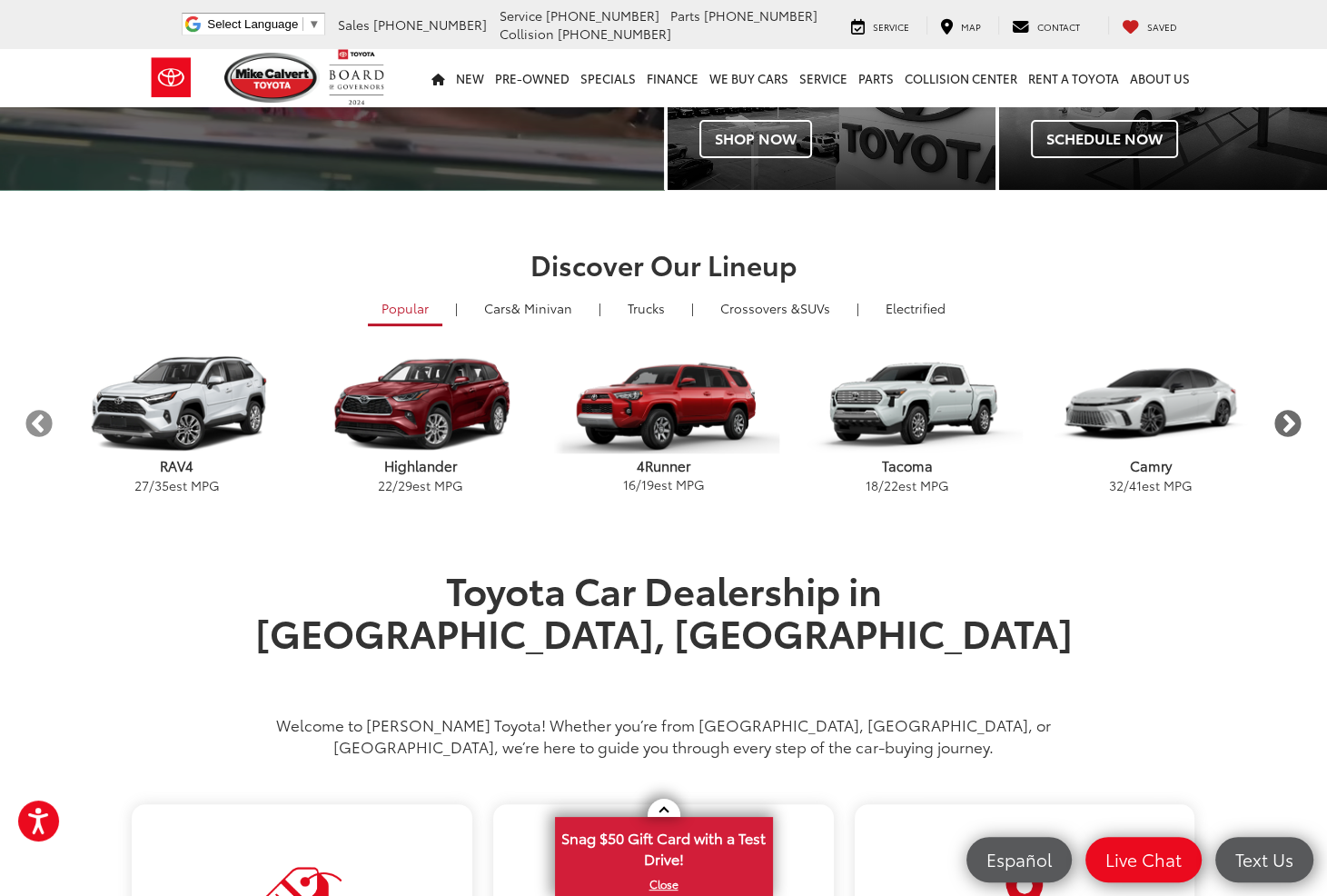
click at [1283, 419] on button "Next" at bounding box center [1289, 424] width 32 height 32
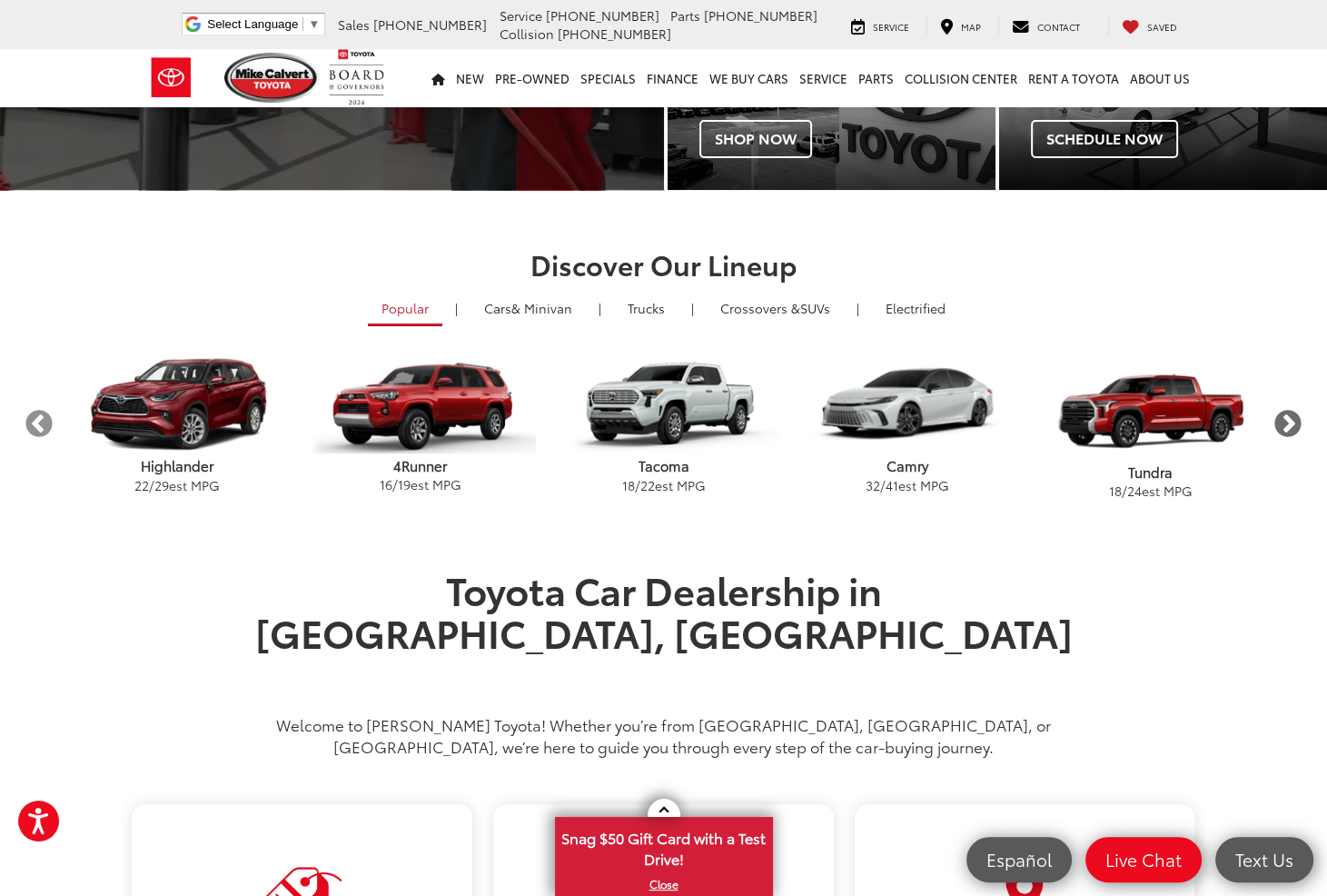
click at [1283, 419] on button "Next" at bounding box center [1289, 424] width 32 height 32
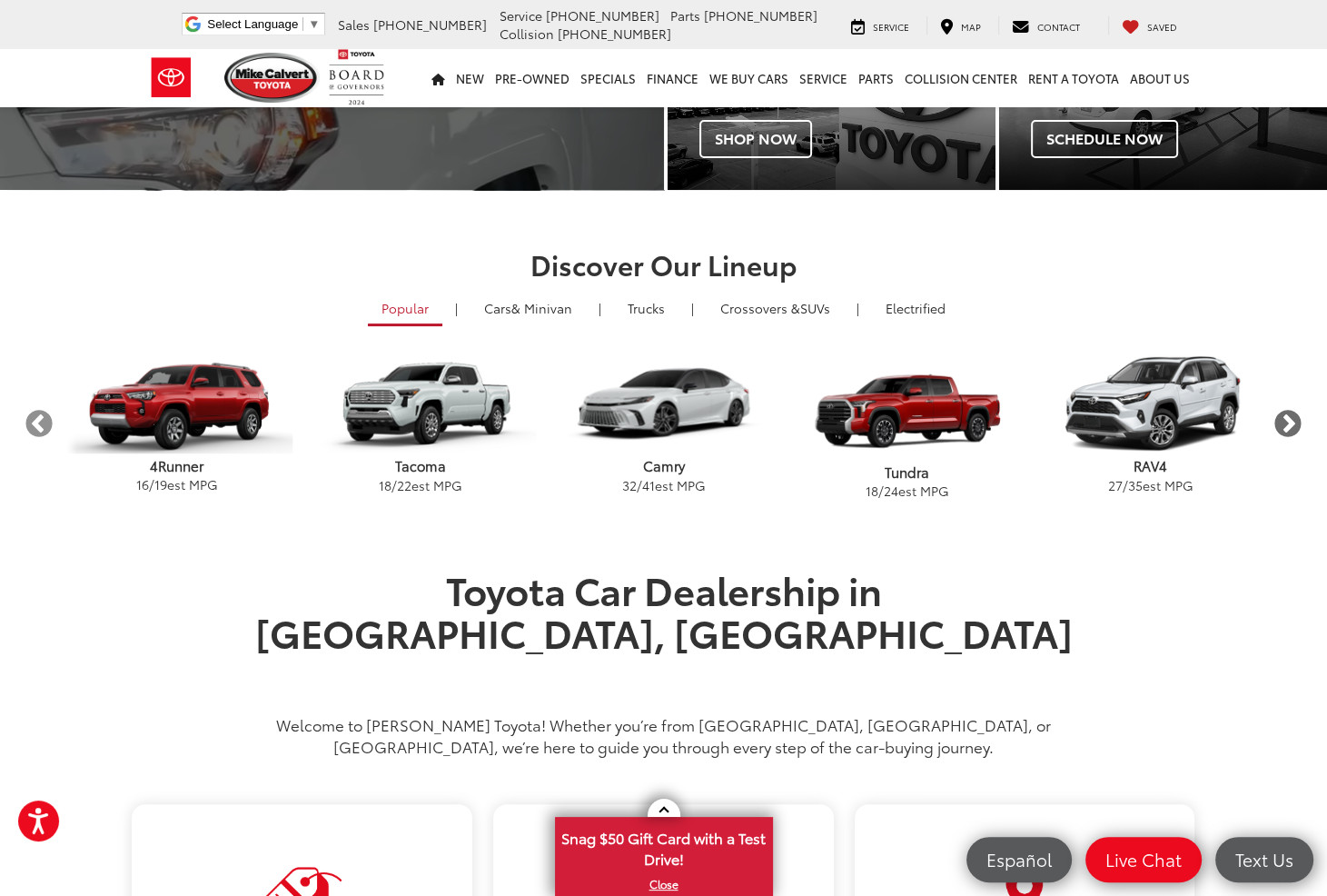
click at [1283, 419] on button "Next" at bounding box center [1289, 424] width 32 height 32
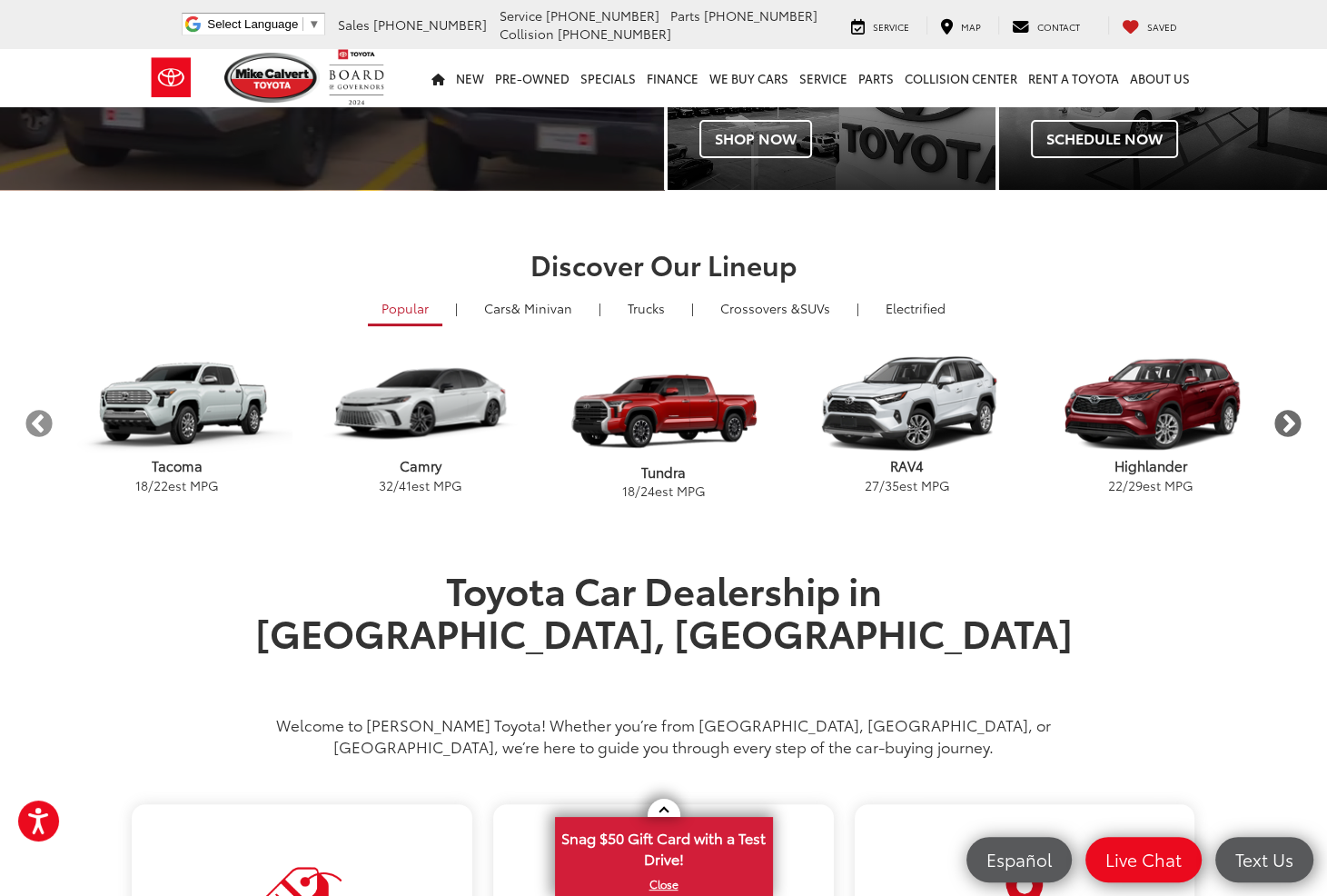
click at [1283, 419] on button "Next" at bounding box center [1289, 424] width 32 height 32
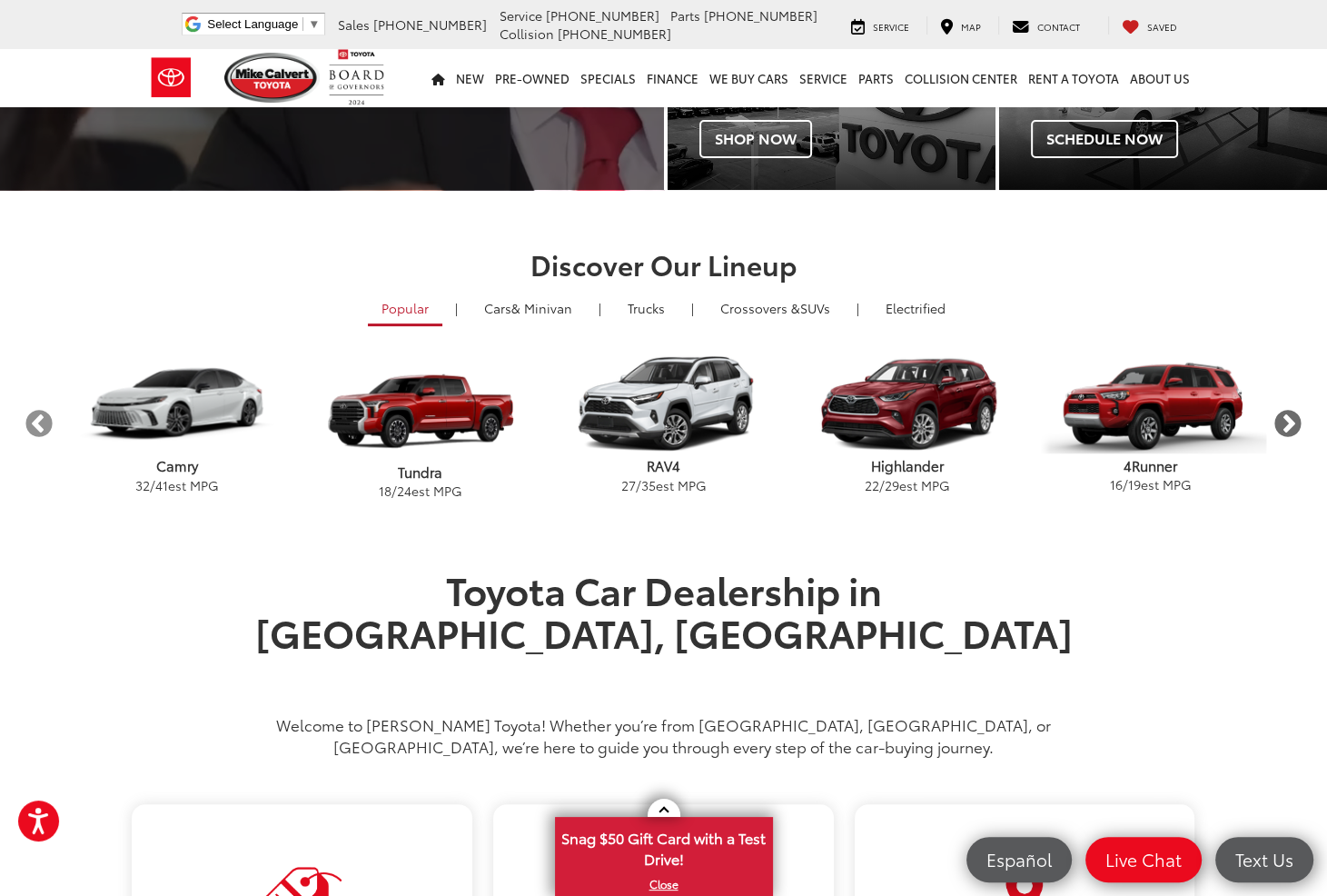
click at [1283, 419] on button "Next" at bounding box center [1289, 424] width 32 height 32
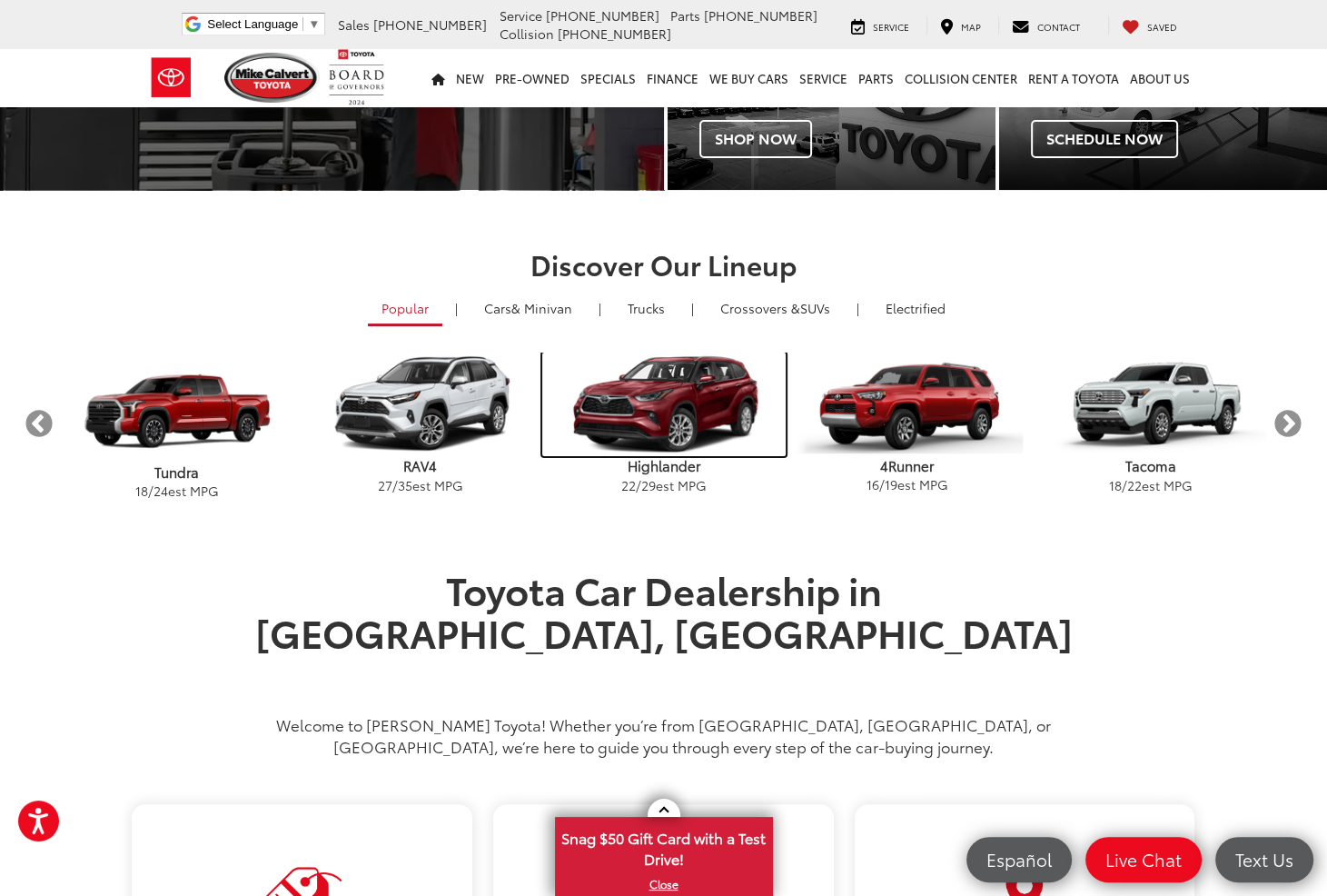
click at [616, 428] on img "carousel" at bounding box center [664, 405] width 243 height 104
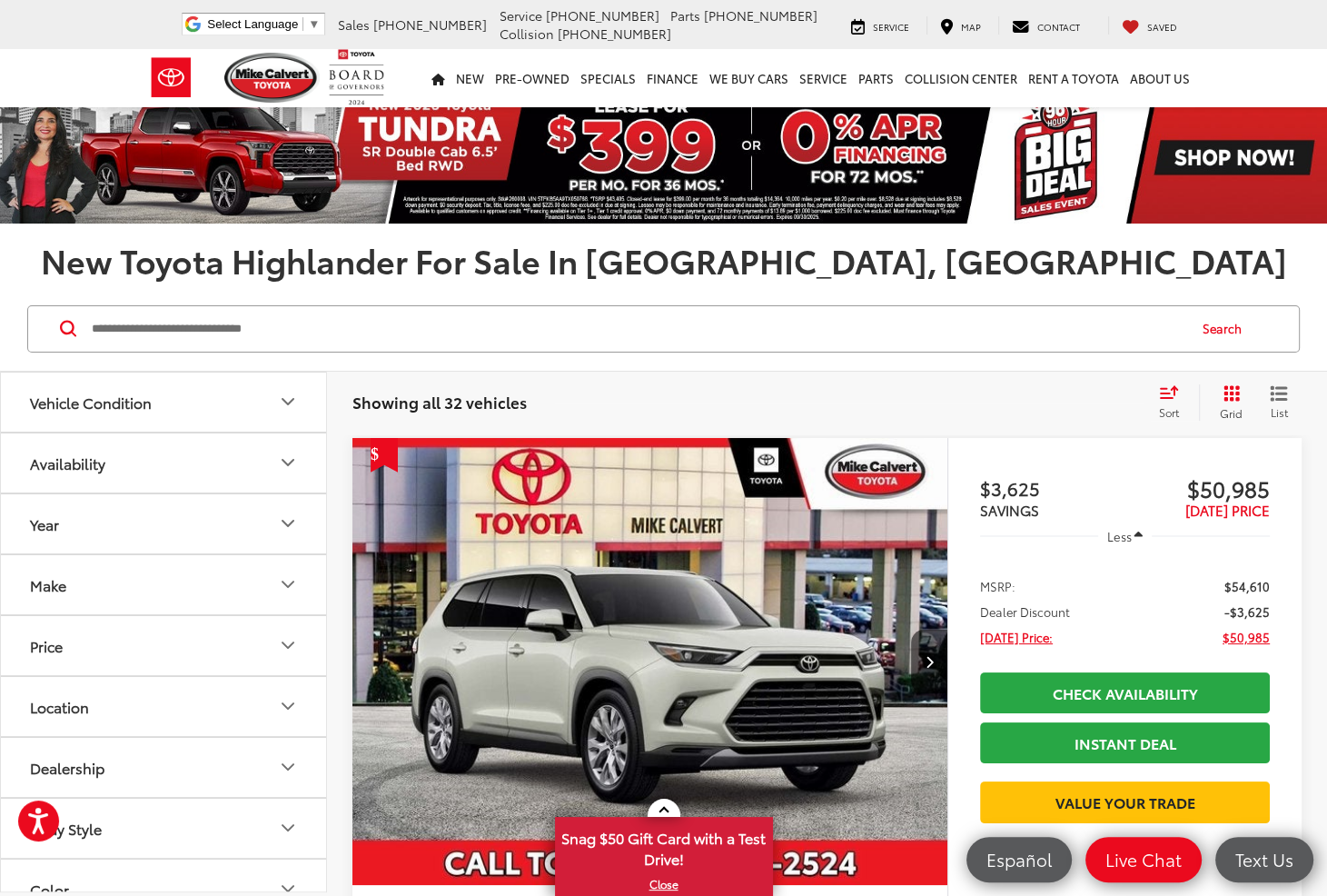
click at [1231, 393] on icon "Grid View" at bounding box center [1232, 392] width 16 height 16
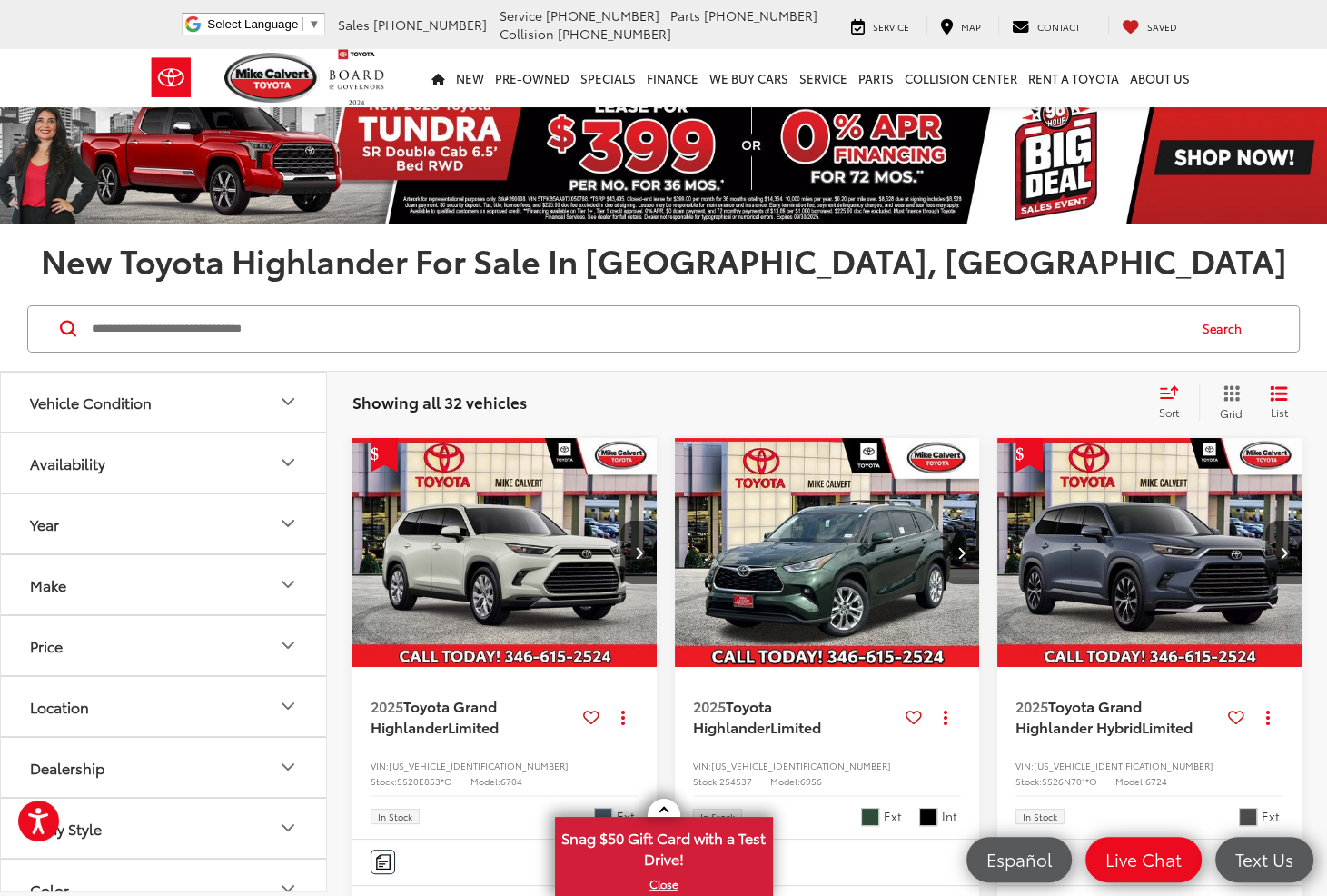
click at [1173, 397] on icon "Select sort value" at bounding box center [1169, 391] width 20 height 13
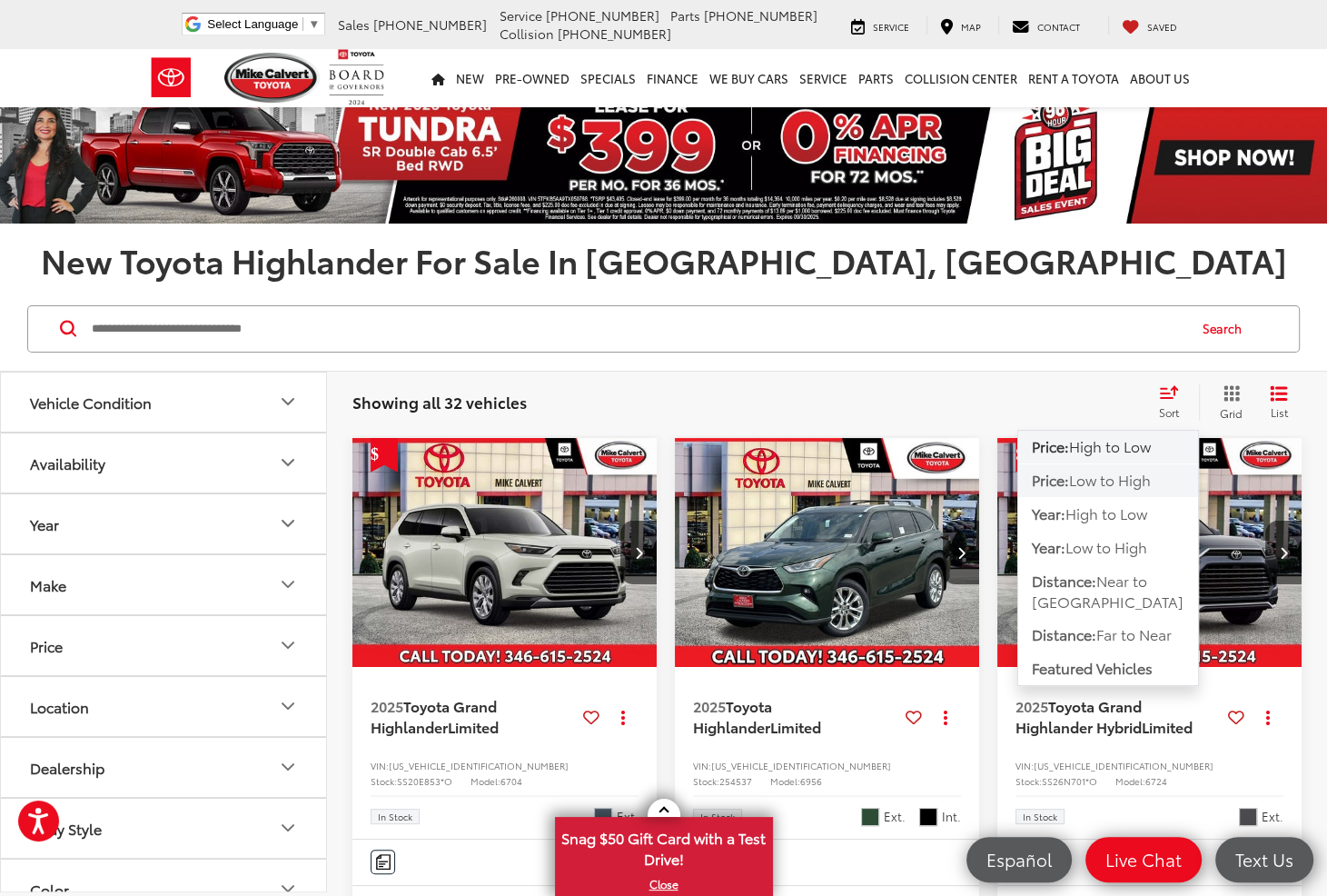
click at [1135, 482] on span "Low to High" at bounding box center [1110, 479] width 82 height 21
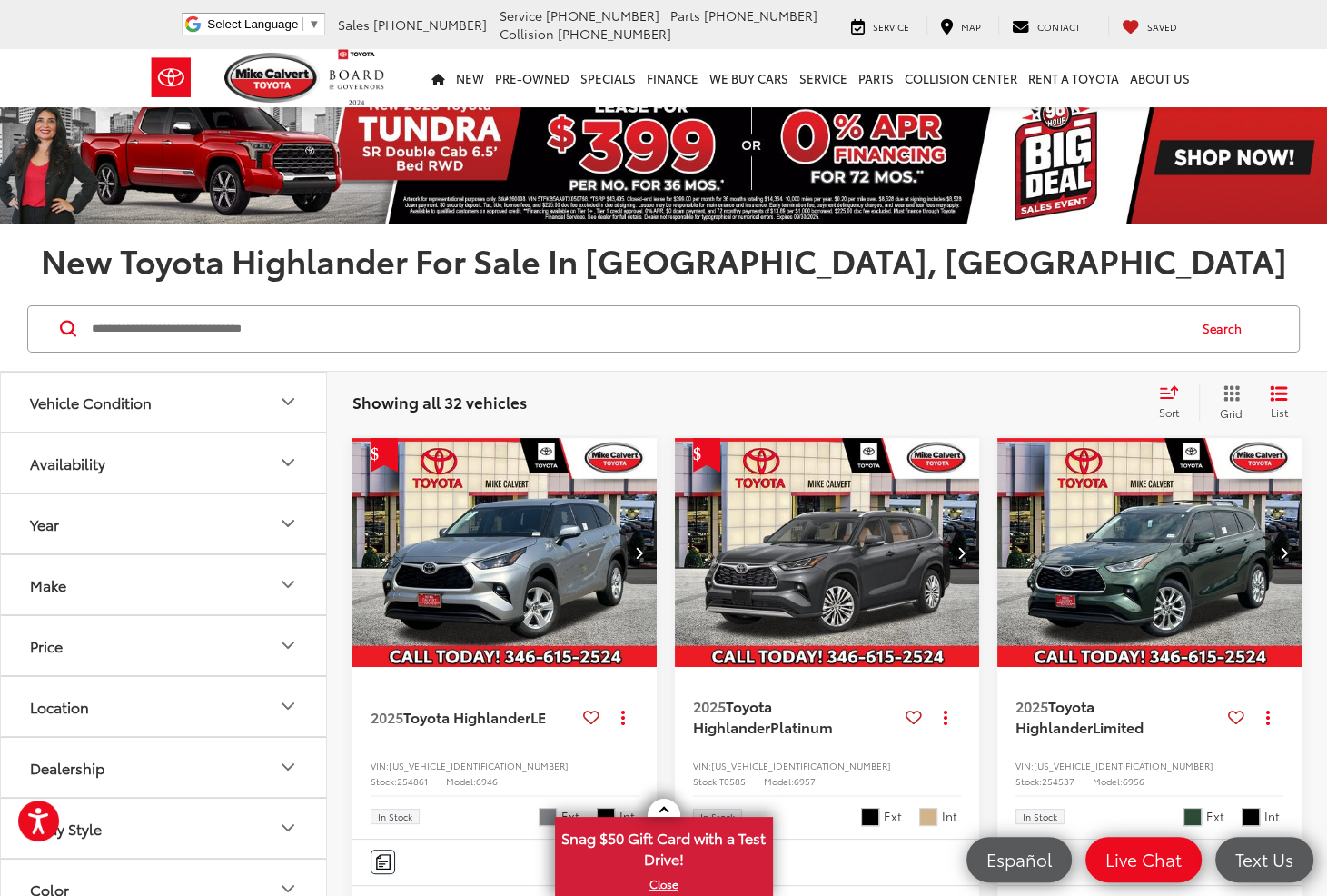
scroll to position [182, 0]
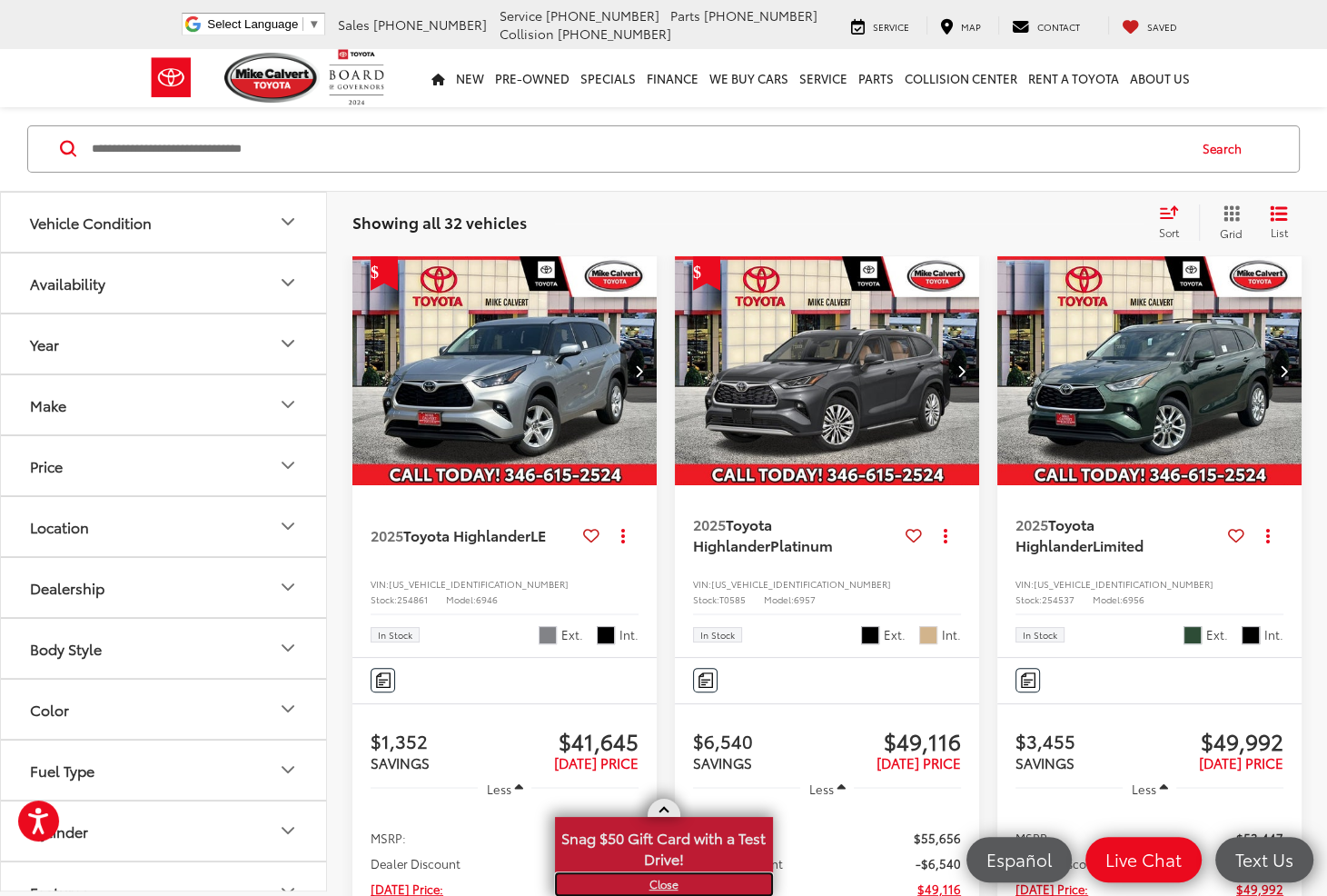
click at [669, 883] on link "X" at bounding box center [664, 884] width 214 height 20
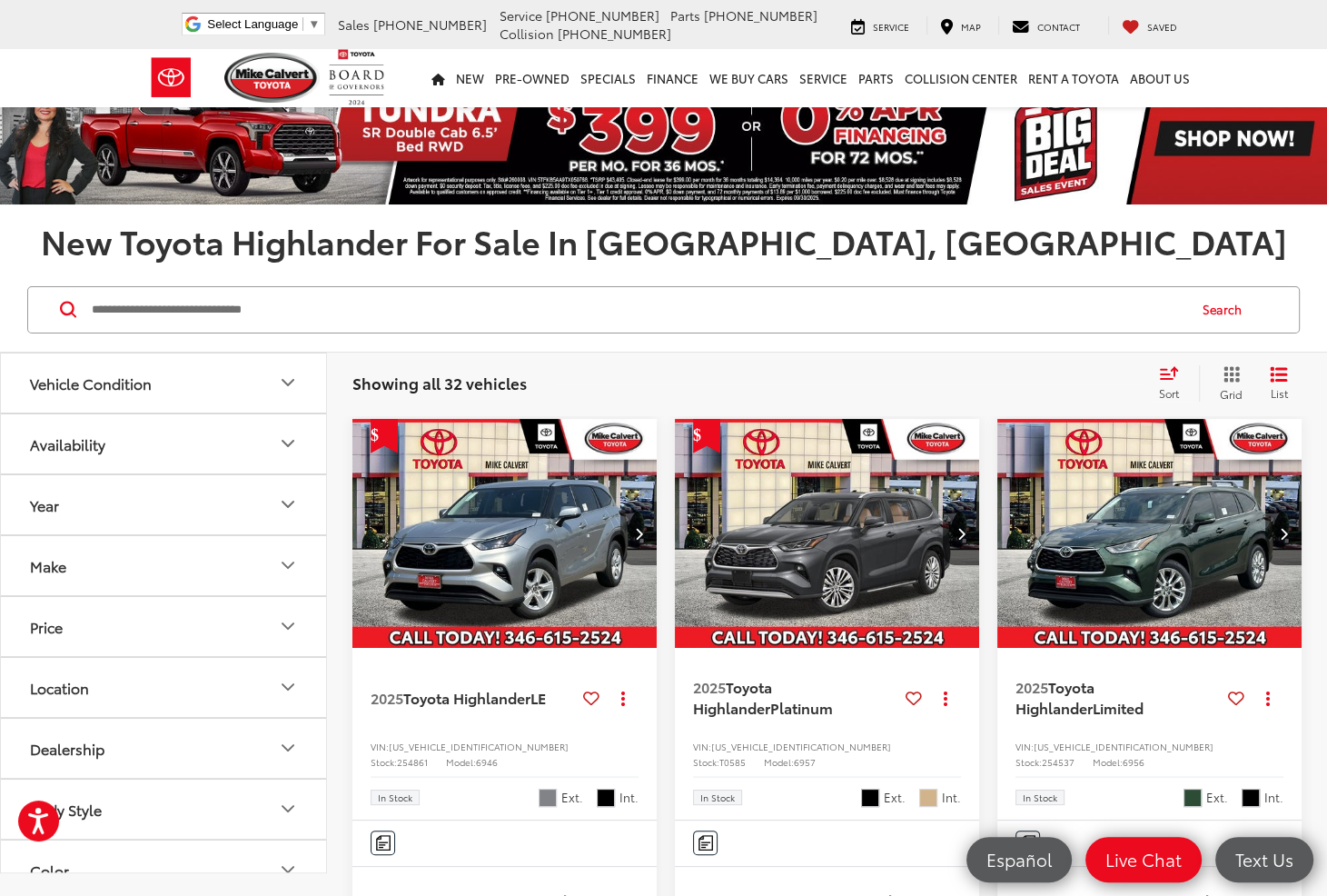
scroll to position [0, 0]
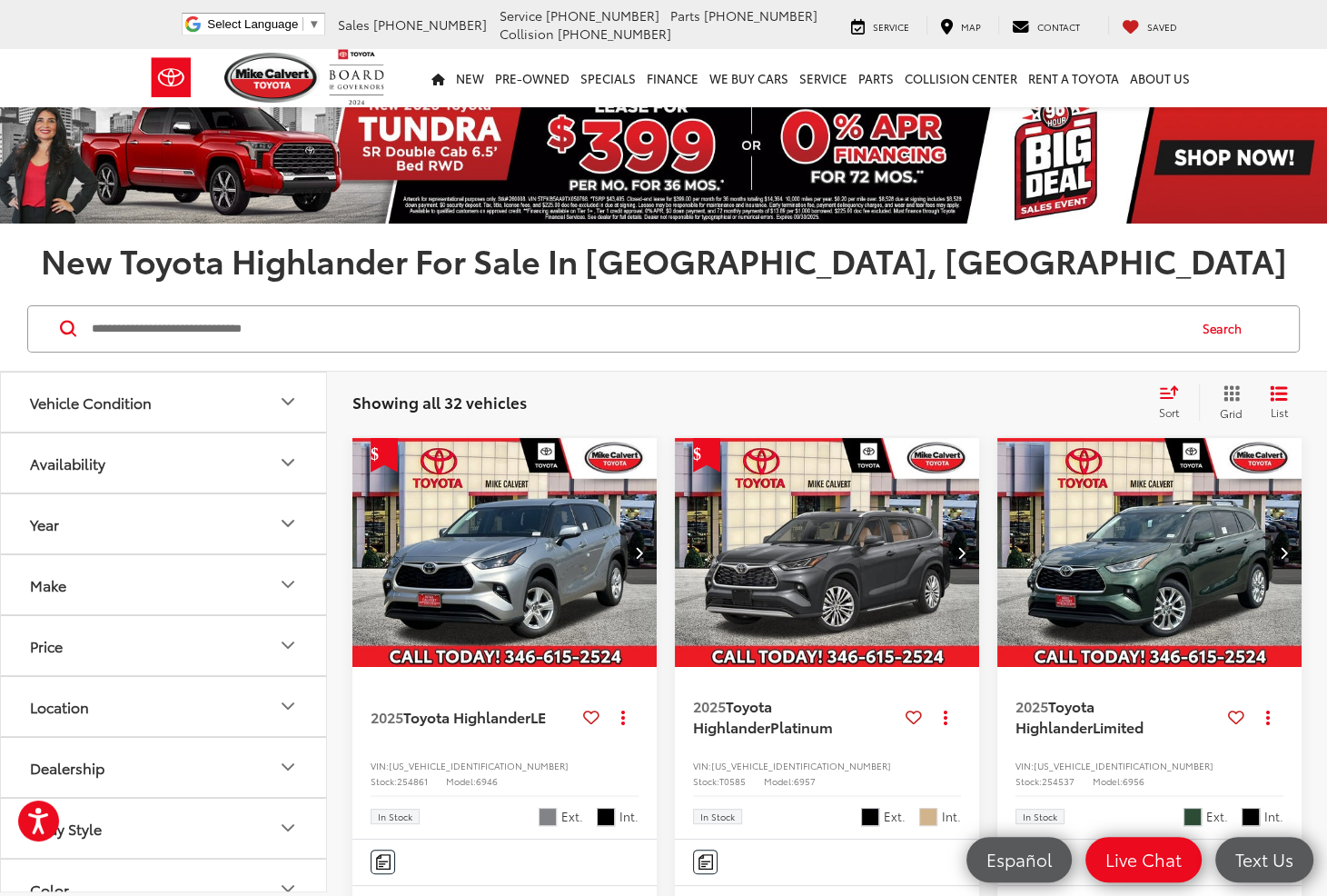
click at [1280, 393] on icon "List View" at bounding box center [1279, 392] width 14 height 12
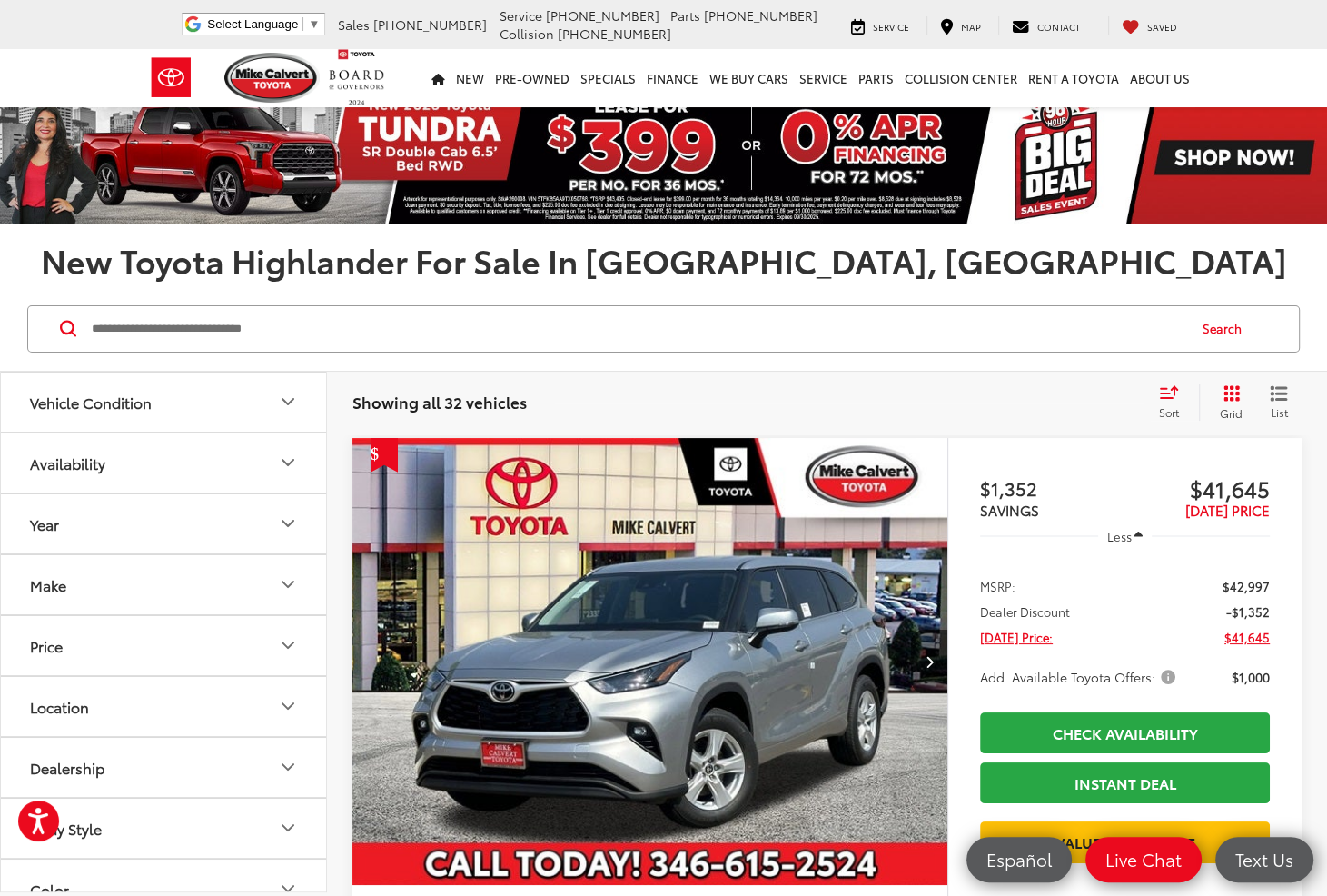
click at [1280, 393] on icon "List View" at bounding box center [1279, 392] width 14 height 12
click at [1239, 403] on button "Grid" at bounding box center [1228, 402] width 58 height 37
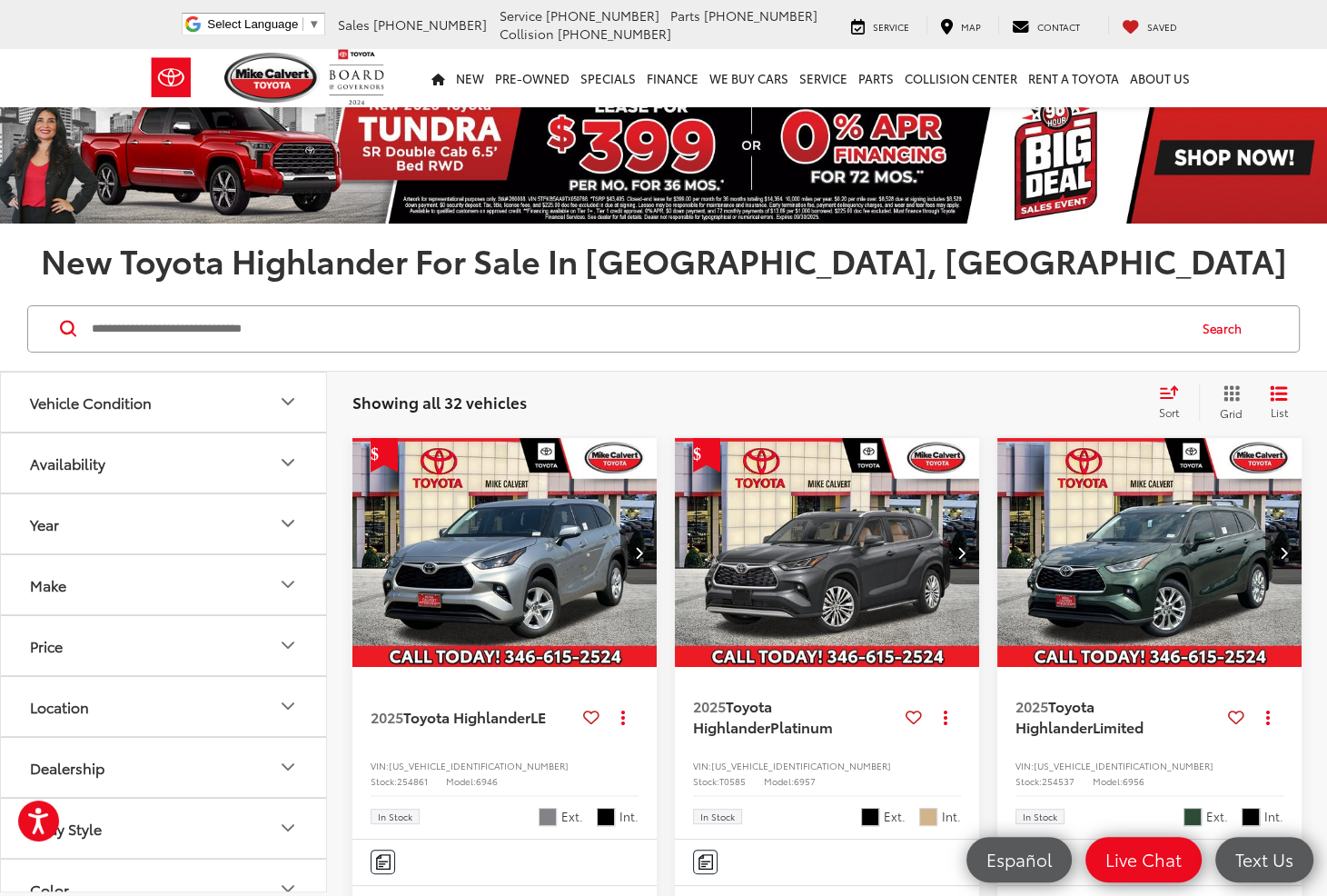
click at [1167, 393] on icon "Select sort value" at bounding box center [1169, 391] width 20 height 13
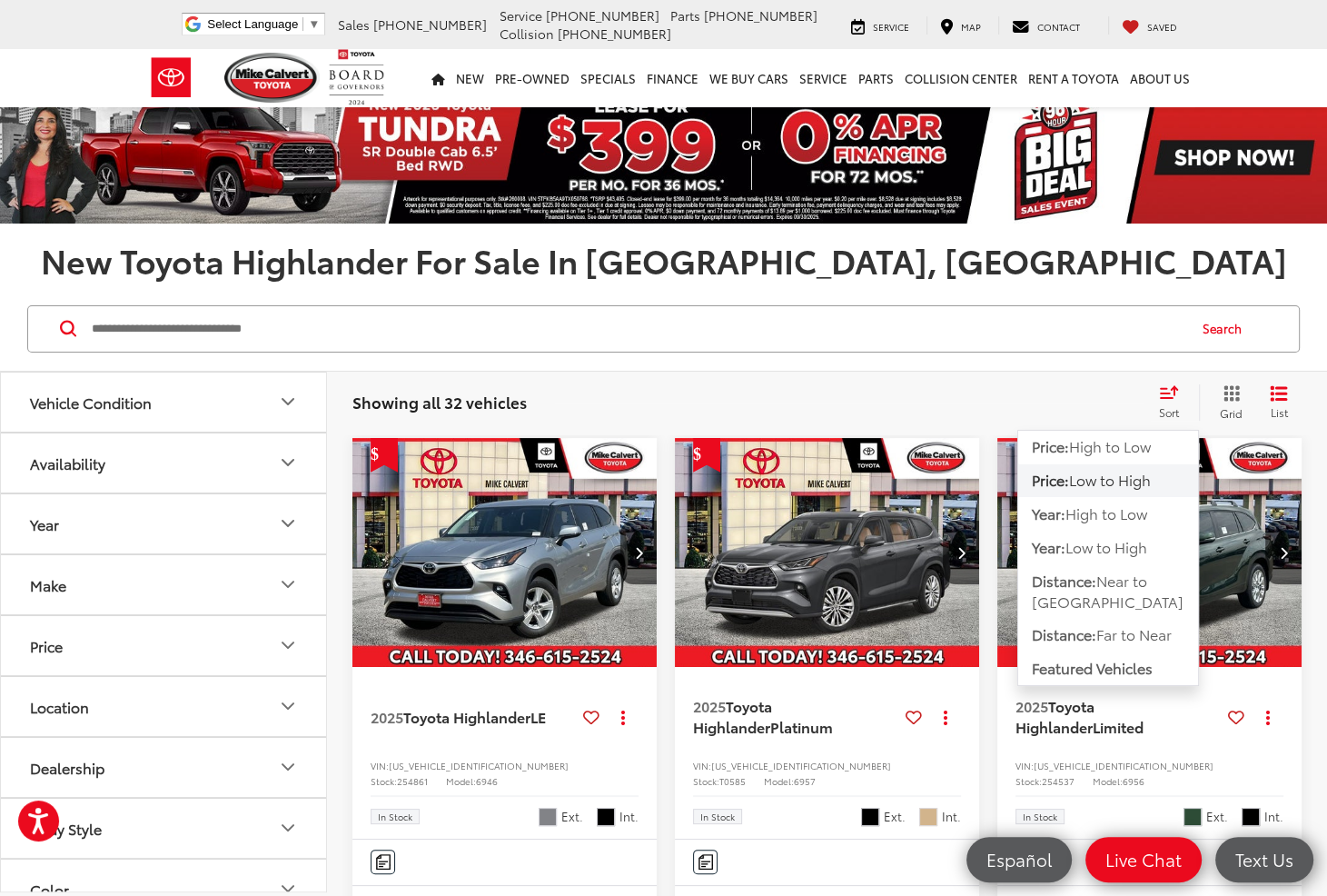
click at [937, 389] on div "Showing all 32 vehicles Clear All + 0 test Sort Price: High to Low Price: Low t…" at bounding box center [827, 402] width 950 height 37
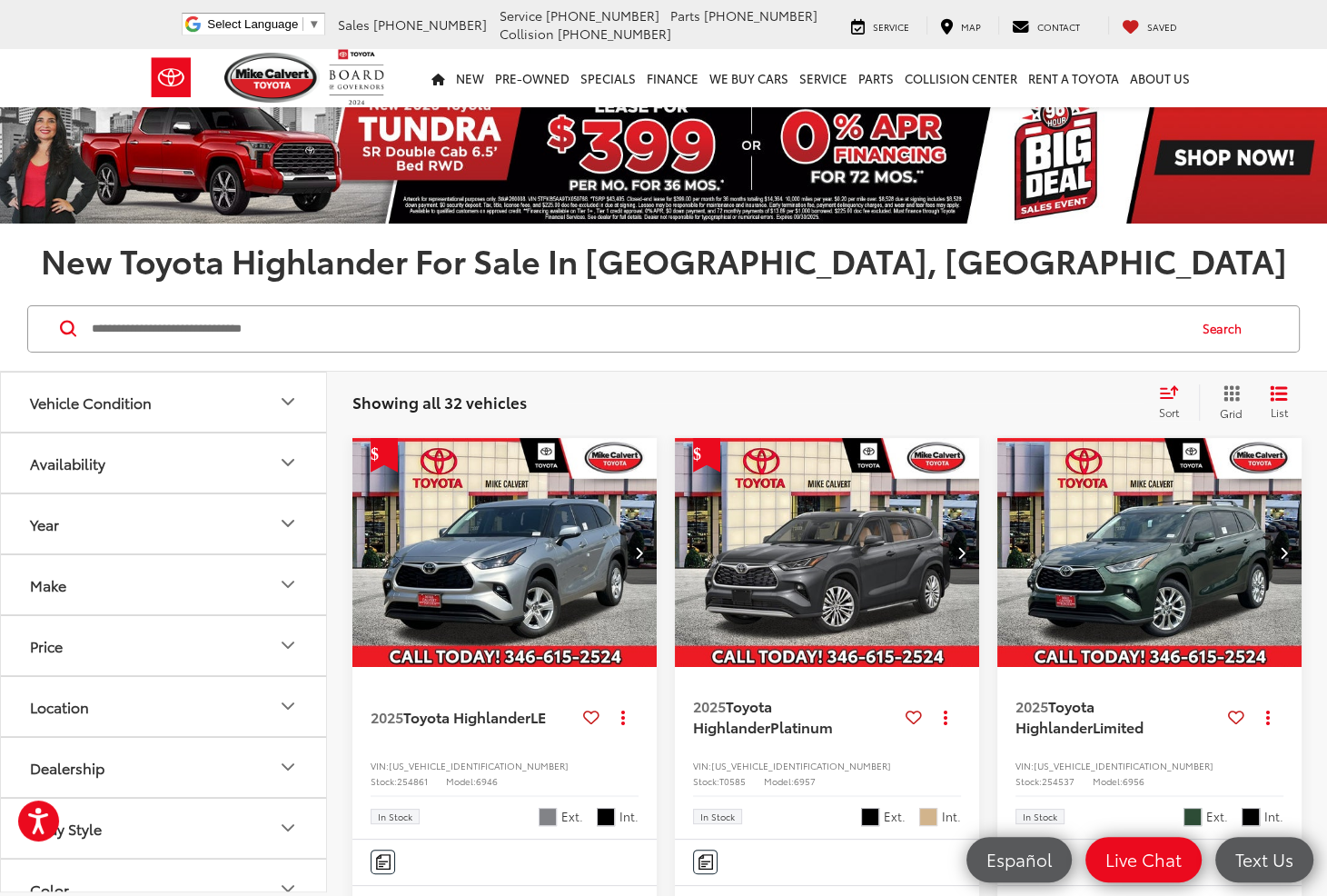
click at [129, 402] on div "Vehicle Condition" at bounding box center [91, 402] width 122 height 17
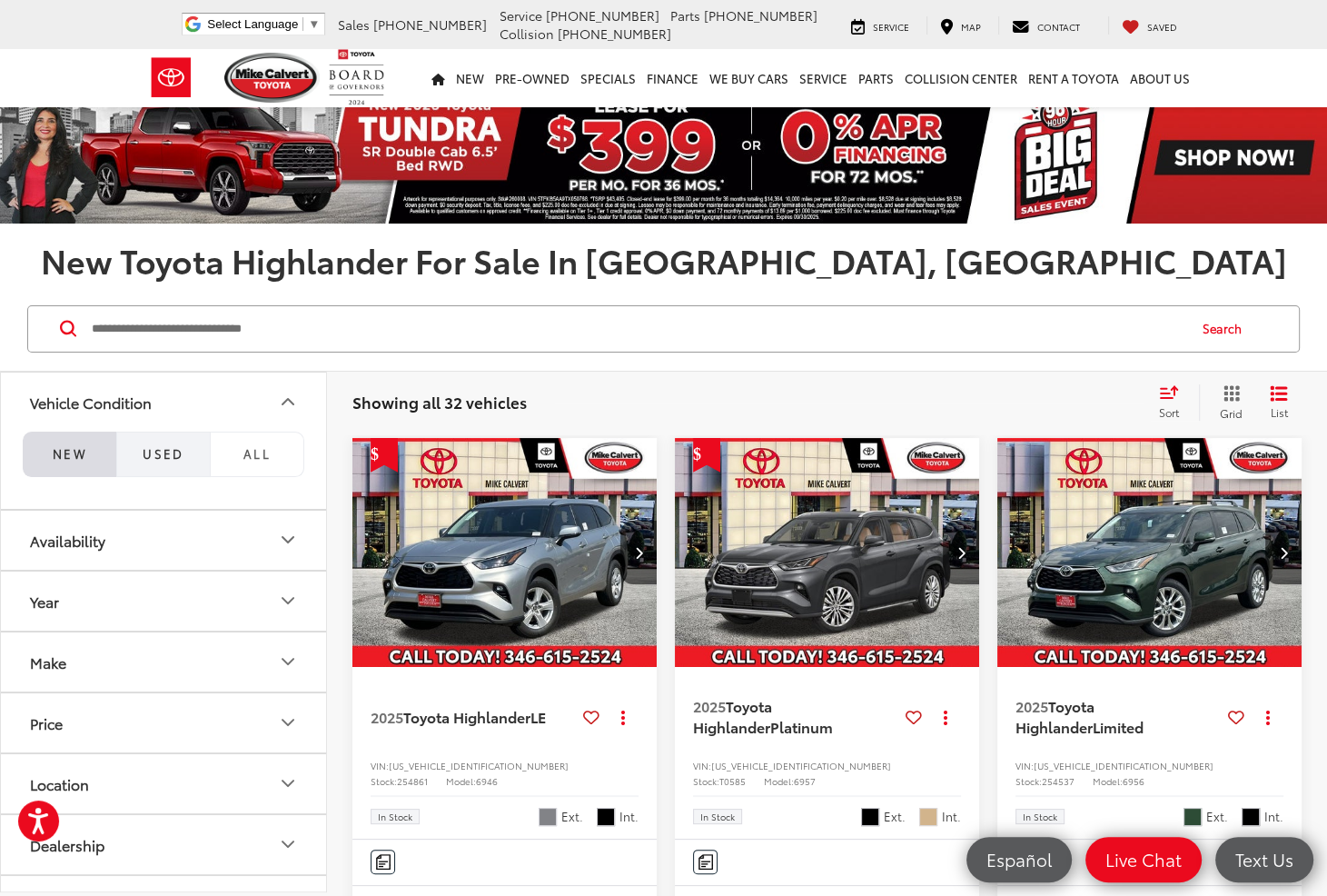
click at [155, 442] on button "Used" at bounding box center [162, 455] width 93 height 45
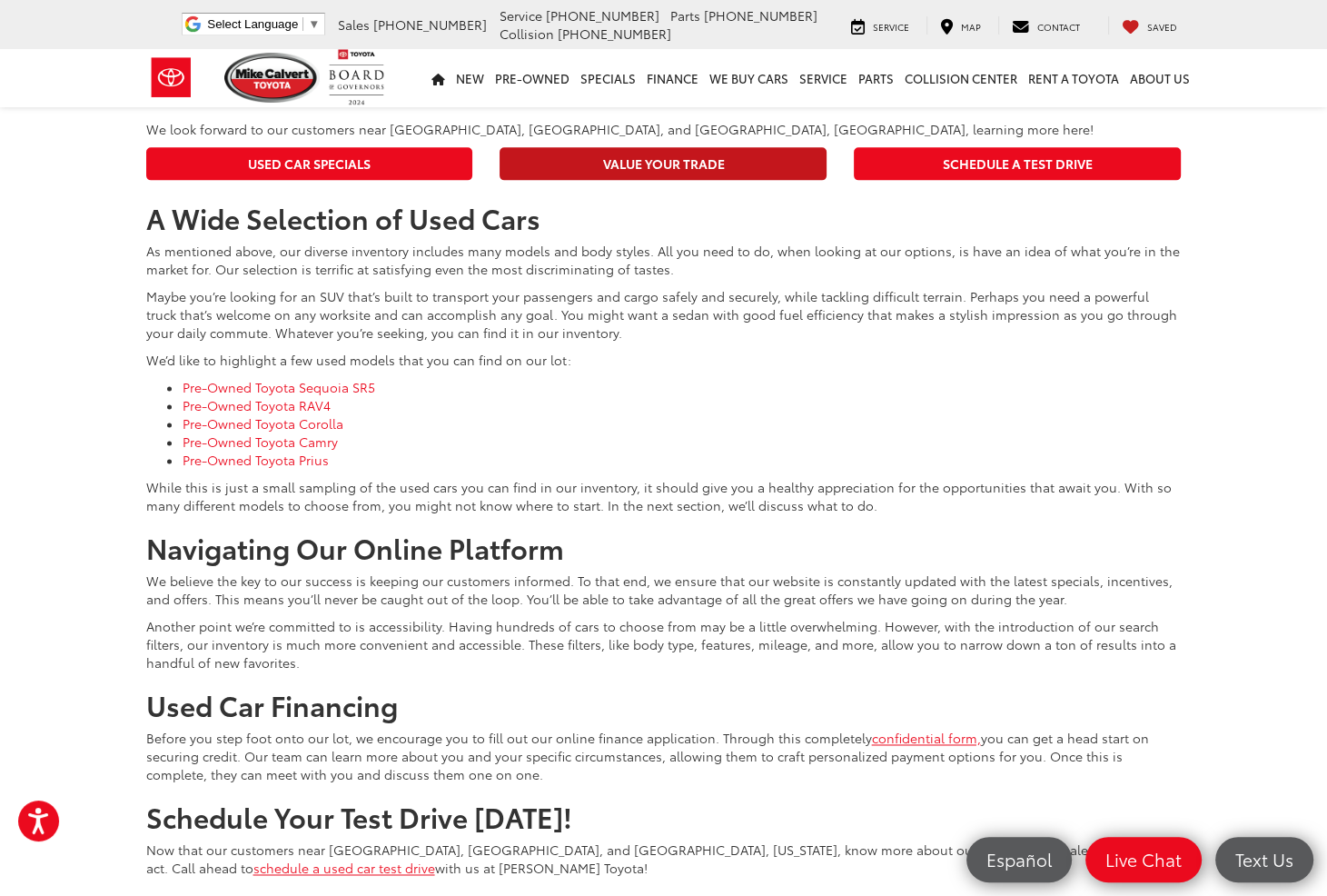
scroll to position [8448, 0]
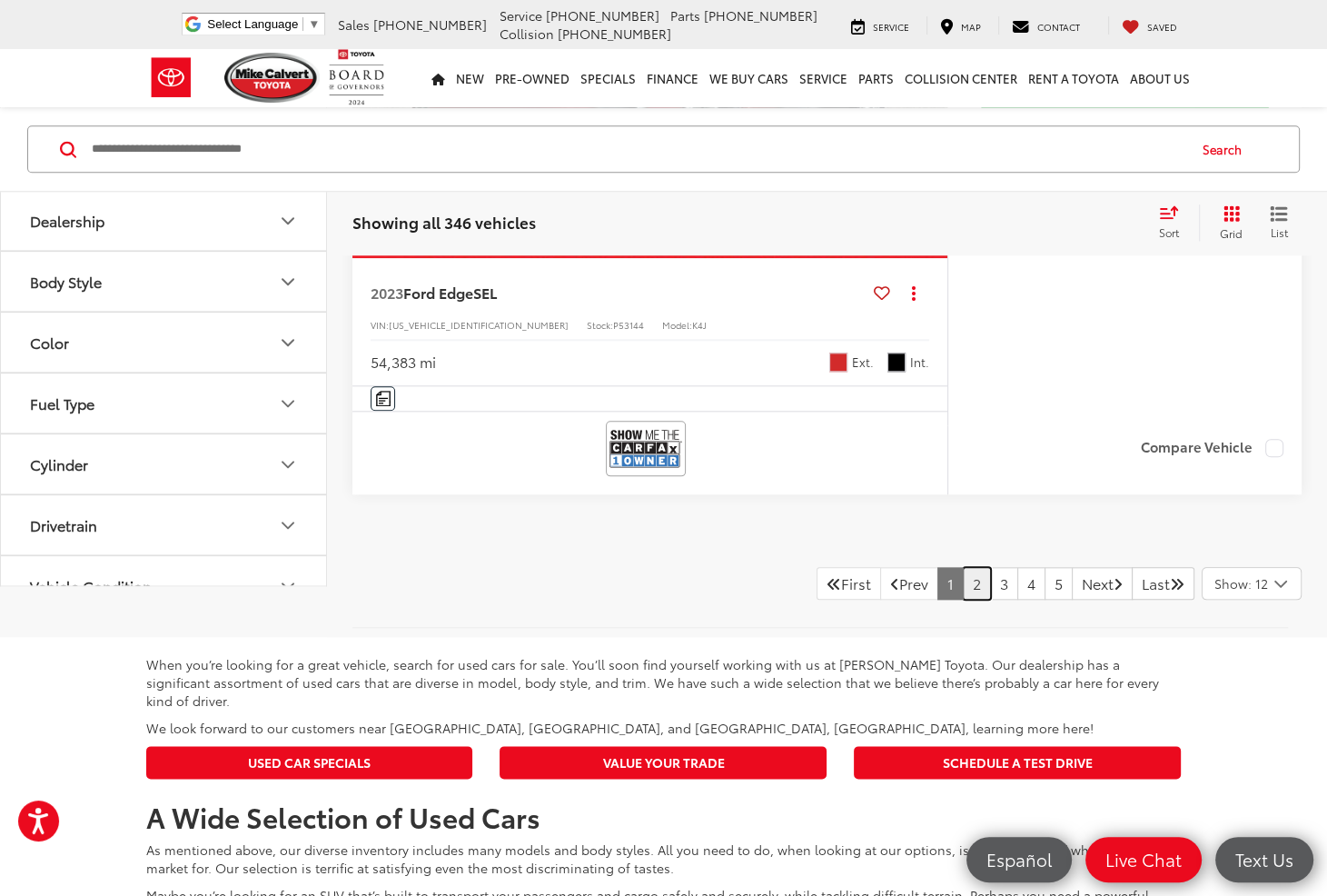
click at [963, 600] on link "2" at bounding box center [977, 583] width 28 height 33
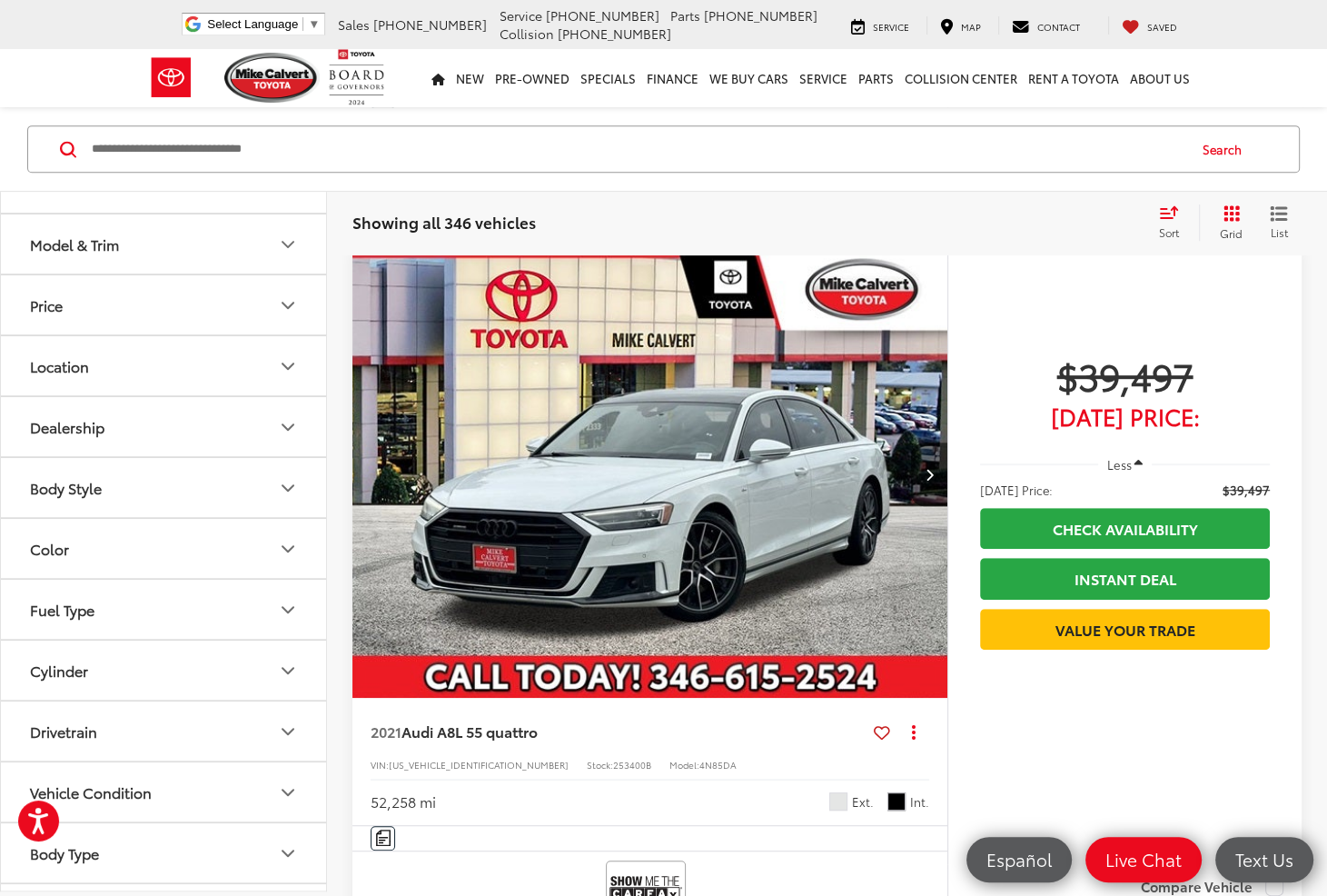
scroll to position [147, 0]
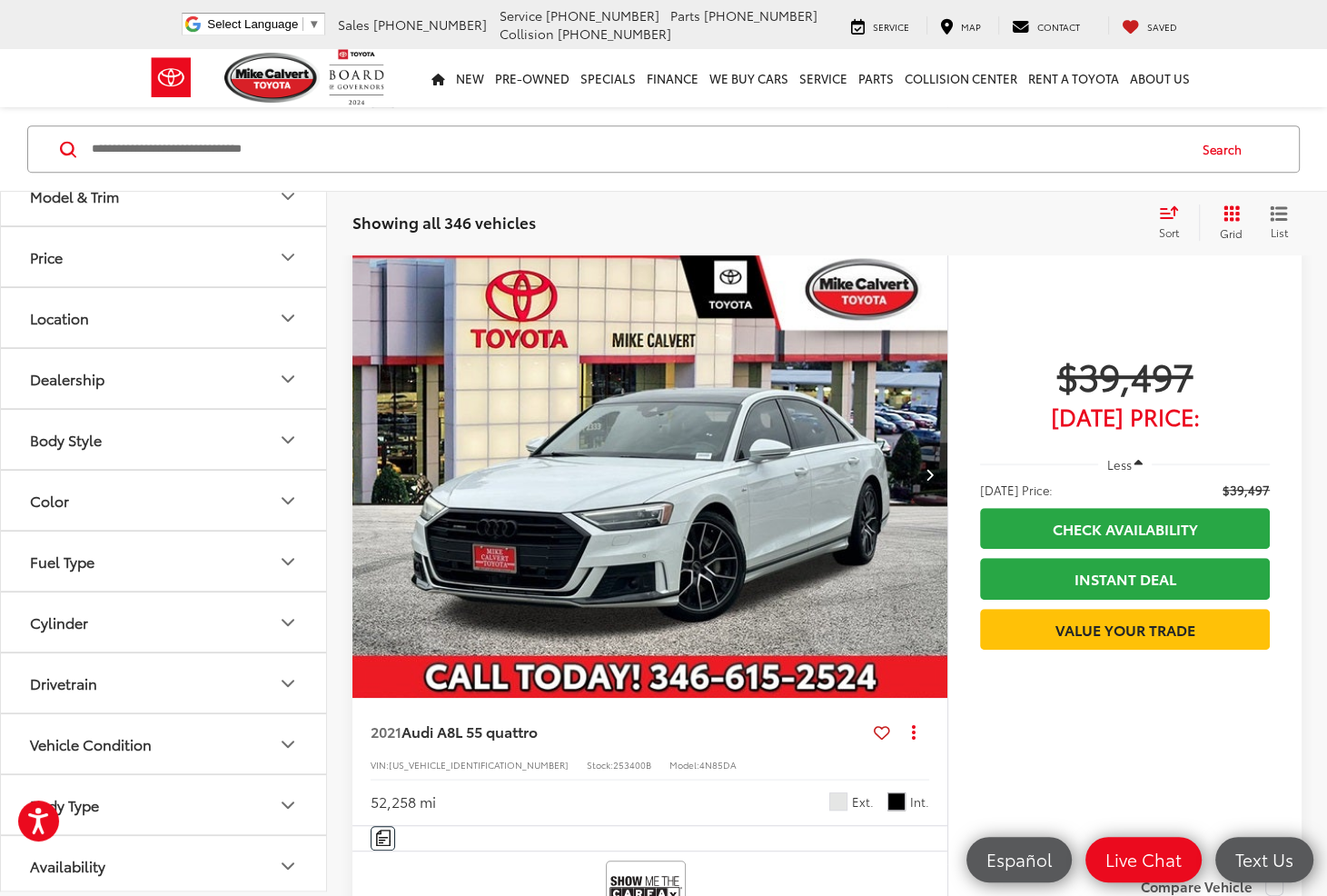
click at [107, 431] on button "Body Style" at bounding box center [164, 439] width 327 height 59
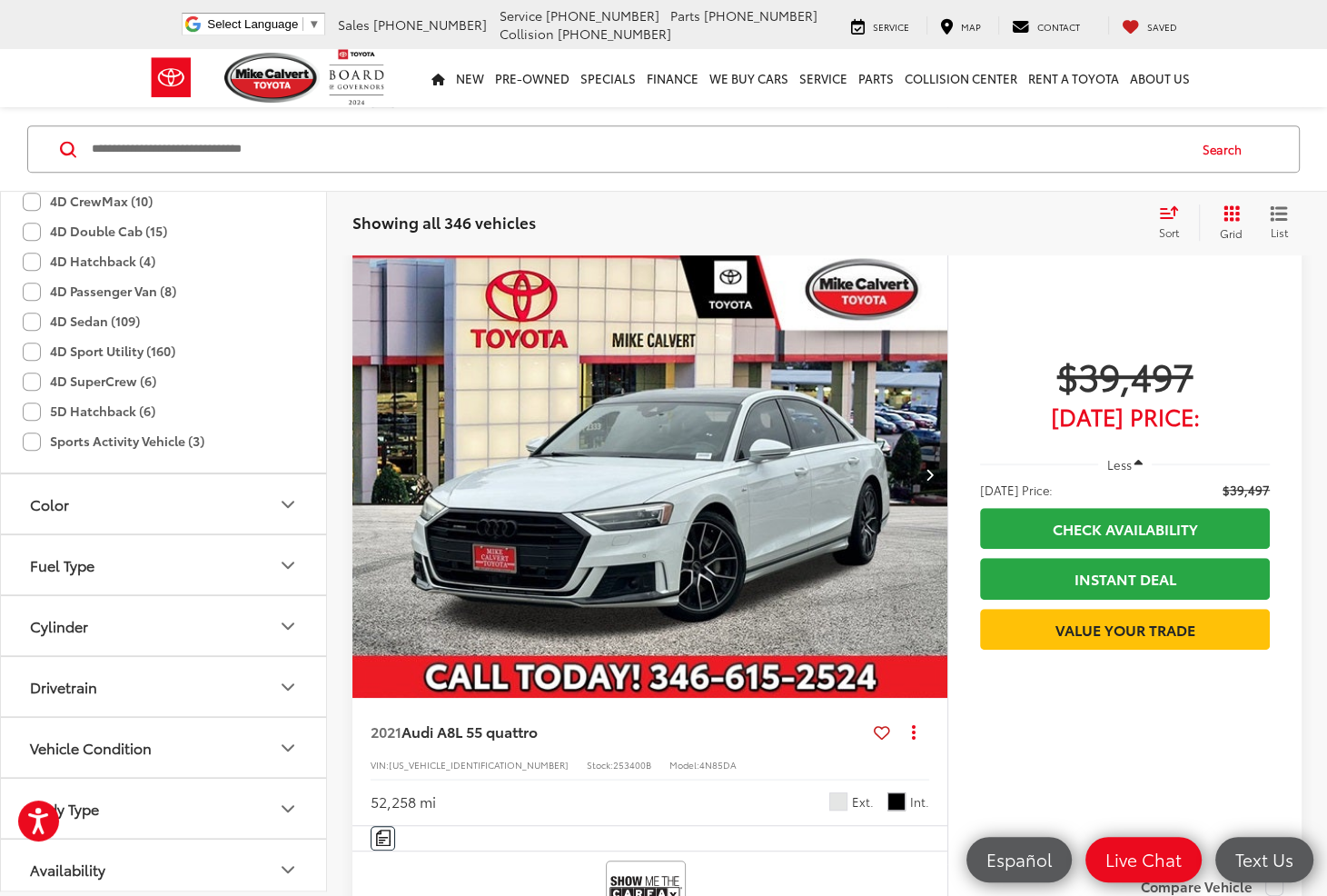
scroll to position [523, 0]
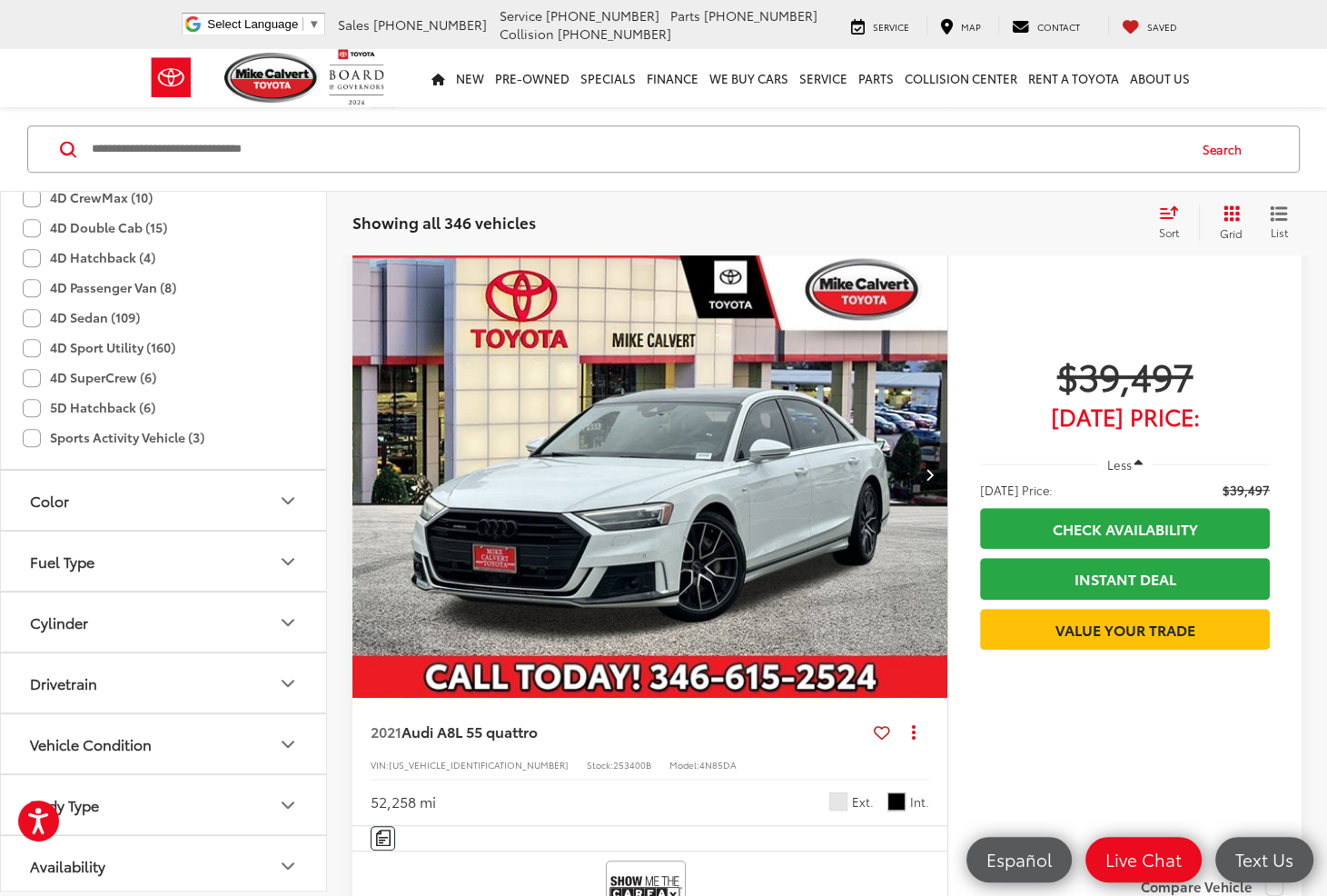
click at [256, 665] on button "Drivetrain" at bounding box center [164, 683] width 327 height 59
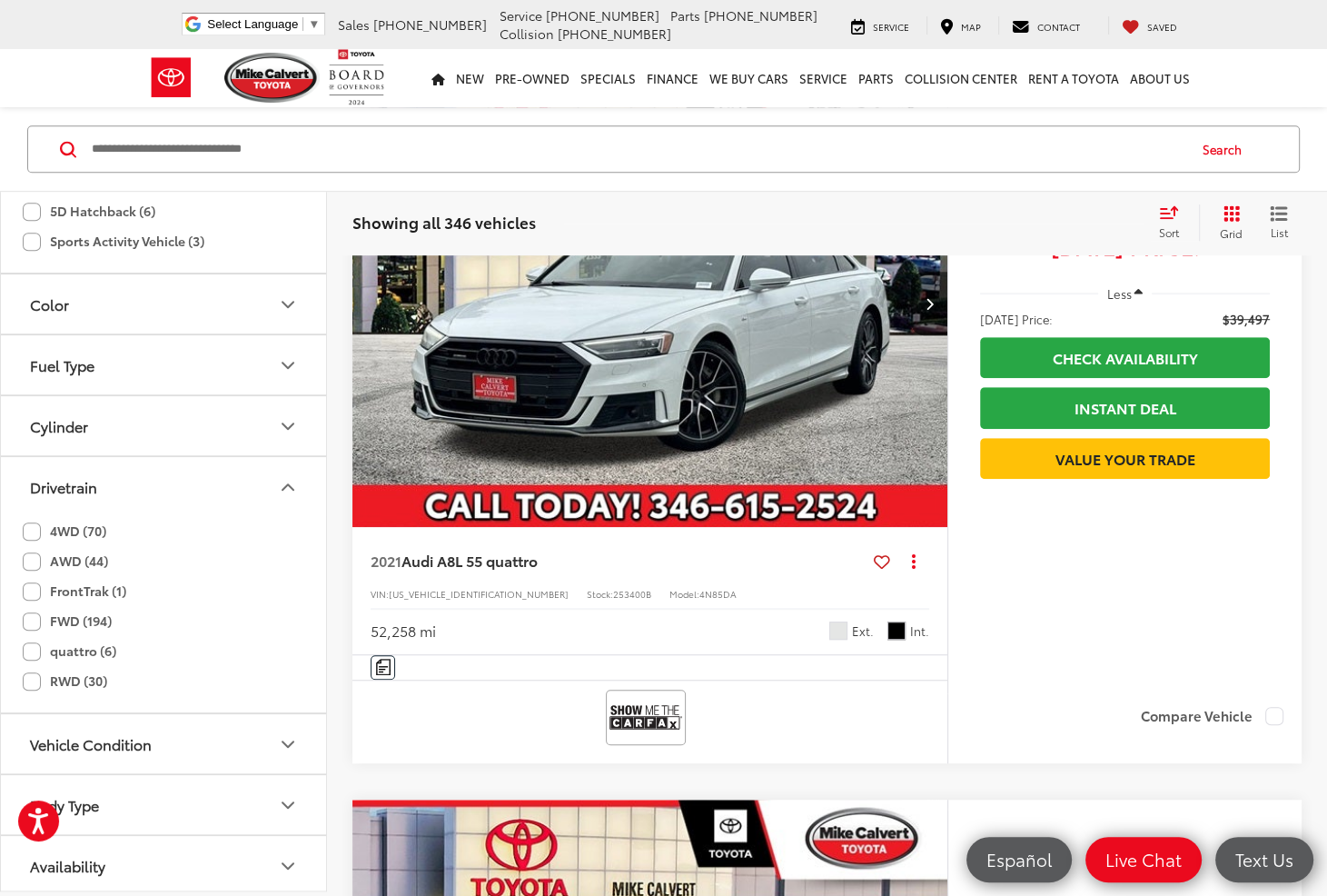
scroll to position [1025, 0]
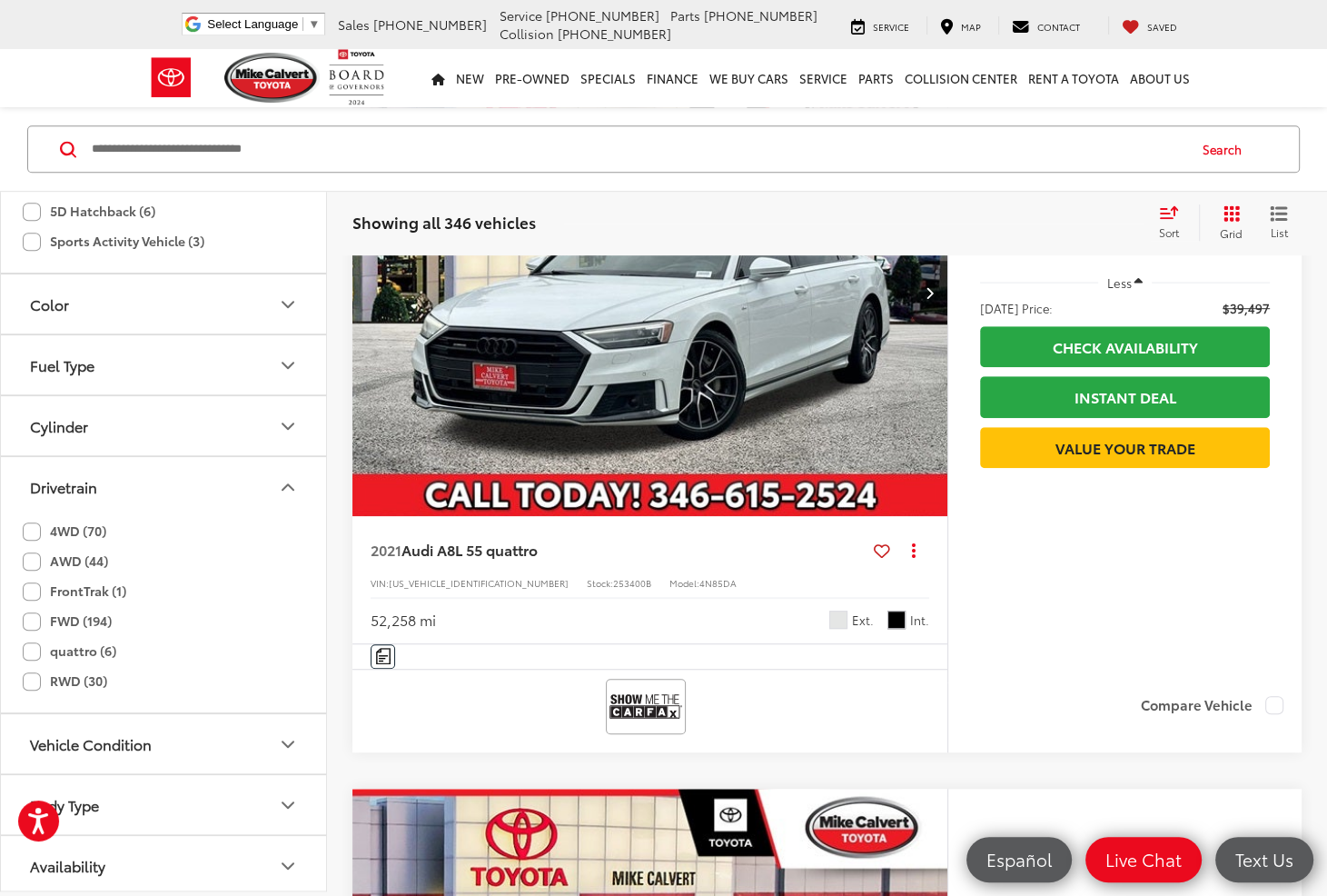
click at [285, 476] on icon "Drivetrain" at bounding box center [288, 487] width 22 height 22
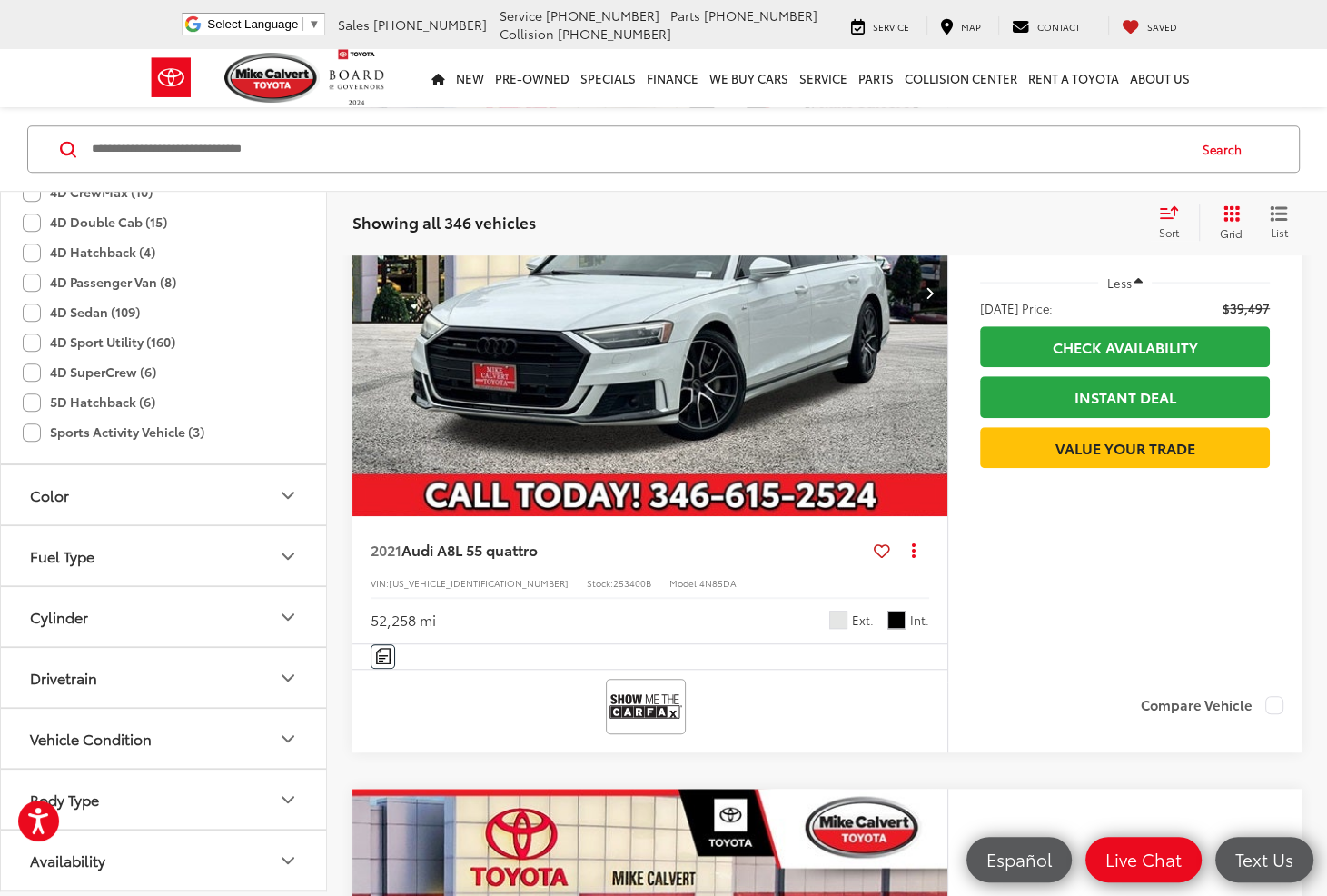
scroll to position [523, 0]
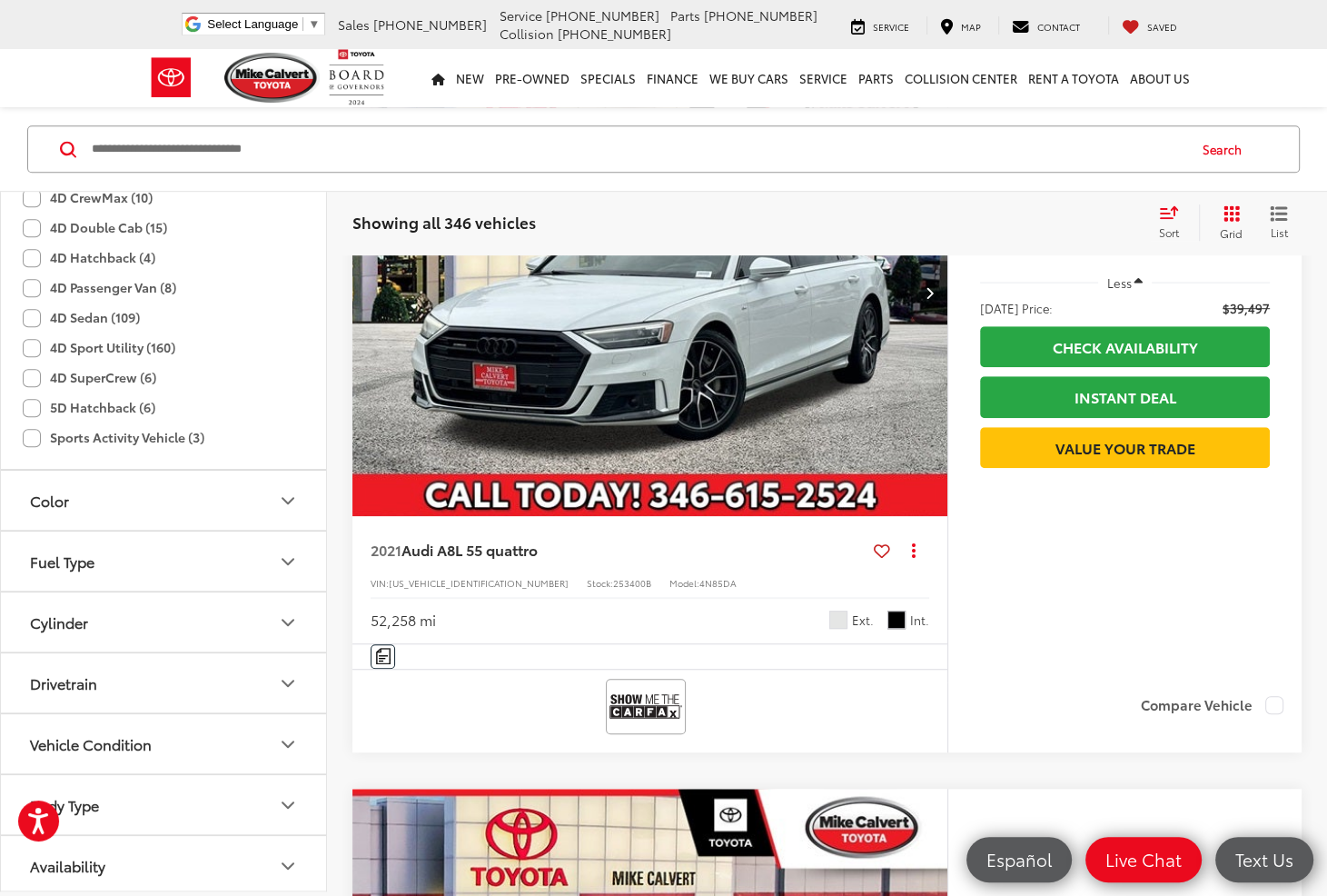
click at [287, 726] on button "Vehicle Condition" at bounding box center [164, 743] width 327 height 59
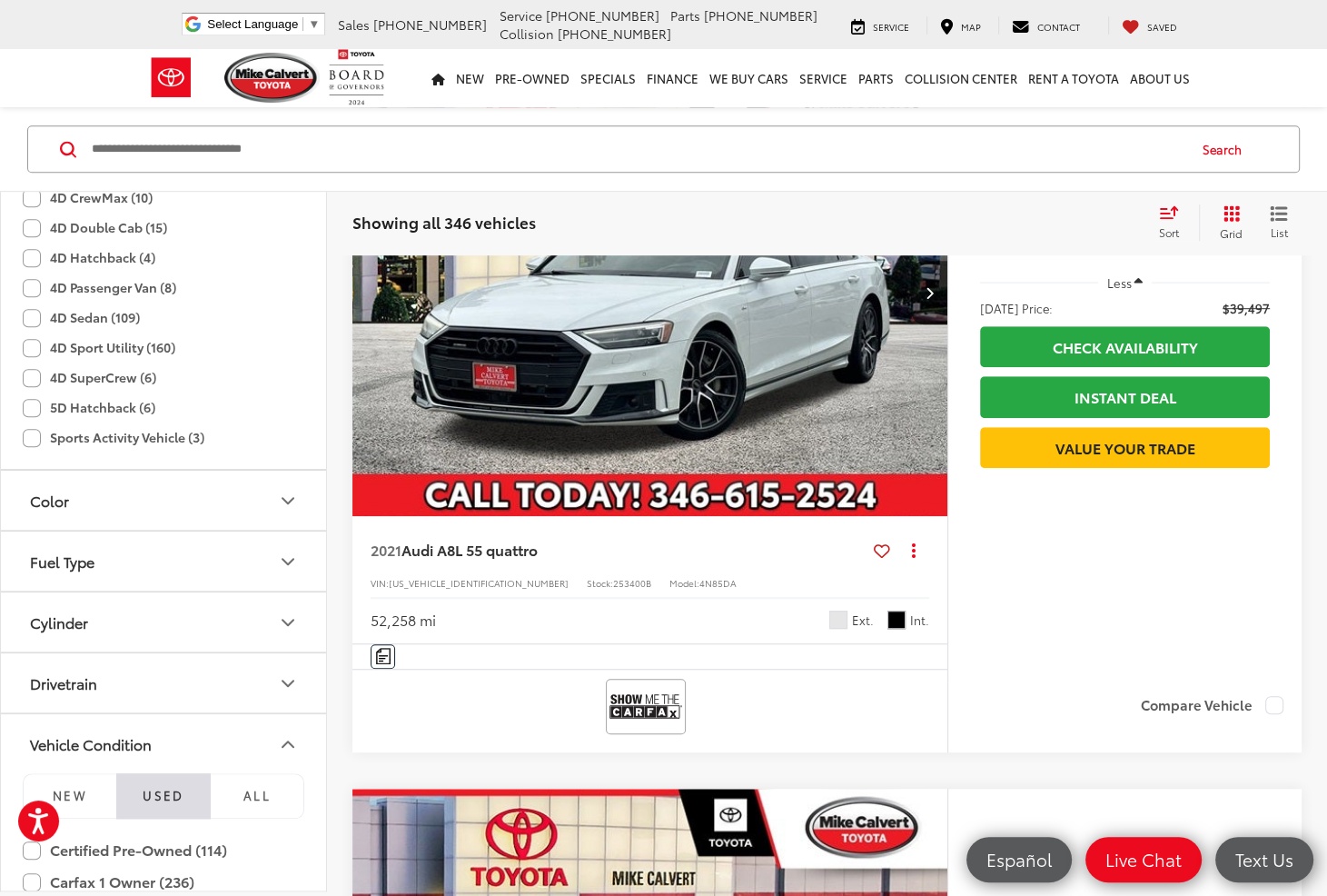
click at [287, 726] on button "Vehicle Condition" at bounding box center [164, 743] width 327 height 59
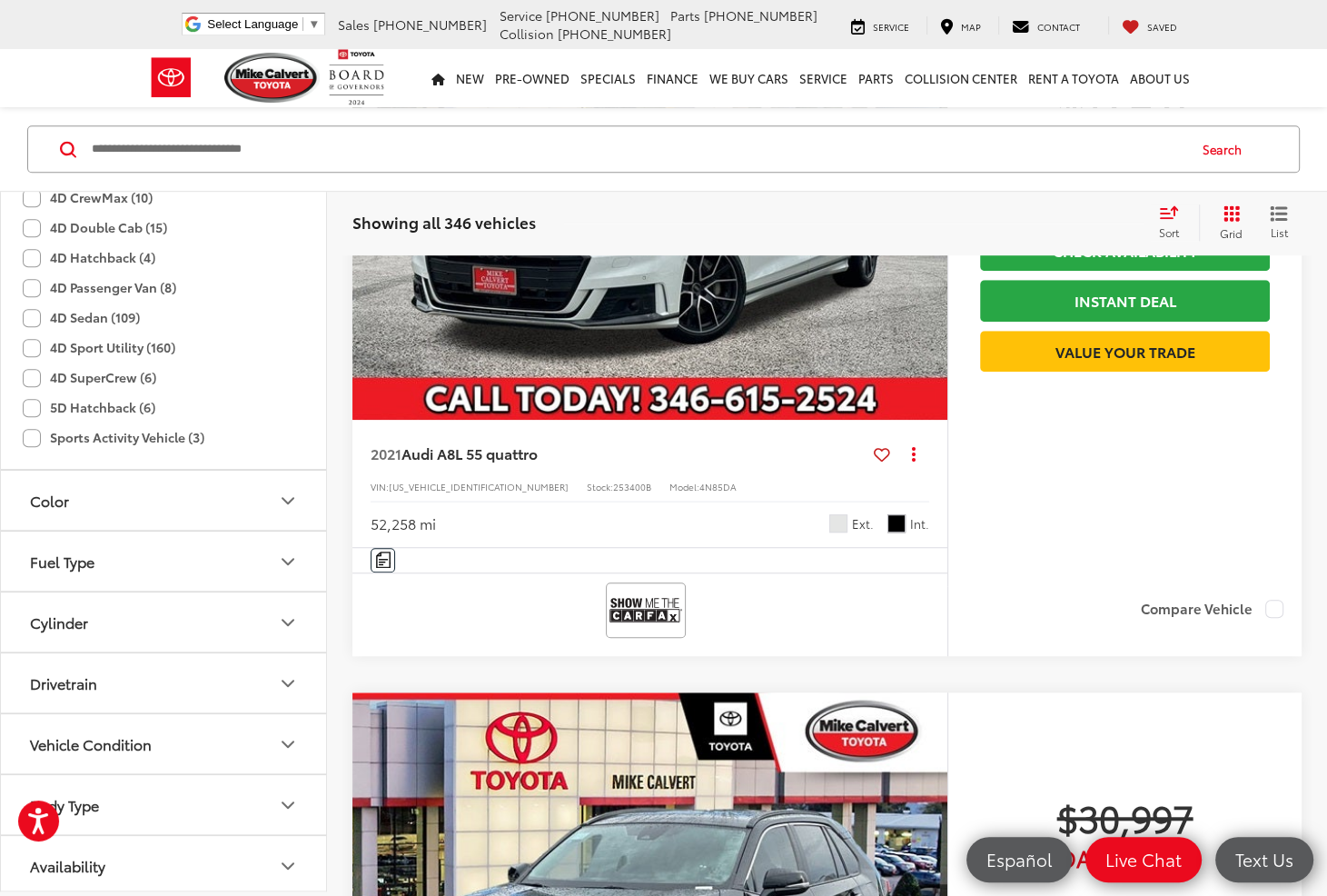
scroll to position [1298, 0]
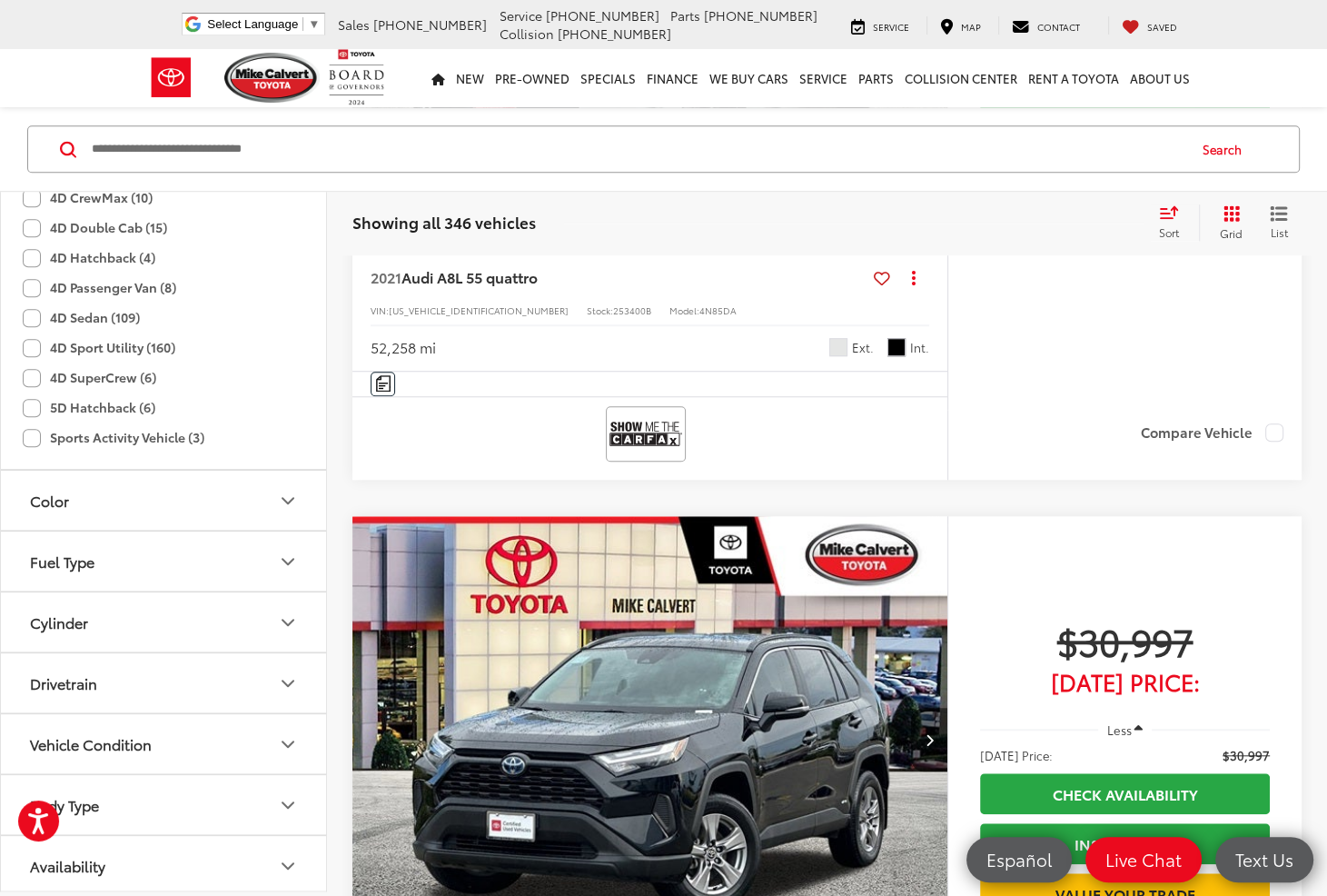
click at [274, 851] on button "Availability" at bounding box center [164, 865] width 327 height 59
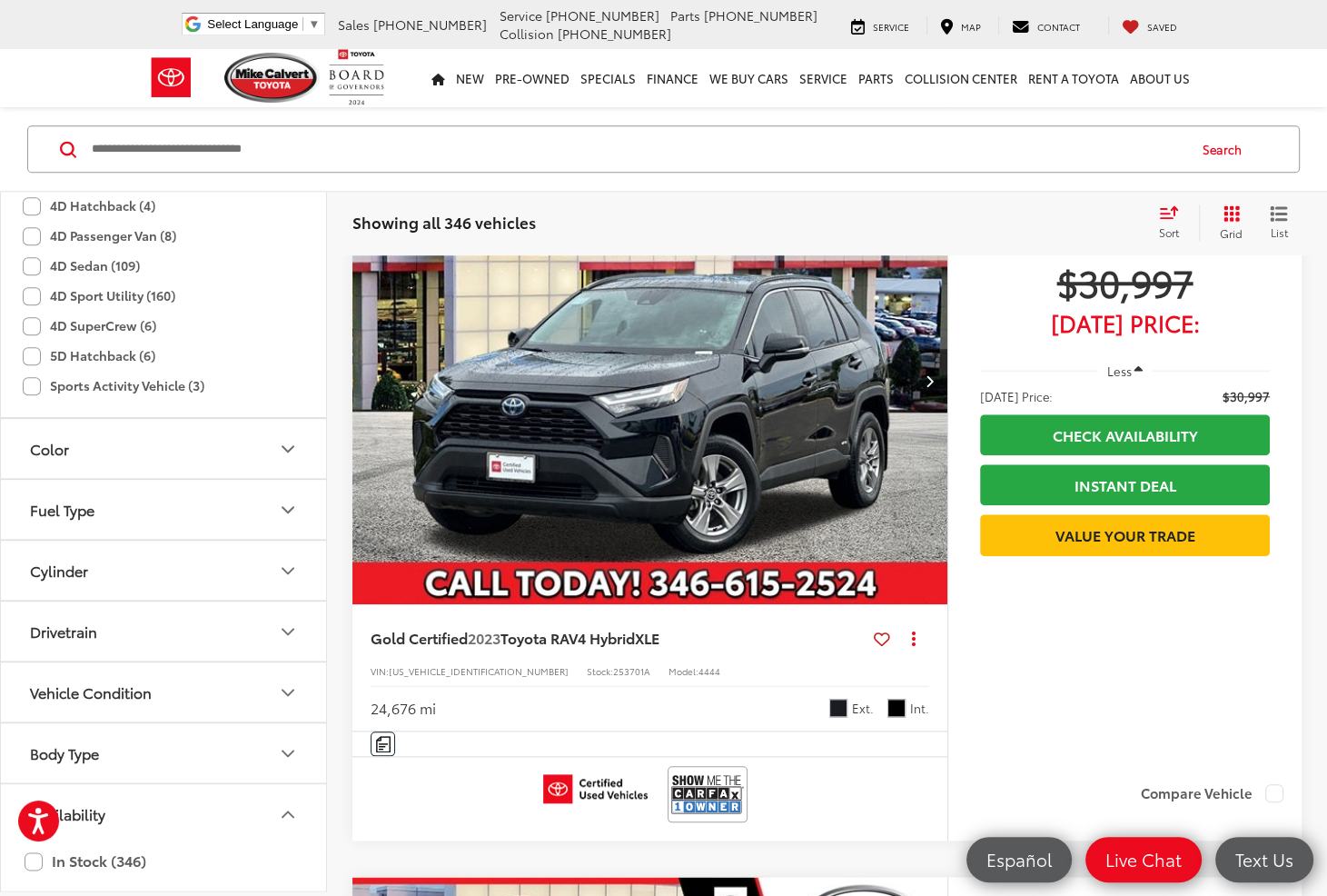
scroll to position [1843, 0]
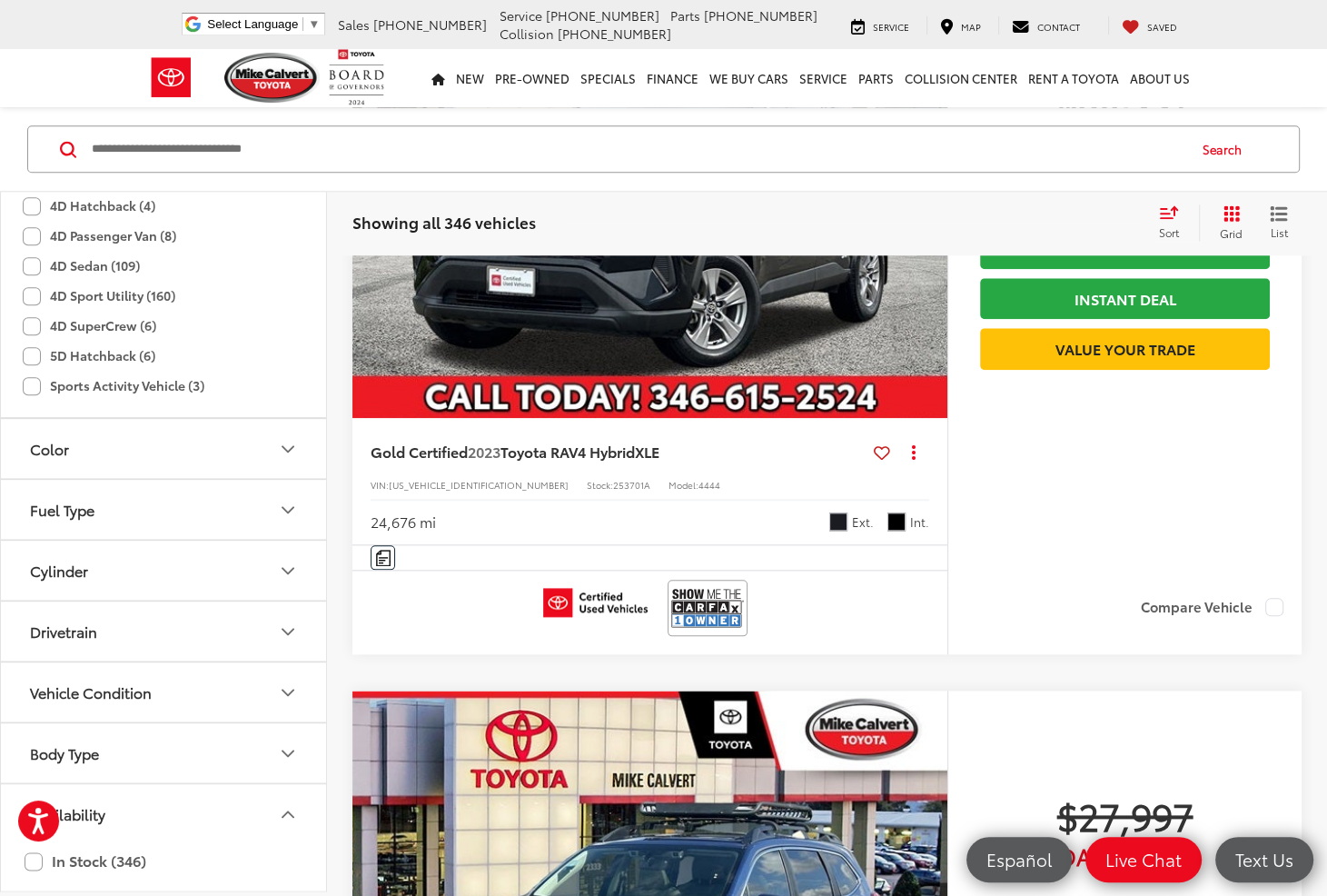
click at [294, 742] on icon "Body Type" at bounding box center [288, 753] width 22 height 22
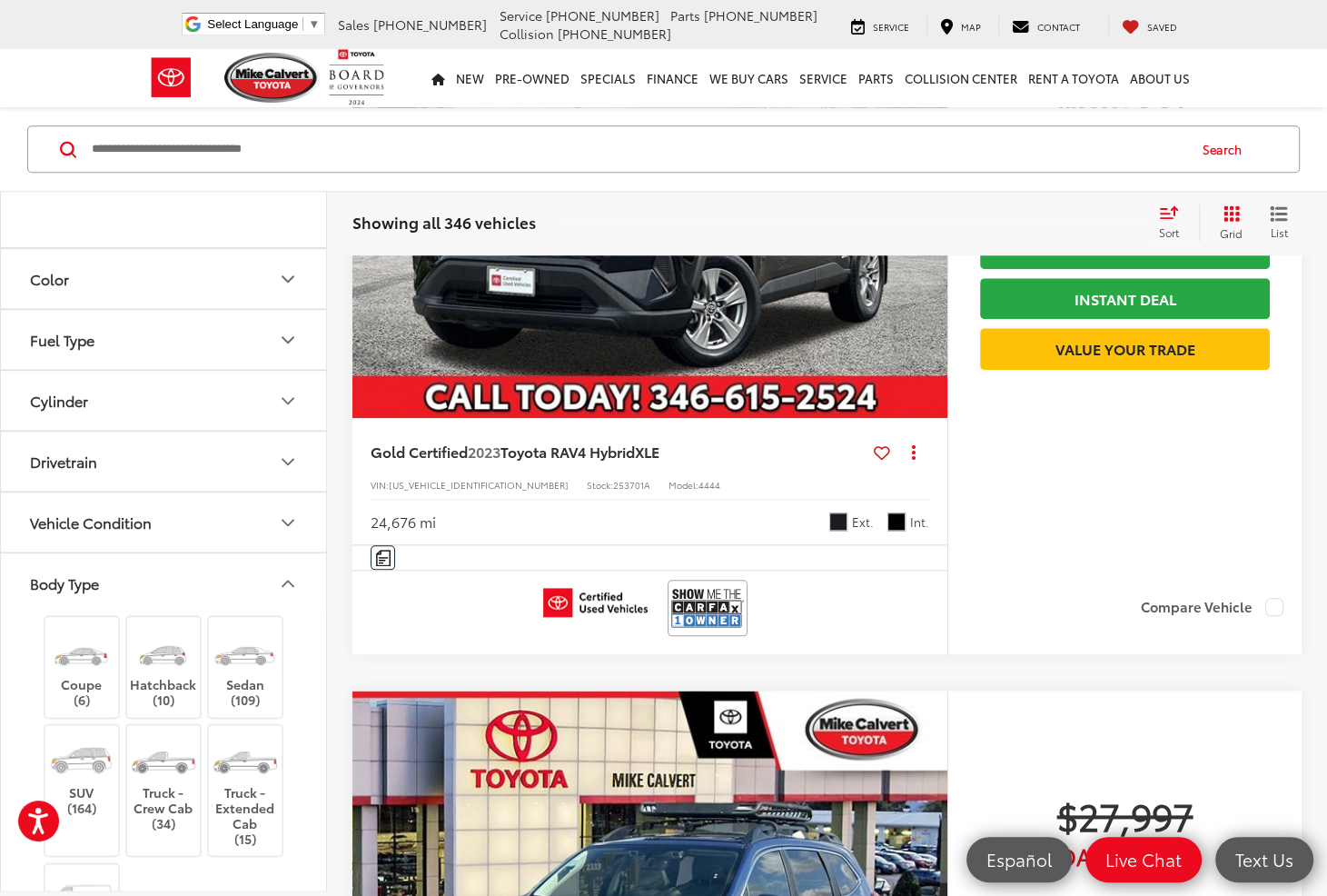
scroll to position [938, 0]
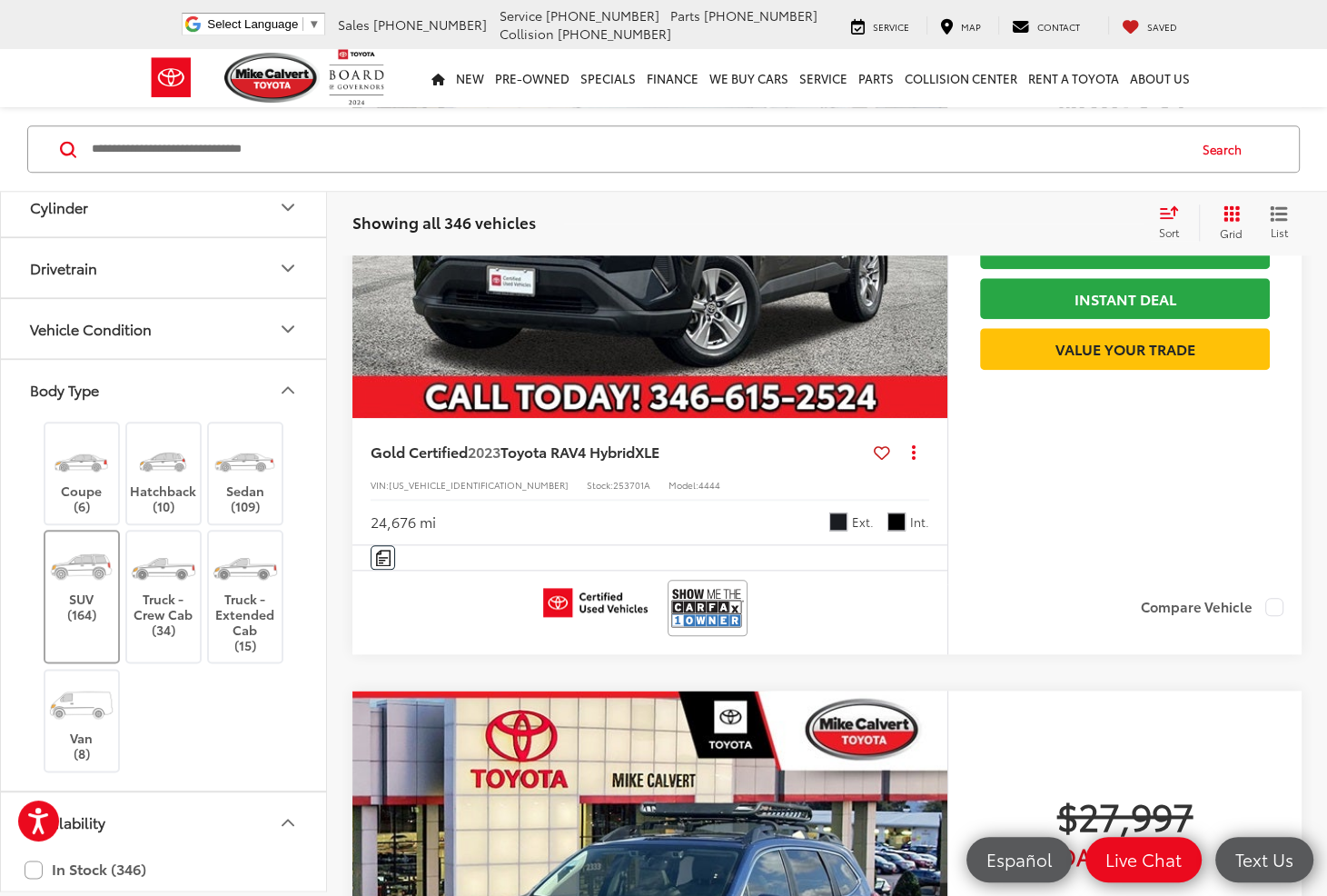
click at [92, 595] on label "SUV (164)" at bounding box center [82, 581] width 74 height 82
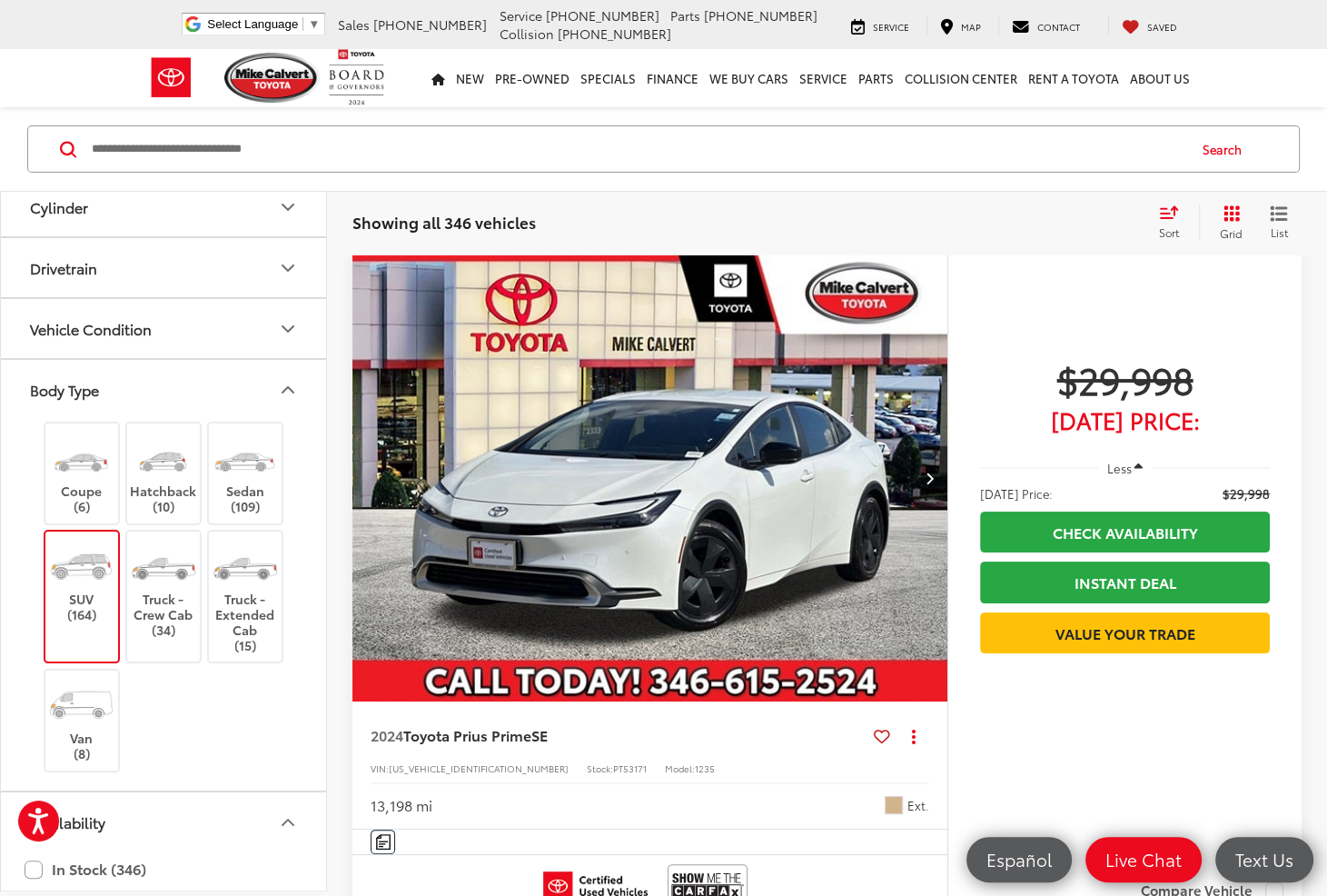
scroll to position [116, 0]
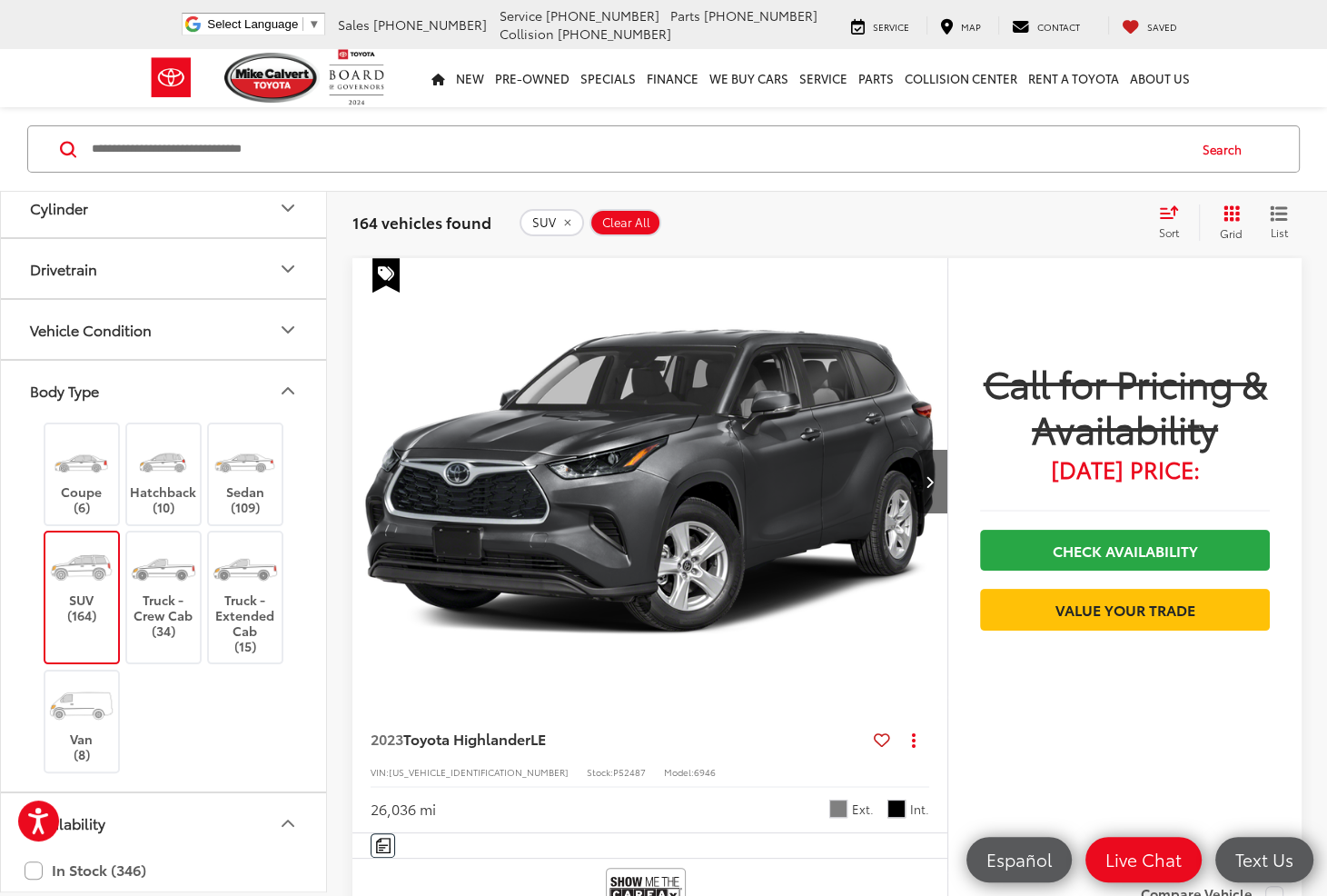
click at [279, 381] on icon "Body Type" at bounding box center [288, 390] width 22 height 22
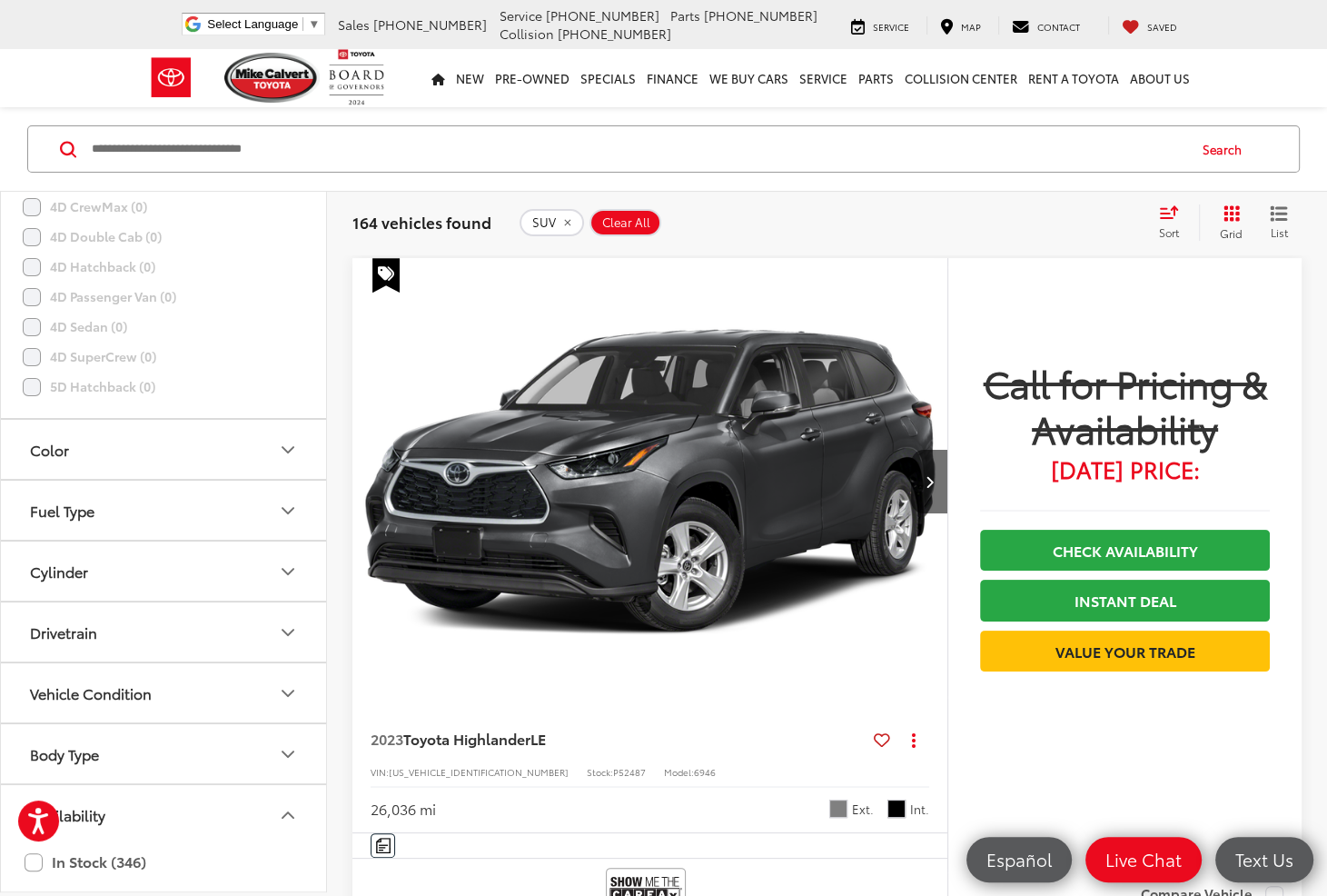
click at [706, 187] on div "Search" at bounding box center [663, 150] width 1327 height 85
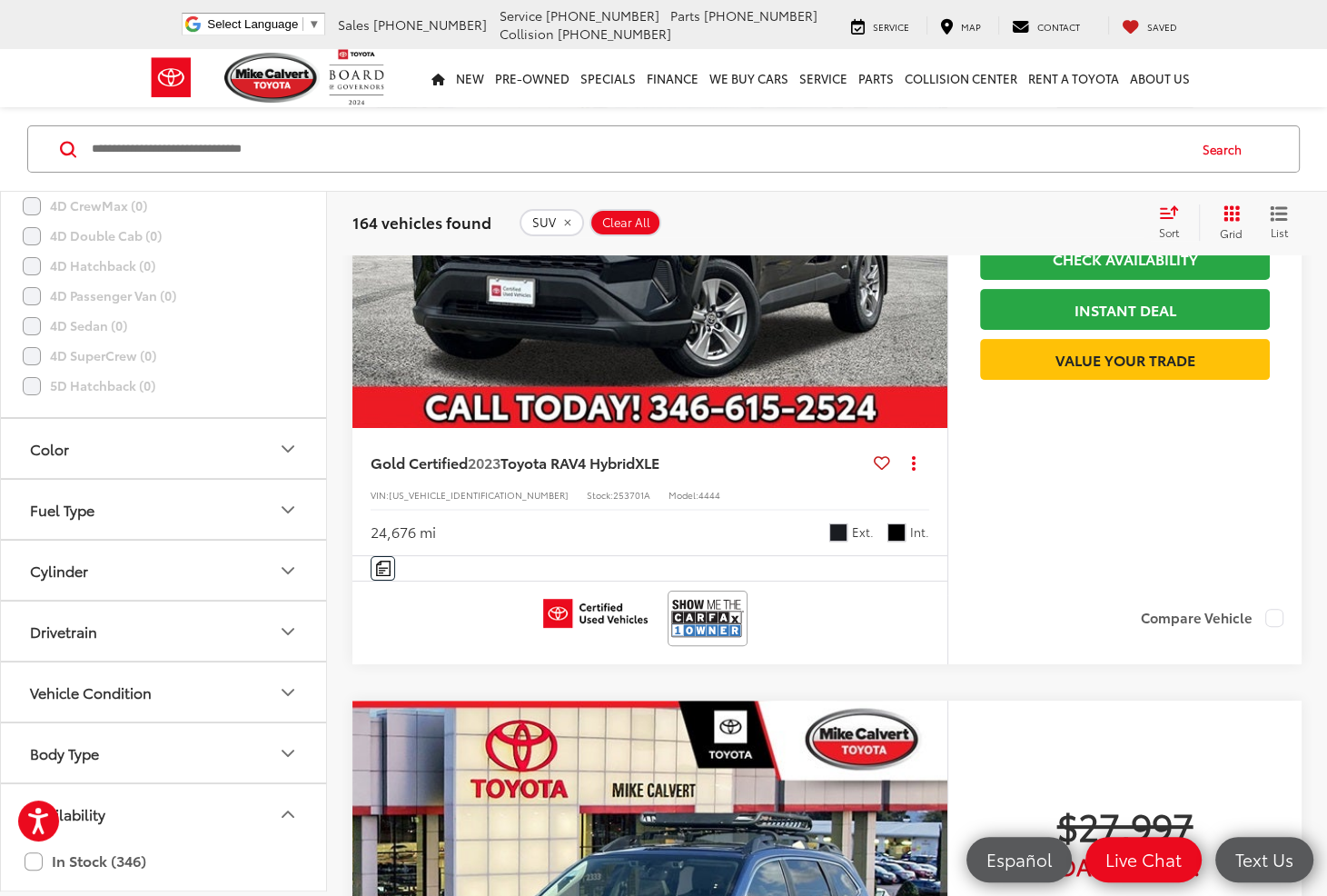
scroll to position [6658, 0]
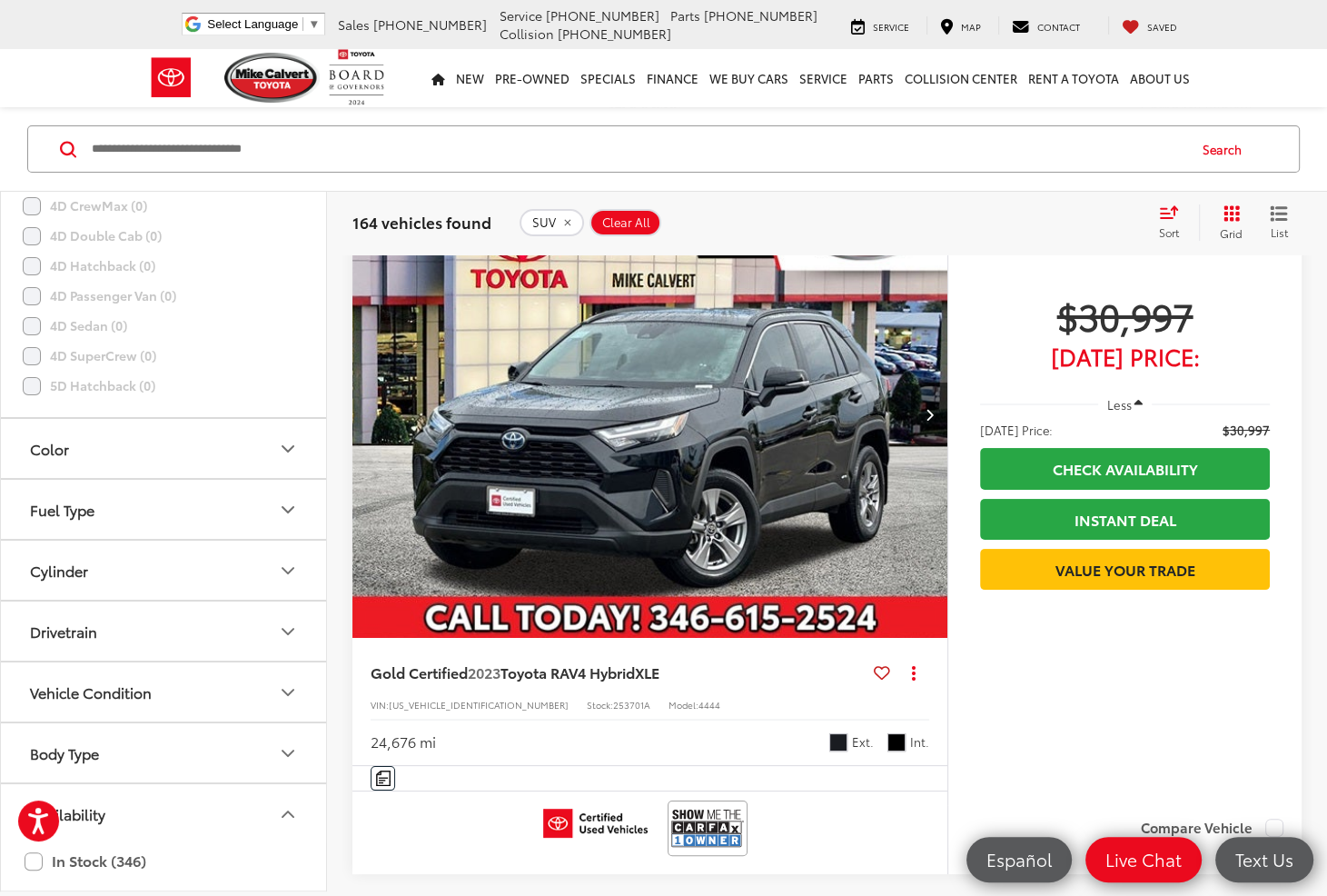
click at [712, 377] on img "2023 Toyota RAV4 Hybrid XLE 0" at bounding box center [651, 414] width 598 height 448
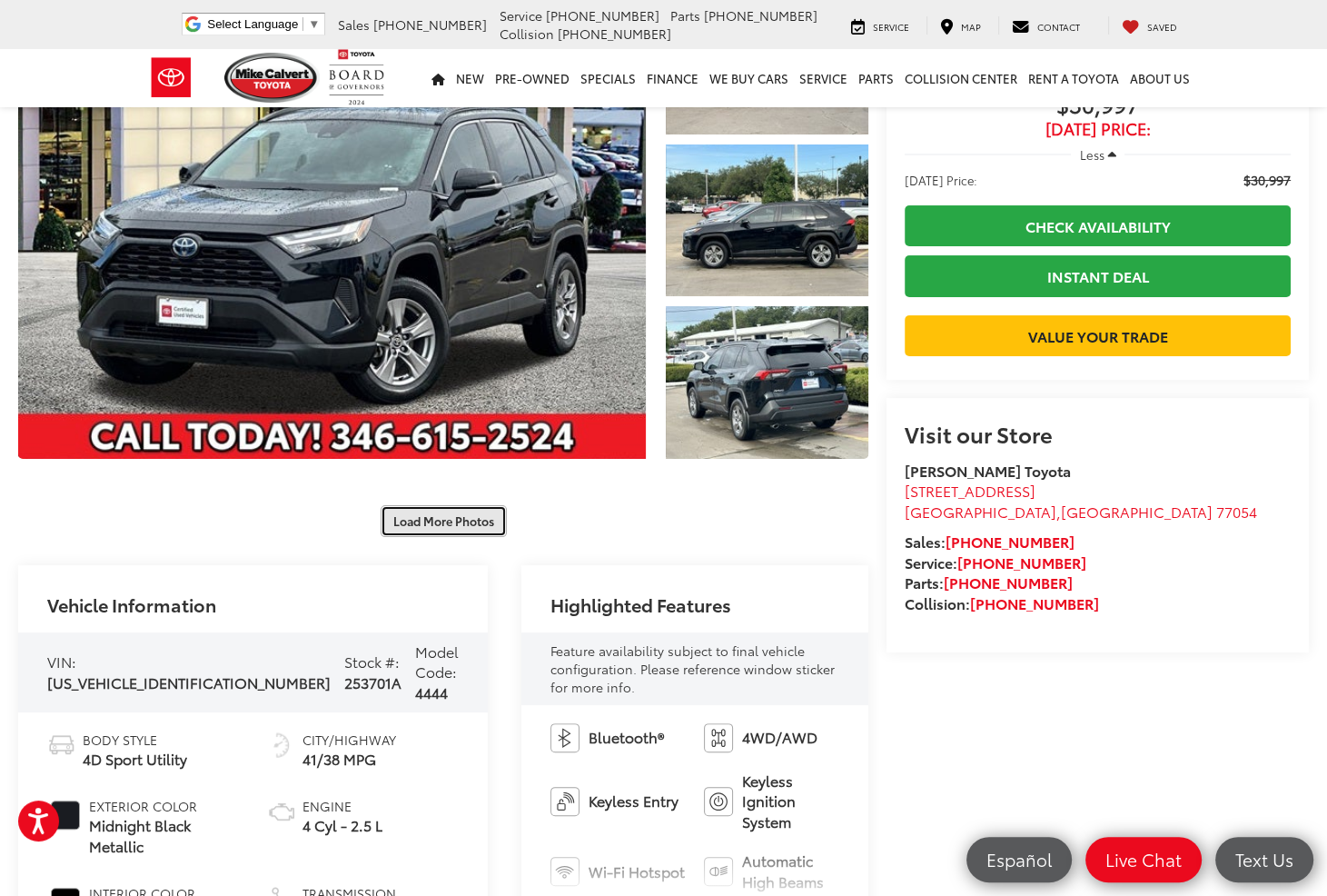
click at [470, 515] on button "Load More Photos" at bounding box center [444, 522] width 126 height 32
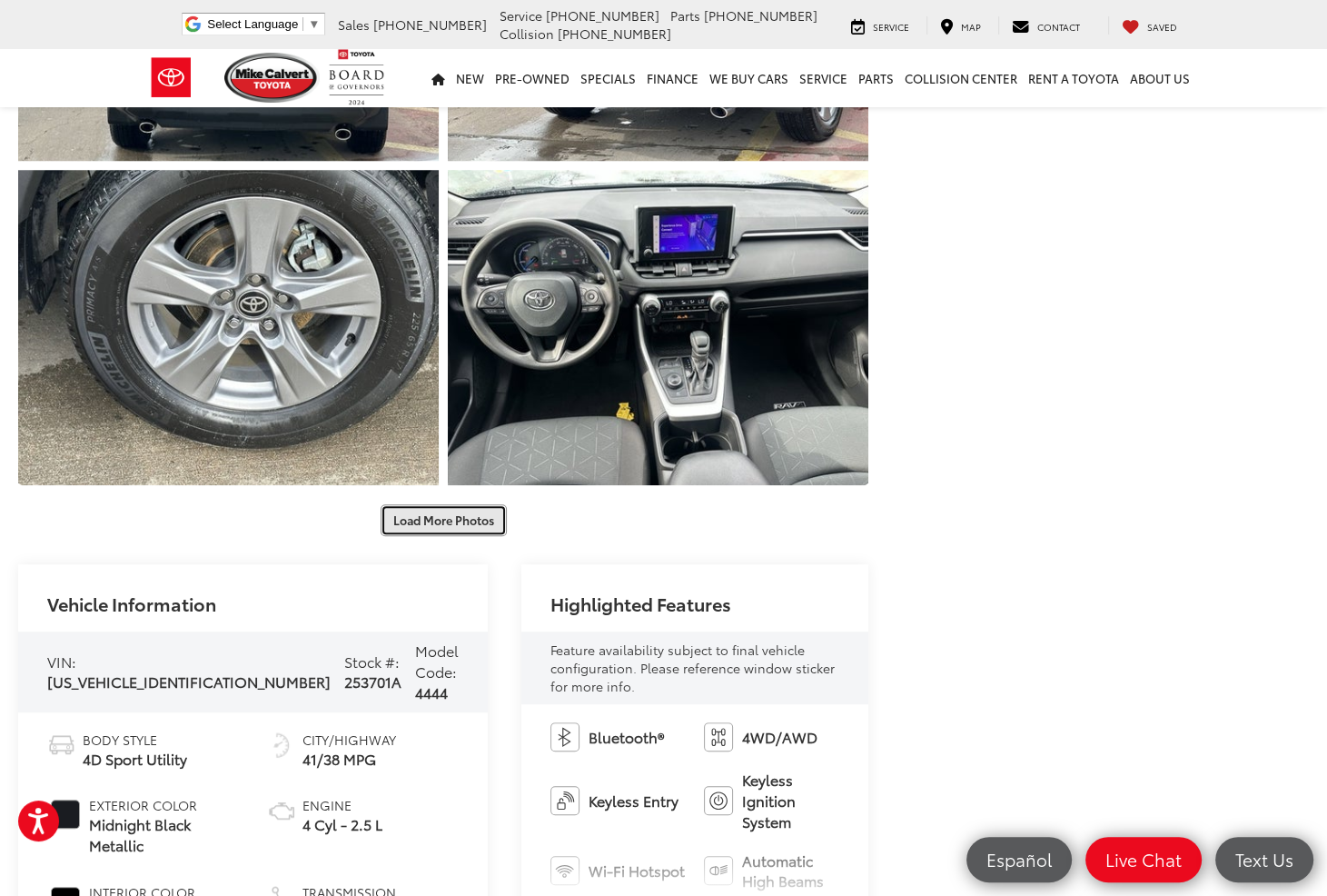
scroll to position [818, 0]
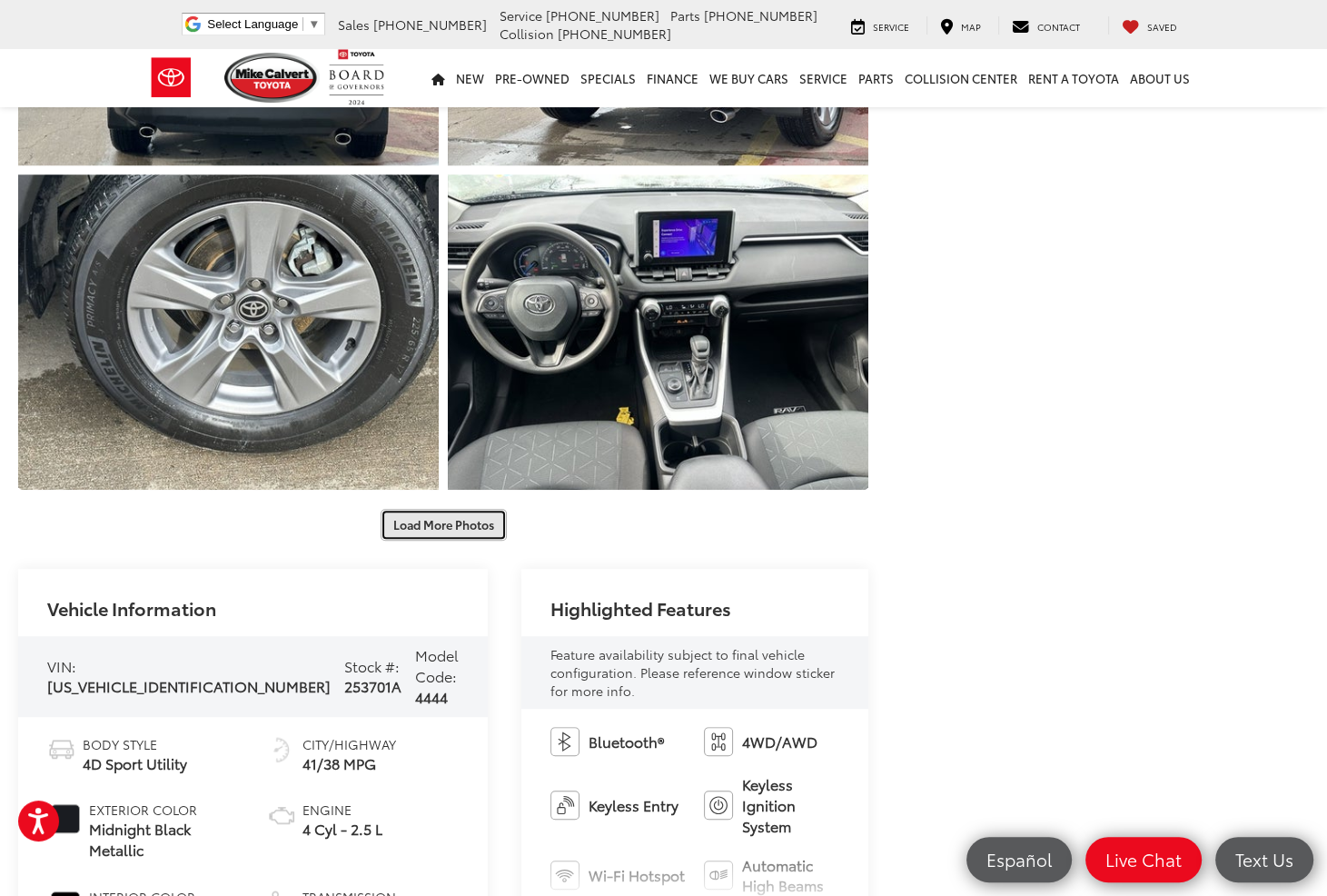
click at [455, 526] on button "Load More Photos" at bounding box center [444, 524] width 126 height 32
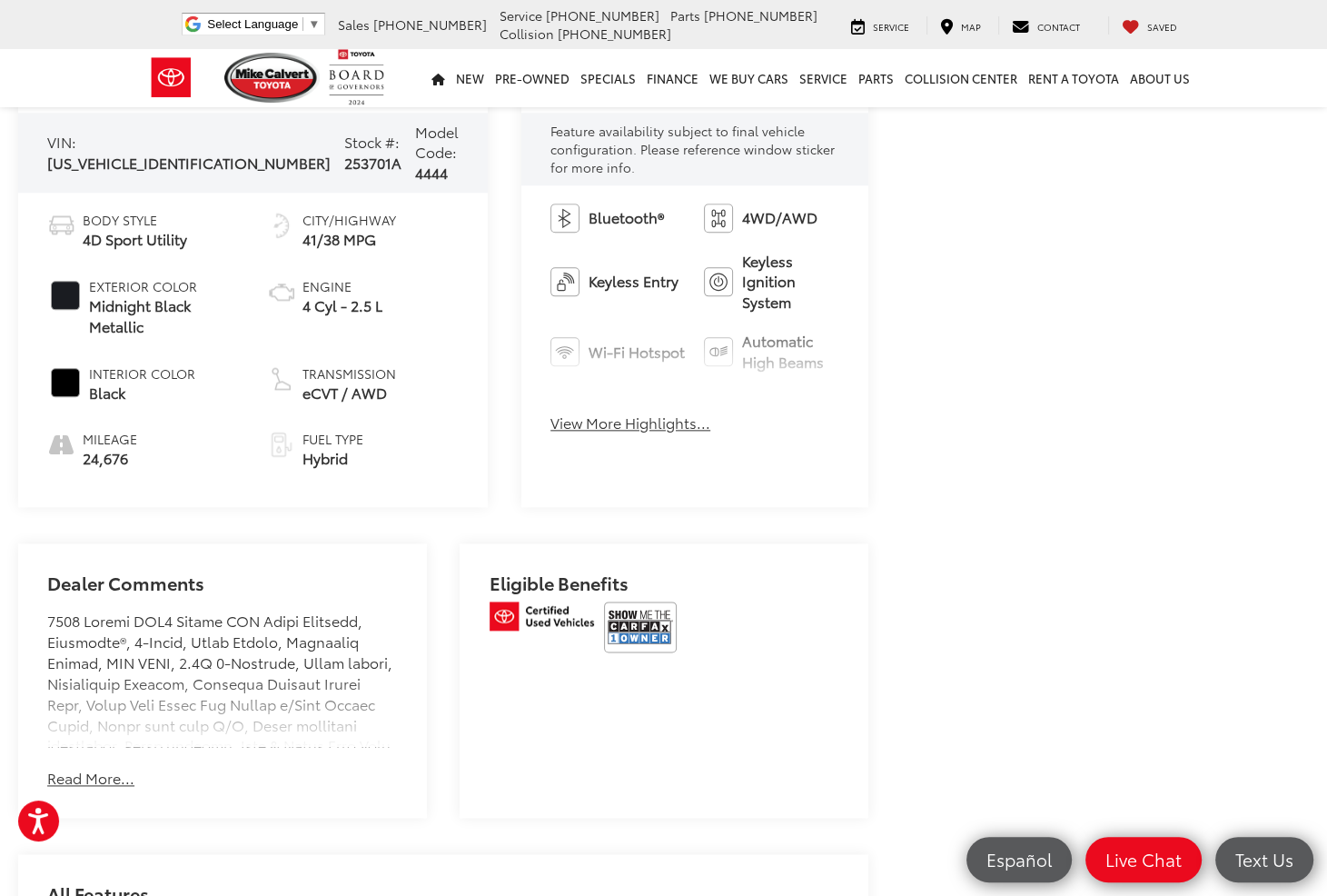
scroll to position [1536, 0]
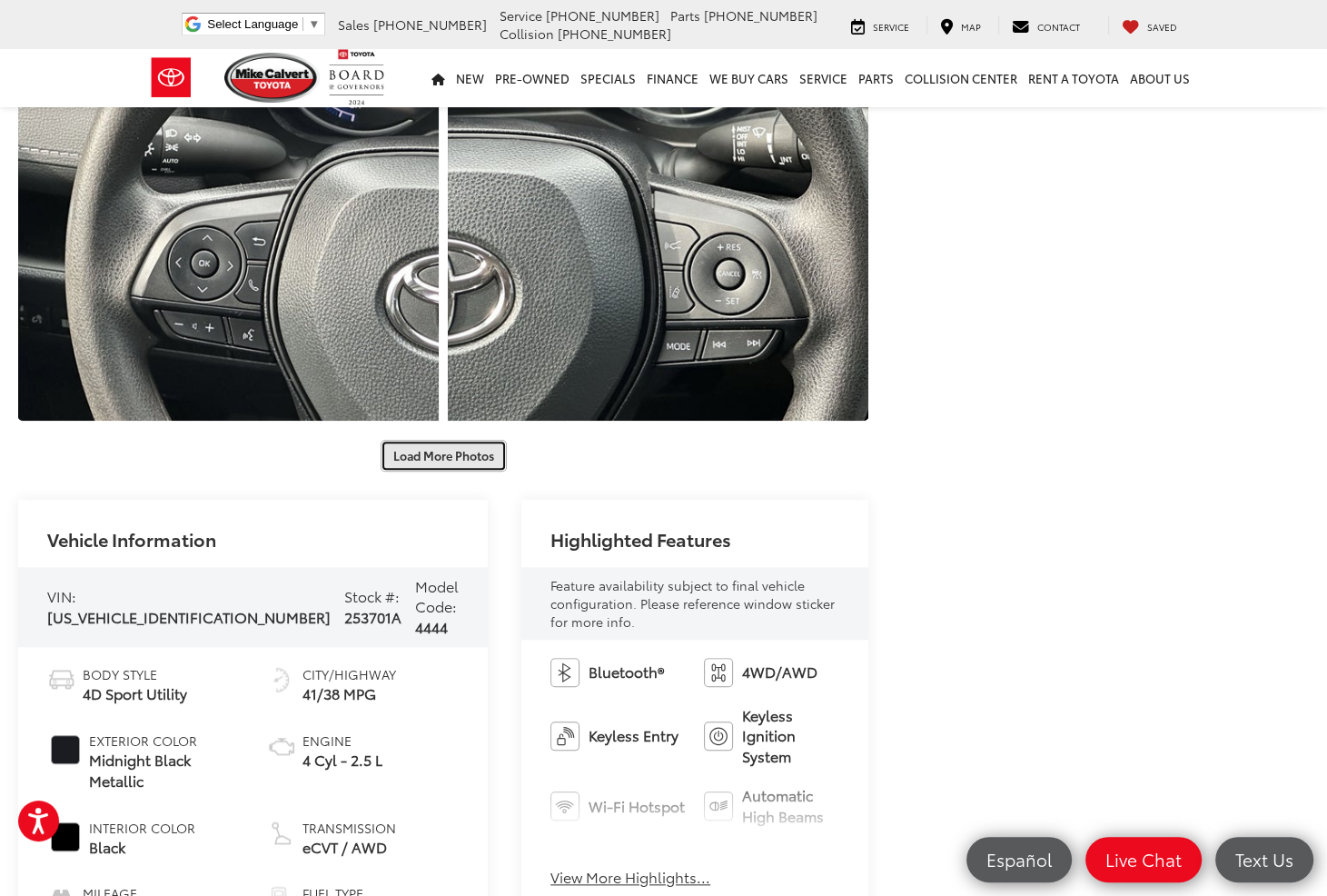
click at [411, 446] on button "Load More Photos" at bounding box center [444, 456] width 126 height 32
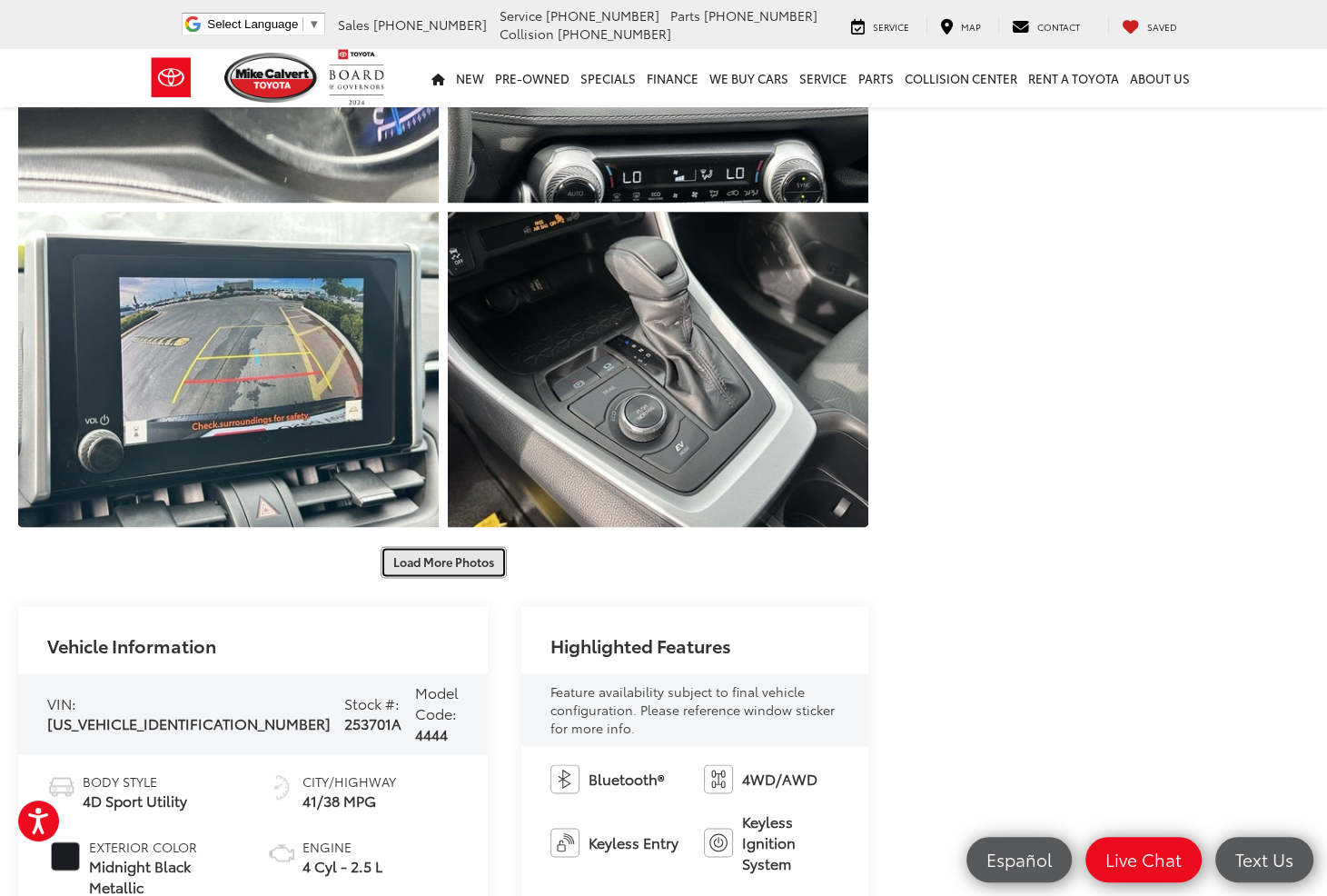
scroll to position [2082, 0]
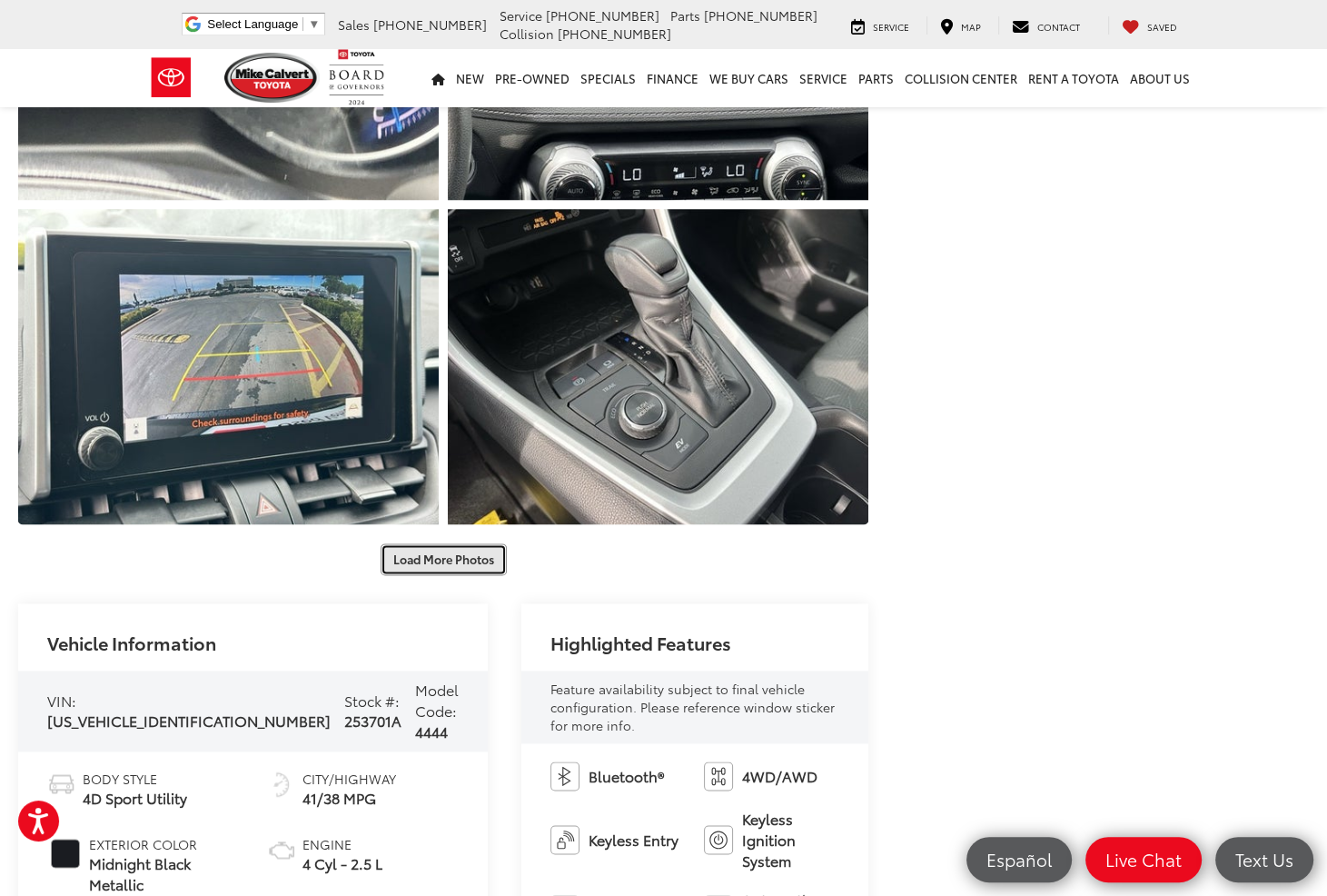
click at [456, 569] on button "Load More Photos" at bounding box center [444, 559] width 126 height 32
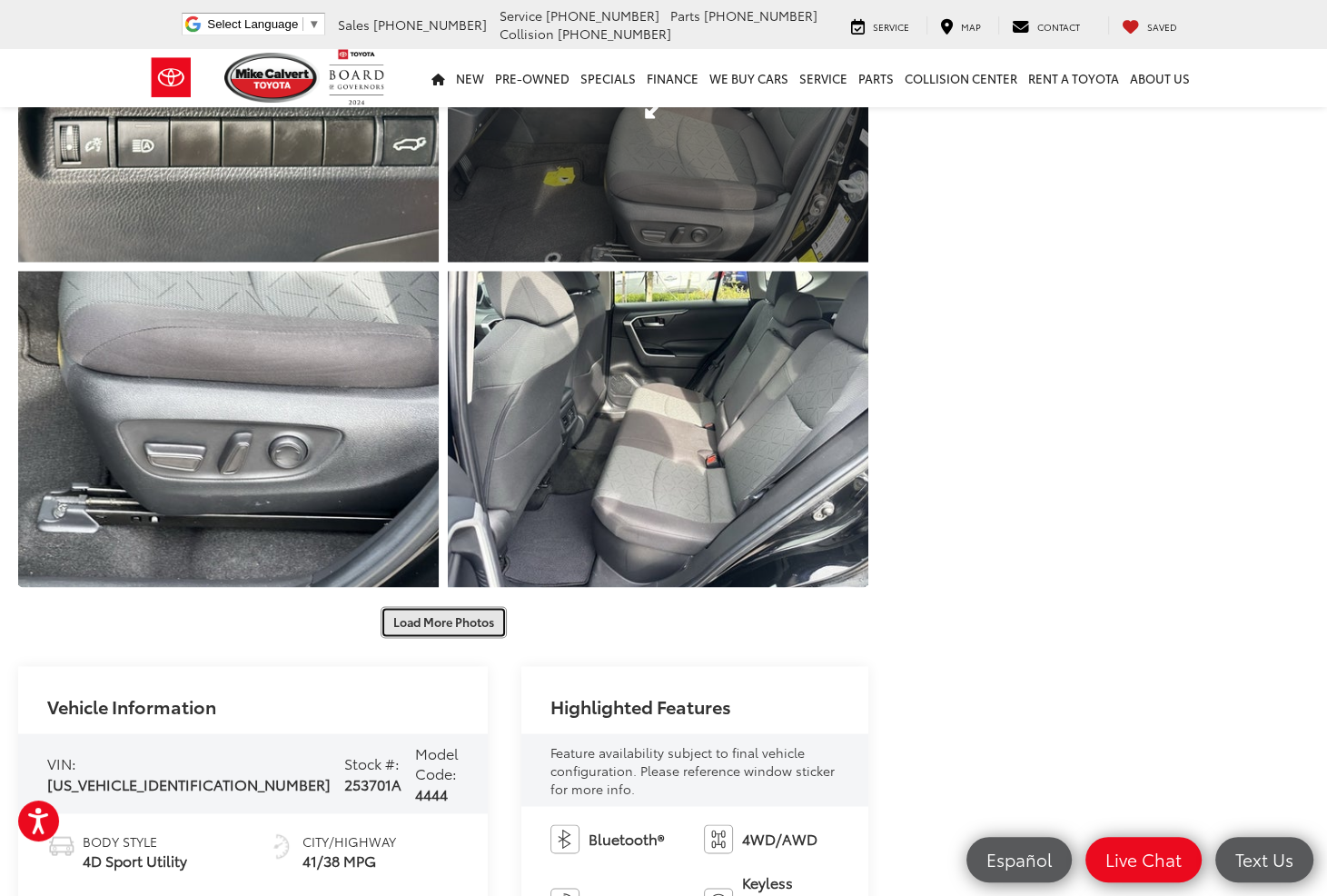
scroll to position [2990, 0]
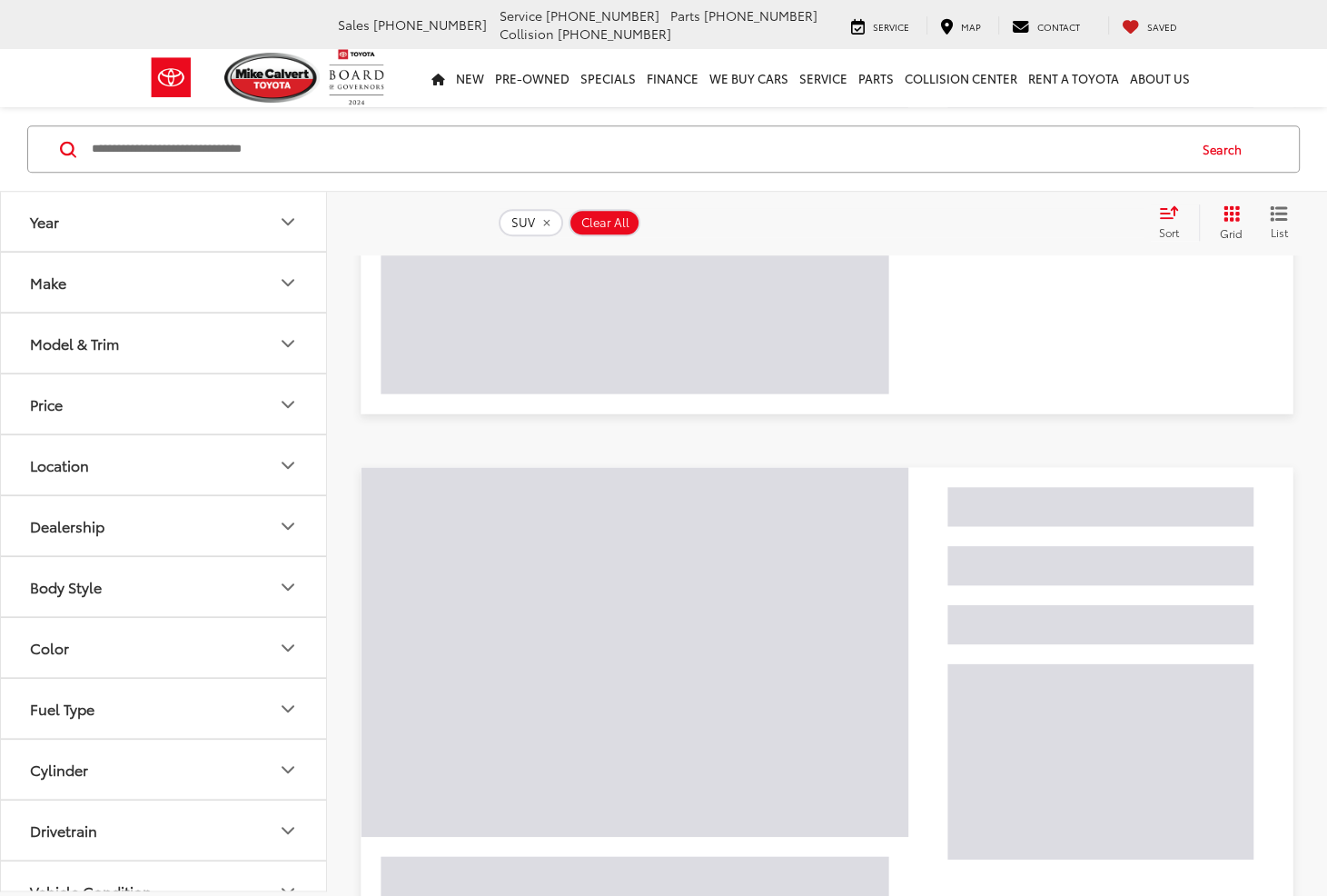
scroll to position [914, 0]
